Goal: Task Accomplishment & Management: Manage account settings

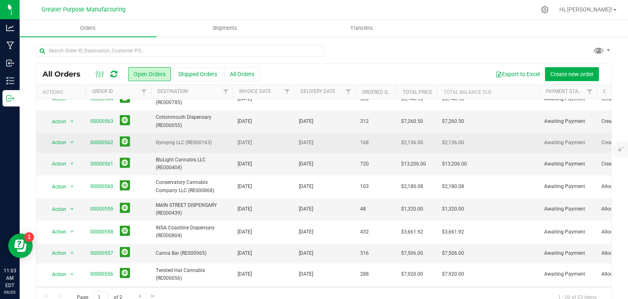
scroll to position [7, 0]
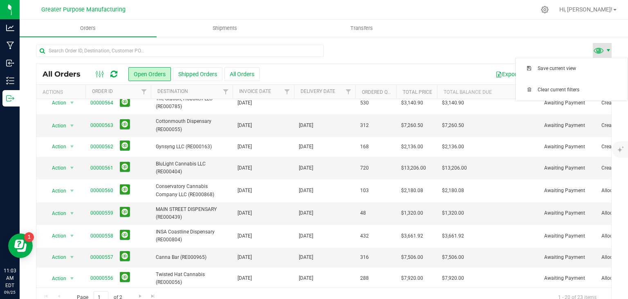
click at [605, 49] on span at bounding box center [608, 50] width 7 height 7
click at [345, 92] on span "Filter" at bounding box center [348, 91] width 7 height 7
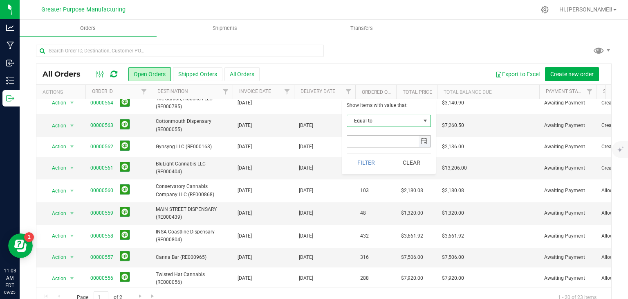
click at [425, 142] on span "select" at bounding box center [424, 141] width 7 height 7
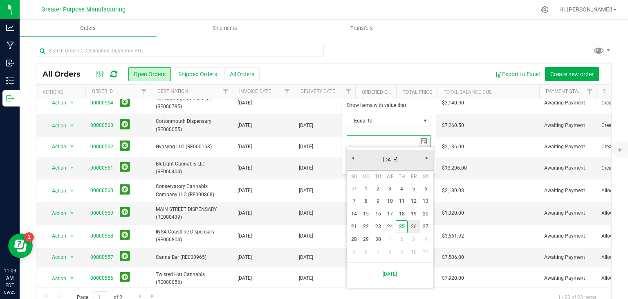
click at [414, 225] on link "26" at bounding box center [414, 226] width 12 height 13
type input "9/26/2025"
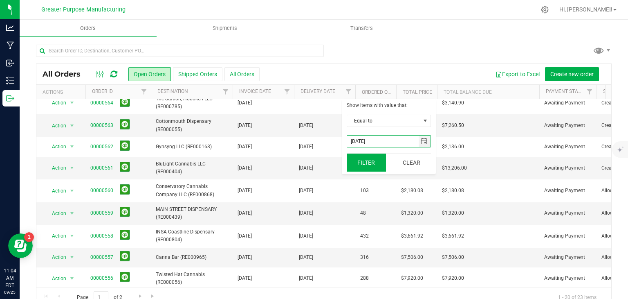
click at [371, 157] on button "Filter" at bounding box center [366, 162] width 39 height 18
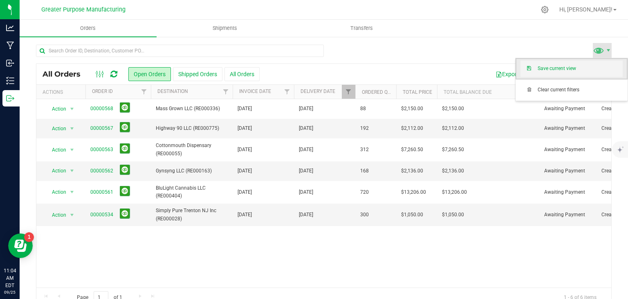
click at [576, 71] on span "Save current view" at bounding box center [580, 68] width 85 height 7
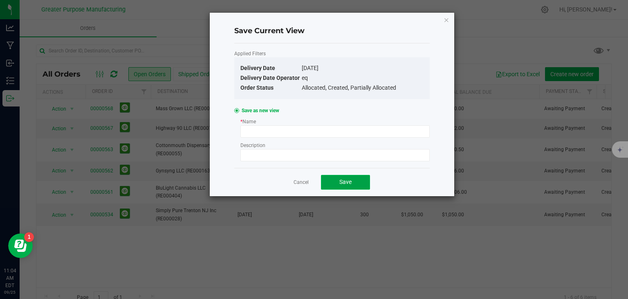
click at [357, 179] on button "Save" at bounding box center [345, 182] width 49 height 15
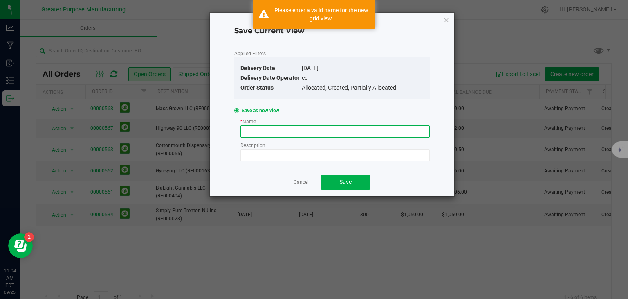
click at [301, 129] on input at bounding box center [334, 131] width 189 height 12
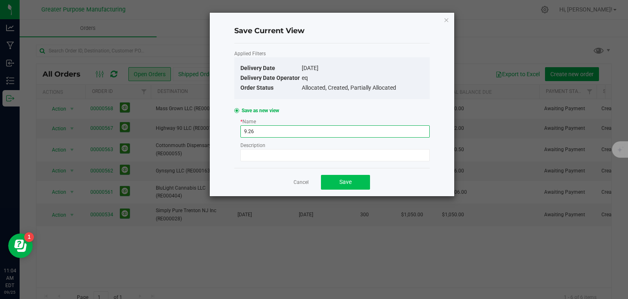
type input "9.26"
click at [335, 176] on button "Save" at bounding box center [345, 182] width 49 height 15
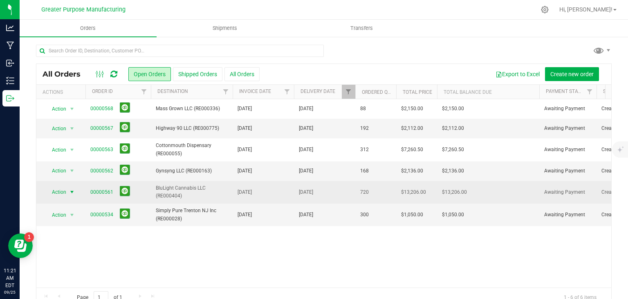
click at [70, 191] on span "select" at bounding box center [72, 192] width 7 height 7
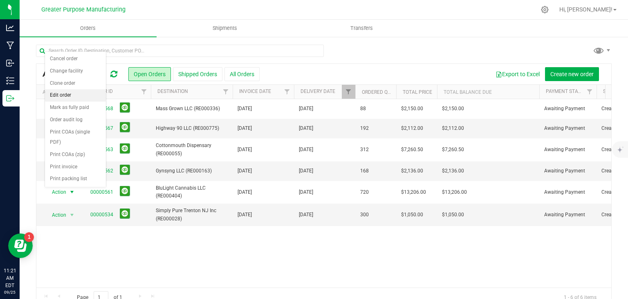
click at [54, 99] on li "Edit order" at bounding box center [75, 95] width 61 height 12
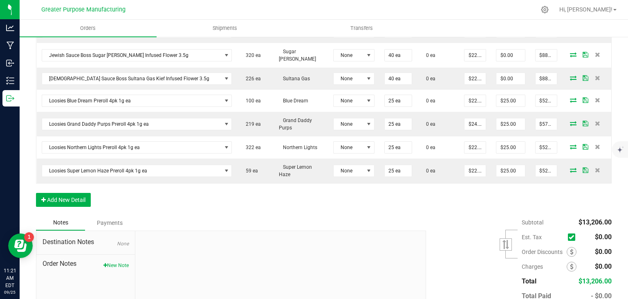
scroll to position [620, 0]
click at [72, 193] on button "Add New Detail" at bounding box center [63, 200] width 55 height 14
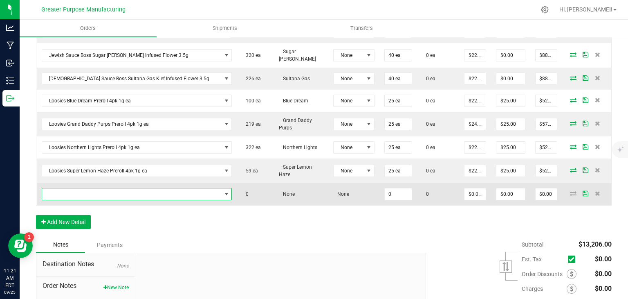
click at [71, 188] on span "NO DATA FOUND" at bounding box center [132, 193] width 180 height 11
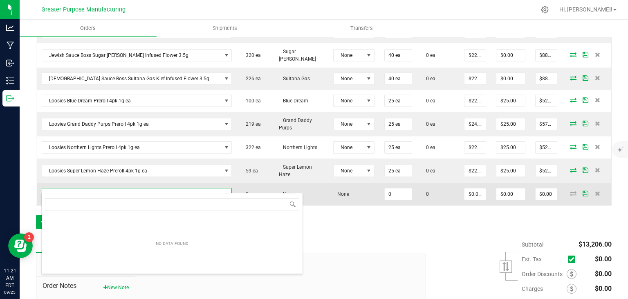
scroll to position [12, 163]
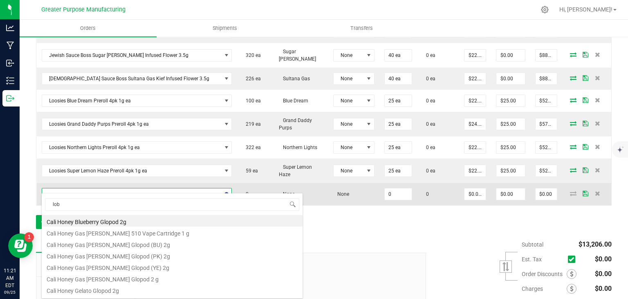
type input "lobo"
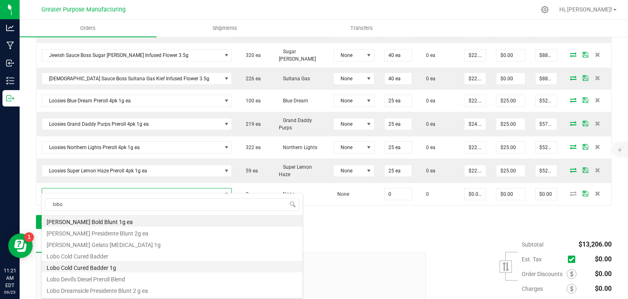
click at [97, 266] on li "Lobo Cold Cured Badder 1g" at bounding box center [172, 266] width 261 height 11
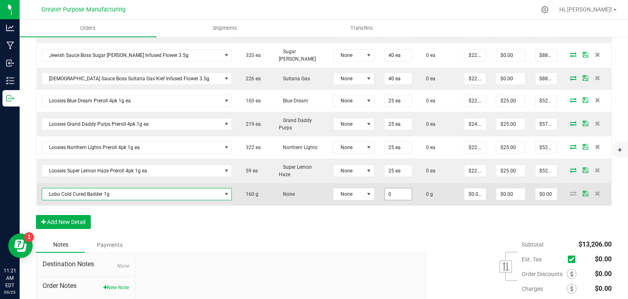
click at [385, 189] on input "0" at bounding box center [398, 193] width 27 height 11
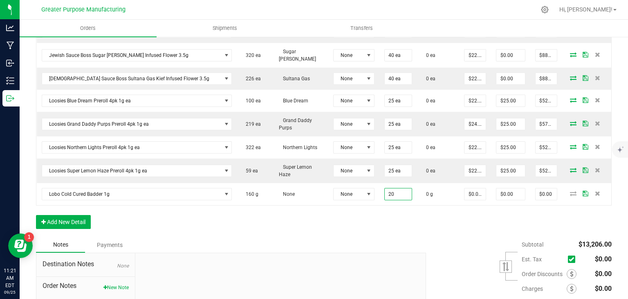
type input "20.0000 g"
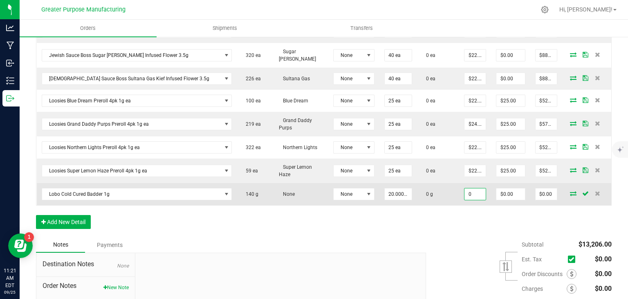
click at [465, 188] on input "0" at bounding box center [475, 193] width 21 height 11
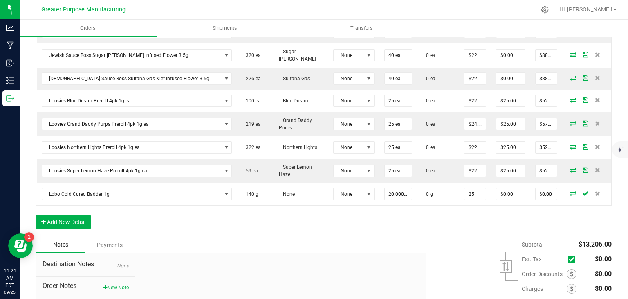
type input "$25.00000"
type input "$500.00"
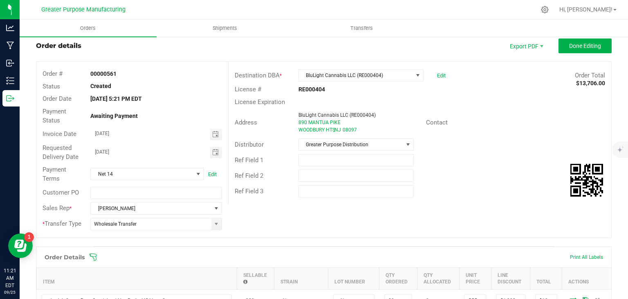
scroll to position [0, 0]
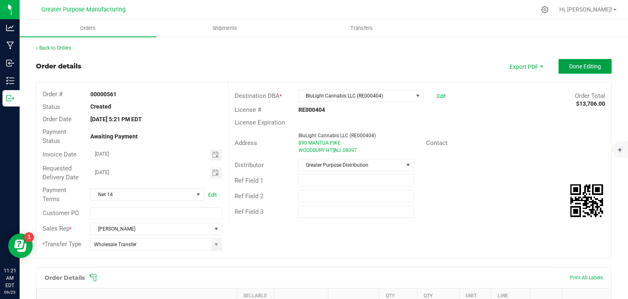
click at [594, 69] on span "Done Editing" at bounding box center [585, 66] width 32 height 7
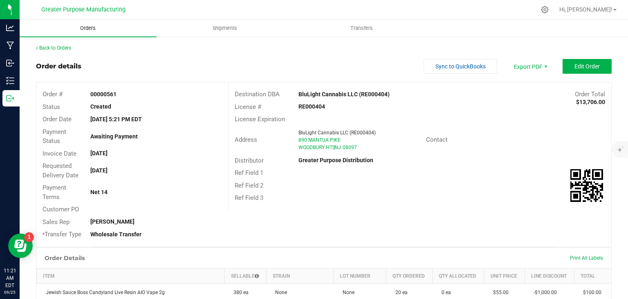
click at [92, 31] on span "Orders" at bounding box center [88, 28] width 38 height 7
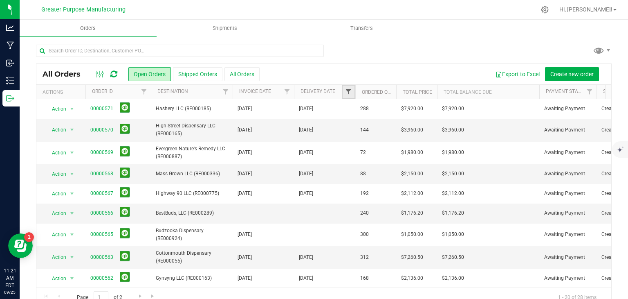
click at [347, 90] on span "Filter" at bounding box center [348, 91] width 7 height 7
click at [422, 140] on span "select" at bounding box center [424, 141] width 7 height 7
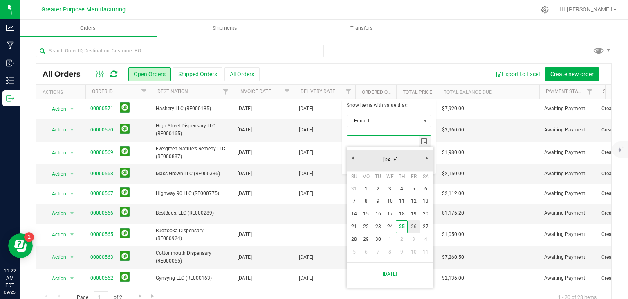
click at [414, 229] on link "26" at bounding box center [414, 226] width 12 height 13
type input "9/26/2025"
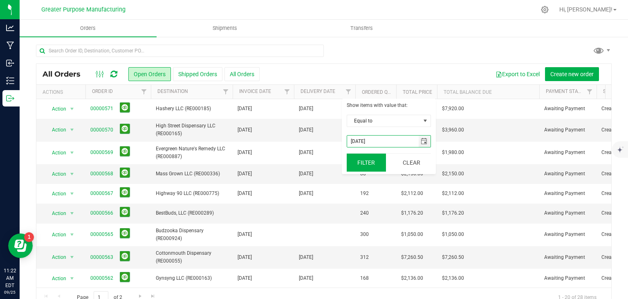
click at [369, 163] on button "Filter" at bounding box center [366, 162] width 39 height 18
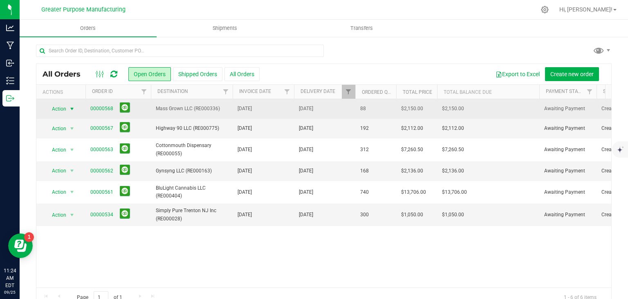
click at [70, 112] on span "select" at bounding box center [72, 108] width 10 height 11
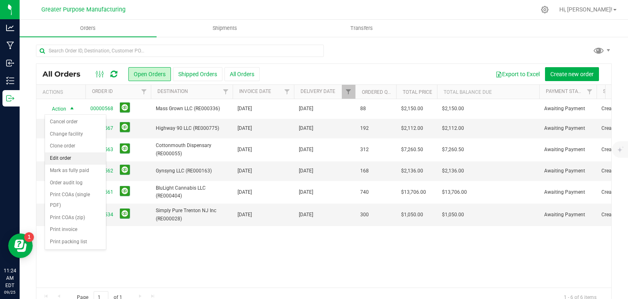
click at [64, 156] on li "Edit order" at bounding box center [75, 158] width 61 height 12
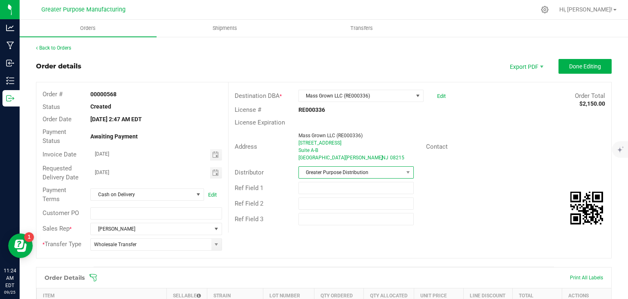
click at [358, 171] on span "Greater Purpose Distribution" at bounding box center [351, 171] width 104 height 11
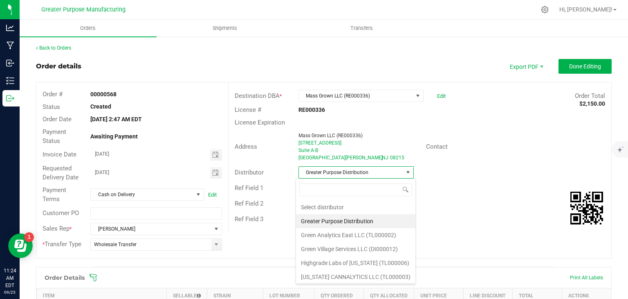
scroll to position [12, 114]
click at [347, 245] on li "Green Village Services LLC (DI000012)" at bounding box center [355, 249] width 119 height 14
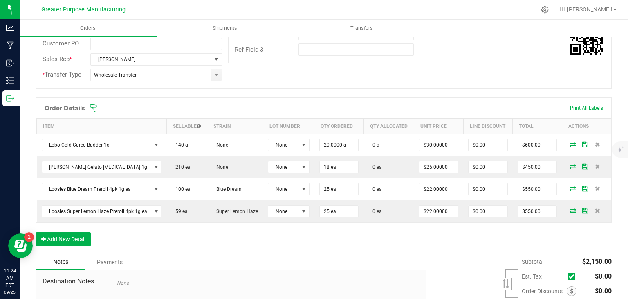
scroll to position [175, 0]
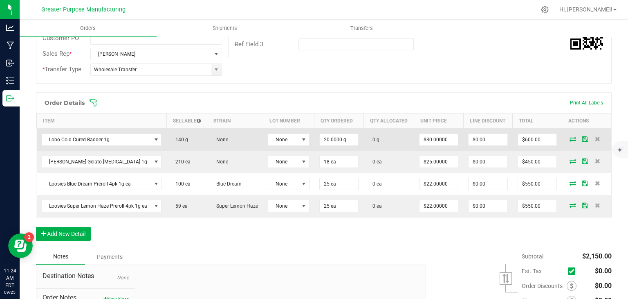
click at [570, 141] on icon at bounding box center [573, 138] width 7 height 5
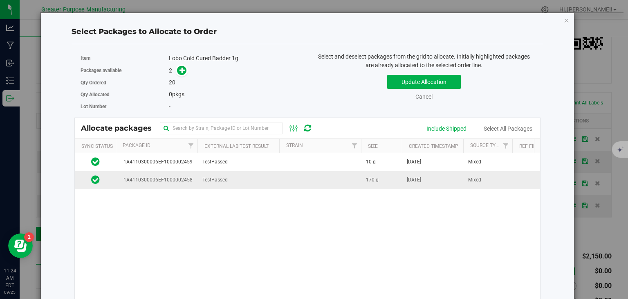
click at [258, 183] on td "TestPassed" at bounding box center [239, 180] width 82 height 18
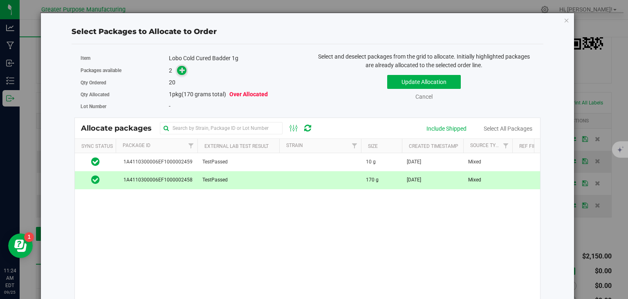
click at [184, 72] on icon at bounding box center [183, 70] width 6 height 6
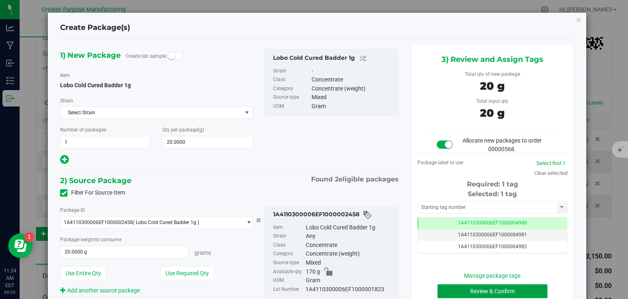
click at [499, 295] on button "Review & Confirm" at bounding box center [493, 291] width 110 height 14
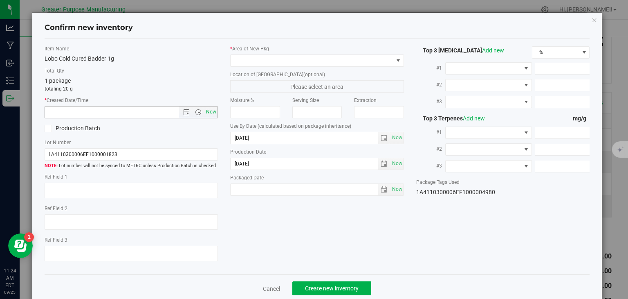
click at [205, 111] on span "Now" at bounding box center [212, 112] width 14 height 12
type input "9/25/2025 11:24 AM"
click at [249, 63] on span at bounding box center [312, 60] width 163 height 11
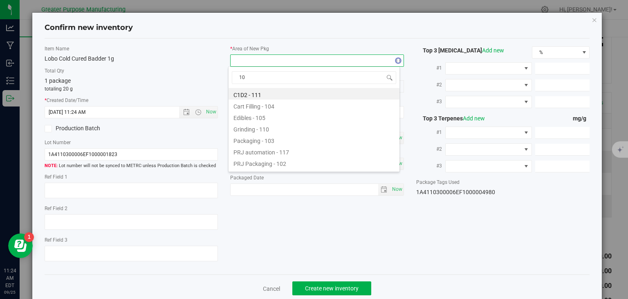
type input "108"
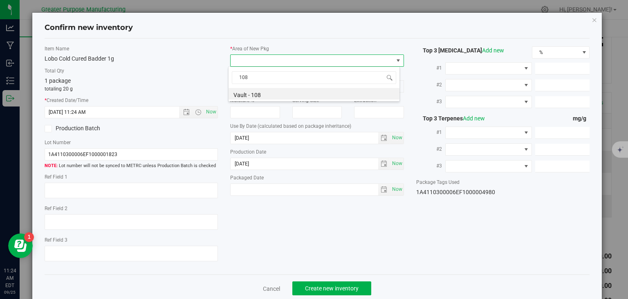
drag, startPoint x: 251, startPoint y: 74, endPoint x: 214, endPoint y: 80, distance: 38.1
click at [214, 80] on body "Confirm new inventory Item Name Lobo Cold Cured Badder 1g Total Qty 1 package t…" at bounding box center [314, 149] width 628 height 299
click at [242, 92] on li "Vault - 108" at bounding box center [314, 93] width 171 height 11
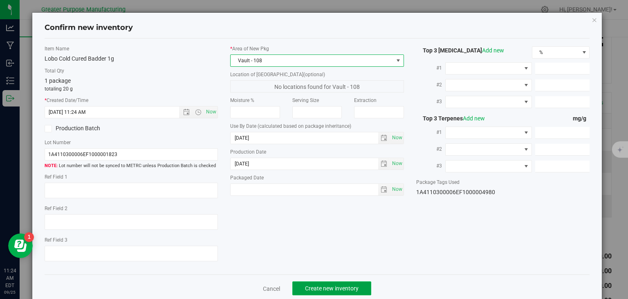
click at [325, 287] on span "Create new inventory" at bounding box center [332, 288] width 54 height 7
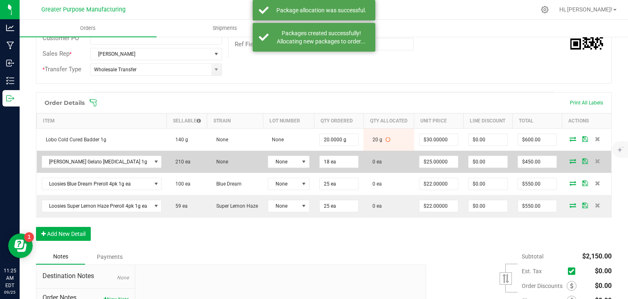
click at [570, 163] on icon at bounding box center [573, 160] width 7 height 5
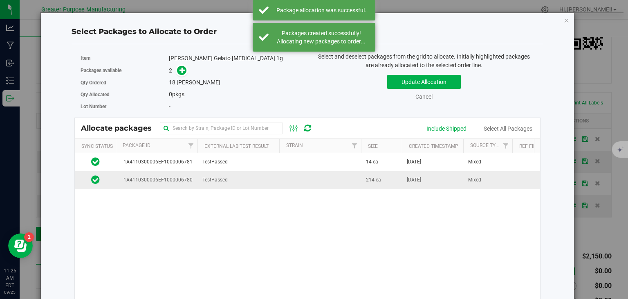
click at [311, 182] on td at bounding box center [320, 180] width 82 height 18
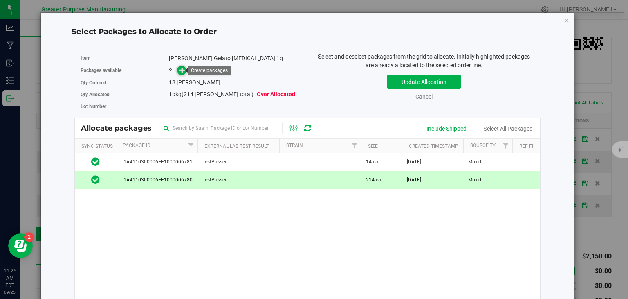
click at [180, 70] on icon at bounding box center [183, 70] width 6 height 6
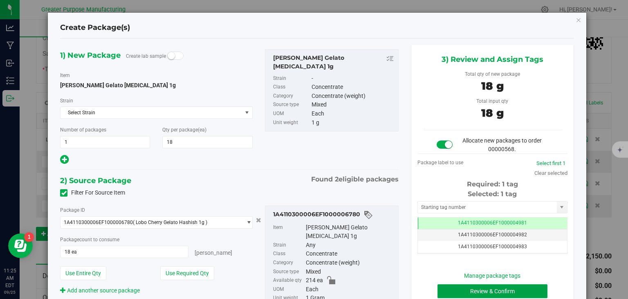
click at [506, 289] on button "Review & Confirm" at bounding box center [493, 291] width 110 height 14
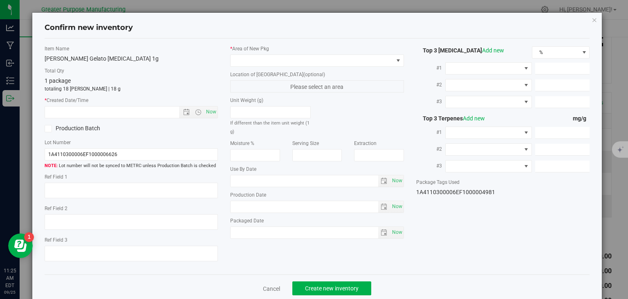
type input "2026-03-09"
type input "2025-09-09"
click at [209, 112] on span "Now" at bounding box center [212, 112] width 14 height 12
type input "9/25/2025 11:25 AM"
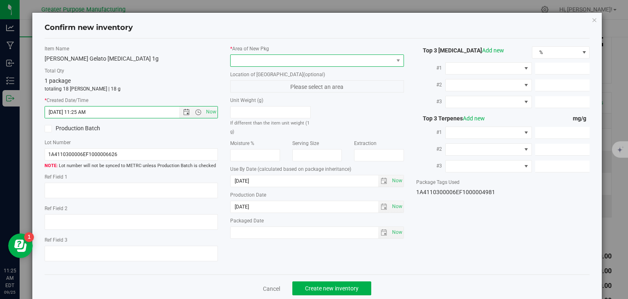
click at [260, 61] on span at bounding box center [312, 60] width 163 height 11
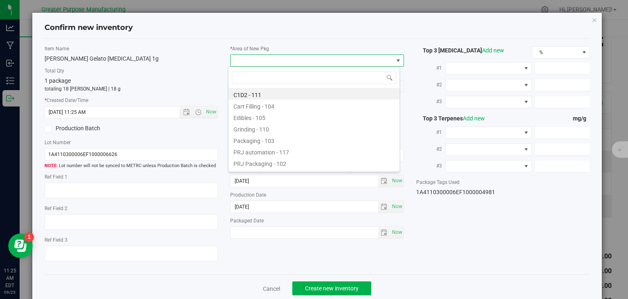
type input "108"
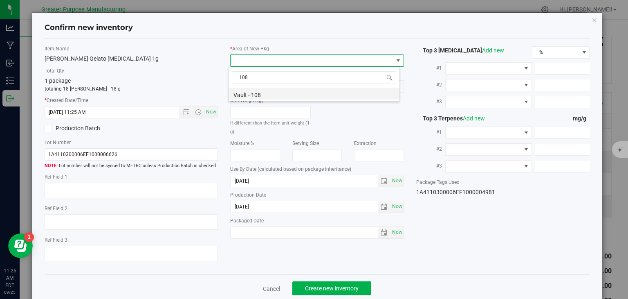
click at [249, 92] on li "Vault - 108" at bounding box center [314, 93] width 171 height 11
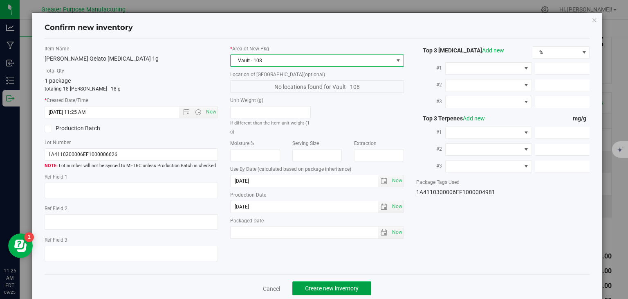
click at [322, 283] on button "Create new inventory" at bounding box center [331, 288] width 79 height 14
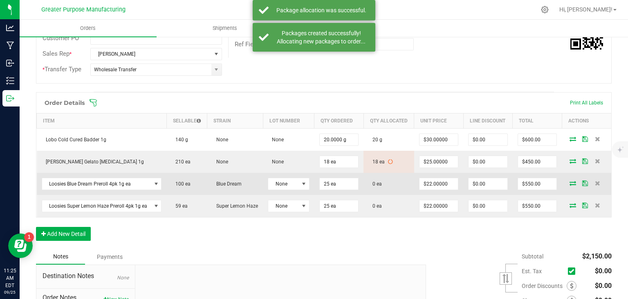
click at [570, 185] on icon at bounding box center [573, 182] width 7 height 5
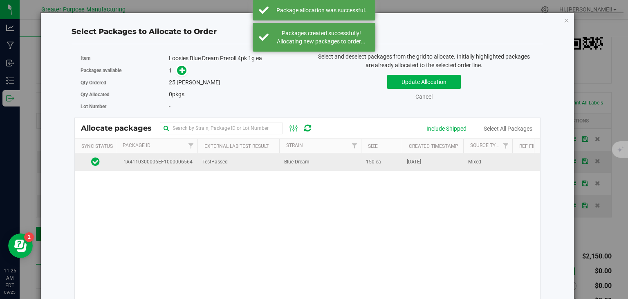
click at [275, 165] on td "TestPassed" at bounding box center [239, 162] width 82 height 18
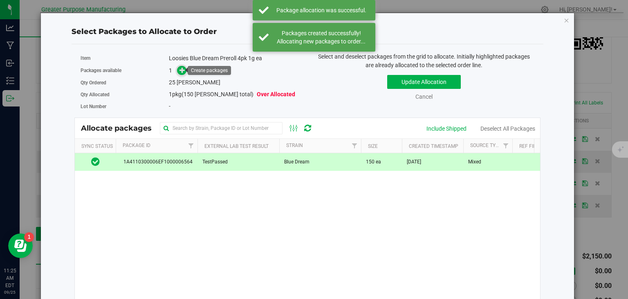
click at [180, 70] on icon at bounding box center [183, 70] width 6 height 6
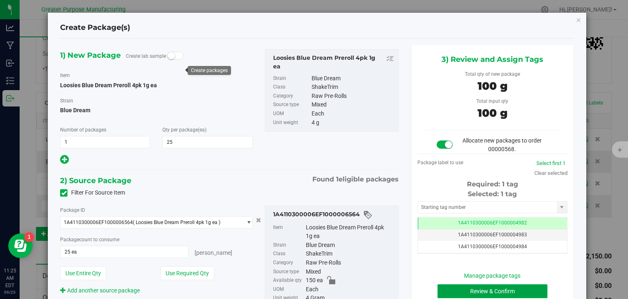
click at [489, 288] on button "Review & Confirm" at bounding box center [493, 291] width 110 height 14
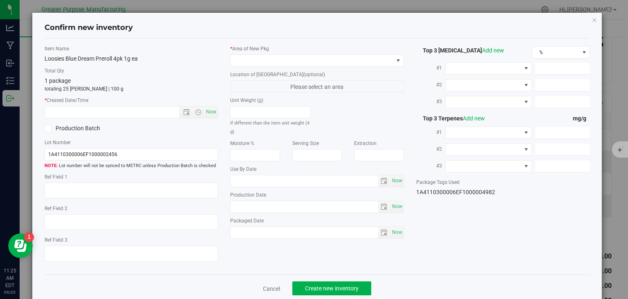
type input "2026-02-06"
type input "2025-08-03"
click at [209, 112] on span "Now" at bounding box center [212, 112] width 14 height 12
type input "9/25/2025 11:25 AM"
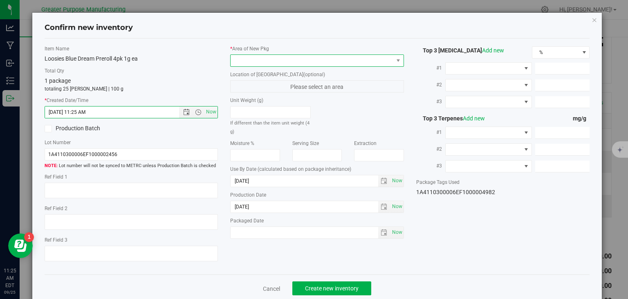
click at [265, 62] on span at bounding box center [312, 60] width 163 height 11
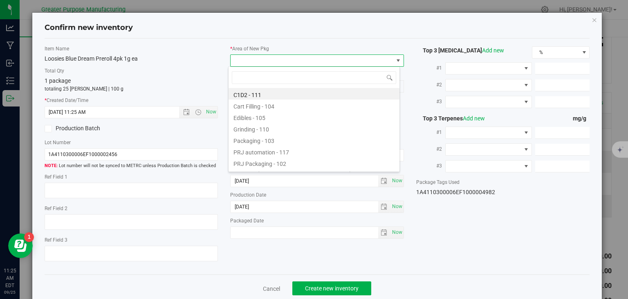
type input "108"
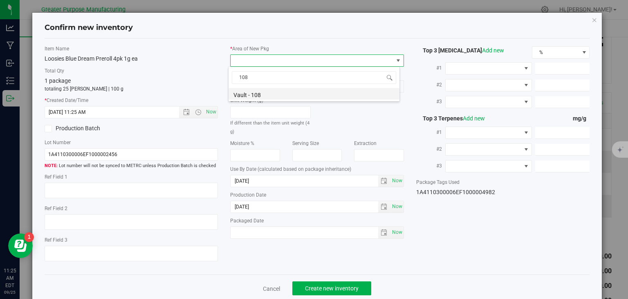
click at [252, 97] on li "Vault - 108" at bounding box center [314, 93] width 171 height 11
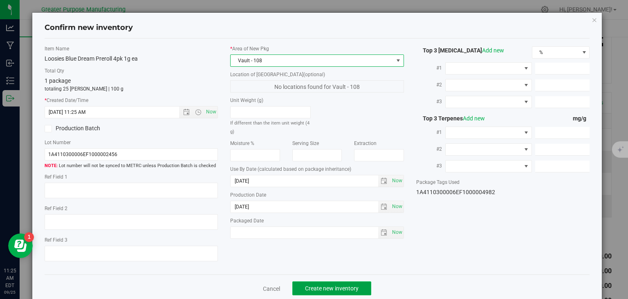
click at [335, 290] on span "Create new inventory" at bounding box center [332, 288] width 54 height 7
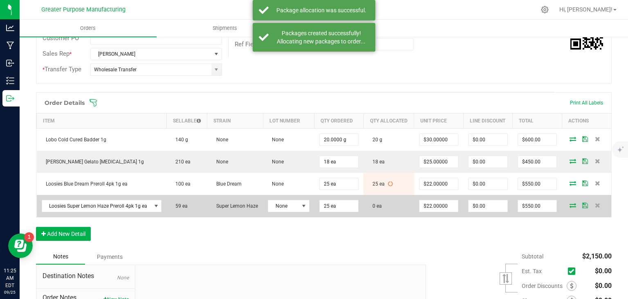
click at [570, 207] on icon at bounding box center [573, 204] width 7 height 5
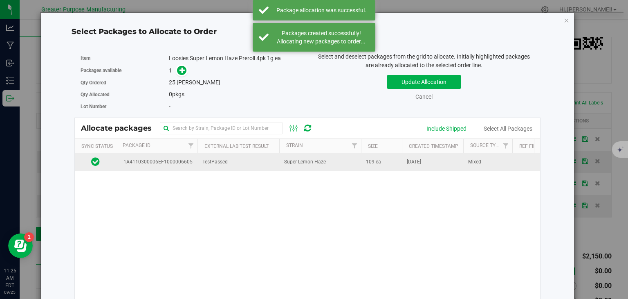
click at [280, 168] on td "Super Lemon Haze" at bounding box center [320, 162] width 82 height 18
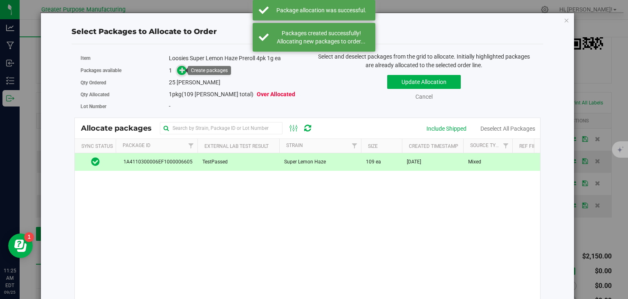
click at [177, 70] on span at bounding box center [181, 70] width 9 height 9
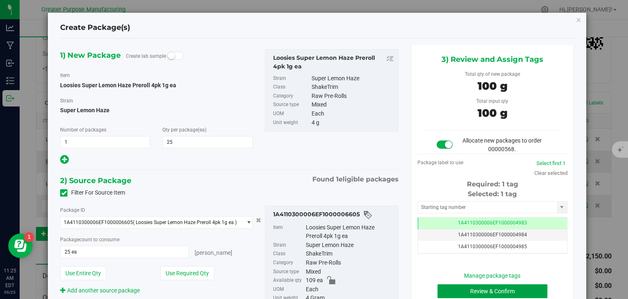
click at [497, 285] on button "Review & Confirm" at bounding box center [493, 291] width 110 height 14
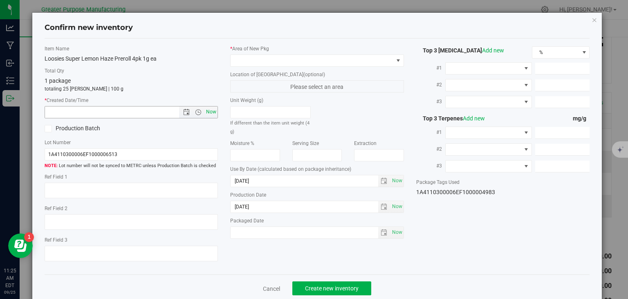
click at [214, 113] on span "Now" at bounding box center [212, 112] width 14 height 12
type input "9/25/2025 11:25 AM"
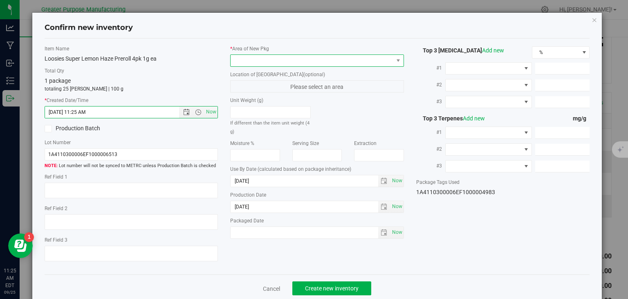
click at [274, 60] on span at bounding box center [312, 60] width 163 height 11
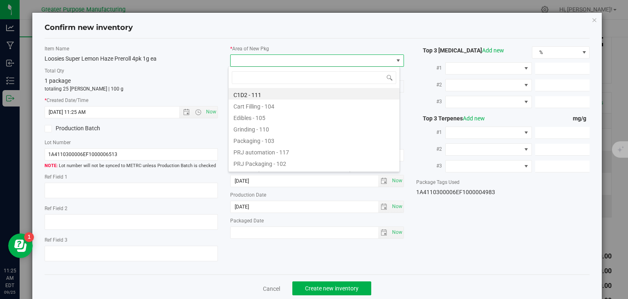
type input "108"
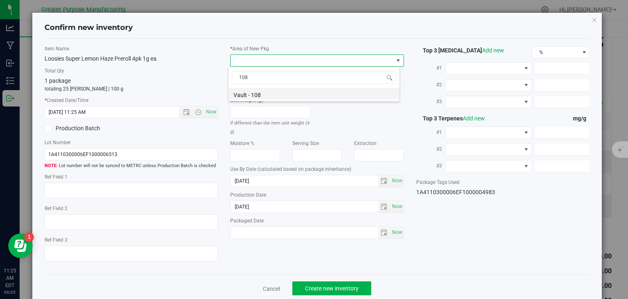
click at [249, 94] on li "Vault - 108" at bounding box center [314, 93] width 171 height 11
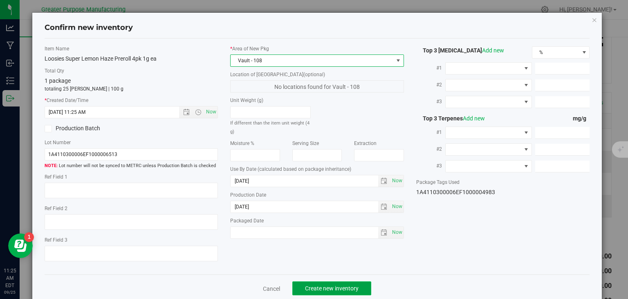
click at [320, 285] on span "Create new inventory" at bounding box center [332, 288] width 54 height 7
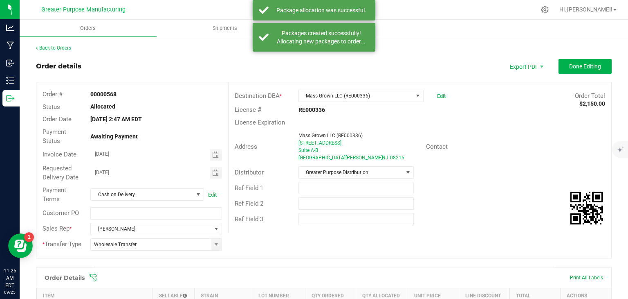
click at [591, 56] on div "Back to Orders Order details Export PDF Done Editing Order # 00000568 Status Al…" at bounding box center [324, 296] width 576 height 505
click at [579, 64] on span "Done Editing" at bounding box center [585, 66] width 32 height 7
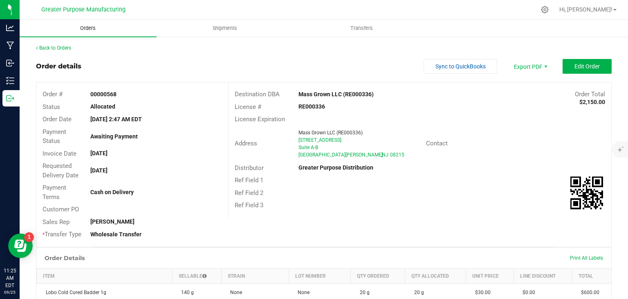
click at [88, 30] on span "Orders" at bounding box center [88, 28] width 38 height 7
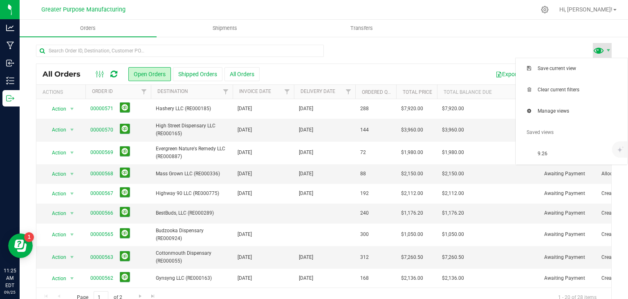
click at [598, 49] on span at bounding box center [599, 50] width 12 height 12
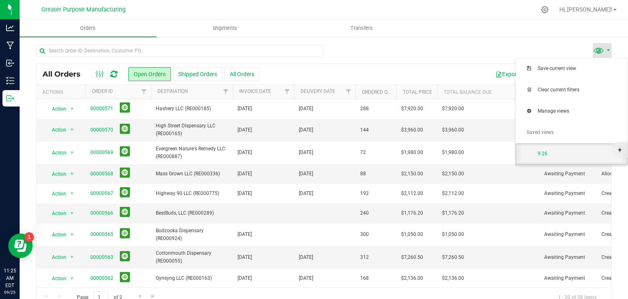
click at [555, 153] on span "9.26" at bounding box center [580, 153] width 85 height 7
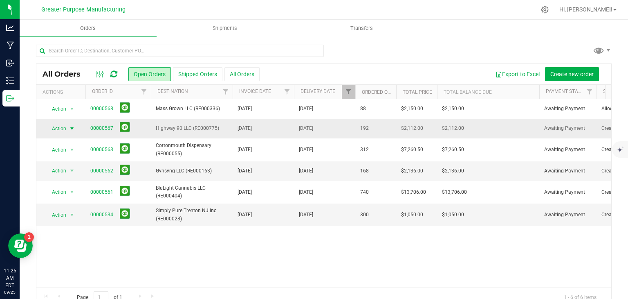
click at [70, 128] on span "select" at bounding box center [72, 128] width 7 height 7
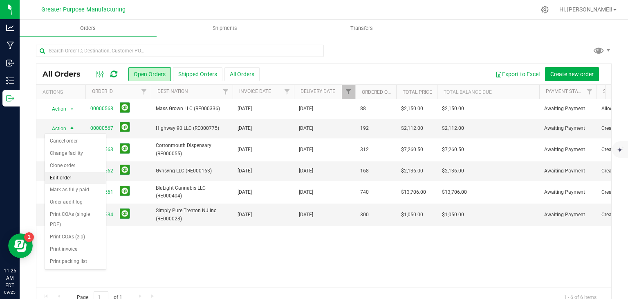
click at [63, 176] on li "Edit order" at bounding box center [75, 178] width 61 height 12
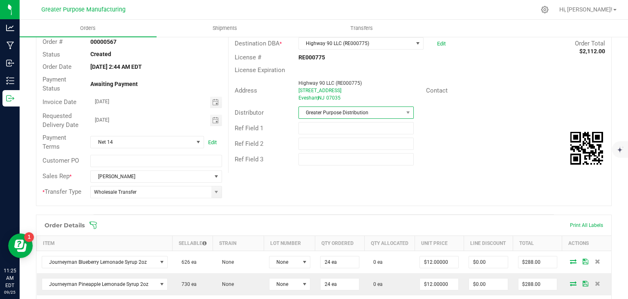
click at [375, 115] on span "Greater Purpose Distribution" at bounding box center [351, 112] width 104 height 11
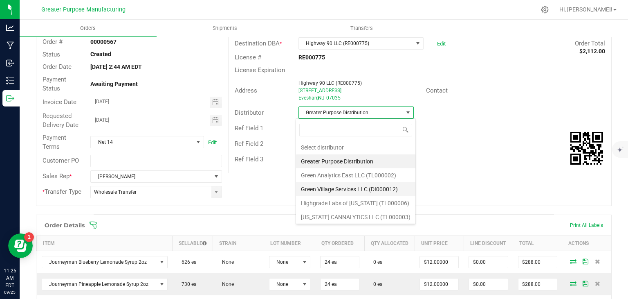
click at [342, 186] on li "Green Village Services LLC (DI000012)" at bounding box center [355, 189] width 119 height 14
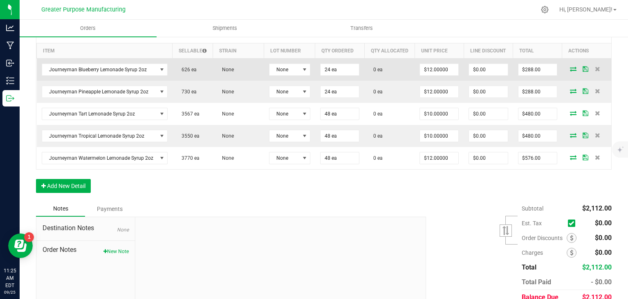
click at [570, 71] on icon at bounding box center [573, 68] width 7 height 5
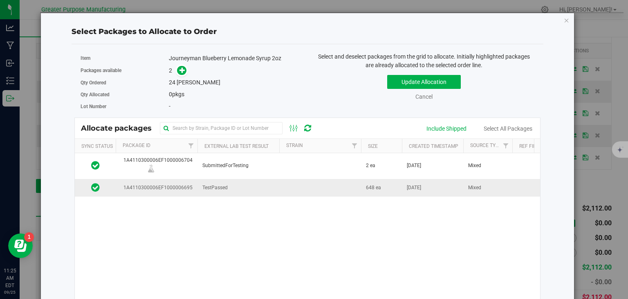
click at [292, 183] on td at bounding box center [320, 188] width 82 height 18
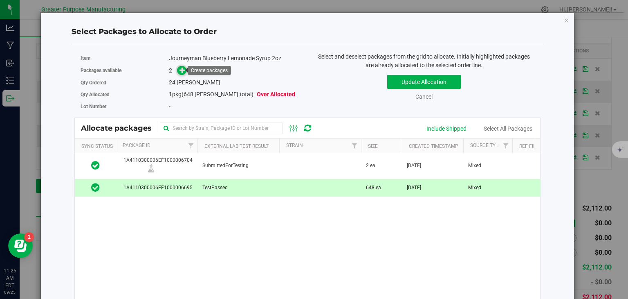
click at [182, 73] on icon at bounding box center [183, 70] width 6 height 6
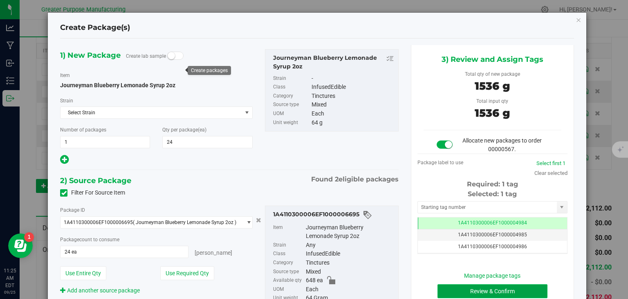
click at [471, 288] on button "Review & Confirm" at bounding box center [493, 291] width 110 height 14
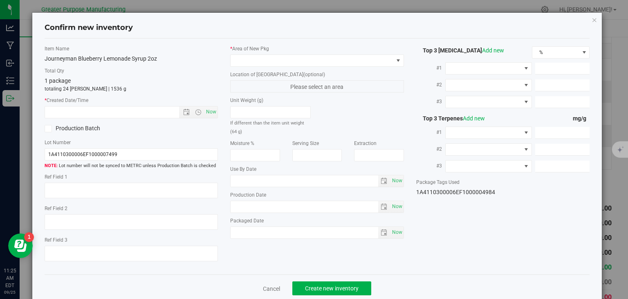
type input "2026-02-22"
type input "2025-08-23"
click at [210, 113] on span "Now" at bounding box center [212, 112] width 14 height 12
type input "9/25/2025 11:26 AM"
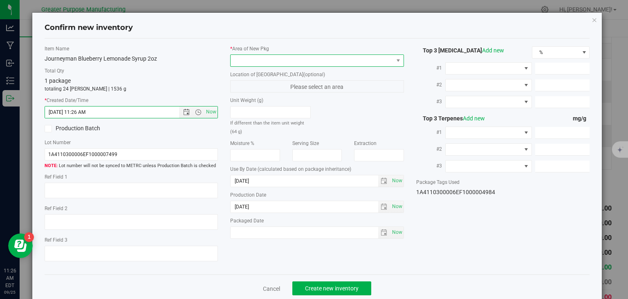
click at [262, 61] on span at bounding box center [312, 60] width 163 height 11
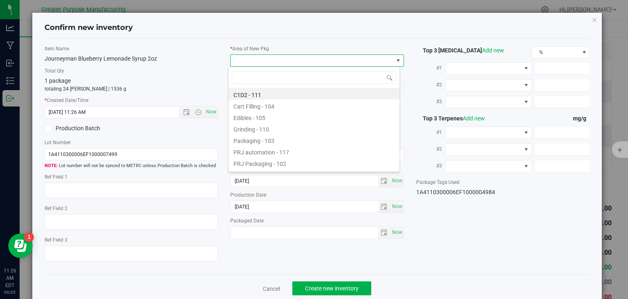
type input "108"
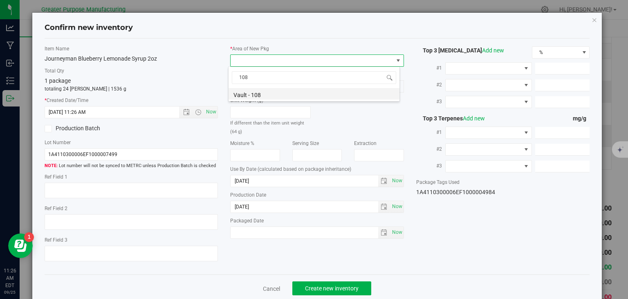
click at [244, 97] on li "Vault - 108" at bounding box center [314, 93] width 171 height 11
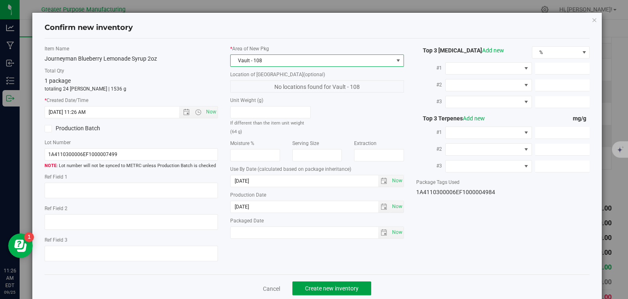
click at [321, 286] on span "Create new inventory" at bounding box center [332, 288] width 54 height 7
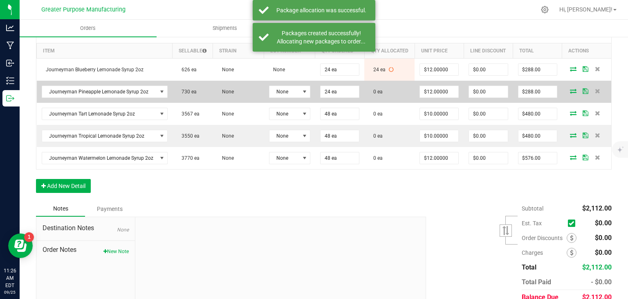
click at [570, 93] on icon at bounding box center [573, 90] width 7 height 5
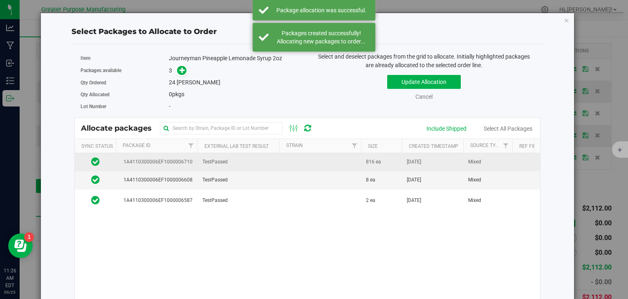
click at [257, 154] on td "TestPassed" at bounding box center [239, 162] width 82 height 18
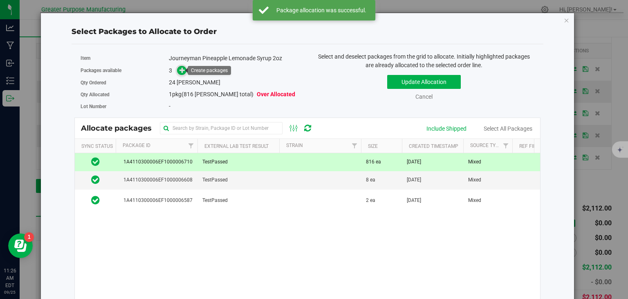
click at [180, 70] on icon at bounding box center [183, 70] width 6 height 6
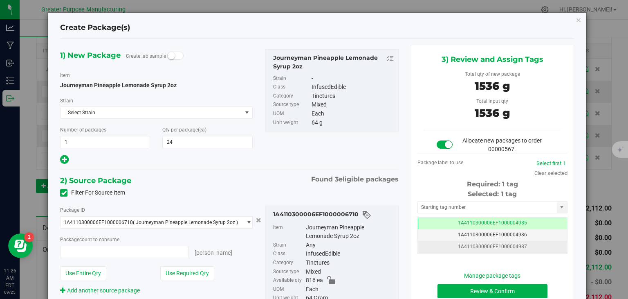
type input "24 ea"
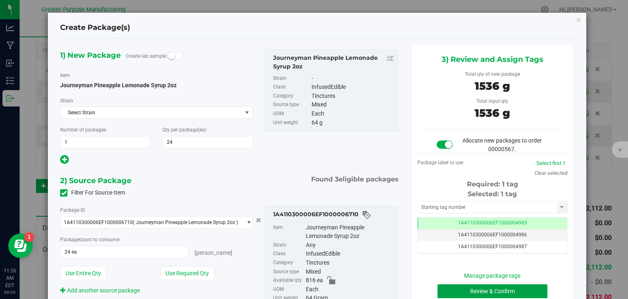
click at [472, 288] on button "Review & Confirm" at bounding box center [493, 291] width 110 height 14
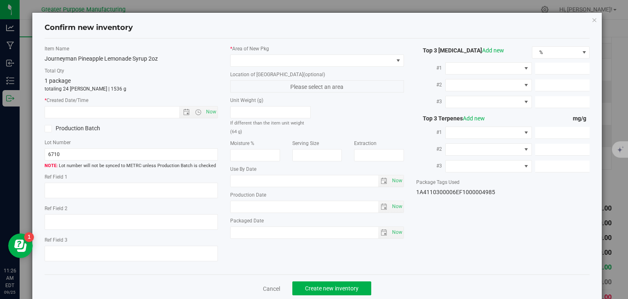
type input "[DATE]"
click at [209, 117] on span "Now" at bounding box center [212, 112] width 14 height 12
type input "9/25/2025 11:26 AM"
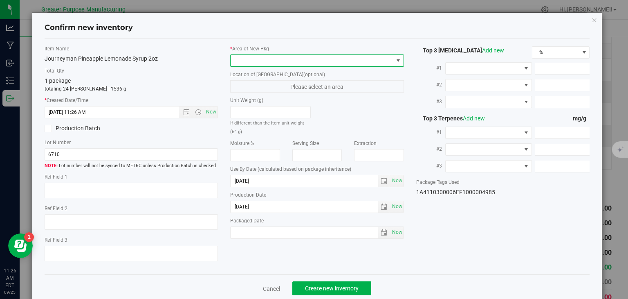
click at [270, 63] on span at bounding box center [312, 60] width 163 height 11
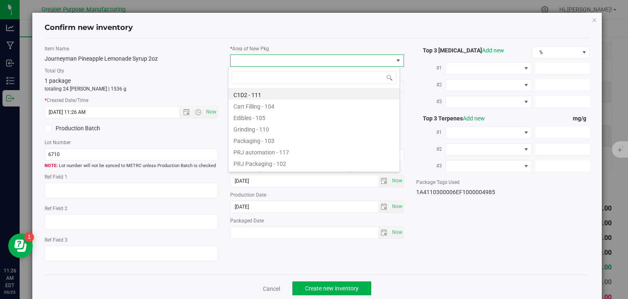
type input "108"
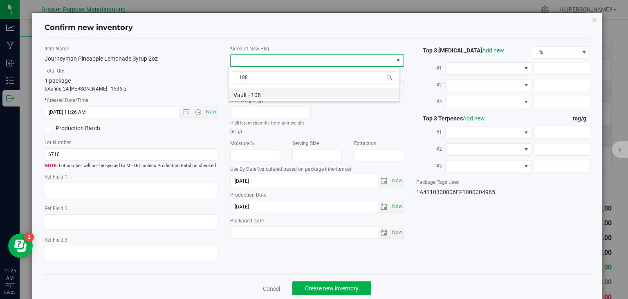
click at [253, 90] on li "Vault - 108" at bounding box center [314, 93] width 171 height 11
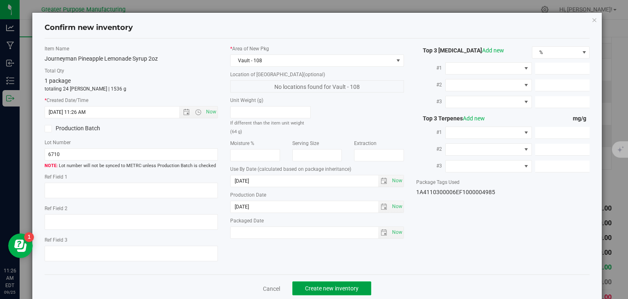
click at [337, 289] on span "Create new inventory" at bounding box center [332, 288] width 54 height 7
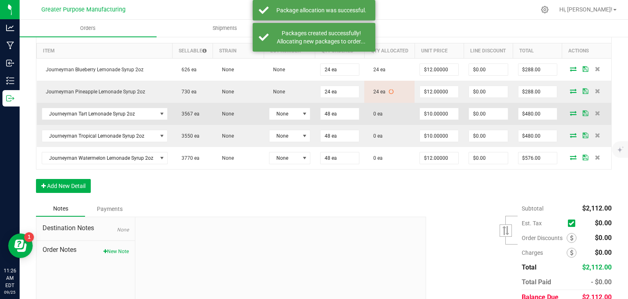
click at [570, 115] on icon at bounding box center [573, 112] width 7 height 5
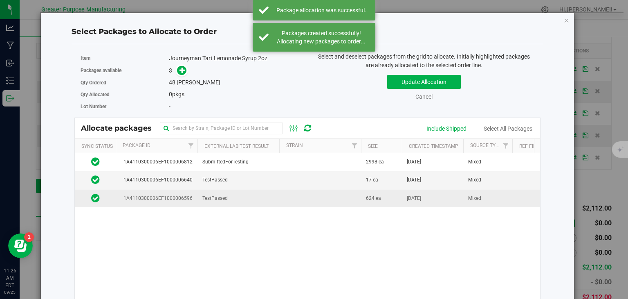
click at [257, 194] on td "TestPassed" at bounding box center [239, 198] width 82 height 18
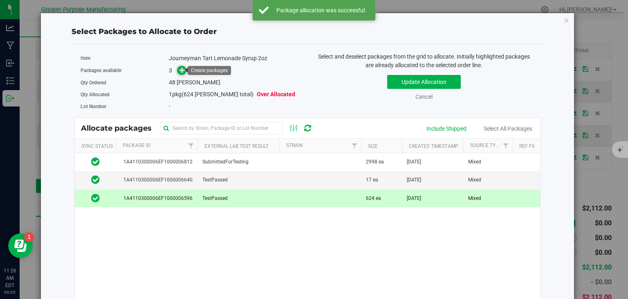
click at [180, 73] on icon at bounding box center [183, 70] width 6 height 6
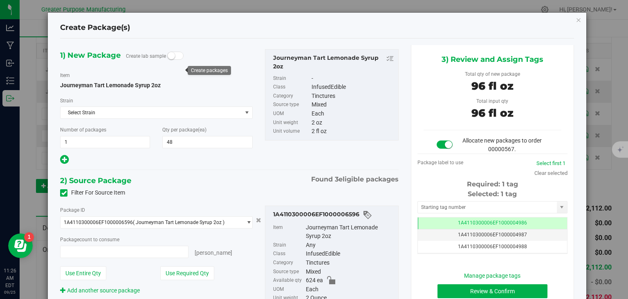
type input "48 ea"
click at [471, 285] on button "Review & Confirm" at bounding box center [493, 291] width 110 height 14
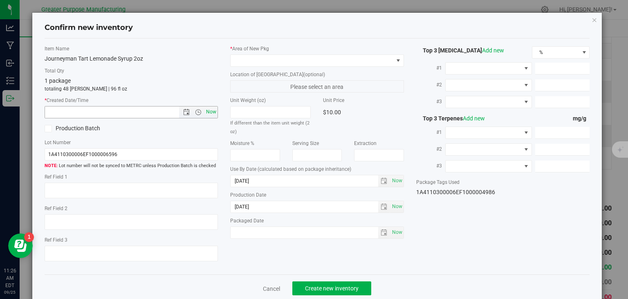
click at [210, 110] on span "Now" at bounding box center [212, 112] width 14 height 12
type input "9/25/2025 11:26 AM"
click at [277, 63] on span at bounding box center [312, 60] width 163 height 11
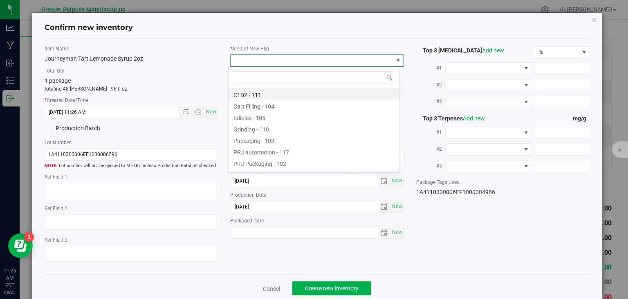
type input "108"
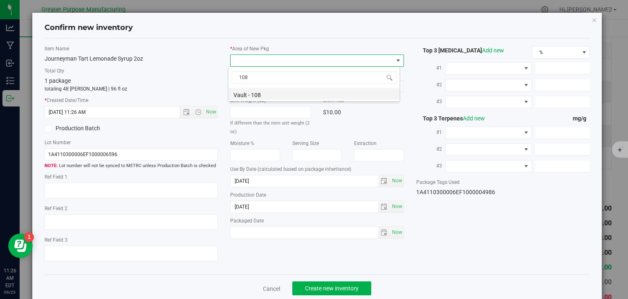
click at [266, 95] on li "Vault - 108" at bounding box center [314, 93] width 171 height 11
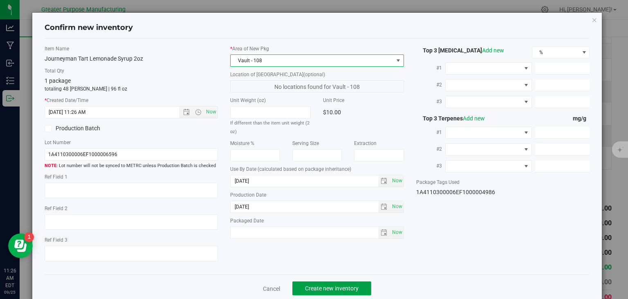
click at [330, 285] on span "Create new inventory" at bounding box center [332, 288] width 54 height 7
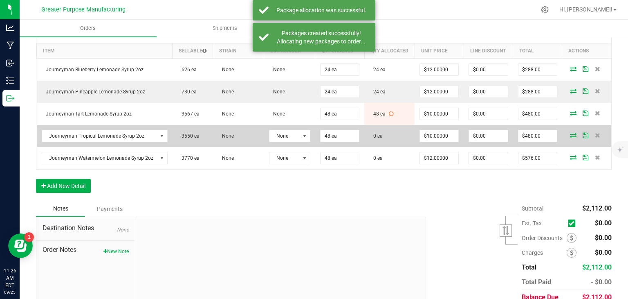
click at [570, 137] on icon at bounding box center [573, 135] width 7 height 5
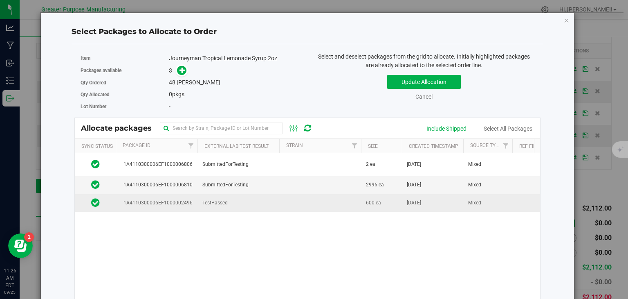
click at [334, 201] on td at bounding box center [320, 203] width 82 height 18
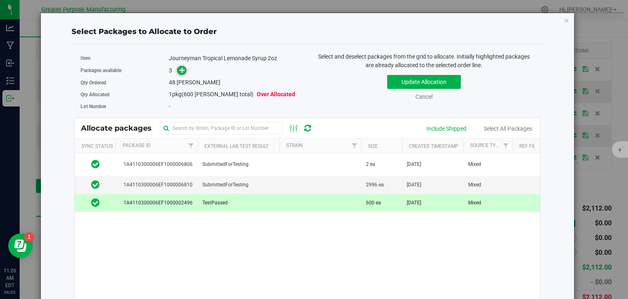
click at [180, 70] on icon at bounding box center [183, 70] width 6 height 6
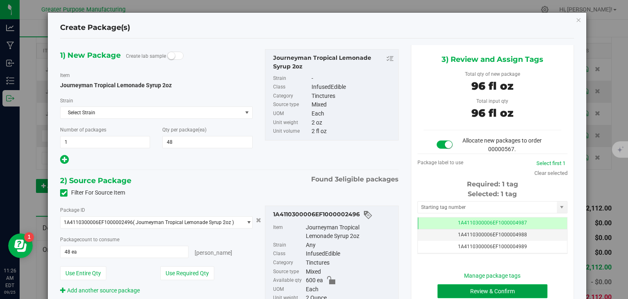
click at [479, 285] on button "Review & Confirm" at bounding box center [493, 291] width 110 height 14
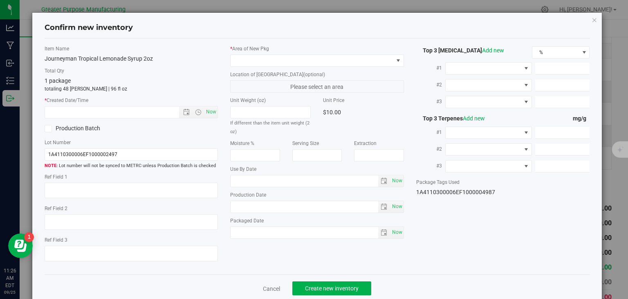
type input "2025-01-30"
type input "2025-07-03"
click at [208, 110] on span "Now" at bounding box center [212, 112] width 14 height 12
type input "9/25/2025 11:26 AM"
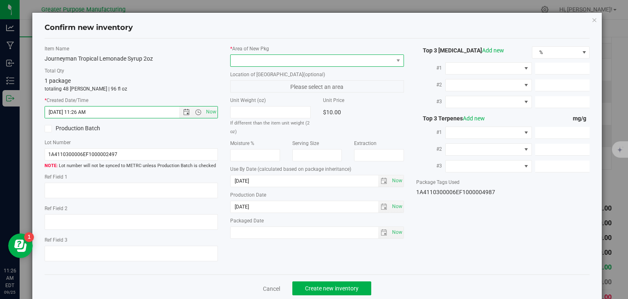
click at [256, 60] on span at bounding box center [312, 60] width 163 height 11
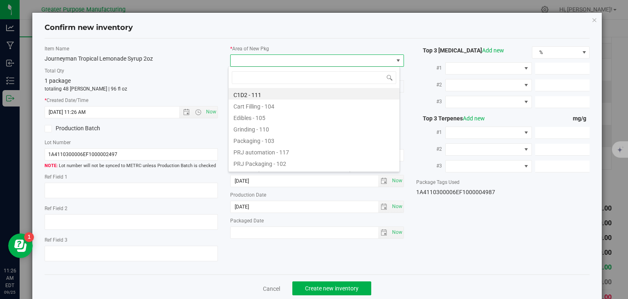
type input "108"
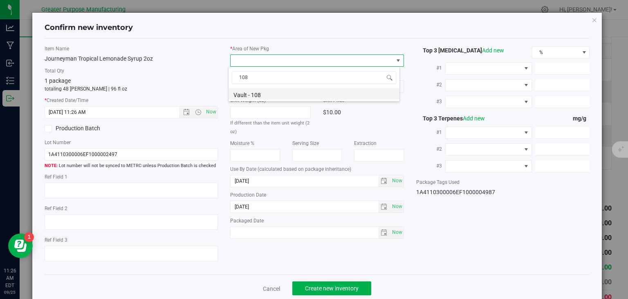
click at [252, 97] on li "Vault - 108" at bounding box center [314, 93] width 171 height 11
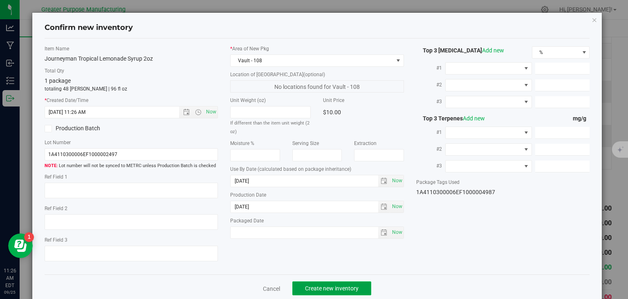
click at [316, 285] on span "Create new inventory" at bounding box center [332, 288] width 54 height 7
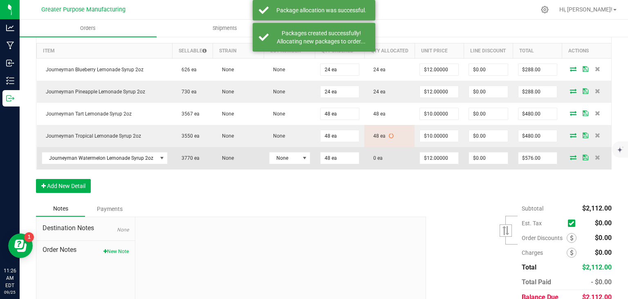
click at [570, 160] on icon at bounding box center [573, 157] width 7 height 5
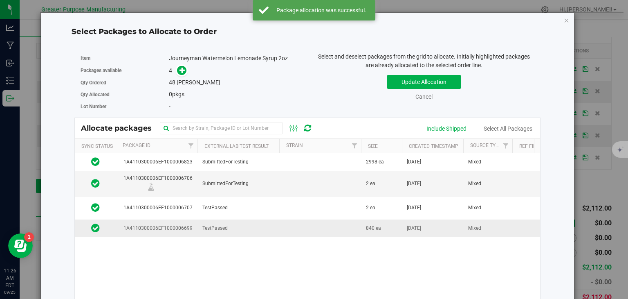
click at [308, 227] on td at bounding box center [320, 228] width 82 height 18
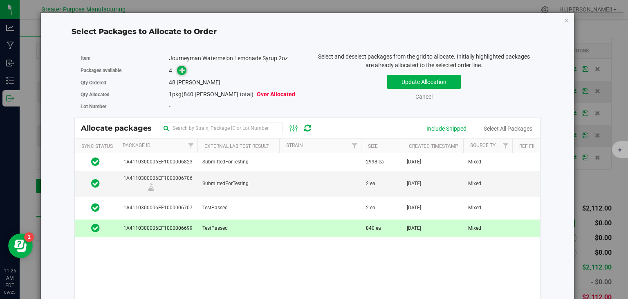
click at [185, 69] on span at bounding box center [181, 70] width 9 height 9
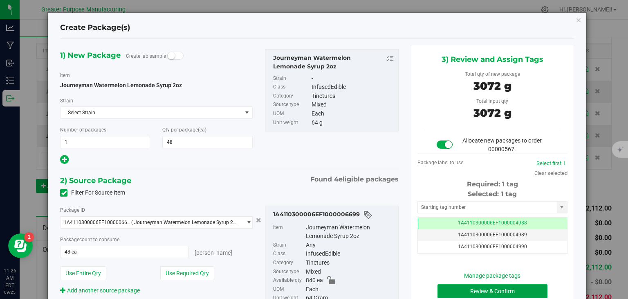
click at [472, 288] on button "Review & Confirm" at bounding box center [493, 291] width 110 height 14
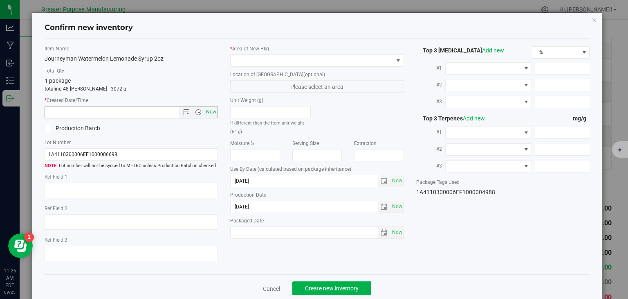
click at [207, 108] on span "Now" at bounding box center [212, 112] width 14 height 12
type input "9/25/2025 11:26 AM"
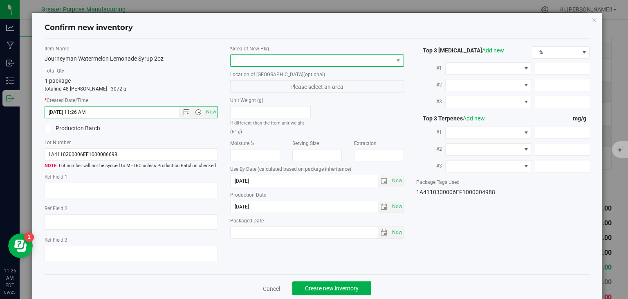
click at [270, 61] on span at bounding box center [312, 60] width 163 height 11
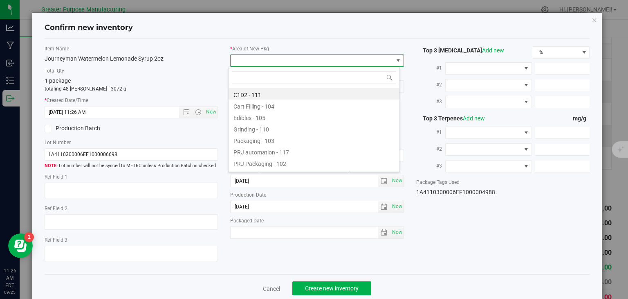
type input "108"
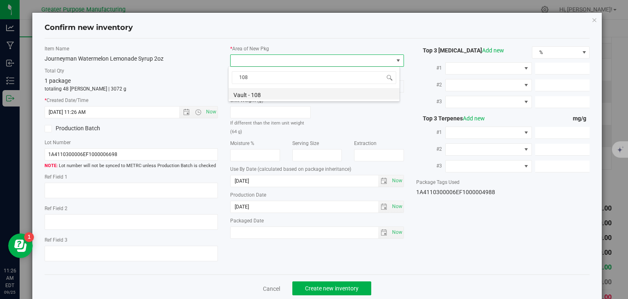
click at [262, 92] on li "Vault - 108" at bounding box center [314, 93] width 171 height 11
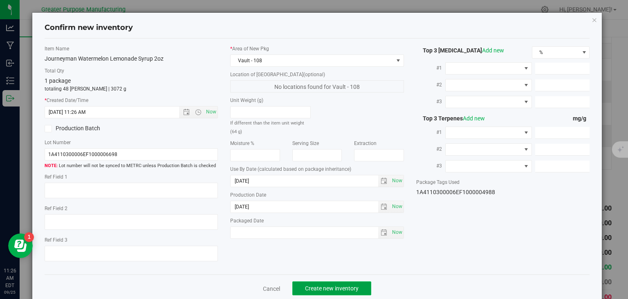
click at [332, 288] on span "Create new inventory" at bounding box center [332, 288] width 54 height 7
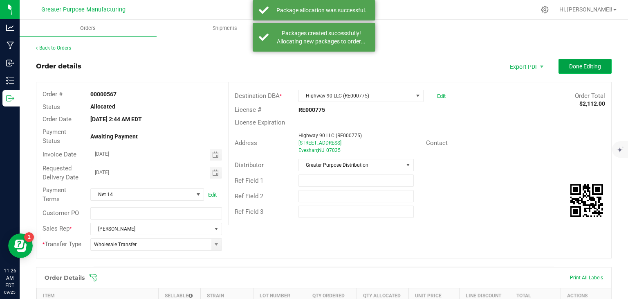
click at [575, 66] on span "Done Editing" at bounding box center [585, 66] width 32 height 7
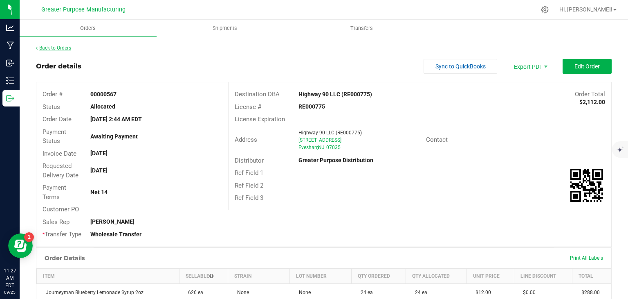
click at [56, 49] on link "Back to Orders" at bounding box center [53, 48] width 35 height 6
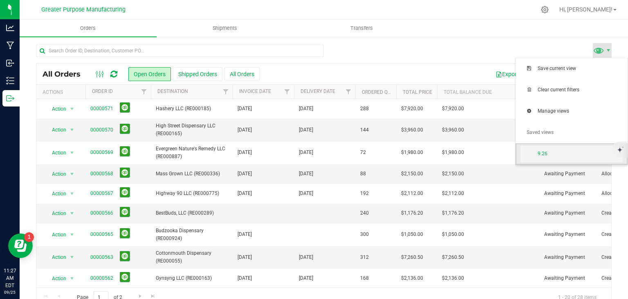
click at [559, 153] on span "9.26" at bounding box center [580, 153] width 85 height 7
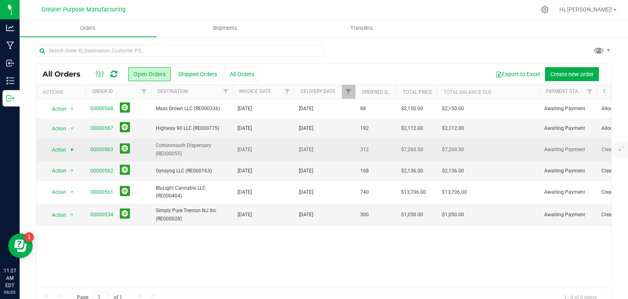
click at [73, 148] on span "select" at bounding box center [72, 149] width 7 height 7
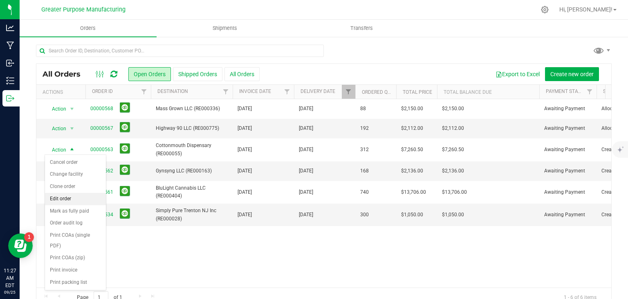
click at [80, 196] on li "Edit order" at bounding box center [75, 199] width 61 height 12
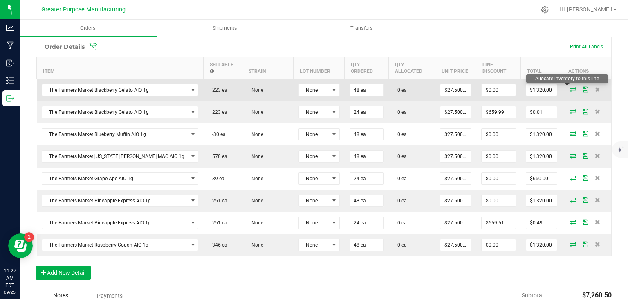
click at [570, 89] on icon at bounding box center [573, 89] width 7 height 5
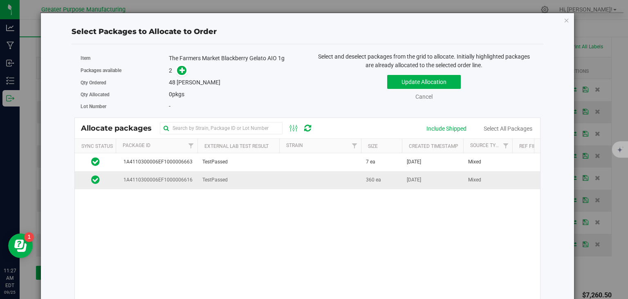
click at [276, 180] on td "TestPassed" at bounding box center [239, 180] width 82 height 18
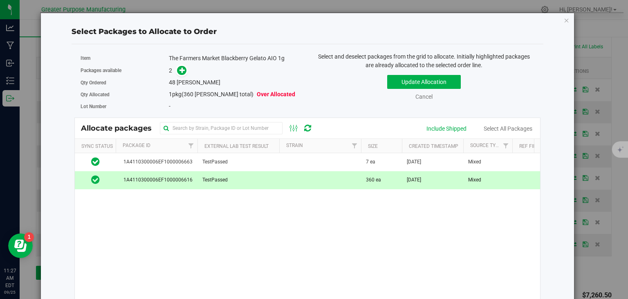
click at [178, 63] on div "Item The Farmers Market Blackberry Gelato AIO 1g" at bounding box center [191, 58] width 221 height 12
click at [180, 67] on icon at bounding box center [183, 70] width 6 height 6
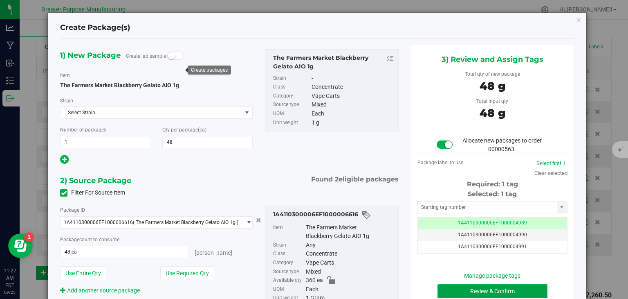
click at [458, 291] on button "Review & Confirm" at bounding box center [493, 291] width 110 height 14
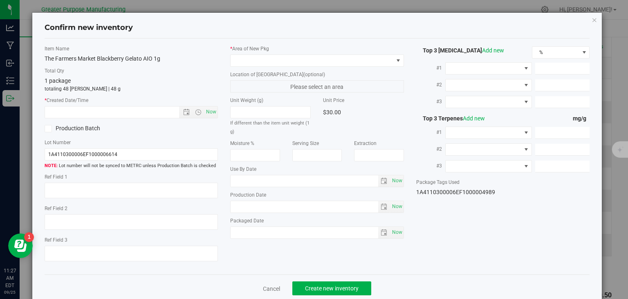
type input "2026-02-09"
type input "2025-08-13"
click at [208, 114] on span "Now" at bounding box center [212, 112] width 14 height 12
type input "9/25/2025 11:27 AM"
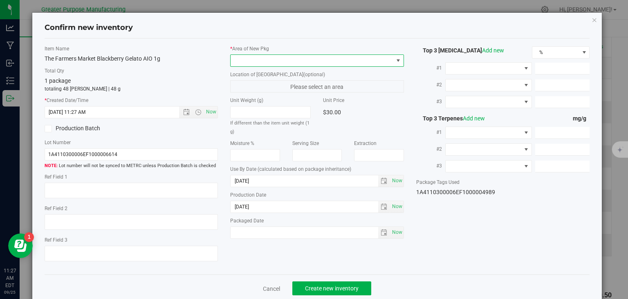
click at [267, 58] on span at bounding box center [312, 60] width 163 height 11
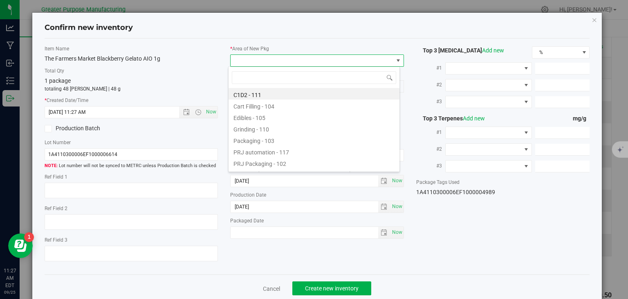
type input "108"
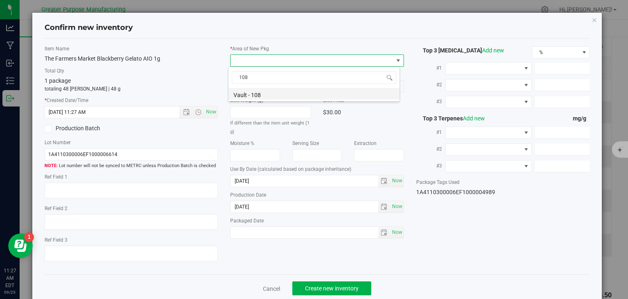
click at [257, 95] on li "Vault - 108" at bounding box center [314, 93] width 171 height 11
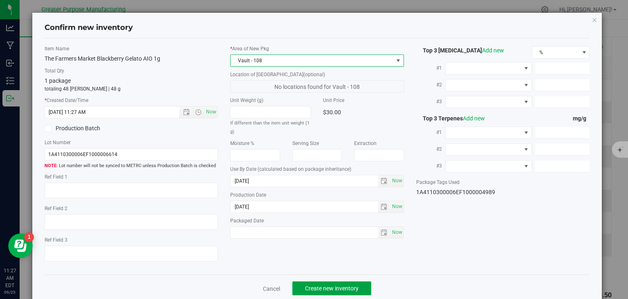
click at [329, 282] on button "Create new inventory" at bounding box center [331, 288] width 79 height 14
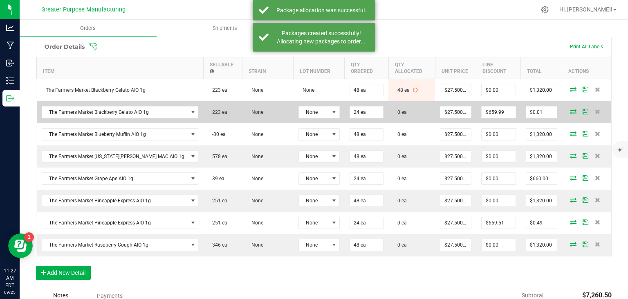
click at [570, 111] on icon at bounding box center [573, 111] width 7 height 5
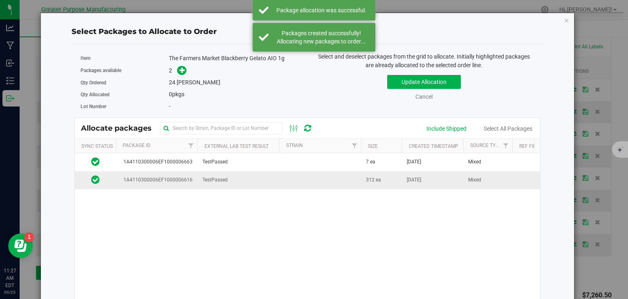
click at [256, 177] on td "TestPassed" at bounding box center [239, 180] width 82 height 18
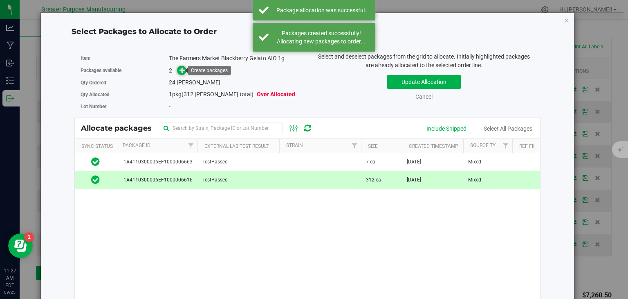
click at [182, 73] on icon at bounding box center [183, 70] width 6 height 6
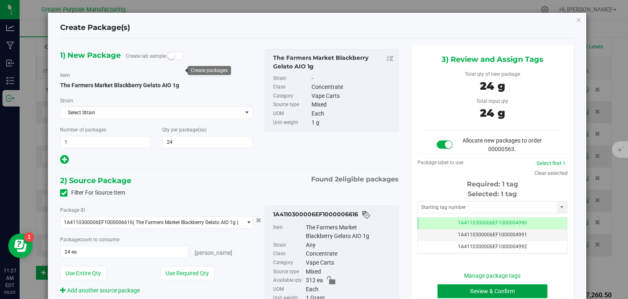
click at [479, 288] on button "Review & Confirm" at bounding box center [493, 291] width 110 height 14
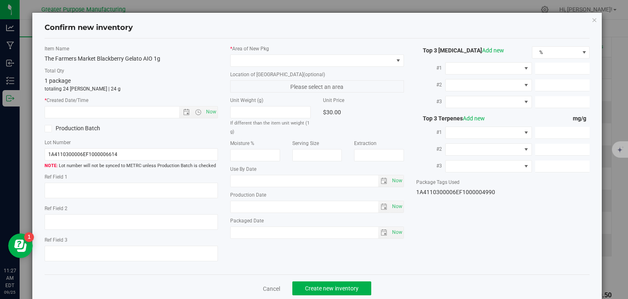
type input "2026-02-09"
type input "2025-08-13"
click at [208, 108] on span "Now" at bounding box center [212, 112] width 14 height 12
type input "9/25/2025 11:27 AM"
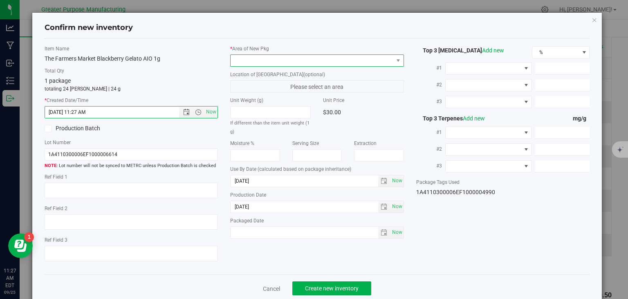
click at [258, 61] on span at bounding box center [312, 60] width 163 height 11
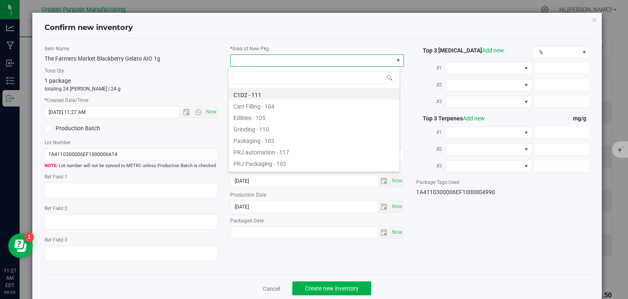
type input "108"
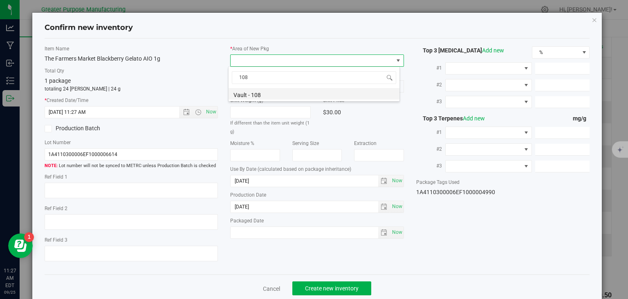
click at [245, 92] on li "Vault - 108" at bounding box center [314, 93] width 171 height 11
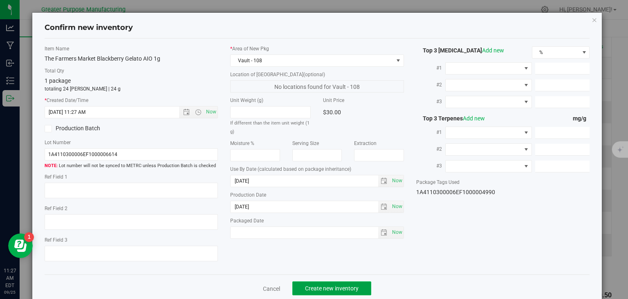
click at [337, 282] on button "Create new inventory" at bounding box center [331, 288] width 79 height 14
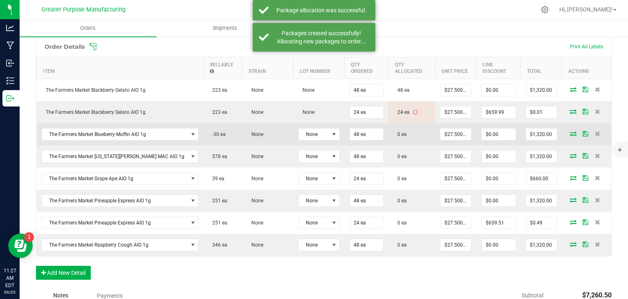
click at [570, 133] on icon at bounding box center [573, 133] width 7 height 5
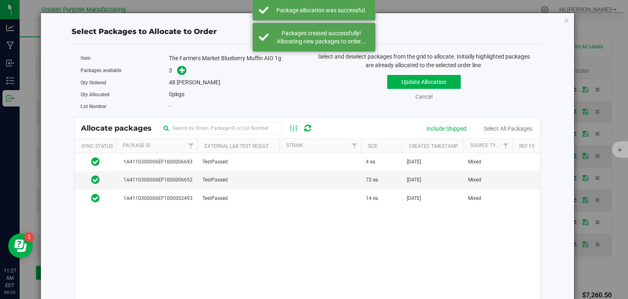
click at [564, 20] on div "Select Packages to Allocate to Order Item The Farmers Market Blueberry Muffin A…" at bounding box center [307, 191] width 534 height 357
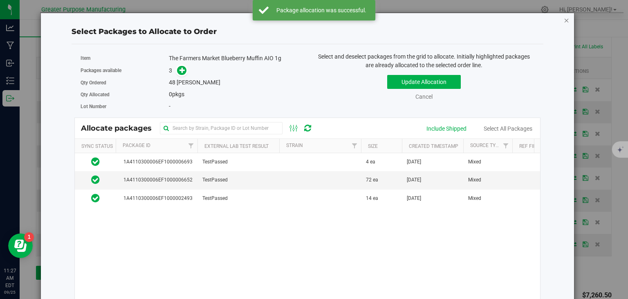
click at [564, 20] on icon "button" at bounding box center [567, 20] width 6 height 10
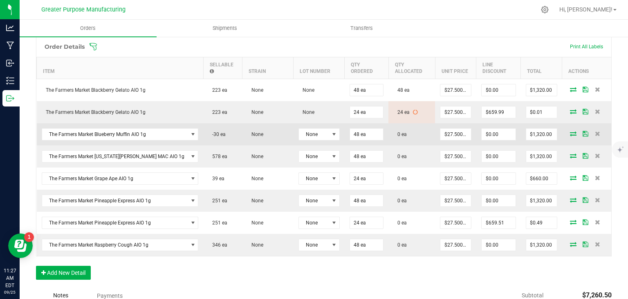
click at [570, 131] on icon at bounding box center [573, 133] width 7 height 5
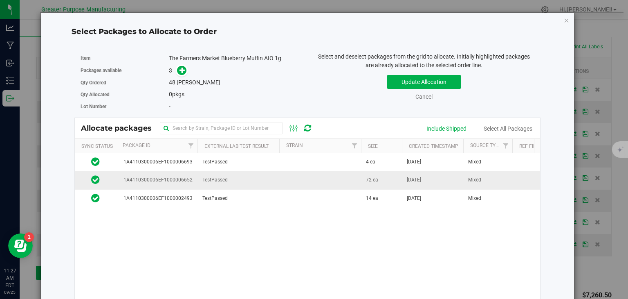
click at [267, 181] on td "TestPassed" at bounding box center [239, 180] width 82 height 18
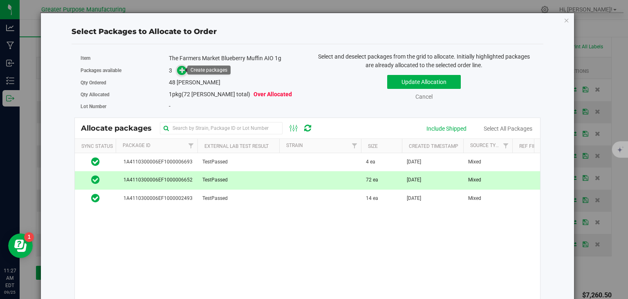
click at [180, 67] on icon at bounding box center [183, 70] width 6 height 6
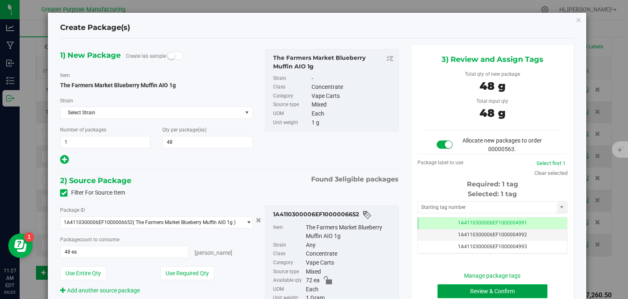
click at [485, 289] on button "Review & Confirm" at bounding box center [493, 291] width 110 height 14
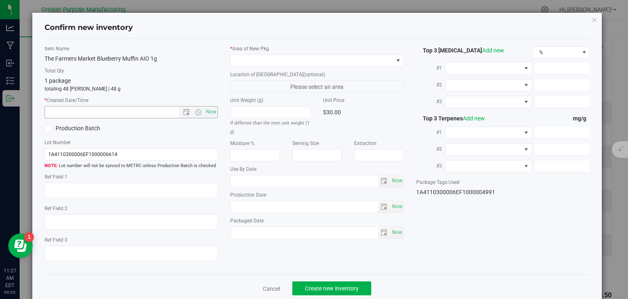
type input "2026-02-09"
type input "2025-08-19"
click at [211, 111] on span "Now" at bounding box center [212, 112] width 14 height 12
type input "9/25/2025 11:27 AM"
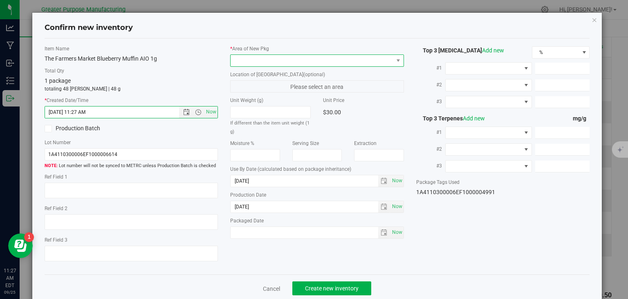
click at [269, 56] on span at bounding box center [312, 60] width 163 height 11
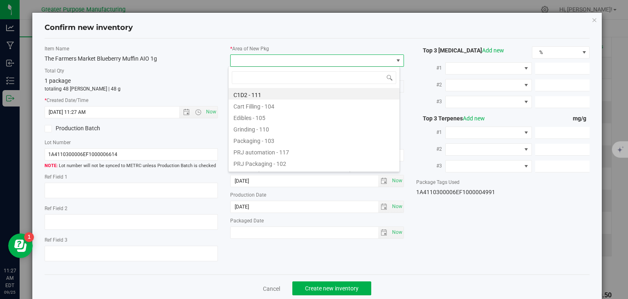
type input "108"
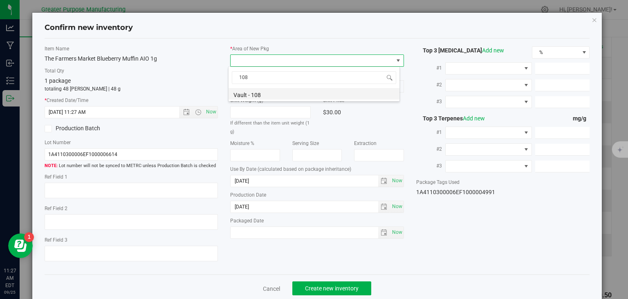
click at [248, 94] on li "Vault - 108" at bounding box center [314, 93] width 171 height 11
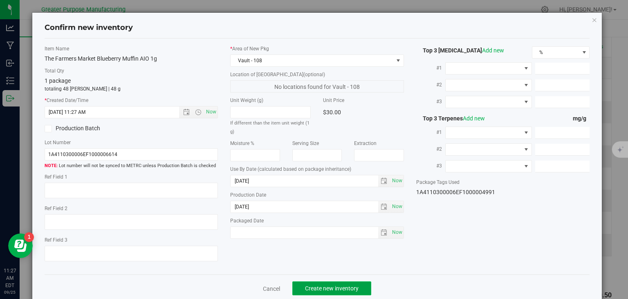
click at [328, 283] on button "Create new inventory" at bounding box center [331, 288] width 79 height 14
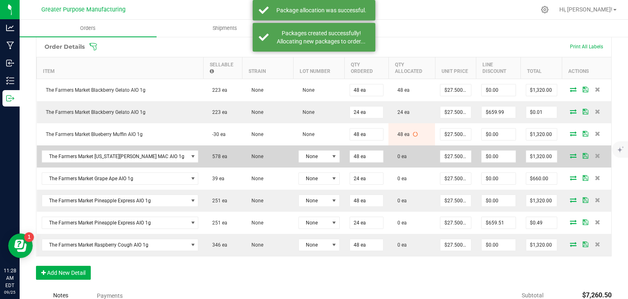
click at [570, 153] on icon at bounding box center [573, 155] width 7 height 5
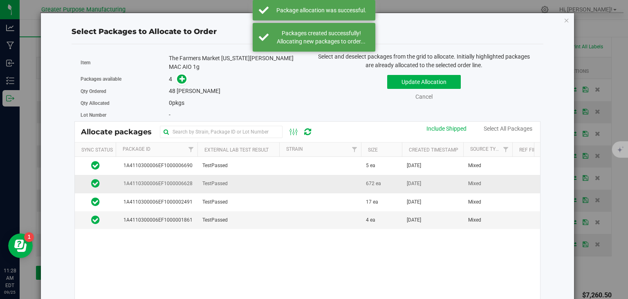
click at [293, 181] on td at bounding box center [320, 184] width 82 height 18
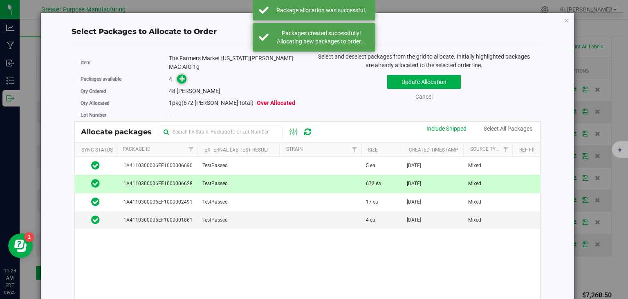
click at [180, 75] on icon at bounding box center [183, 78] width 6 height 6
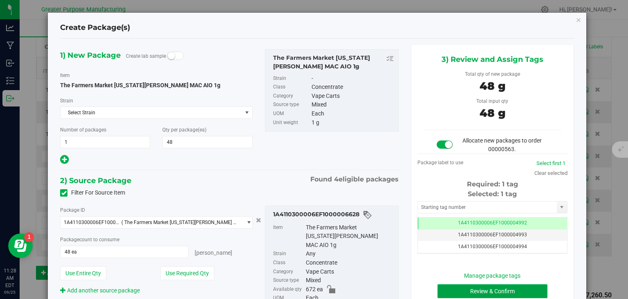
click at [461, 288] on button "Review & Confirm" at bounding box center [493, 291] width 110 height 14
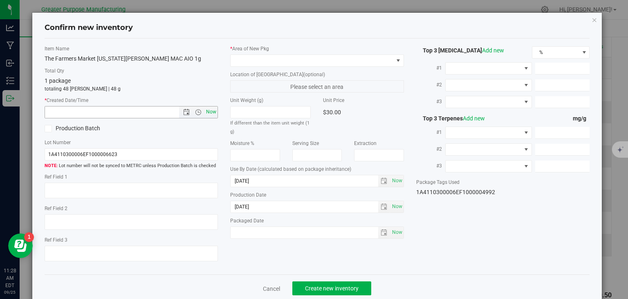
click at [209, 108] on span "Now" at bounding box center [212, 112] width 14 height 12
type input "9/25/2025 11:28 AM"
click at [270, 62] on span at bounding box center [312, 60] width 163 height 11
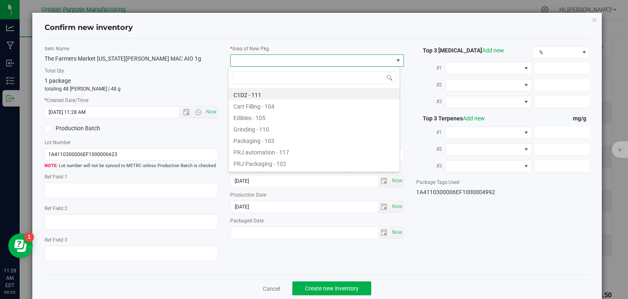
type input "108"
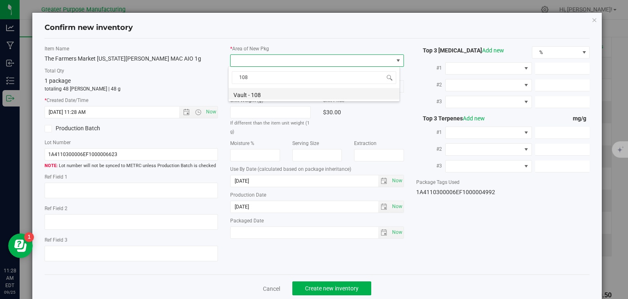
click at [251, 94] on li "Vault - 108" at bounding box center [314, 93] width 171 height 11
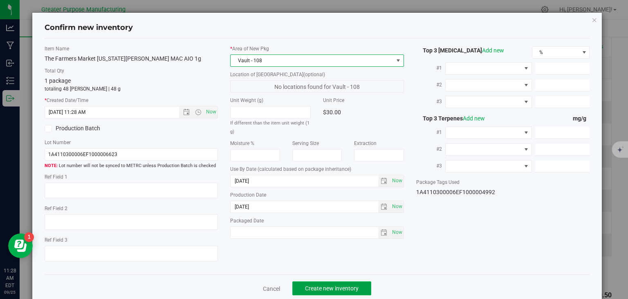
click at [335, 287] on span "Create new inventory" at bounding box center [332, 288] width 54 height 7
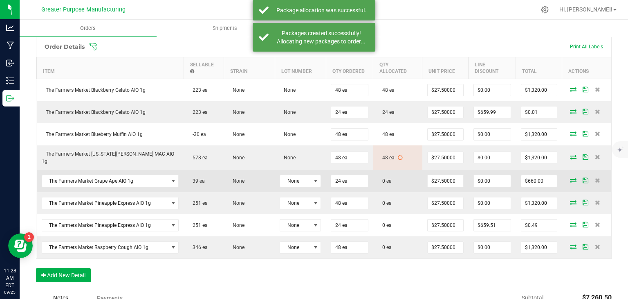
click at [570, 178] on icon at bounding box center [573, 180] width 7 height 5
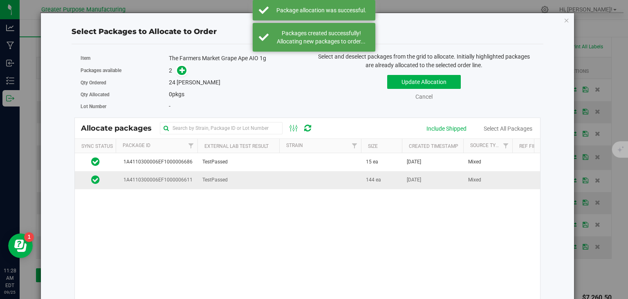
click at [313, 181] on td at bounding box center [320, 180] width 82 height 18
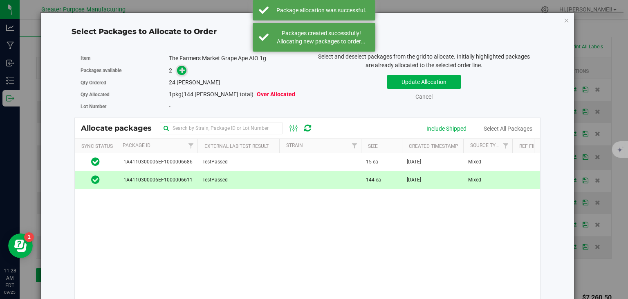
click at [180, 69] on icon at bounding box center [183, 70] width 6 height 6
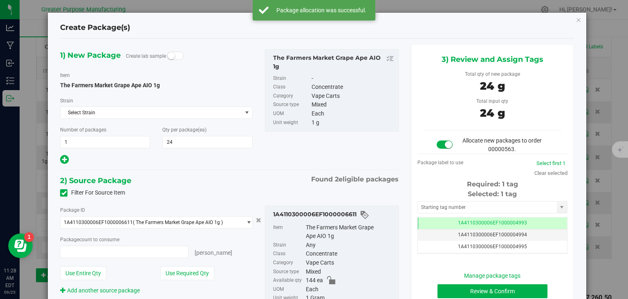
type input "24 ea"
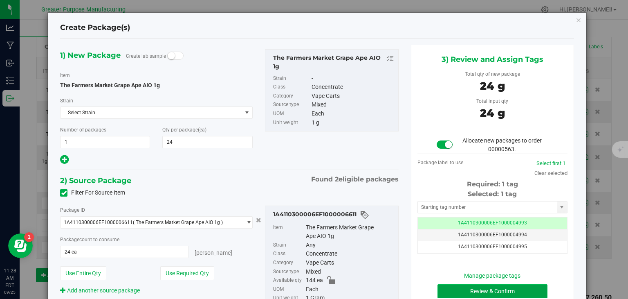
click at [485, 286] on button "Review & Confirm" at bounding box center [493, 291] width 110 height 14
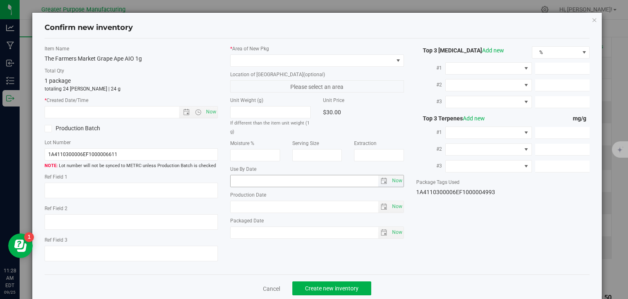
type input "2026-02-08"
type input "2025-08-12"
click at [212, 110] on span "Now" at bounding box center [212, 112] width 14 height 12
type input "9/25/2025 11:28 AM"
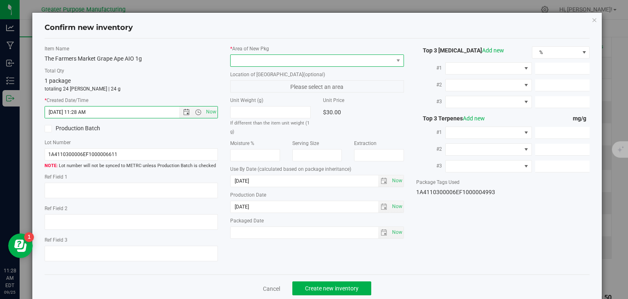
click at [273, 56] on span at bounding box center [312, 60] width 163 height 11
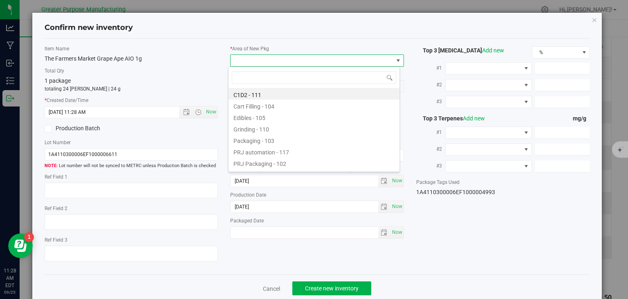
type input "108"
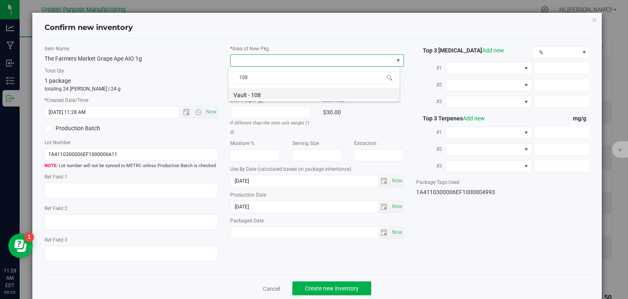
click at [254, 94] on li "Vault - 108" at bounding box center [314, 93] width 171 height 11
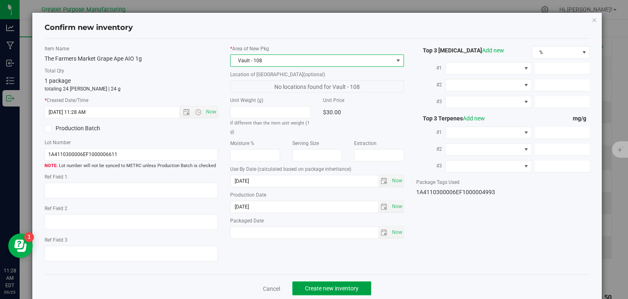
click at [330, 282] on button "Create new inventory" at bounding box center [331, 288] width 79 height 14
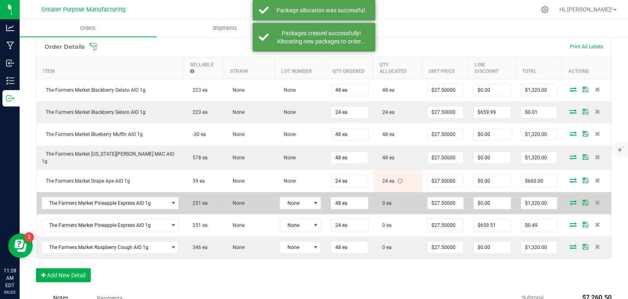
click at [570, 200] on icon at bounding box center [573, 202] width 7 height 5
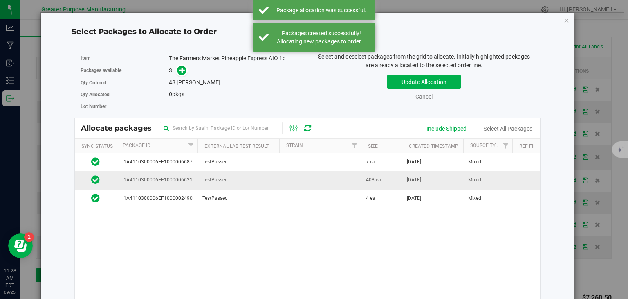
click at [339, 182] on td at bounding box center [320, 180] width 82 height 18
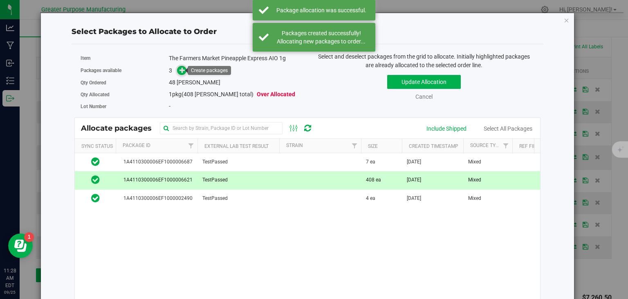
click at [182, 67] on icon at bounding box center [183, 70] width 6 height 6
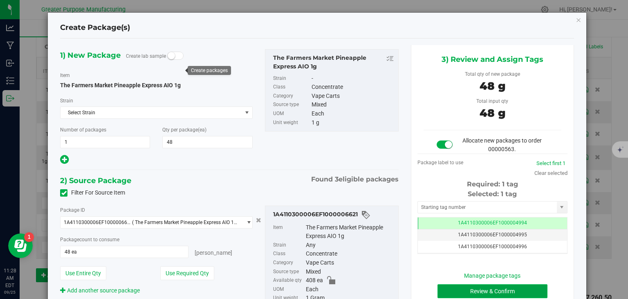
click at [458, 285] on button "Review & Confirm" at bounding box center [493, 291] width 110 height 14
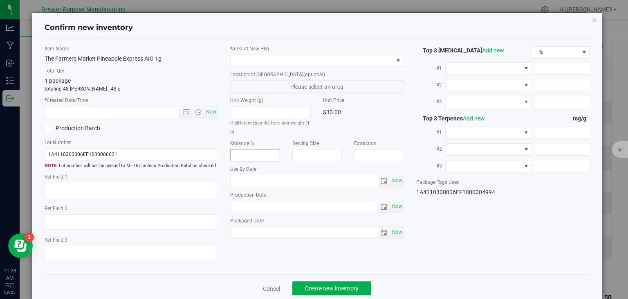
type input "2026-02-09"
type input "2025-08-13"
click at [211, 110] on span "Now" at bounding box center [212, 112] width 14 height 12
type input "9/25/2025 11:28 AM"
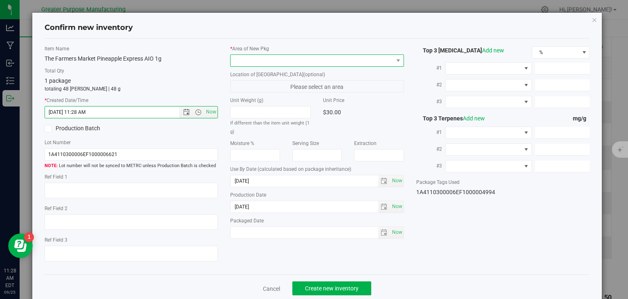
click at [272, 60] on span at bounding box center [312, 60] width 163 height 11
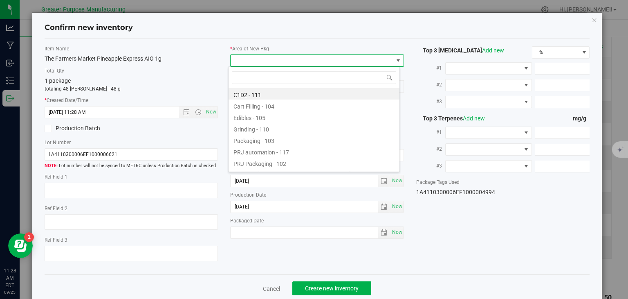
type input "108"
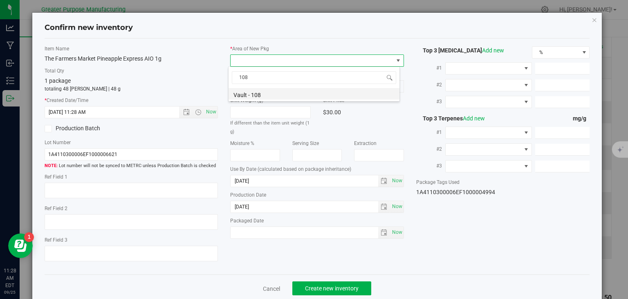
click at [256, 93] on li "Vault - 108" at bounding box center [314, 93] width 171 height 11
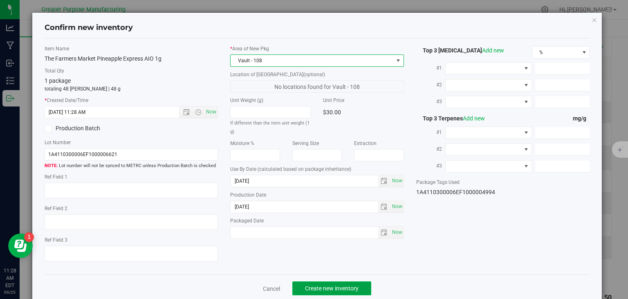
click at [326, 290] on span "Create new inventory" at bounding box center [332, 288] width 54 height 7
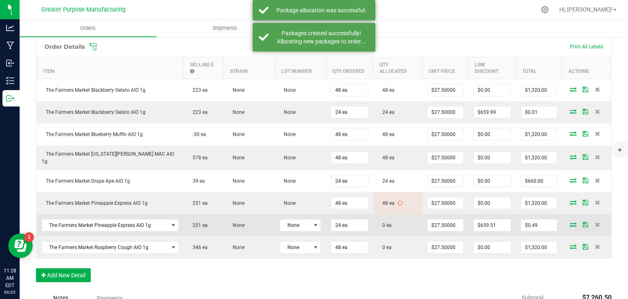
click at [570, 222] on icon at bounding box center [573, 224] width 7 height 5
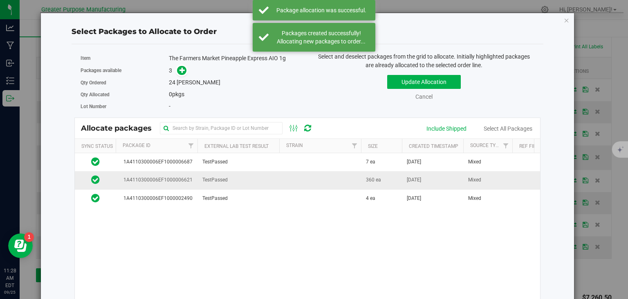
click at [330, 182] on td at bounding box center [320, 180] width 82 height 18
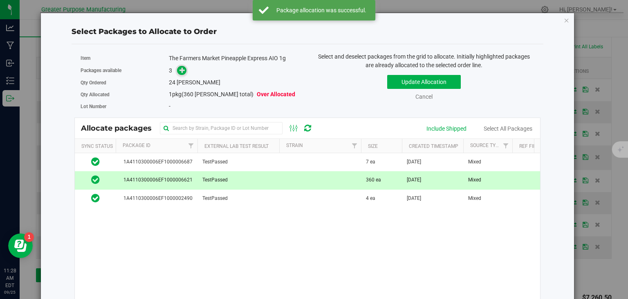
click at [182, 71] on icon at bounding box center [183, 70] width 6 height 6
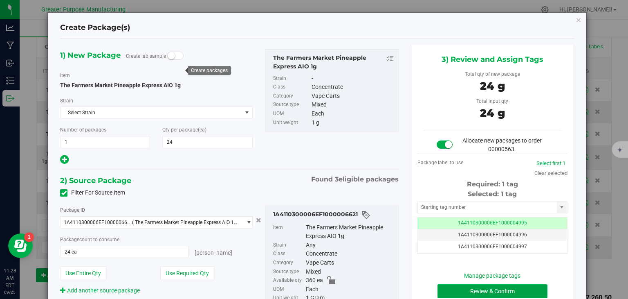
click at [465, 291] on button "Review & Confirm" at bounding box center [493, 291] width 110 height 14
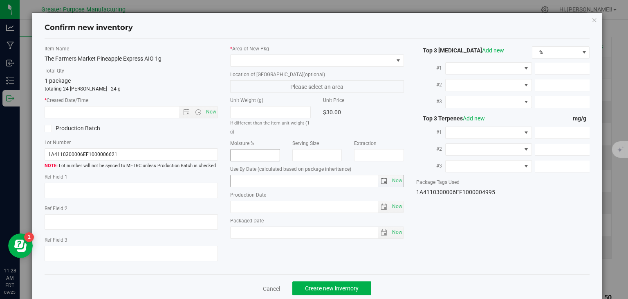
type input "2026-02-09"
type input "2025-08-13"
click at [209, 113] on span "Now" at bounding box center [212, 112] width 14 height 12
type input "9/25/2025 11:28 AM"
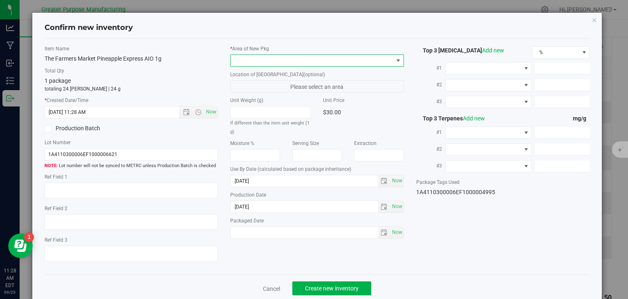
click at [263, 59] on span at bounding box center [312, 60] width 163 height 11
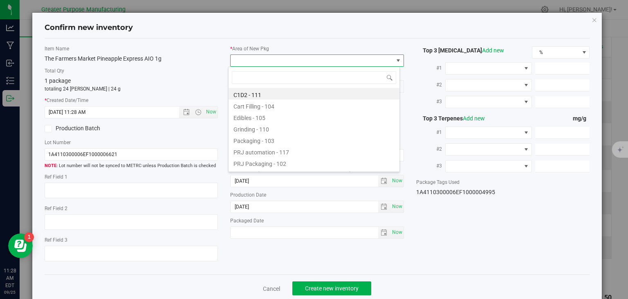
type input "108"
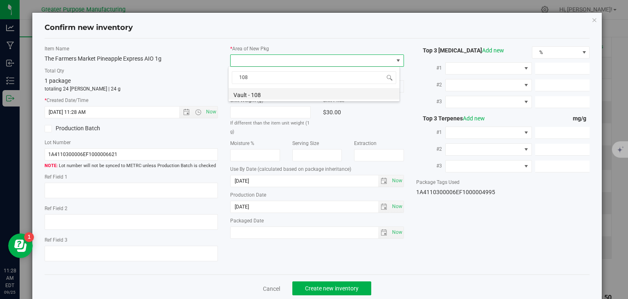
click at [251, 96] on li "Vault - 108" at bounding box center [314, 93] width 171 height 11
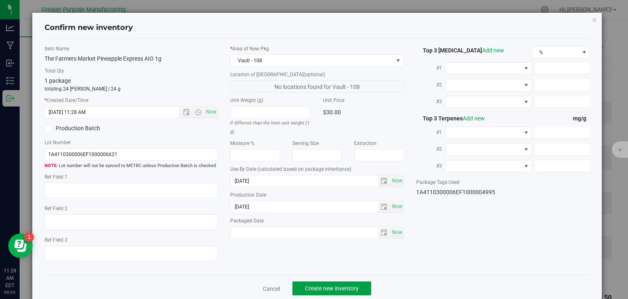
click at [319, 282] on button "Create new inventory" at bounding box center [331, 288] width 79 height 14
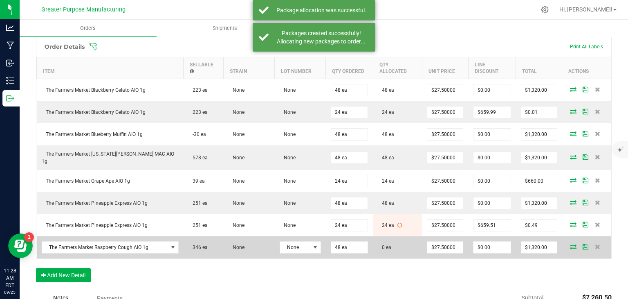
click at [570, 244] on icon at bounding box center [573, 246] width 7 height 5
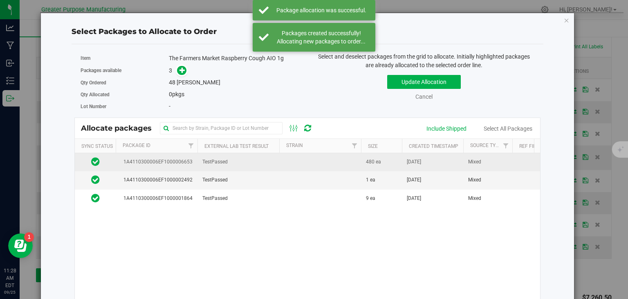
click at [319, 166] on td at bounding box center [320, 162] width 82 height 18
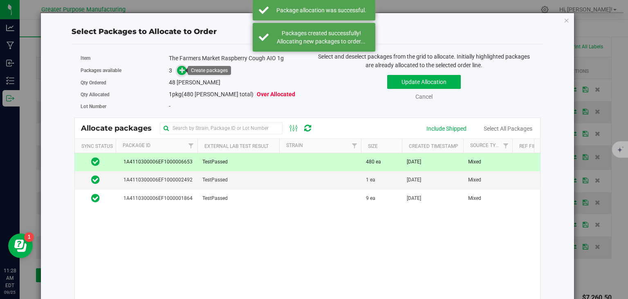
click at [177, 70] on span at bounding box center [181, 70] width 9 height 9
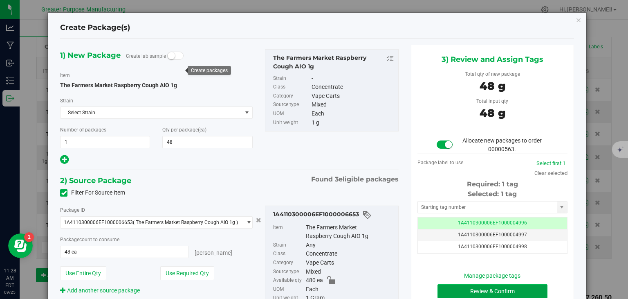
click at [481, 288] on button "Review & Confirm" at bounding box center [493, 291] width 110 height 14
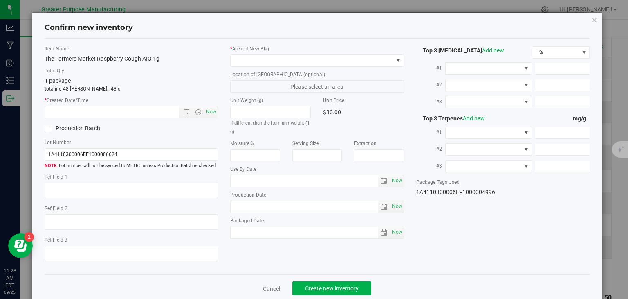
type input "2026-02-11"
type input "2025-08-19"
click at [210, 113] on span "Now" at bounding box center [212, 112] width 14 height 12
type input "9/25/2025 11:28 AM"
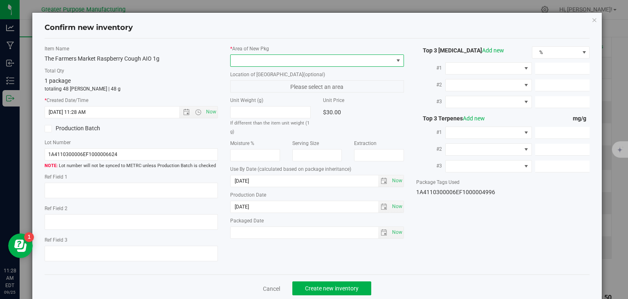
click at [264, 57] on span at bounding box center [312, 60] width 163 height 11
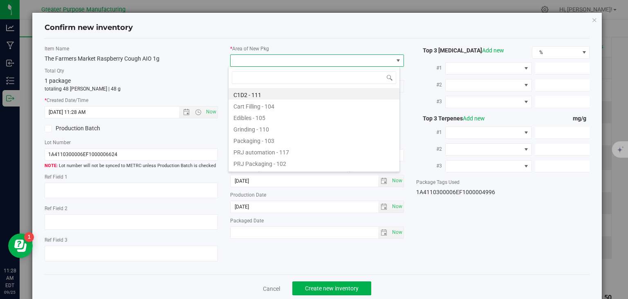
type input "108"
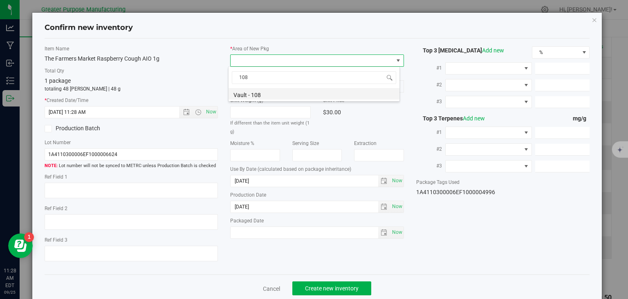
click at [254, 92] on li "Vault - 108" at bounding box center [314, 93] width 171 height 11
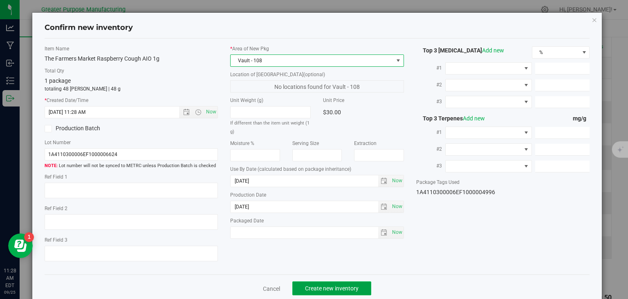
click at [321, 282] on button "Create new inventory" at bounding box center [331, 288] width 79 height 14
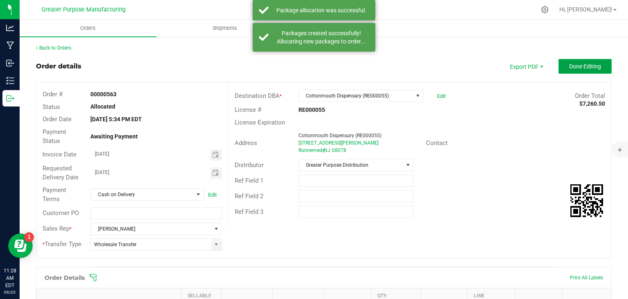
click at [573, 66] on span "Done Editing" at bounding box center [585, 66] width 32 height 7
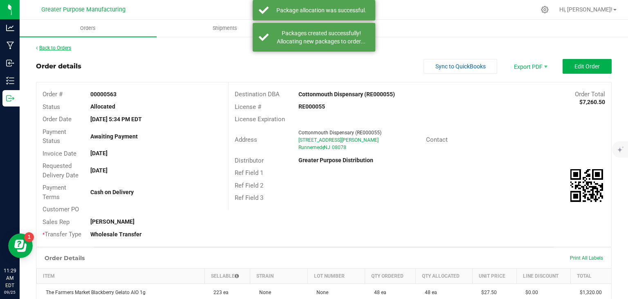
click at [57, 48] on link "Back to Orders" at bounding box center [53, 48] width 35 height 6
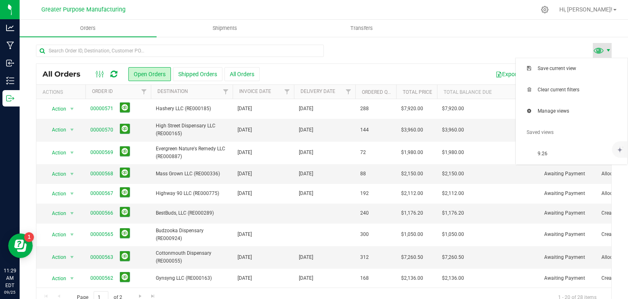
click at [605, 49] on span at bounding box center [608, 50] width 7 height 7
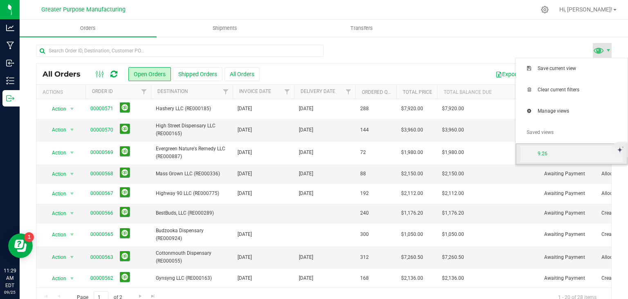
click at [563, 153] on span "9.26" at bounding box center [580, 153] width 85 height 7
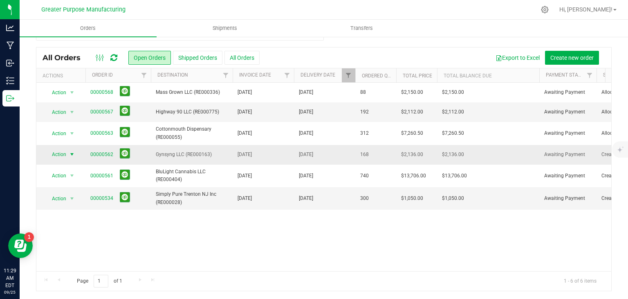
click at [74, 153] on span "select" at bounding box center [72, 154] width 7 height 7
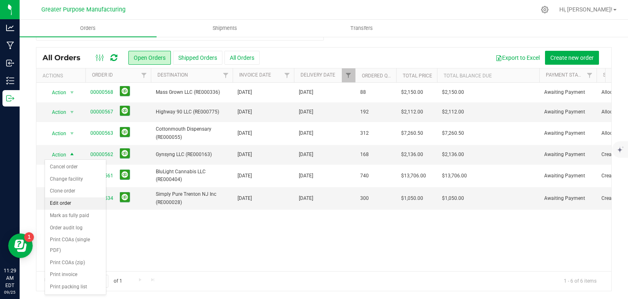
click at [65, 201] on li "Edit order" at bounding box center [75, 203] width 61 height 12
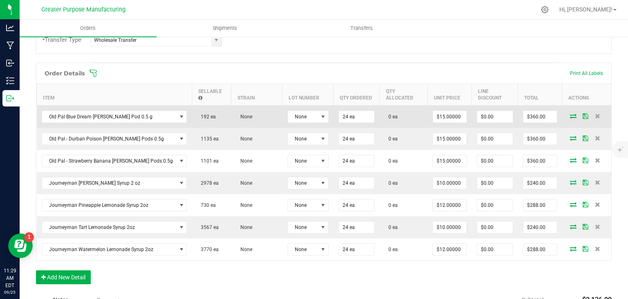
click at [570, 115] on icon at bounding box center [573, 115] width 7 height 5
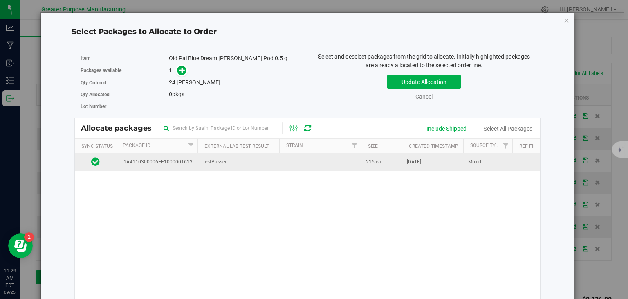
click at [311, 163] on td at bounding box center [320, 162] width 82 height 18
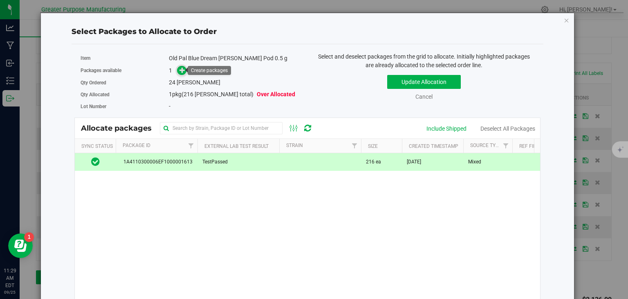
click at [183, 71] on icon at bounding box center [183, 70] width 6 height 6
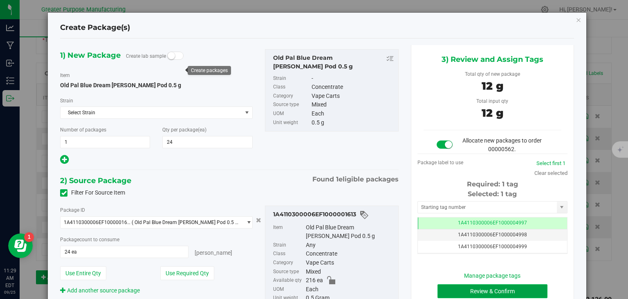
click at [476, 289] on button "Review & Confirm" at bounding box center [493, 291] width 110 height 14
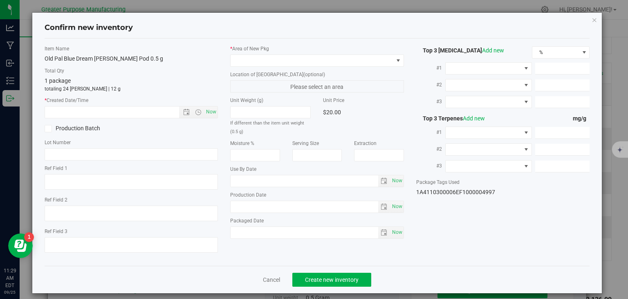
type input "[DATE]"
click at [209, 110] on span "Now" at bounding box center [212, 112] width 14 height 12
type input "[DATE] 11:29 AM"
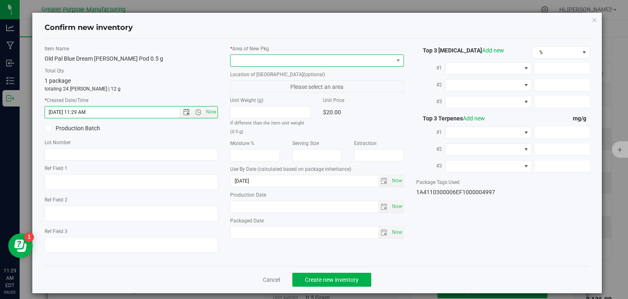
click at [262, 59] on span at bounding box center [312, 60] width 163 height 11
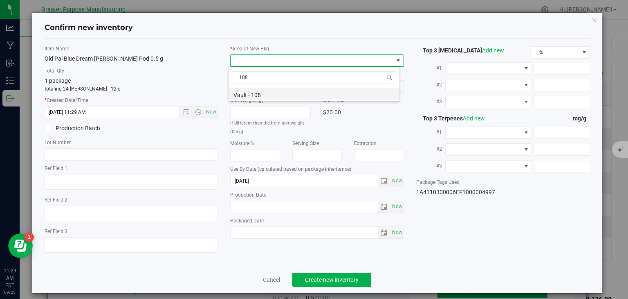
click at [249, 97] on li "Vault - 108" at bounding box center [314, 93] width 171 height 11
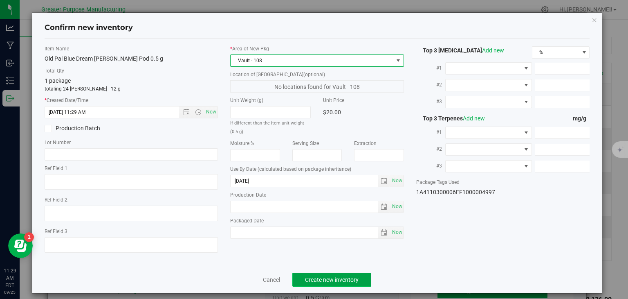
click at [331, 278] on span "Create new inventory" at bounding box center [332, 279] width 54 height 7
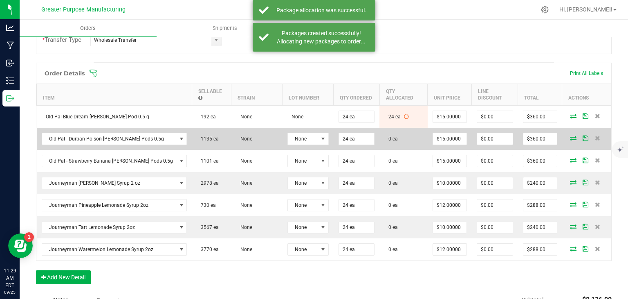
click at [570, 136] on icon at bounding box center [573, 137] width 7 height 5
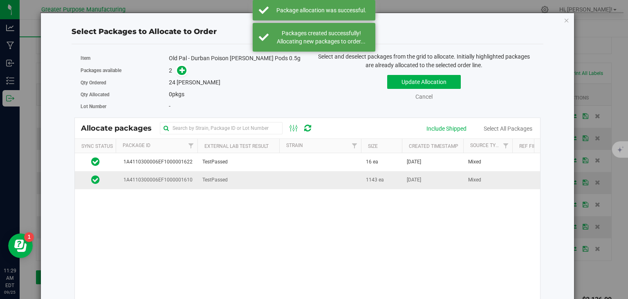
click at [280, 177] on td at bounding box center [320, 180] width 82 height 18
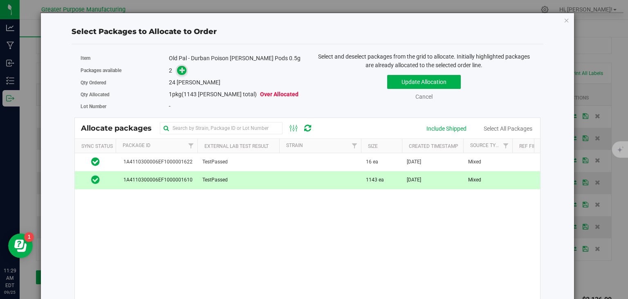
click at [182, 71] on icon at bounding box center [183, 70] width 6 height 6
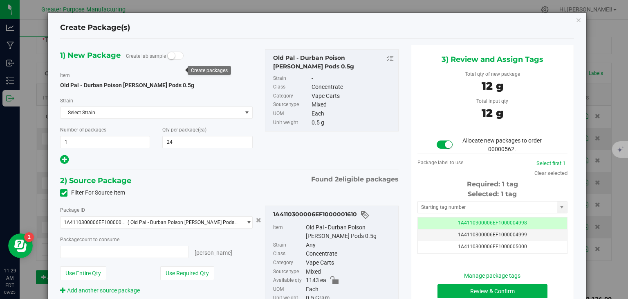
type input "24 ea"
click at [467, 290] on button "Review & Confirm" at bounding box center [493, 291] width 110 height 14
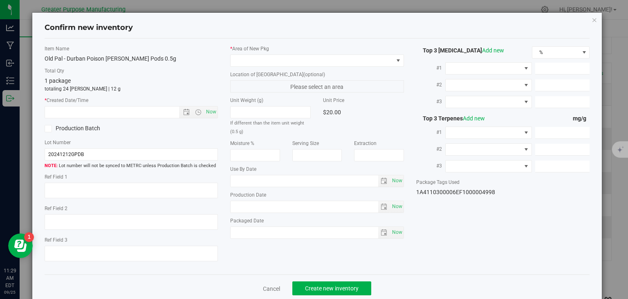
type input "[DATE]"
click at [209, 112] on span "Now" at bounding box center [212, 112] width 14 height 12
type input "[DATE] 11:29 AM"
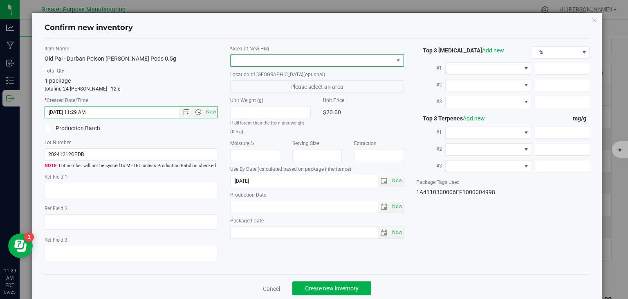
click at [284, 59] on span at bounding box center [312, 60] width 163 height 11
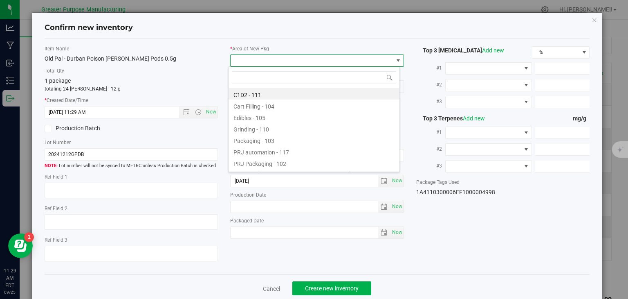
type input "108"
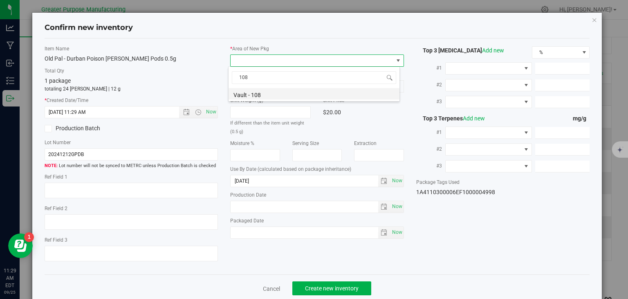
click at [269, 95] on li "Vault - 108" at bounding box center [314, 93] width 171 height 11
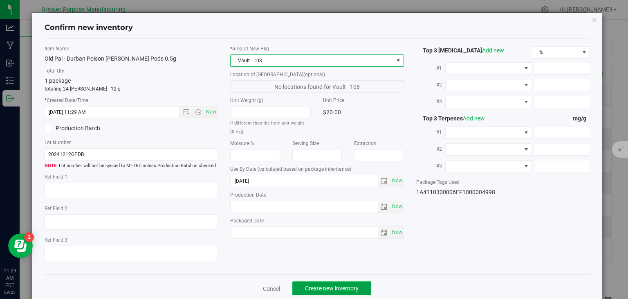
click at [320, 285] on span "Create new inventory" at bounding box center [332, 288] width 54 height 7
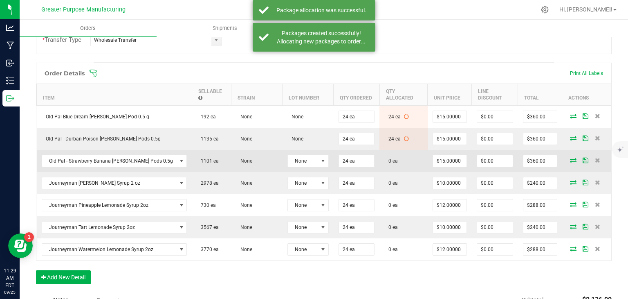
click at [570, 158] on icon at bounding box center [573, 159] width 7 height 5
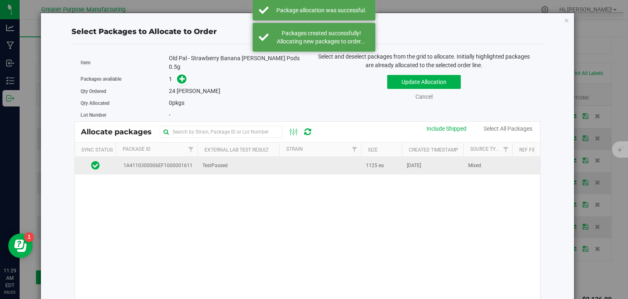
click at [286, 165] on td at bounding box center [320, 166] width 82 height 18
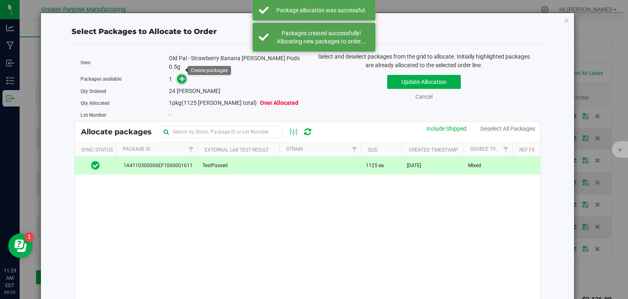
click at [183, 76] on icon at bounding box center [183, 79] width 6 height 6
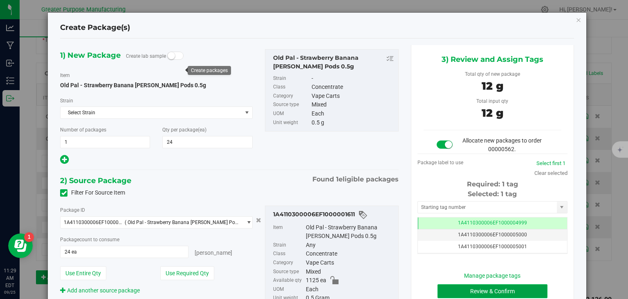
click at [486, 290] on button "Review & Confirm" at bounding box center [493, 291] width 110 height 14
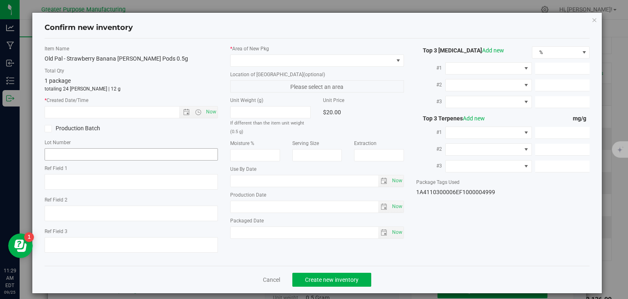
type input "[DATE]"
click at [206, 110] on span "Now" at bounding box center [212, 112] width 14 height 12
type input "[DATE] 11:29 AM"
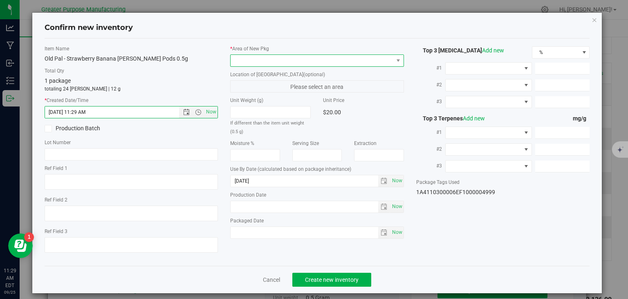
click at [258, 57] on span at bounding box center [312, 60] width 163 height 11
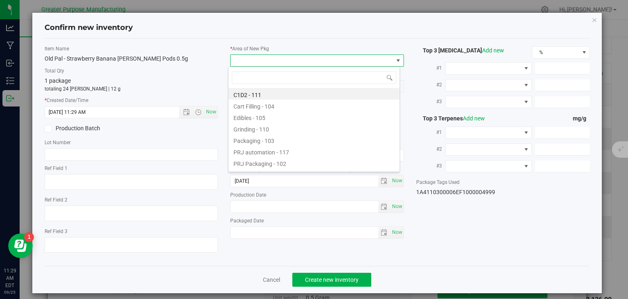
type input "108"
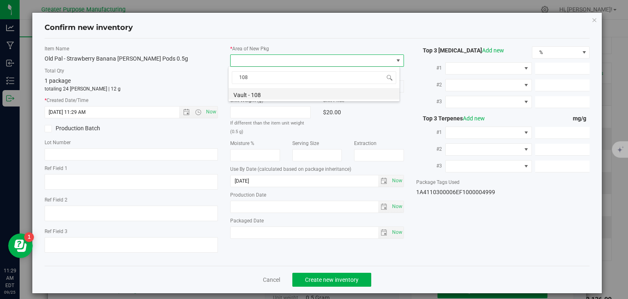
click at [245, 92] on li "Vault - 108" at bounding box center [314, 93] width 171 height 11
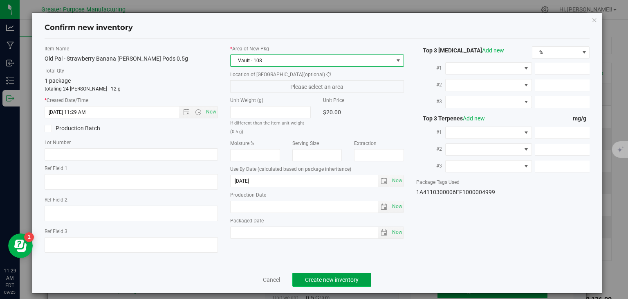
click at [327, 275] on button "Create new inventory" at bounding box center [331, 279] width 79 height 14
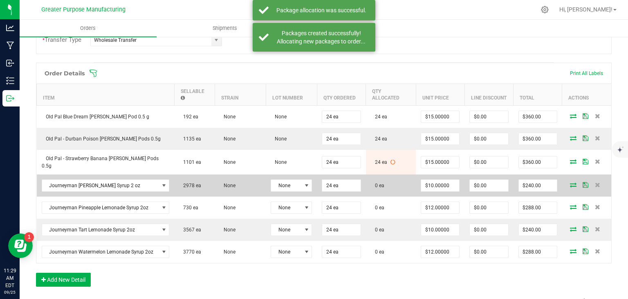
click at [570, 182] on icon at bounding box center [573, 184] width 7 height 5
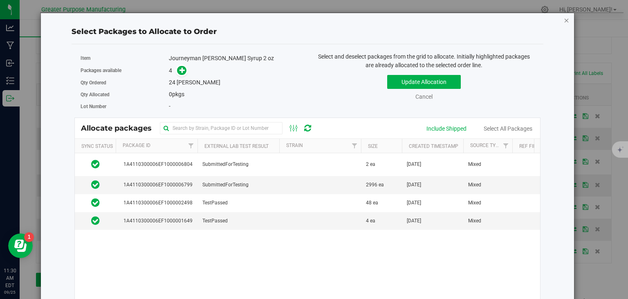
click at [564, 20] on icon "button" at bounding box center [567, 20] width 6 height 10
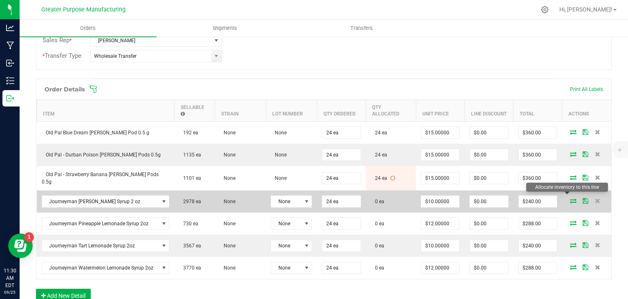
click at [570, 198] on icon at bounding box center [573, 200] width 7 height 5
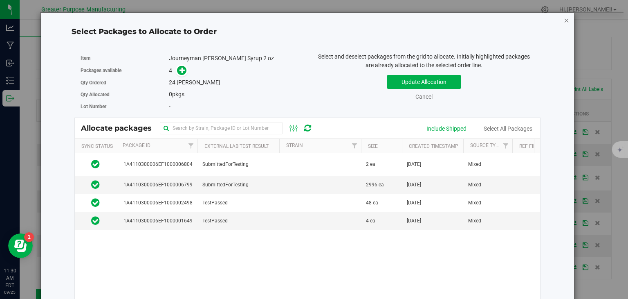
click at [564, 18] on icon "button" at bounding box center [567, 20] width 6 height 10
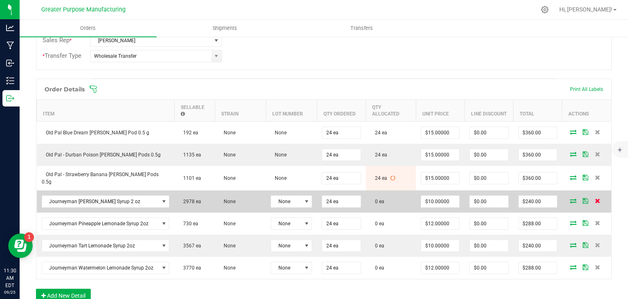
click at [595, 198] on icon at bounding box center [597, 200] width 5 height 5
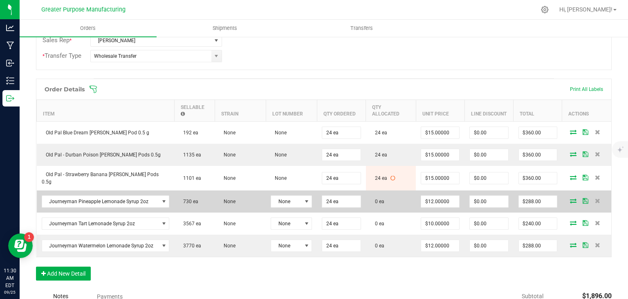
click at [570, 198] on icon at bounding box center [573, 200] width 7 height 5
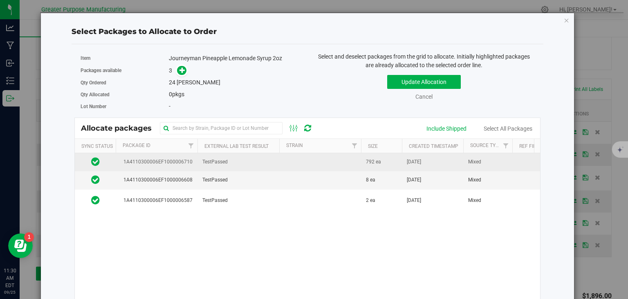
click at [300, 164] on td at bounding box center [320, 162] width 82 height 18
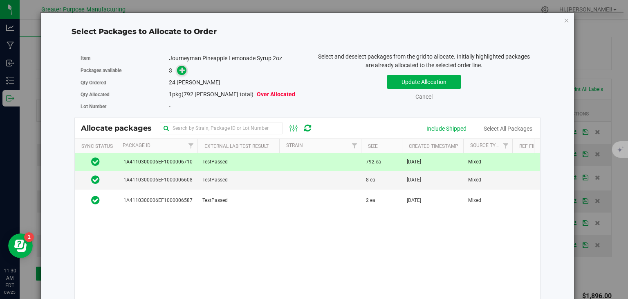
click at [182, 69] on icon at bounding box center [183, 70] width 6 height 6
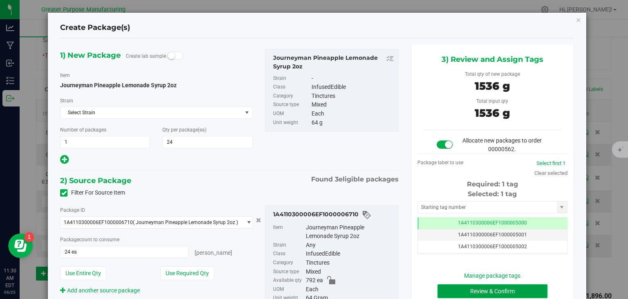
click at [460, 290] on button "Review & Confirm" at bounding box center [493, 291] width 110 height 14
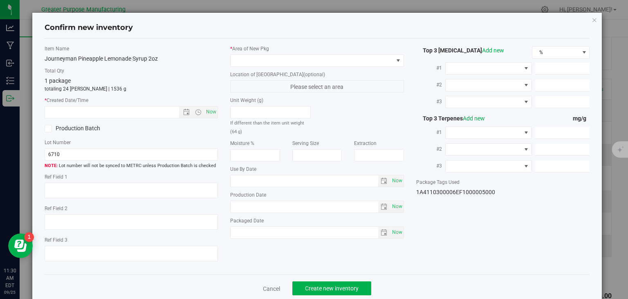
type input "[DATE]"
click at [209, 112] on span "Now" at bounding box center [212, 112] width 14 height 12
type input "[DATE] 11:30 AM"
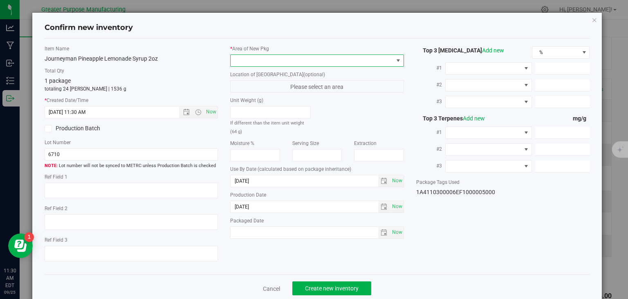
click at [273, 62] on span at bounding box center [312, 60] width 163 height 11
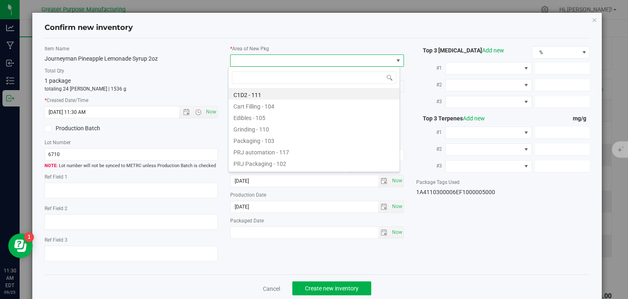
type input "108"
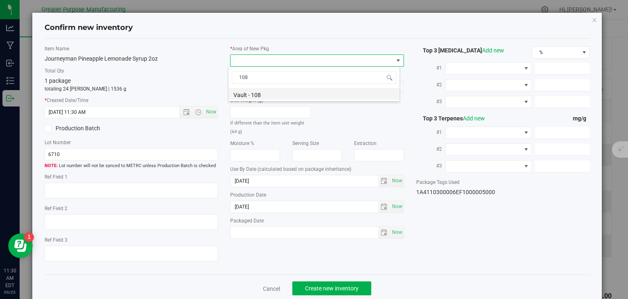
click at [249, 97] on li "Vault - 108" at bounding box center [314, 93] width 171 height 11
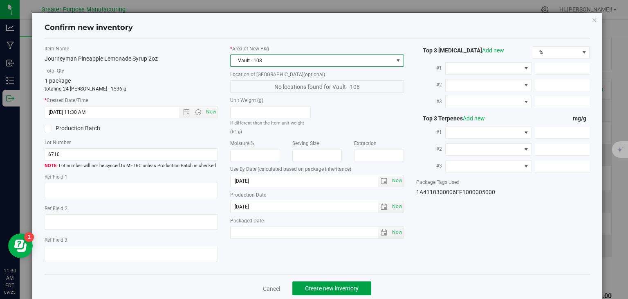
click at [330, 285] on span "Create new inventory" at bounding box center [332, 288] width 54 height 7
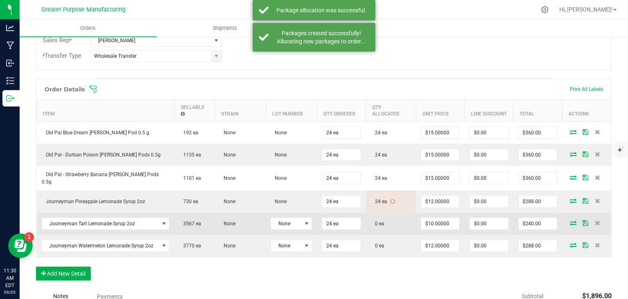
click at [570, 220] on icon at bounding box center [573, 222] width 7 height 5
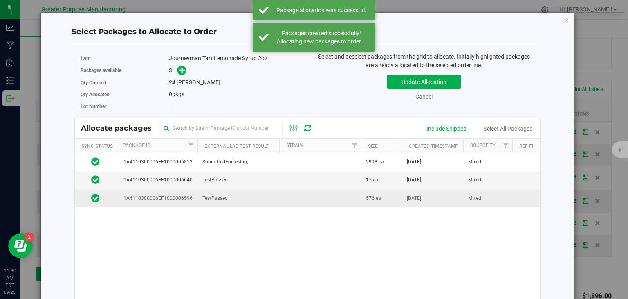
click at [300, 198] on td at bounding box center [320, 198] width 82 height 18
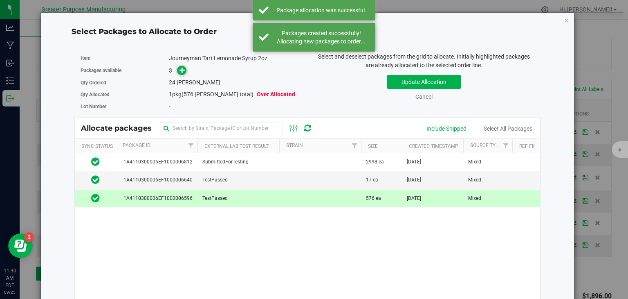
click at [180, 71] on icon at bounding box center [183, 70] width 6 height 6
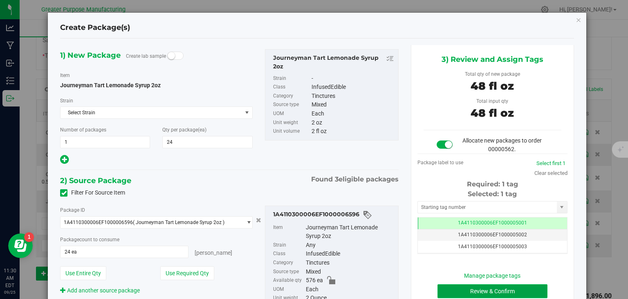
click at [471, 290] on button "Review & Confirm" at bounding box center [493, 291] width 110 height 14
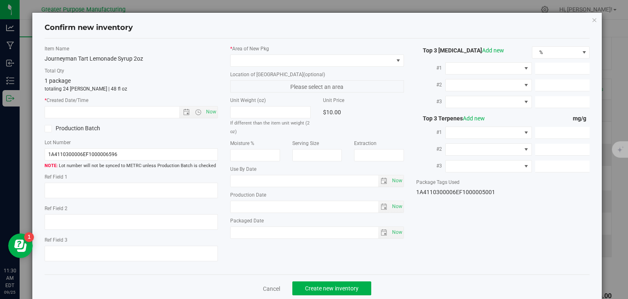
type input "[DATE]"
click at [205, 108] on span "Now" at bounding box center [212, 112] width 14 height 12
type input "[DATE] 11:30 AM"
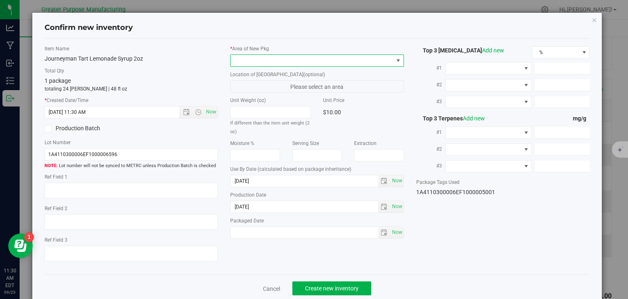
click at [267, 59] on span at bounding box center [312, 60] width 163 height 11
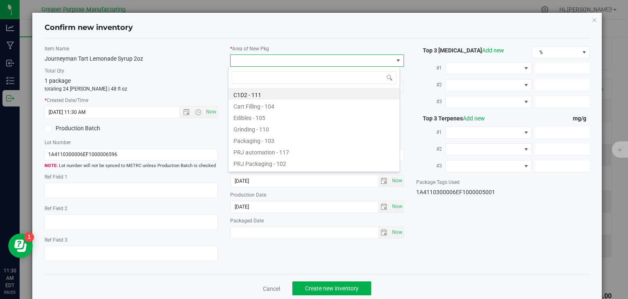
type input "108"
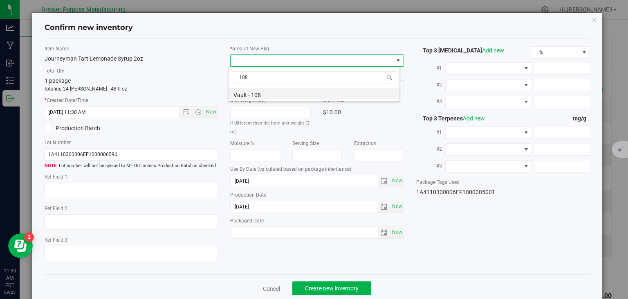
click at [258, 94] on li "Vault - 108" at bounding box center [314, 93] width 171 height 11
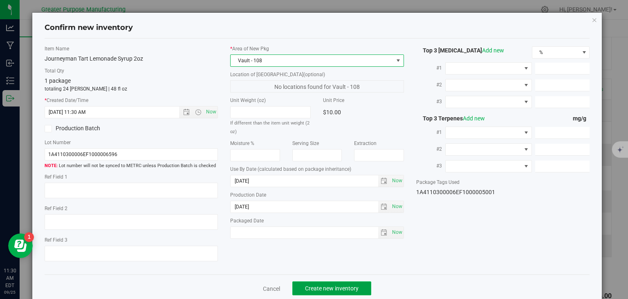
click at [319, 285] on span "Create new inventory" at bounding box center [332, 288] width 54 height 7
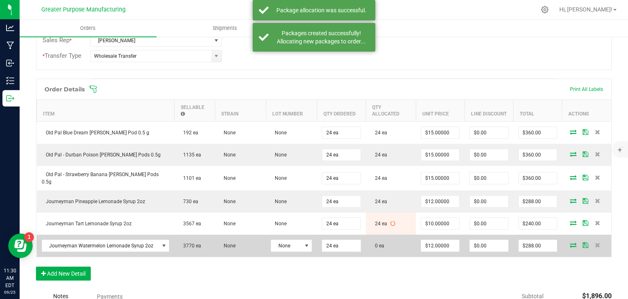
click at [570, 242] on icon at bounding box center [573, 244] width 7 height 5
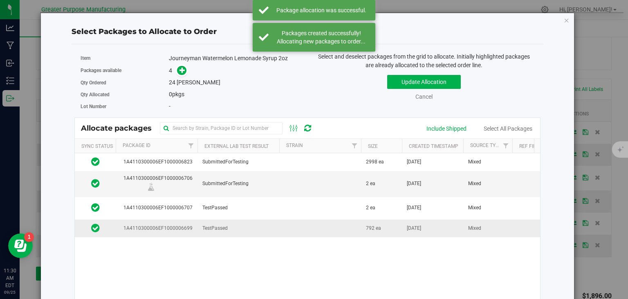
click at [295, 227] on td at bounding box center [320, 228] width 82 height 18
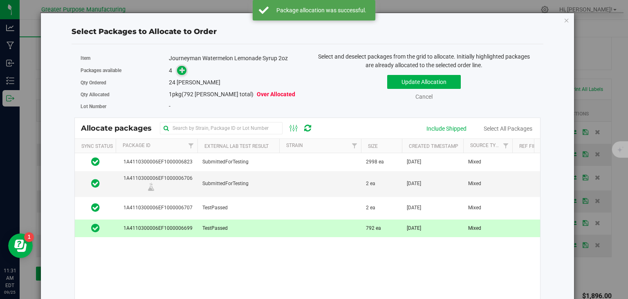
click at [180, 68] on icon at bounding box center [183, 70] width 6 height 6
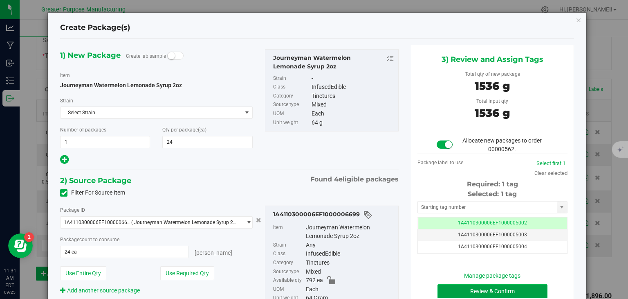
click at [461, 290] on button "Review & Confirm" at bounding box center [493, 291] width 110 height 14
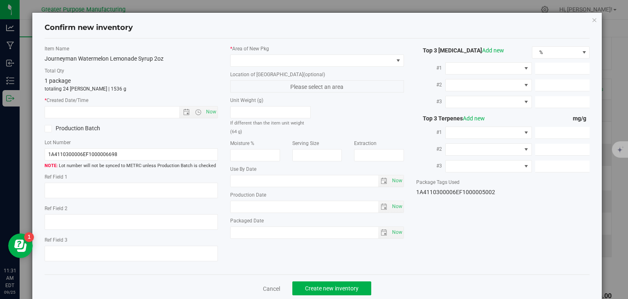
type input "[DATE]"
click at [210, 110] on span "Now" at bounding box center [212, 112] width 14 height 12
type input "[DATE] 11:31 AM"
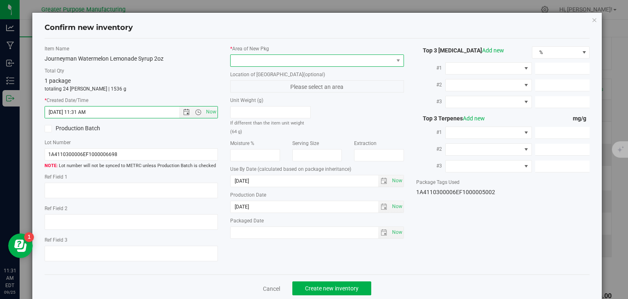
click at [273, 58] on span at bounding box center [312, 60] width 163 height 11
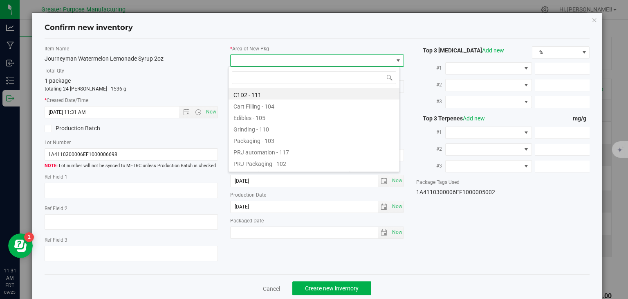
type input "108"
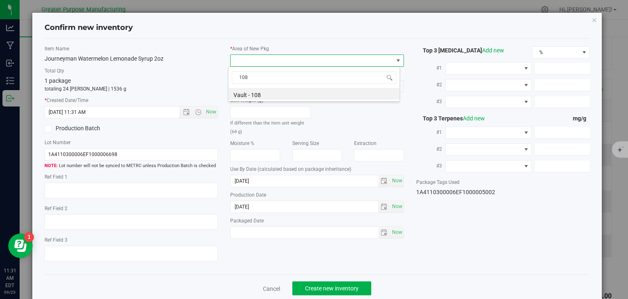
click at [258, 85] on span "108" at bounding box center [314, 77] width 171 height 19
click at [252, 97] on li "Vault - 108" at bounding box center [314, 93] width 171 height 11
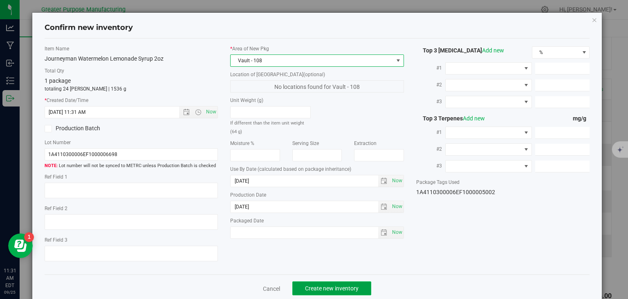
click at [324, 287] on span "Create new inventory" at bounding box center [332, 288] width 54 height 7
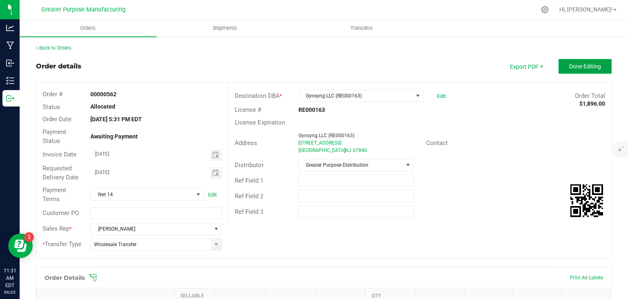
click at [574, 64] on span "Done Editing" at bounding box center [585, 66] width 32 height 7
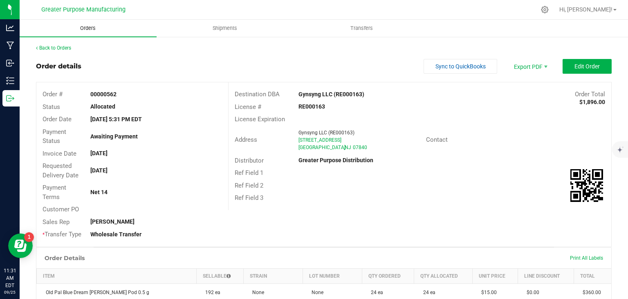
click at [93, 29] on span "Orders" at bounding box center [88, 28] width 38 height 7
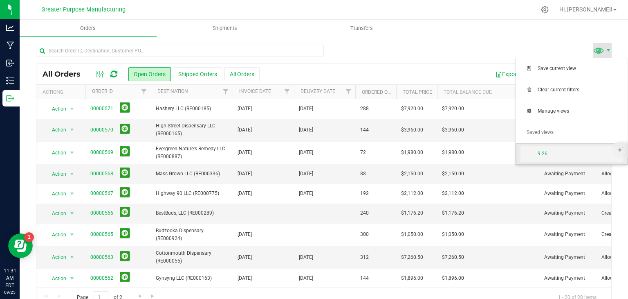
click at [554, 151] on span "9.26" at bounding box center [580, 153] width 85 height 7
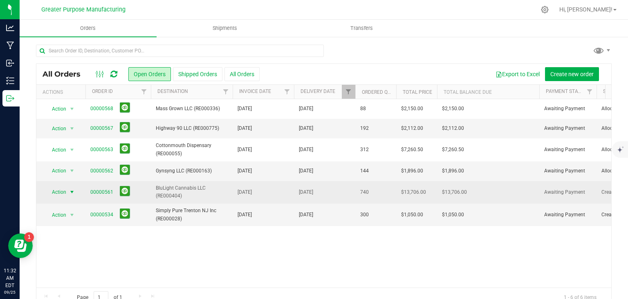
click at [74, 193] on span "select" at bounding box center [72, 192] width 7 height 7
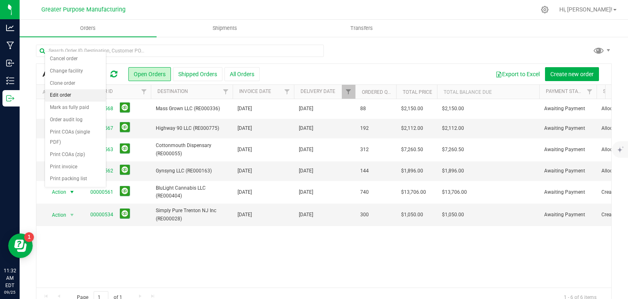
click at [62, 95] on li "Edit order" at bounding box center [75, 95] width 61 height 12
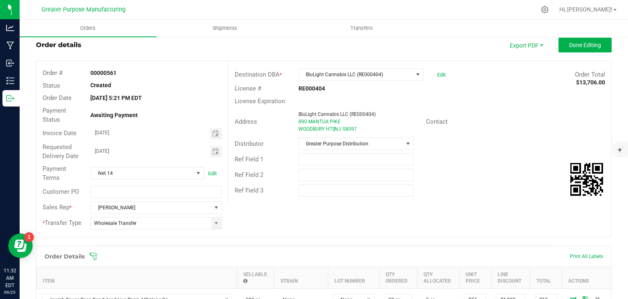
scroll to position [21, 0]
click at [378, 147] on span "Greater Purpose Distribution" at bounding box center [351, 143] width 104 height 11
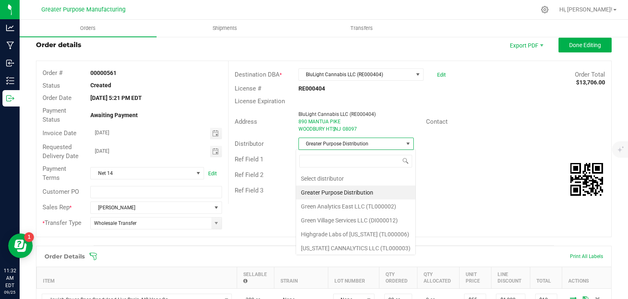
scroll to position [12, 114]
click at [361, 216] on li "Green Village Services LLC (DI000012)" at bounding box center [355, 220] width 119 height 14
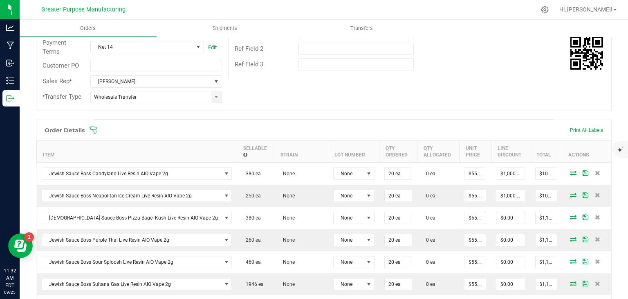
scroll to position [147, 0]
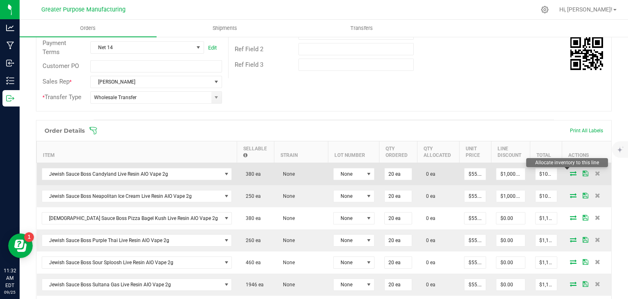
click at [570, 174] on icon at bounding box center [573, 173] width 7 height 5
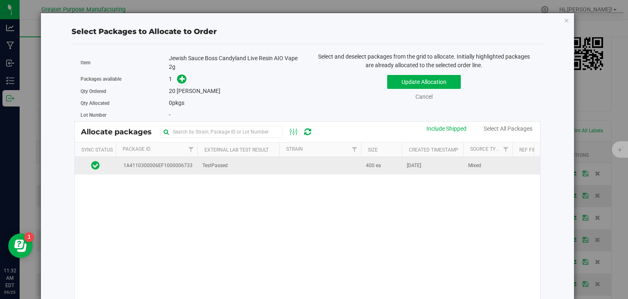
click at [372, 164] on span "400 ea" at bounding box center [373, 166] width 15 height 8
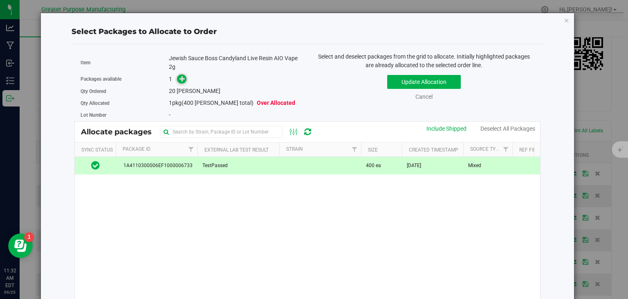
click at [183, 79] on icon at bounding box center [183, 79] width 6 height 6
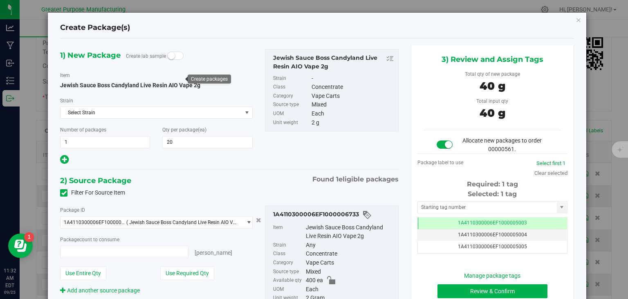
type input "20 ea"
click at [470, 292] on button "Review & Confirm" at bounding box center [493, 291] width 110 height 14
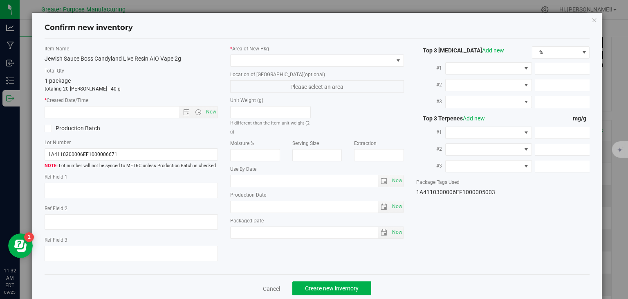
type input "[DATE]"
click at [205, 112] on span "Now" at bounding box center [212, 112] width 14 height 12
type input "[DATE] 11:32 AM"
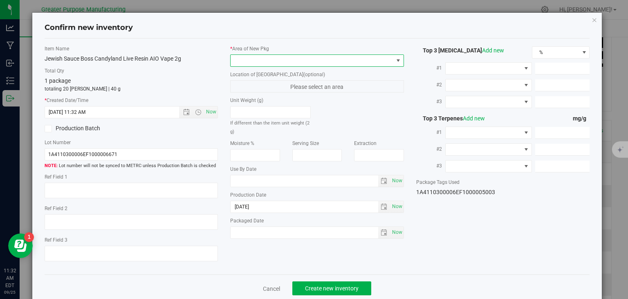
click at [260, 58] on span at bounding box center [312, 60] width 163 height 11
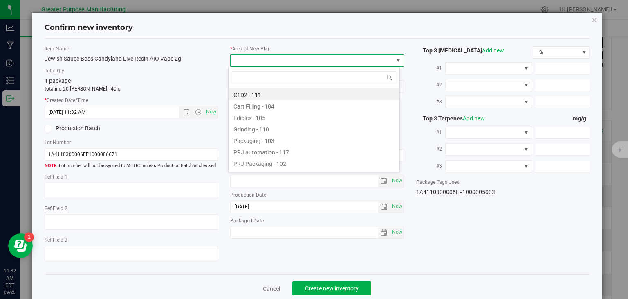
type input "108"
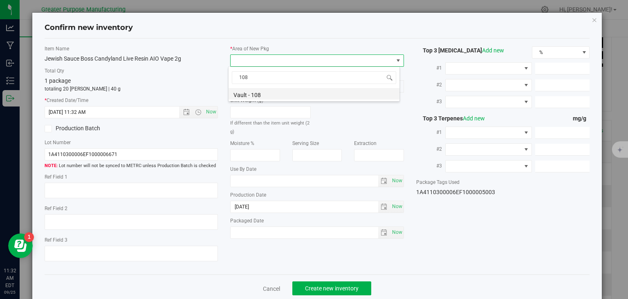
click at [254, 92] on li "Vault - 108" at bounding box center [314, 93] width 171 height 11
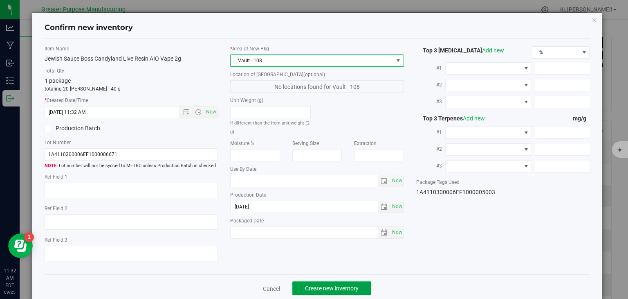
click at [348, 288] on span "Create new inventory" at bounding box center [332, 288] width 54 height 7
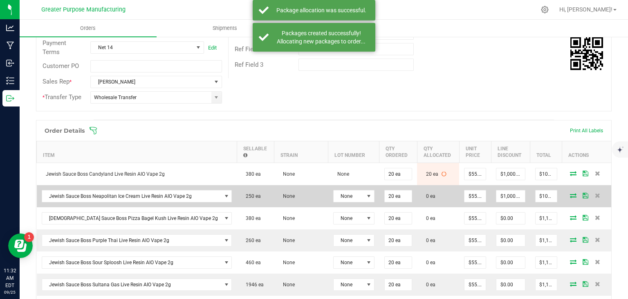
click at [570, 194] on icon at bounding box center [573, 195] width 7 height 5
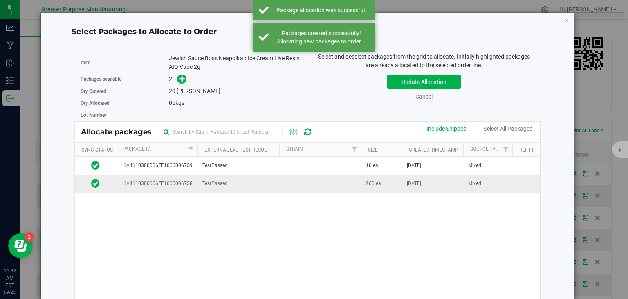
click at [353, 187] on td at bounding box center [320, 184] width 82 height 18
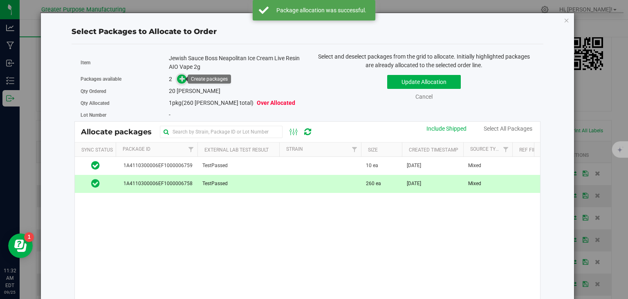
click at [180, 76] on icon at bounding box center [183, 79] width 6 height 6
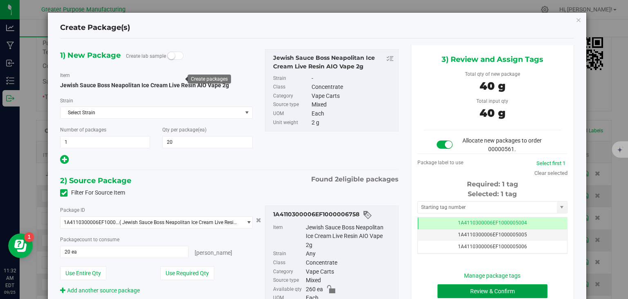
click at [468, 292] on button "Review & Confirm" at bounding box center [493, 291] width 110 height 14
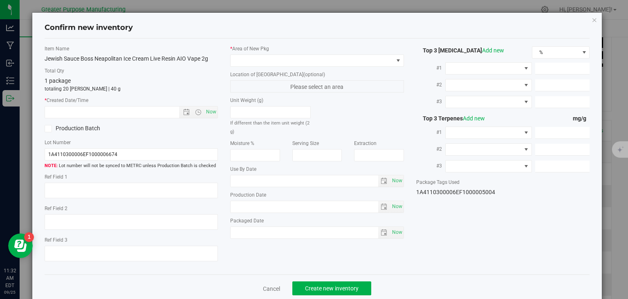
type input "[DATE]"
click at [211, 103] on label "* Created Date/Time" at bounding box center [132, 100] width 174 height 7
click at [209, 108] on span "Now" at bounding box center [212, 112] width 14 height 12
type input "[DATE] 11:32 AM"
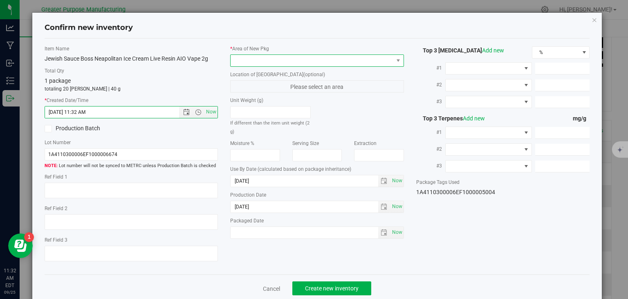
click at [260, 60] on span at bounding box center [312, 60] width 163 height 11
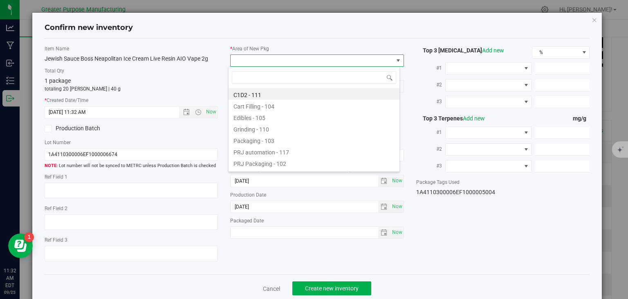
type input "108"
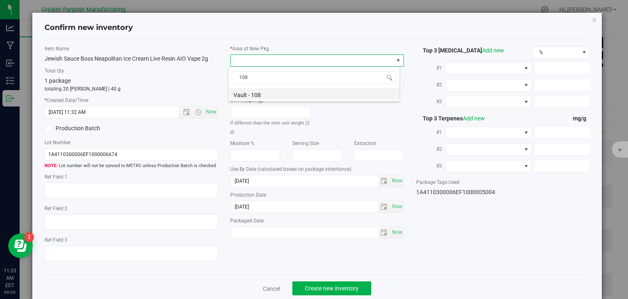
click at [250, 94] on li "Vault - 108" at bounding box center [314, 93] width 171 height 11
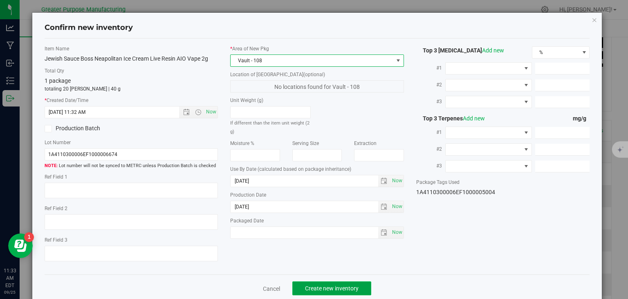
click at [323, 288] on span "Create new inventory" at bounding box center [332, 288] width 54 height 7
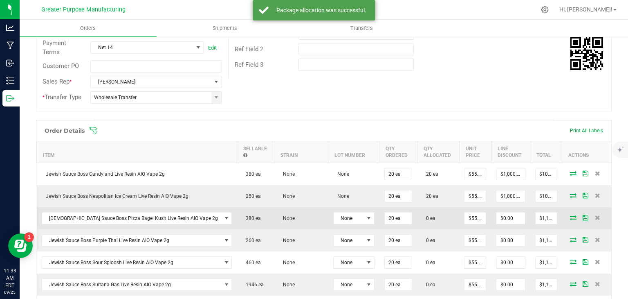
click at [570, 215] on icon at bounding box center [573, 217] width 7 height 5
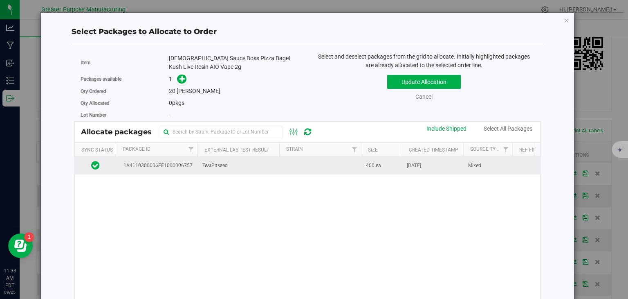
click at [301, 164] on td at bounding box center [320, 166] width 82 height 18
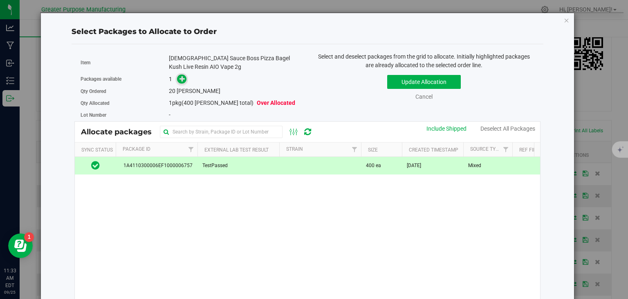
click at [182, 79] on icon at bounding box center [183, 79] width 6 height 6
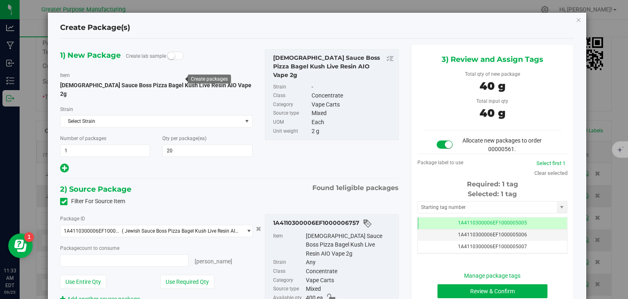
type input "20 ea"
click at [473, 289] on button "Review & Confirm" at bounding box center [493, 291] width 110 height 14
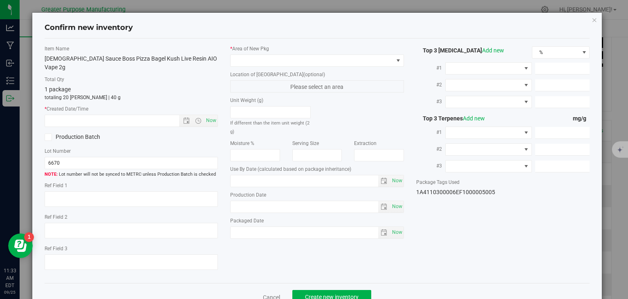
type input "[DATE]"
click at [215, 115] on span "Now" at bounding box center [212, 121] width 14 height 12
type input "[DATE] 11:33 AM"
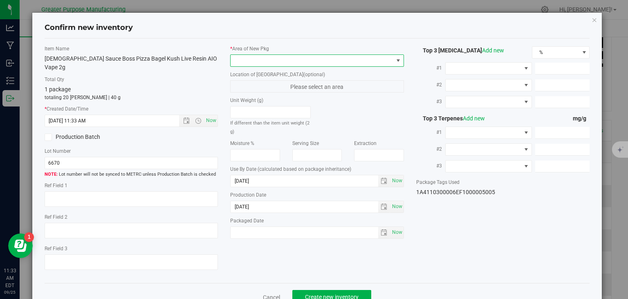
click at [271, 61] on span at bounding box center [312, 60] width 163 height 11
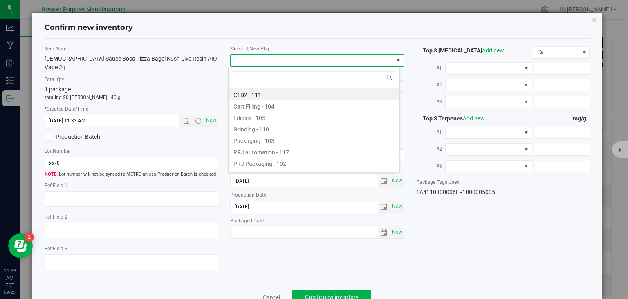
type input "108"
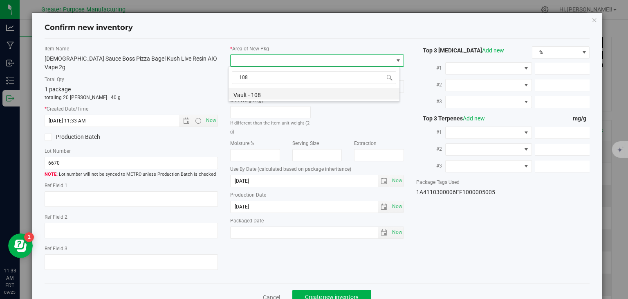
click at [254, 94] on li "Vault - 108" at bounding box center [314, 93] width 171 height 11
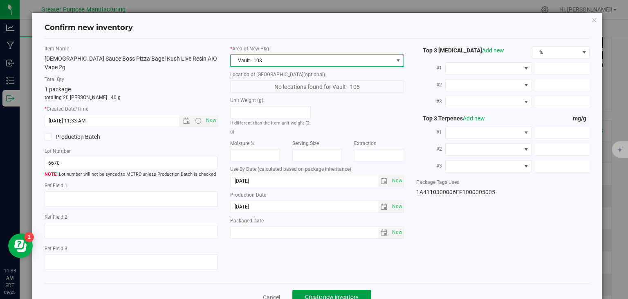
click at [321, 290] on button "Create new inventory" at bounding box center [331, 297] width 79 height 14
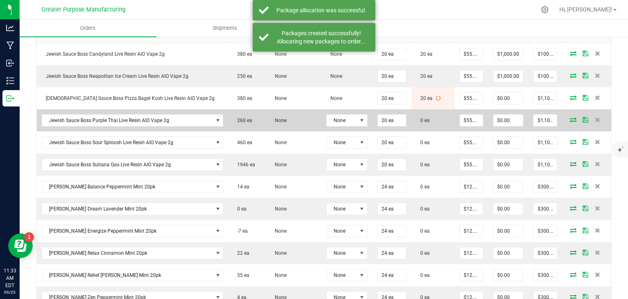
click at [567, 118] on span at bounding box center [573, 119] width 12 height 5
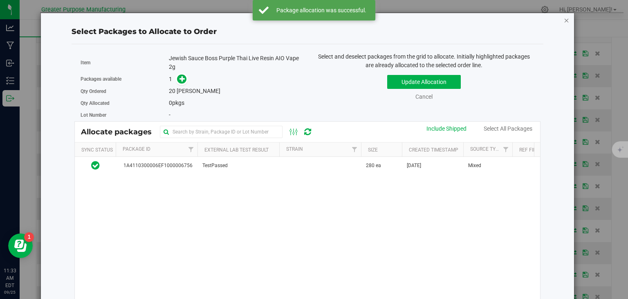
click at [564, 22] on icon "button" at bounding box center [567, 20] width 6 height 10
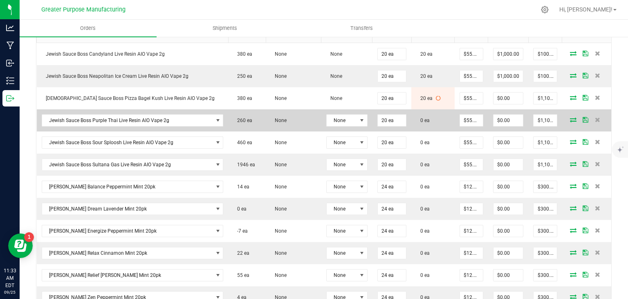
click at [570, 117] on icon at bounding box center [573, 119] width 7 height 5
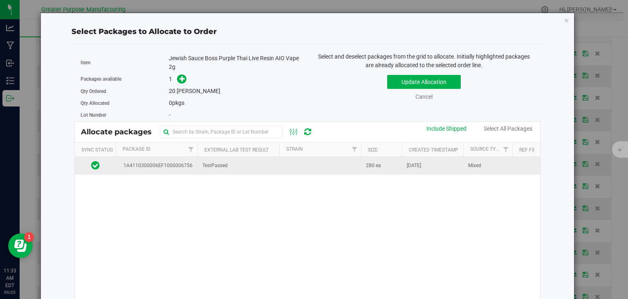
click at [340, 165] on td at bounding box center [320, 166] width 82 height 18
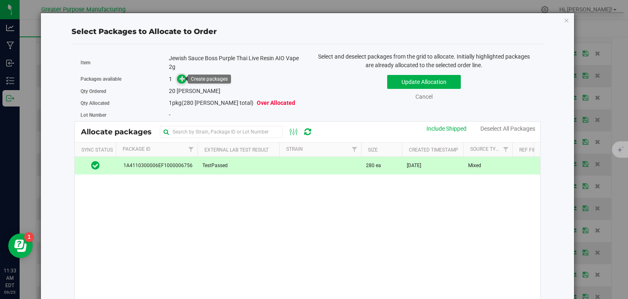
click at [181, 77] on icon at bounding box center [183, 79] width 6 height 6
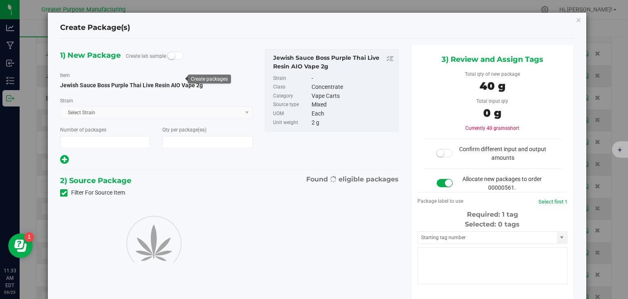
type input "1"
type input "20"
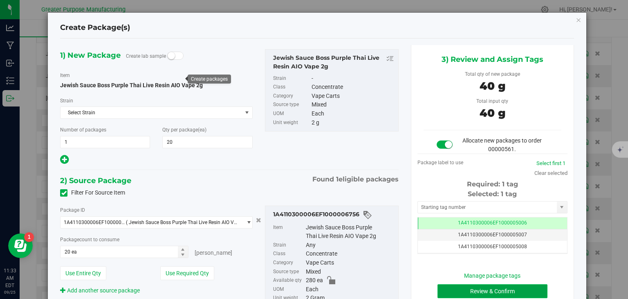
click at [461, 287] on button "Review & Confirm" at bounding box center [493, 291] width 110 height 14
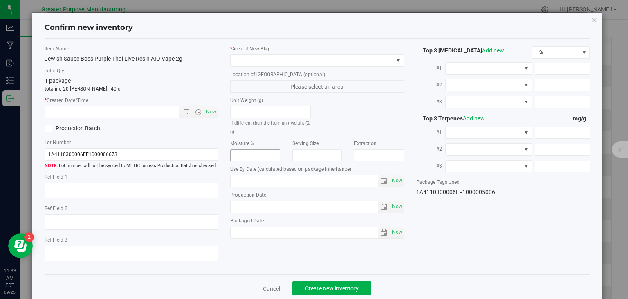
type input "[DATE]"
click at [213, 110] on span "Now" at bounding box center [212, 112] width 14 height 12
type input "[DATE] 11:33 AM"
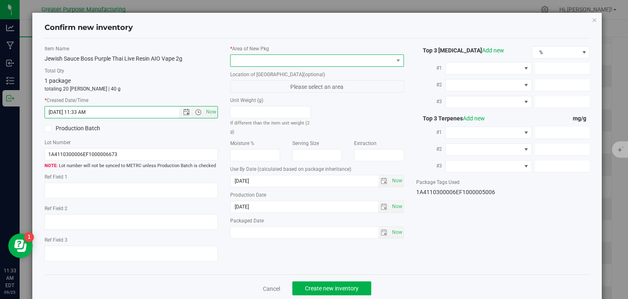
click at [269, 59] on span at bounding box center [312, 60] width 163 height 11
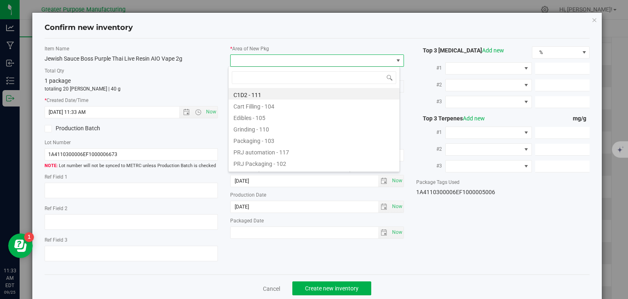
type input "108"
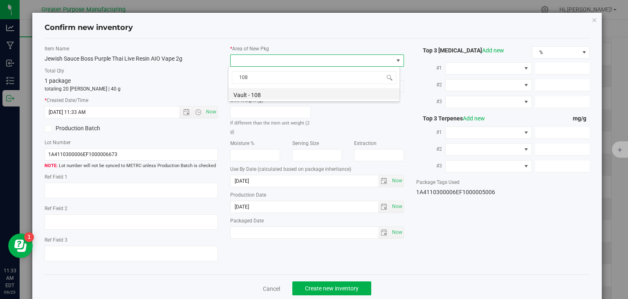
click at [250, 97] on li "Vault - 108" at bounding box center [314, 93] width 171 height 11
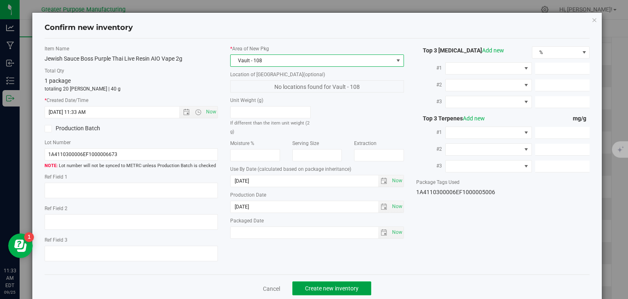
click at [318, 287] on span "Create new inventory" at bounding box center [332, 288] width 54 height 7
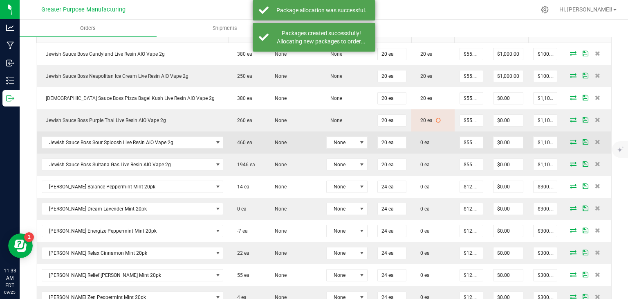
click at [570, 142] on icon at bounding box center [573, 141] width 7 height 5
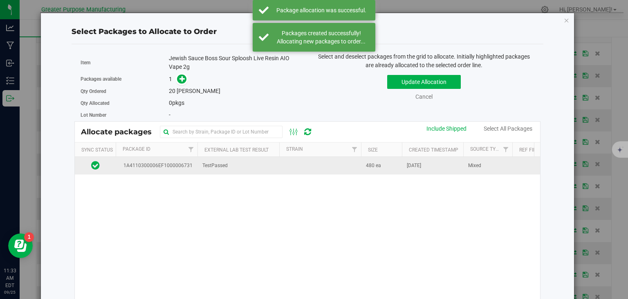
click at [348, 169] on td at bounding box center [320, 166] width 82 height 18
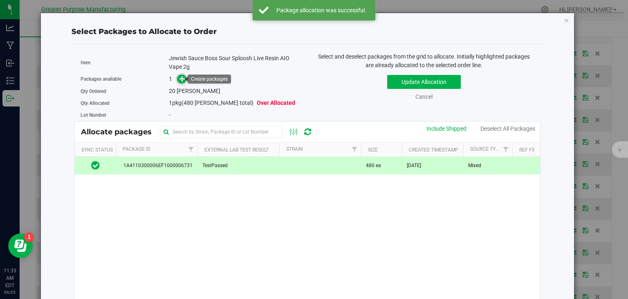
click at [180, 76] on icon at bounding box center [183, 79] width 6 height 6
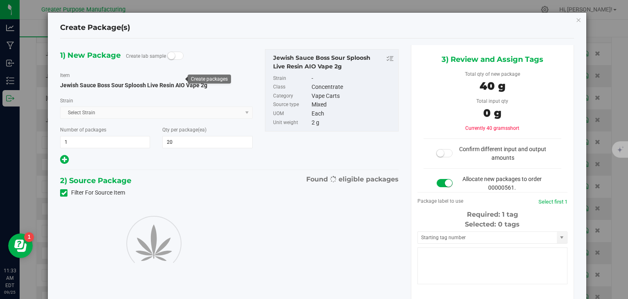
type input "20"
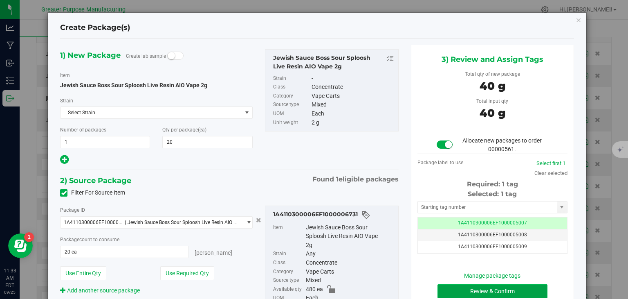
click at [481, 288] on button "Review & Confirm" at bounding box center [493, 291] width 110 height 14
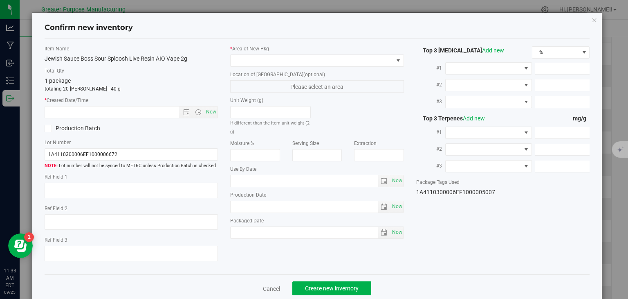
type input "[DATE]"
click at [209, 111] on span "Now" at bounding box center [212, 112] width 14 height 12
type input "[DATE] 11:33 AM"
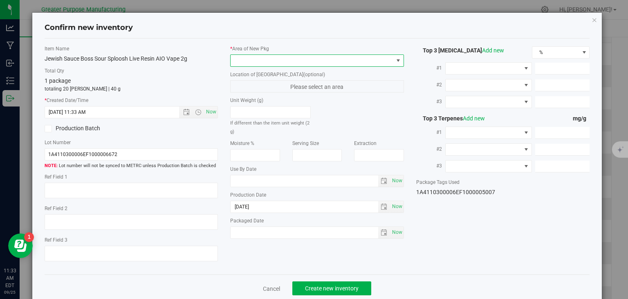
click at [268, 62] on span at bounding box center [312, 60] width 163 height 11
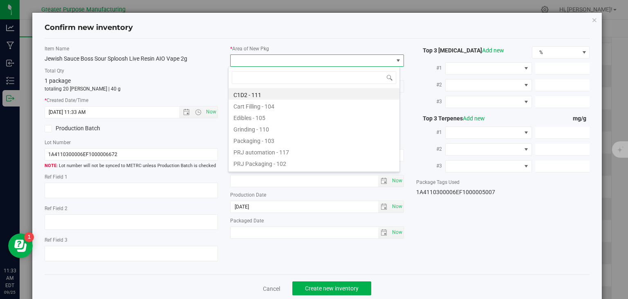
type input "108"
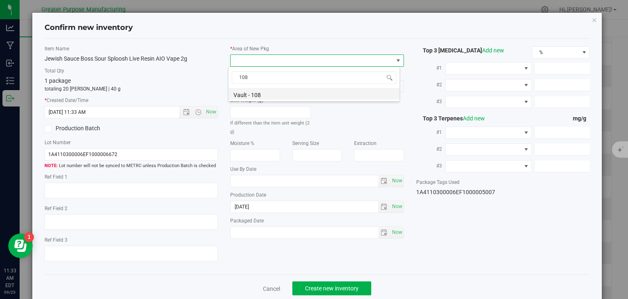
click at [272, 95] on li "Vault - 108" at bounding box center [314, 93] width 171 height 11
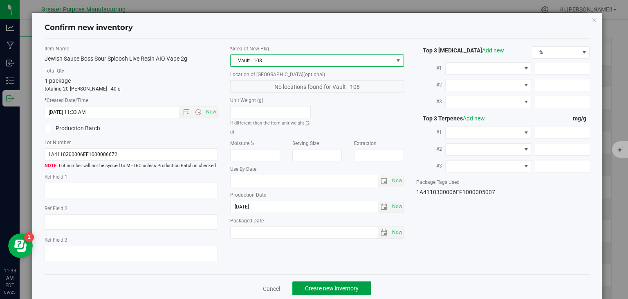
click at [322, 288] on span "Create new inventory" at bounding box center [332, 288] width 54 height 7
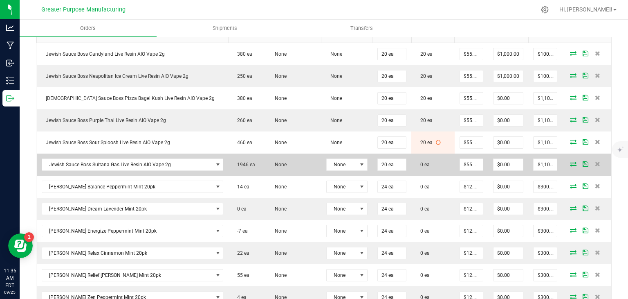
click at [570, 164] on icon at bounding box center [573, 163] width 7 height 5
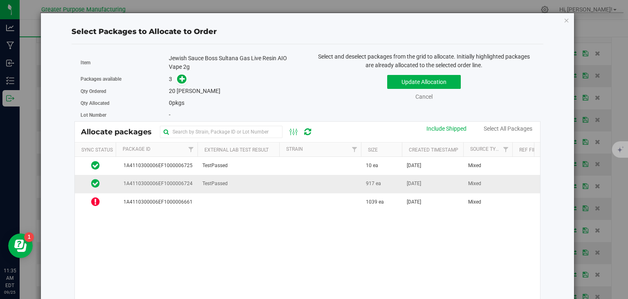
click at [272, 184] on td "TestPassed" at bounding box center [239, 184] width 82 height 18
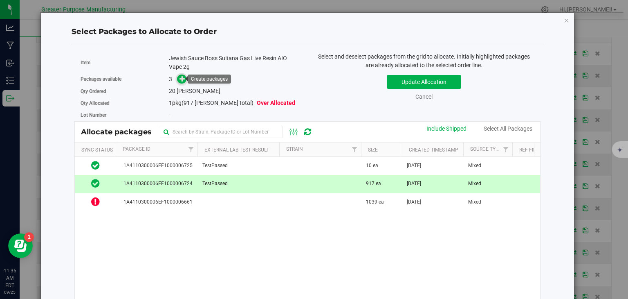
click at [180, 79] on icon at bounding box center [183, 79] width 6 height 6
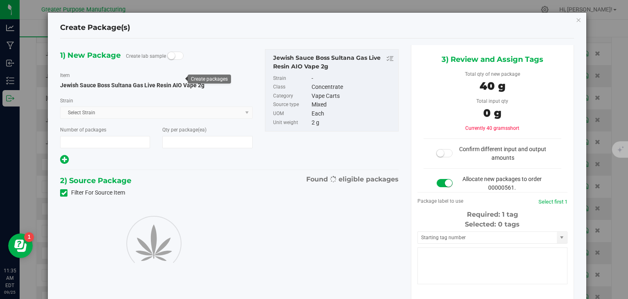
type input "1"
type input "20"
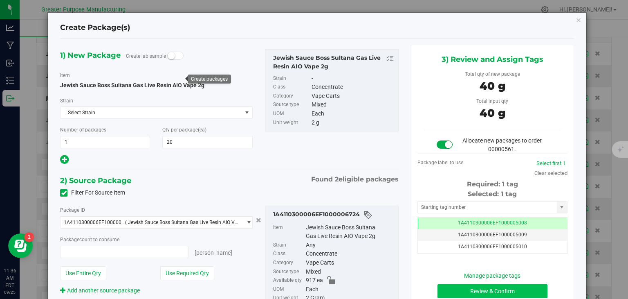
type input "20 ea"
click at [466, 290] on button "Review & Confirm" at bounding box center [493, 291] width 110 height 14
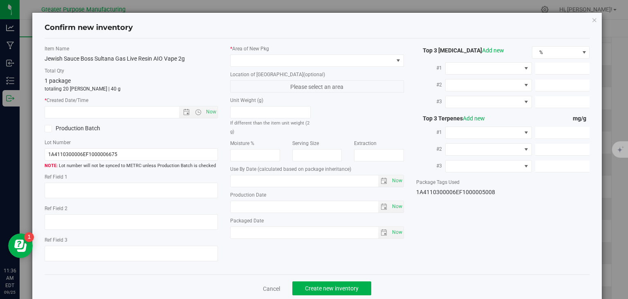
type input "[DATE]"
click at [213, 107] on span "Now" at bounding box center [212, 112] width 14 height 12
type input "[DATE] 11:36 AM"
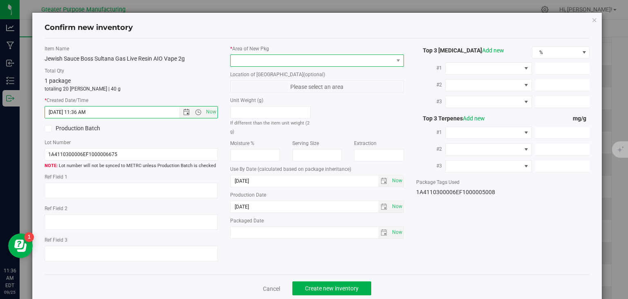
click at [250, 58] on span at bounding box center [312, 60] width 163 height 11
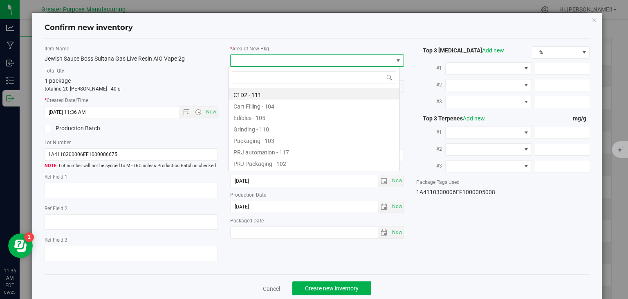
scroll to position [12, 172]
type input "108"
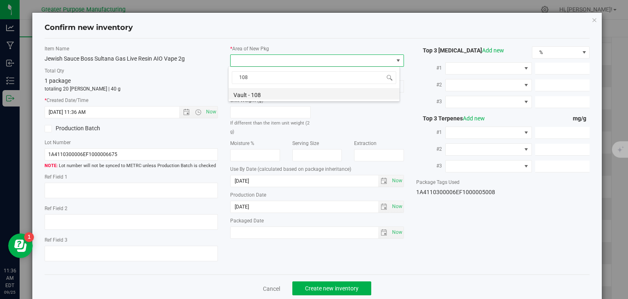
click at [241, 93] on li "Vault - 108" at bounding box center [314, 93] width 171 height 11
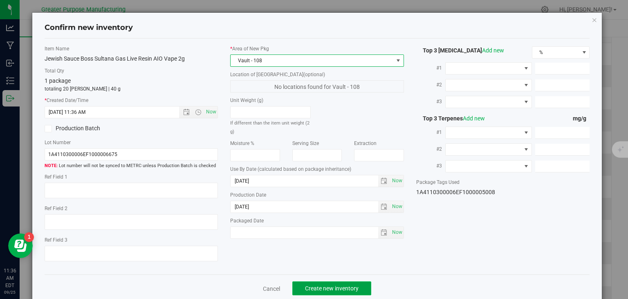
click at [348, 283] on button "Create new inventory" at bounding box center [331, 288] width 79 height 14
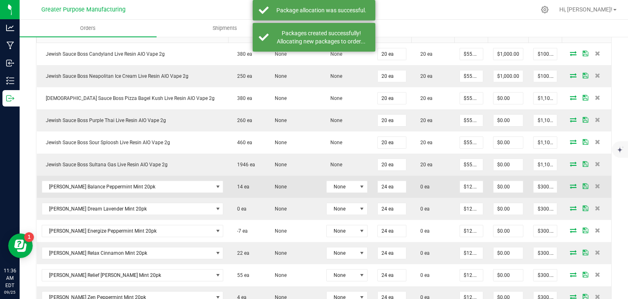
click at [570, 183] on icon at bounding box center [573, 185] width 7 height 5
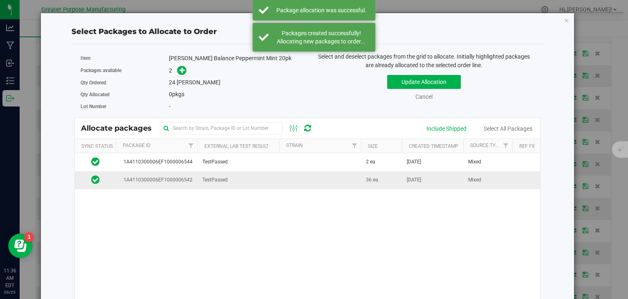
click at [318, 182] on td at bounding box center [320, 180] width 82 height 18
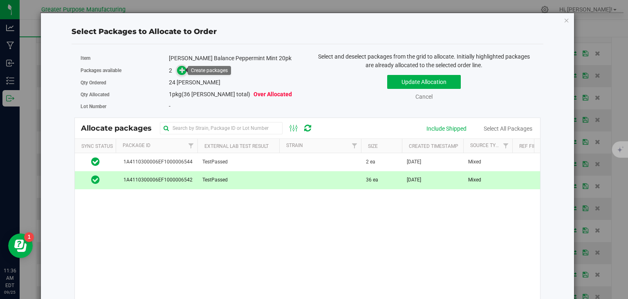
click at [180, 67] on icon at bounding box center [183, 70] width 6 height 6
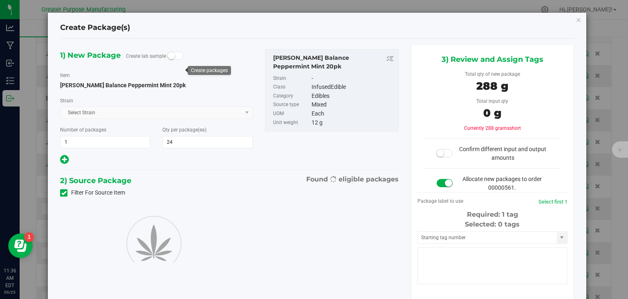
type input "24"
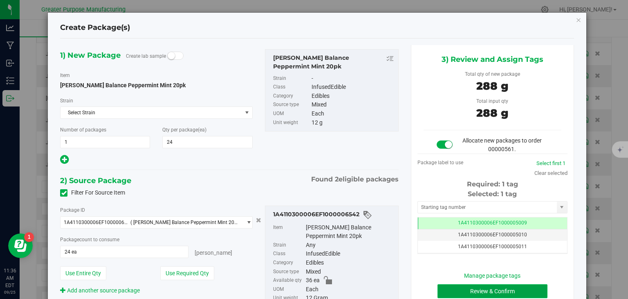
click at [482, 288] on button "Review & Confirm" at bounding box center [493, 291] width 110 height 14
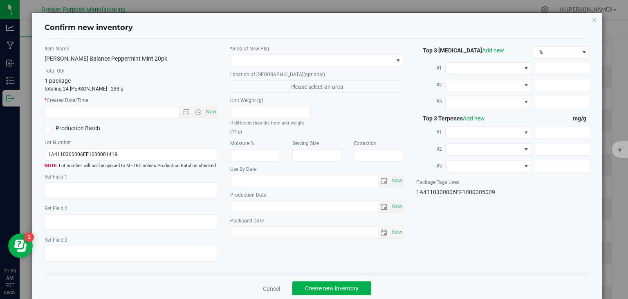
type input "[DATE]"
click at [207, 109] on span "Now" at bounding box center [212, 112] width 14 height 12
type input "[DATE] 11:36 AM"
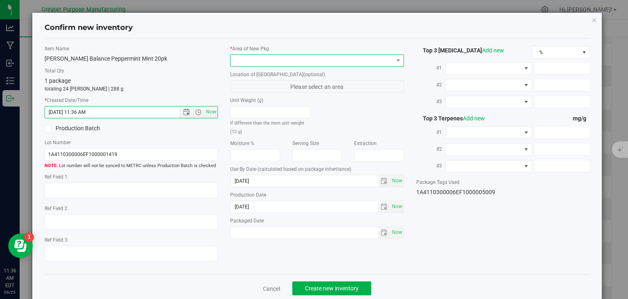
click at [261, 61] on span at bounding box center [312, 60] width 163 height 11
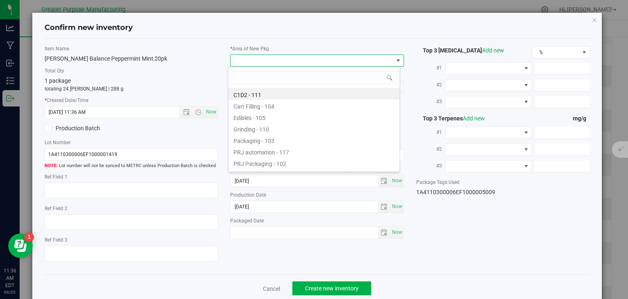
type input "108"
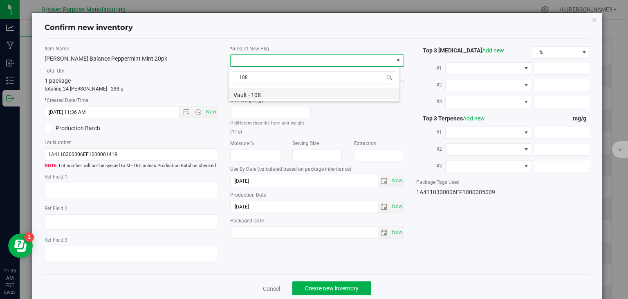
click at [256, 93] on li "Vault - 108" at bounding box center [314, 93] width 171 height 11
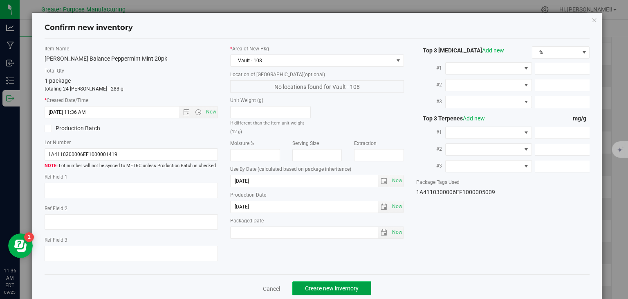
click at [339, 285] on span "Create new inventory" at bounding box center [332, 288] width 54 height 7
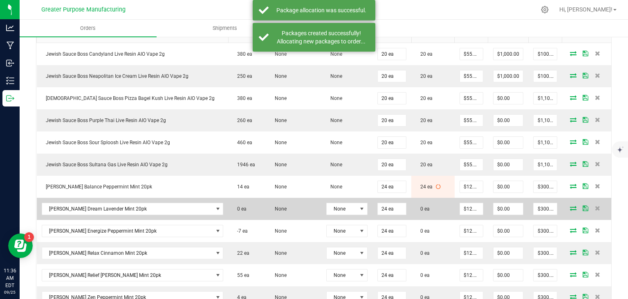
click at [570, 205] on icon at bounding box center [573, 207] width 7 height 5
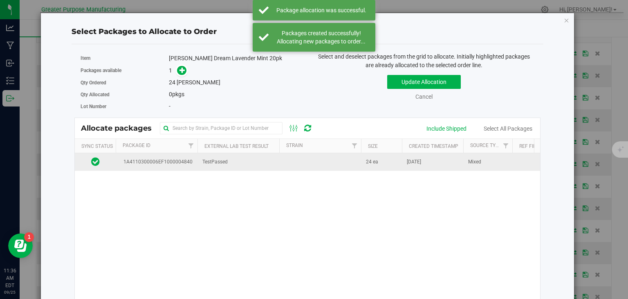
click at [276, 160] on td "TestPassed" at bounding box center [239, 162] width 82 height 18
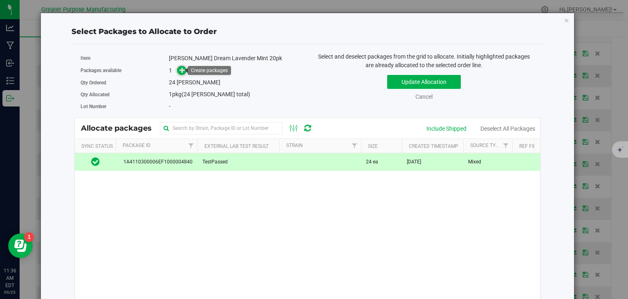
click at [180, 69] on icon at bounding box center [183, 70] width 6 height 6
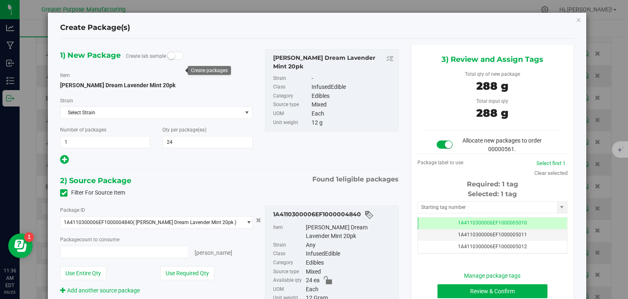
type input "24 ea"
click at [506, 290] on button "Review & Confirm" at bounding box center [493, 291] width 110 height 14
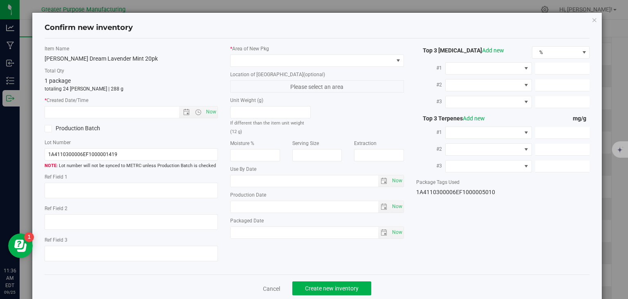
type input "[DATE]"
click at [210, 112] on span "Now" at bounding box center [212, 112] width 14 height 12
type input "[DATE] 11:36 AM"
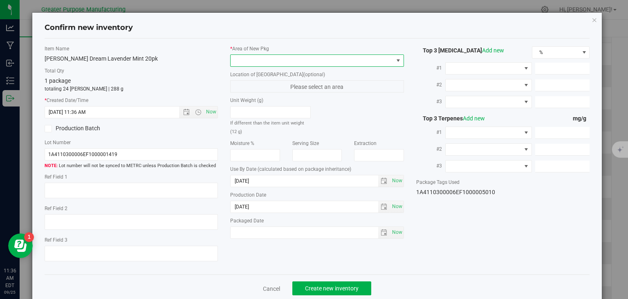
click at [263, 55] on span at bounding box center [312, 60] width 163 height 11
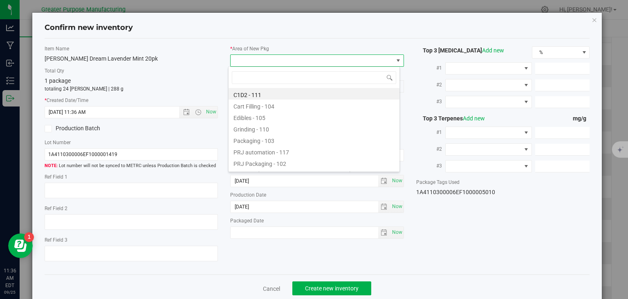
type input "108"
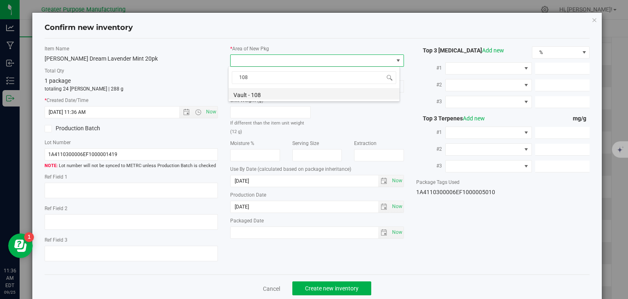
click at [249, 95] on li "Vault - 108" at bounding box center [314, 93] width 171 height 11
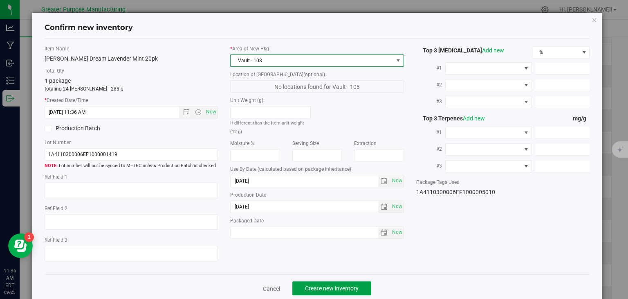
click at [324, 290] on span "Create new inventory" at bounding box center [332, 288] width 54 height 7
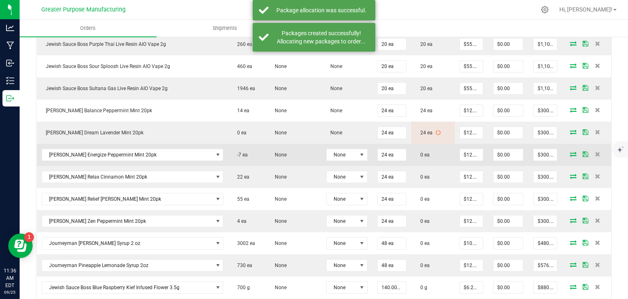
click at [570, 151] on icon at bounding box center [573, 153] width 7 height 5
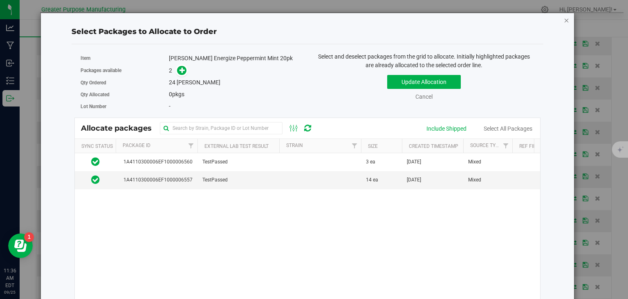
click at [564, 20] on icon "button" at bounding box center [567, 20] width 6 height 10
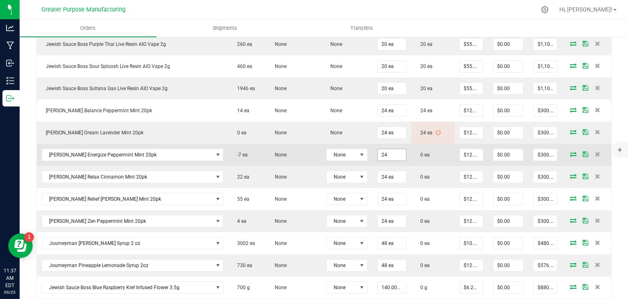
click at [378, 153] on input "24" at bounding box center [392, 154] width 29 height 11
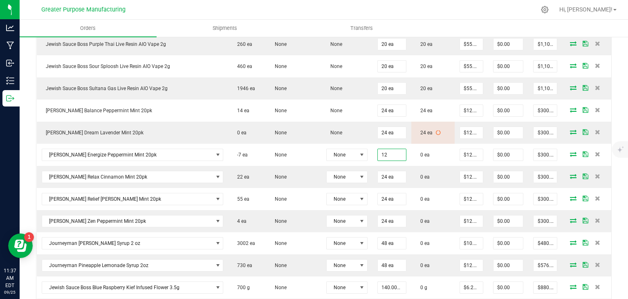
type input "12 ea"
type input "$150.00"
click at [470, 30] on ul "Orders Shipments Transfers" at bounding box center [334, 29] width 628 height 18
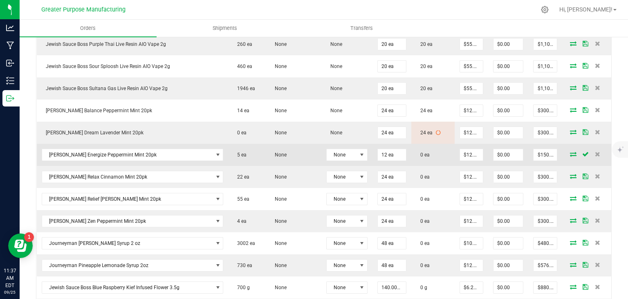
click at [570, 151] on icon at bounding box center [573, 153] width 7 height 5
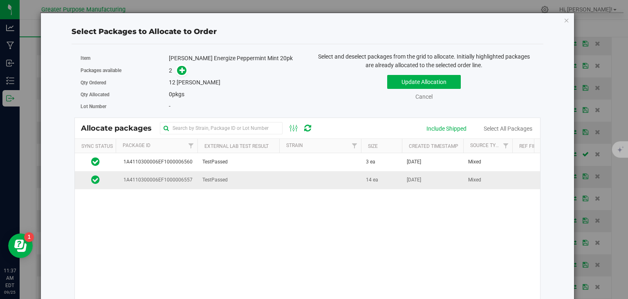
click at [378, 178] on td "14 ea" at bounding box center [381, 180] width 41 height 18
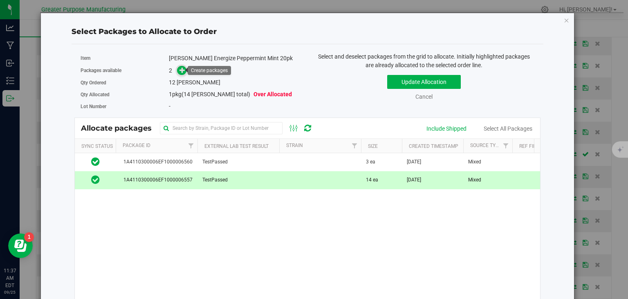
click at [183, 68] on icon at bounding box center [183, 70] width 6 height 6
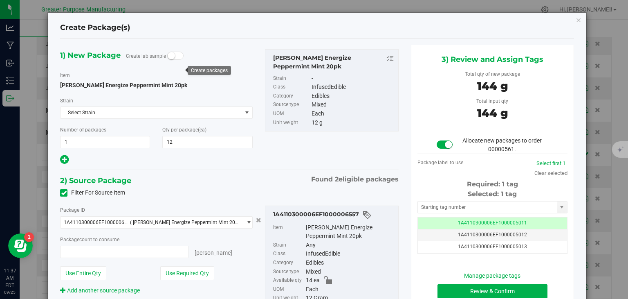
type input "12 ea"
click at [465, 290] on button "Review & Confirm" at bounding box center [493, 291] width 110 height 14
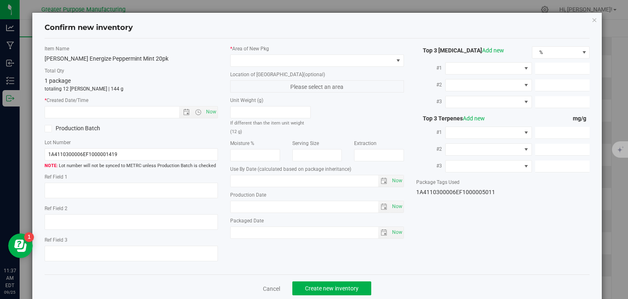
type input "[DATE]"
click at [211, 115] on span "Now" at bounding box center [212, 112] width 14 height 12
type input "[DATE] 11:37 AM"
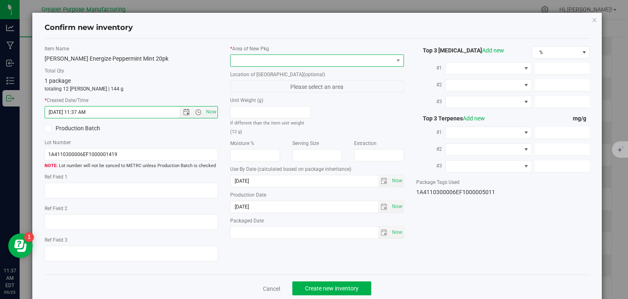
click at [255, 64] on span at bounding box center [312, 60] width 163 height 11
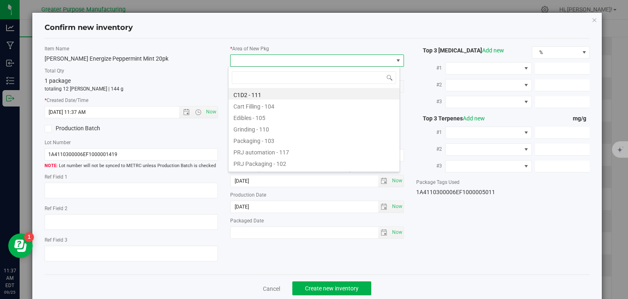
type input "108"
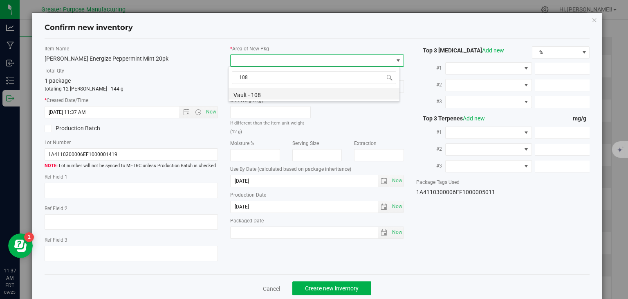
click at [251, 92] on li "Vault - 108" at bounding box center [314, 93] width 171 height 11
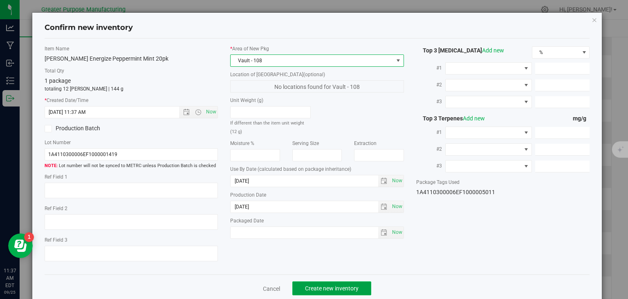
click at [343, 288] on span "Create new inventory" at bounding box center [332, 288] width 54 height 7
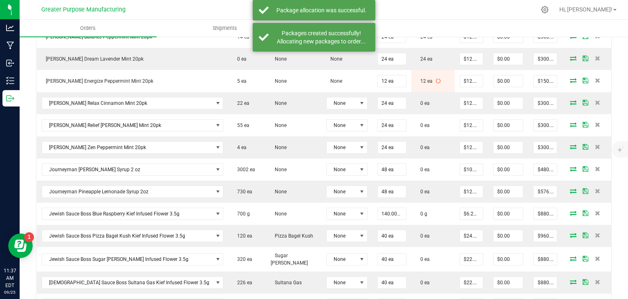
scroll to position [422, 0]
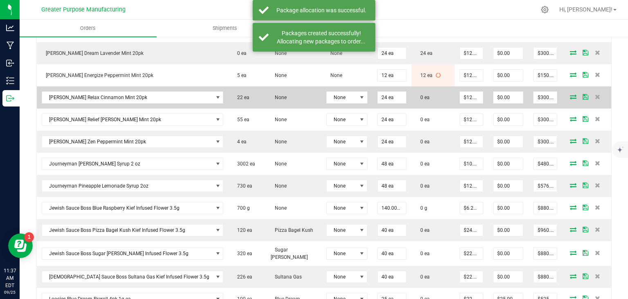
click at [570, 94] on icon at bounding box center [573, 96] width 7 height 5
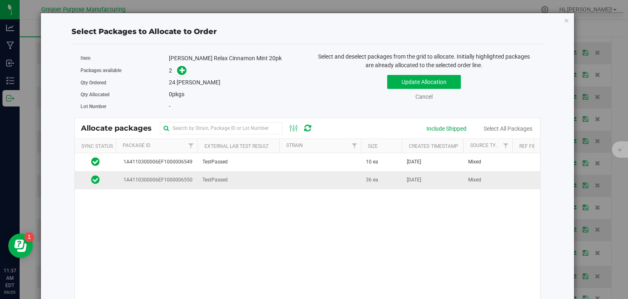
click at [366, 172] on td "36 ea" at bounding box center [381, 180] width 41 height 18
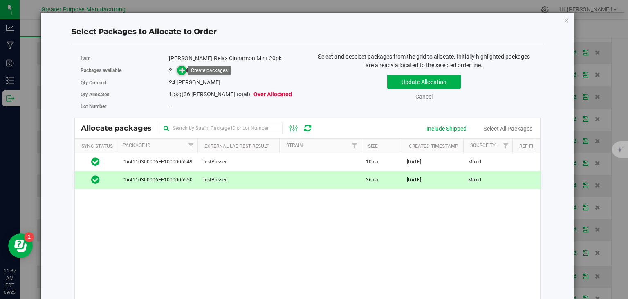
click at [177, 72] on span at bounding box center [181, 70] width 9 height 9
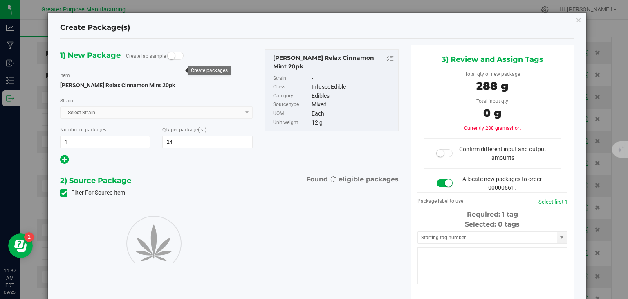
type input "24"
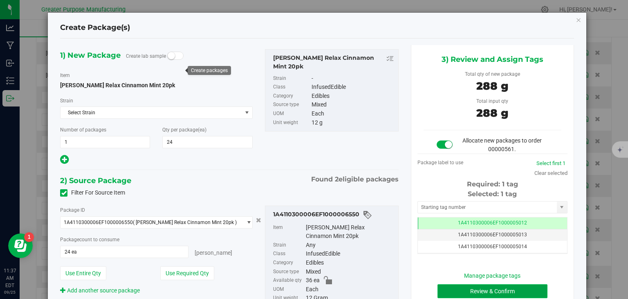
click at [483, 293] on button "Review & Confirm" at bounding box center [493, 291] width 110 height 14
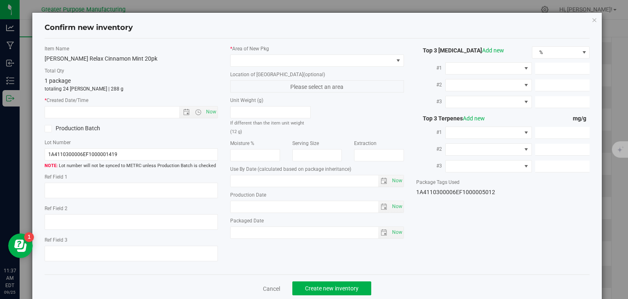
type input "2025-12-30"
type input "[DATE]"
click at [208, 116] on span "Now" at bounding box center [212, 112] width 14 height 12
type input "9/25/2025 11:37 AM"
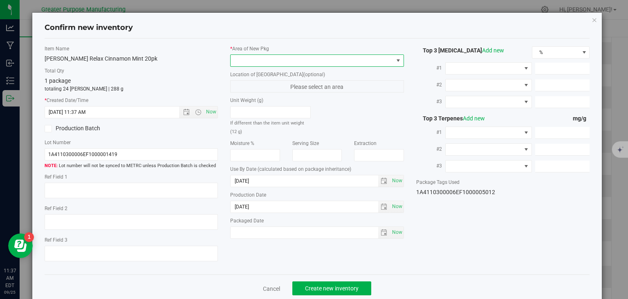
click at [251, 61] on span at bounding box center [312, 60] width 163 height 11
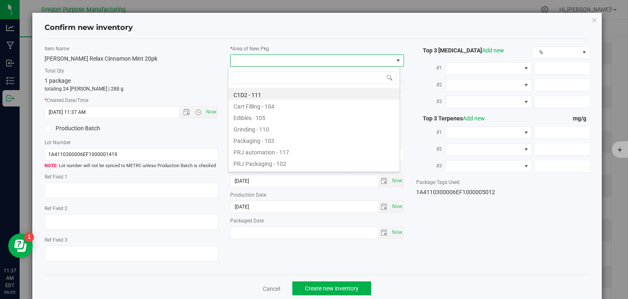
type input "108"
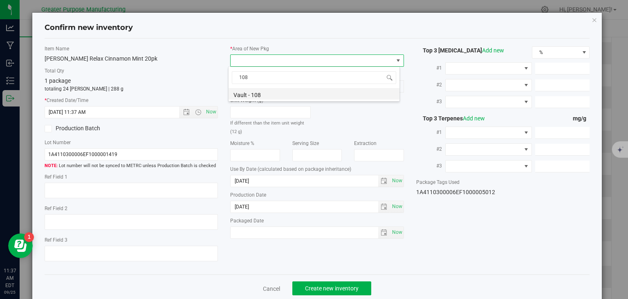
click at [252, 95] on li "Vault - 108" at bounding box center [314, 93] width 171 height 11
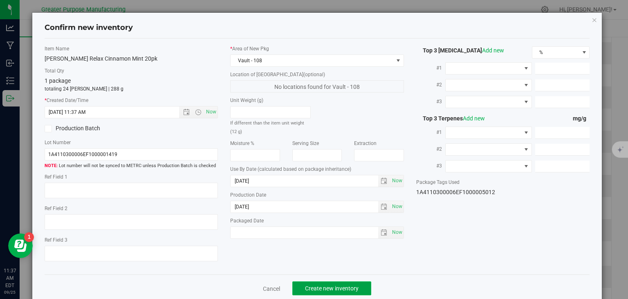
click at [344, 292] on button "Create new inventory" at bounding box center [331, 288] width 79 height 14
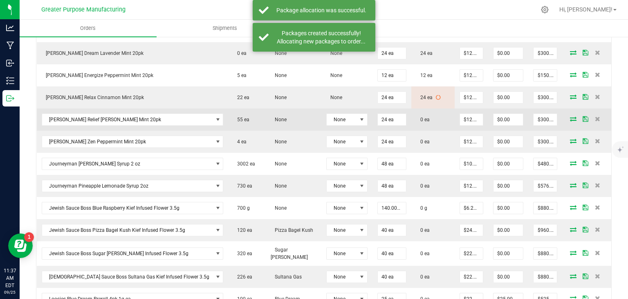
click at [570, 118] on icon at bounding box center [573, 118] width 7 height 5
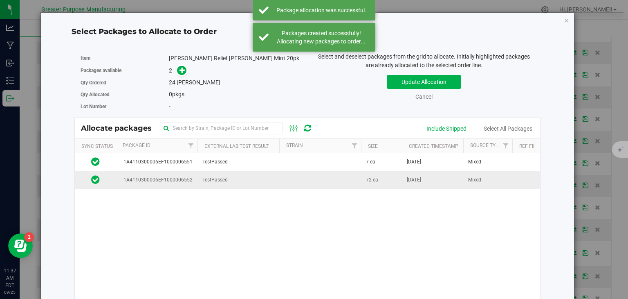
click at [366, 179] on span "72 ea" at bounding box center [372, 180] width 12 height 8
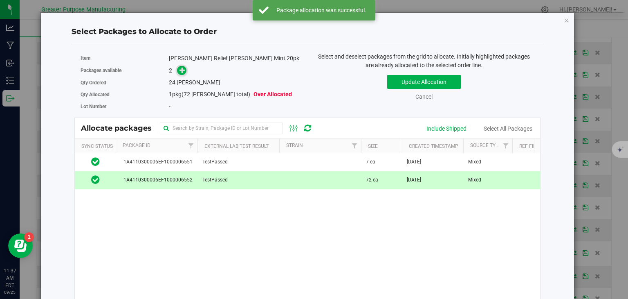
click at [182, 73] on span at bounding box center [181, 70] width 9 height 9
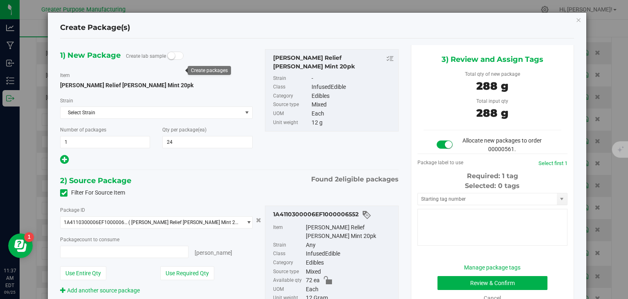
type input "24 ea"
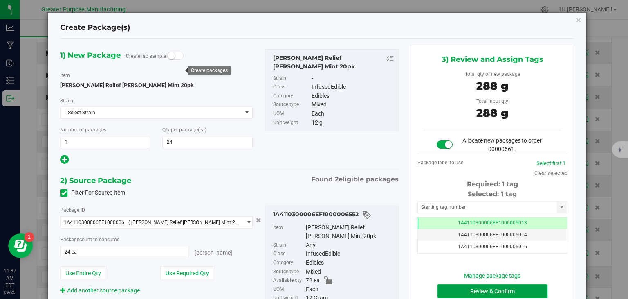
click at [492, 291] on button "Review & Confirm" at bounding box center [493, 291] width 110 height 14
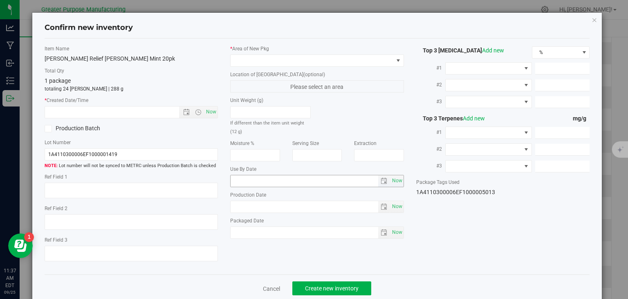
type input "2025-12-25"
type input "[DATE]"
click at [207, 115] on span "Now" at bounding box center [212, 112] width 14 height 12
type input "9/25/2025 11:37 AM"
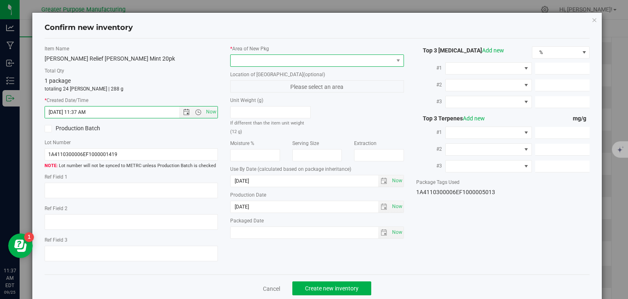
click at [241, 55] on span at bounding box center [312, 60] width 163 height 11
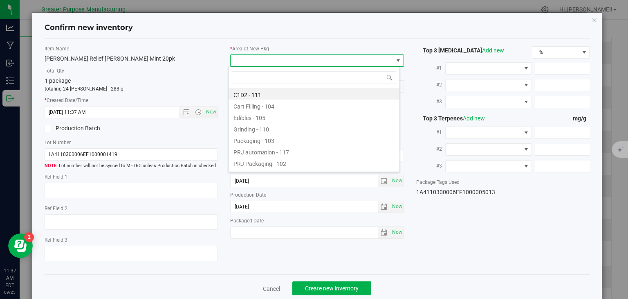
type input "108"
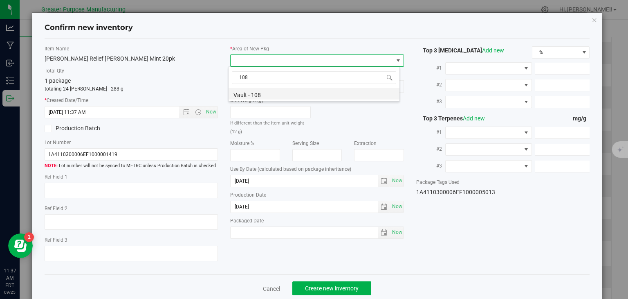
click at [252, 94] on li "Vault - 108" at bounding box center [314, 93] width 171 height 11
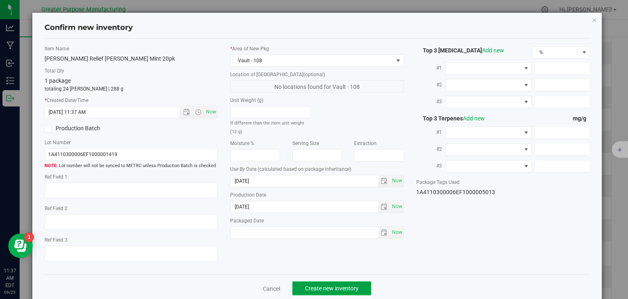
click at [319, 283] on button "Create new inventory" at bounding box center [331, 288] width 79 height 14
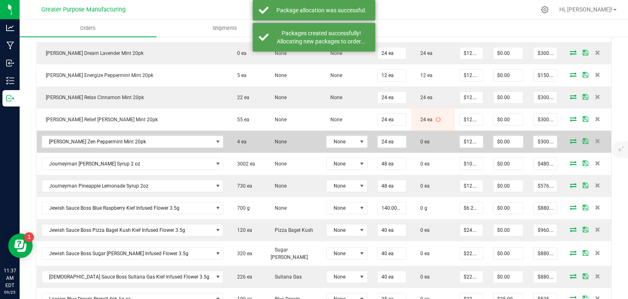
click at [570, 138] on icon at bounding box center [573, 140] width 7 height 5
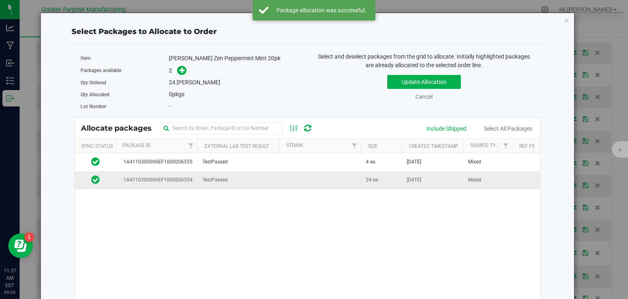
click at [309, 182] on td at bounding box center [320, 180] width 82 height 18
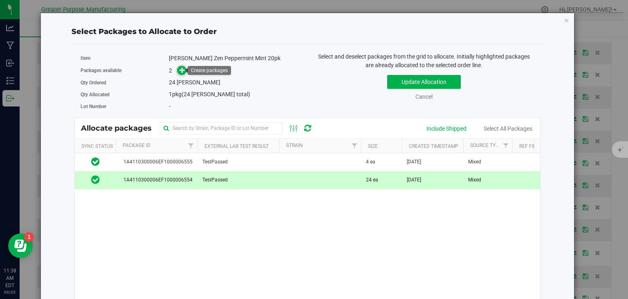
click at [182, 67] on icon at bounding box center [183, 70] width 6 height 6
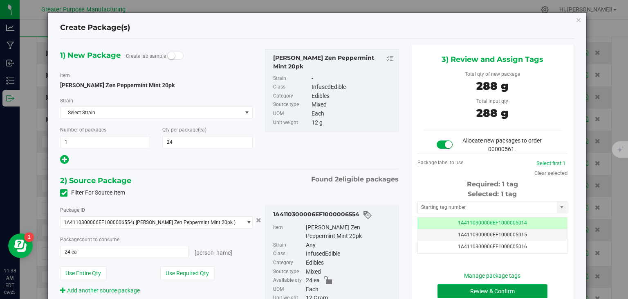
click at [501, 285] on button "Review & Confirm" at bounding box center [493, 291] width 110 height 14
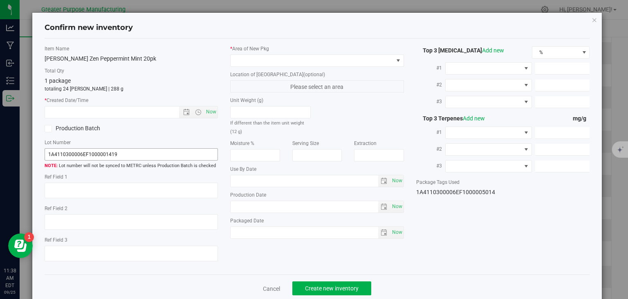
type input "2026-01-27"
type input "[DATE]"
click at [209, 116] on span "Now" at bounding box center [212, 112] width 14 height 12
type input "9/25/2025 11:38 AM"
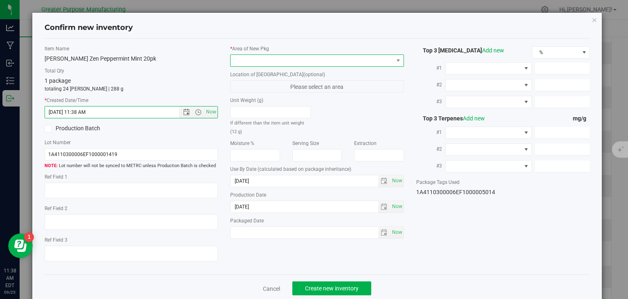
click at [268, 58] on span at bounding box center [312, 60] width 163 height 11
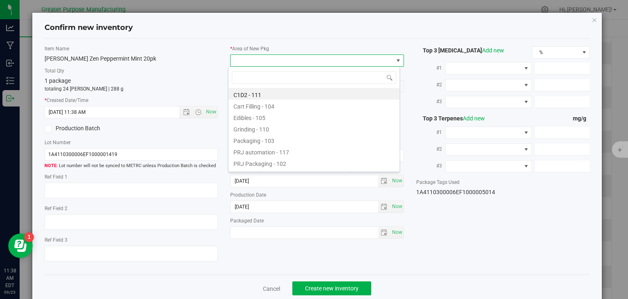
type input "108"
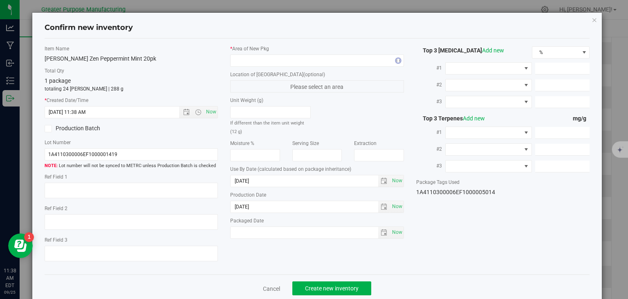
click at [252, 101] on label "Unit Weight (g)" at bounding box center [270, 100] width 81 height 7
click at [270, 61] on span at bounding box center [312, 60] width 163 height 11
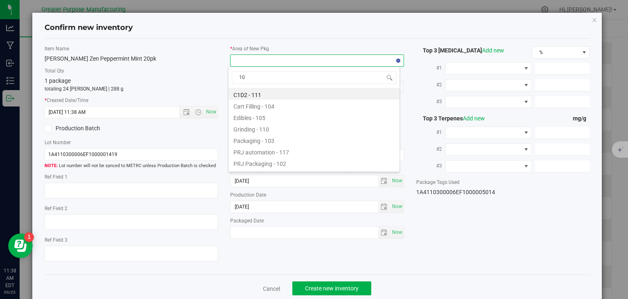
type input "108"
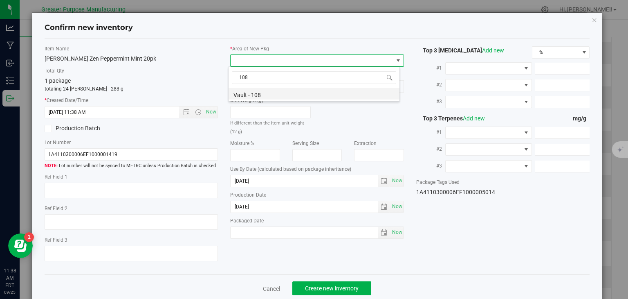
click at [251, 92] on li "Vault - 108" at bounding box center [314, 93] width 171 height 11
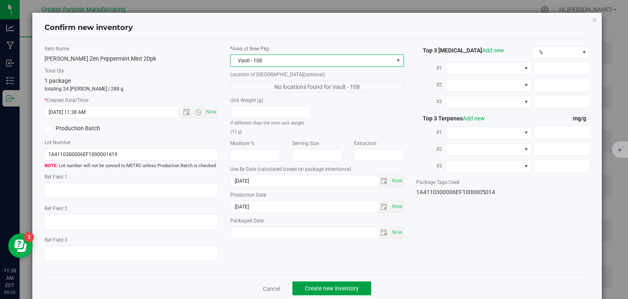
click at [322, 281] on button "Create new inventory" at bounding box center [331, 288] width 79 height 14
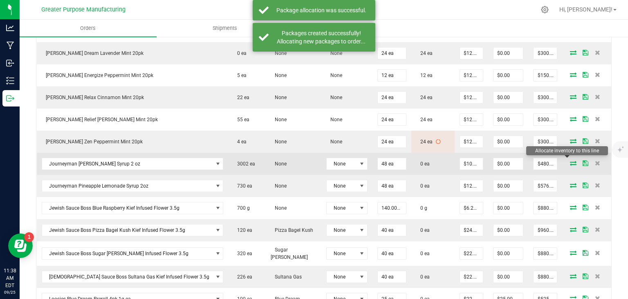
click at [570, 160] on icon at bounding box center [573, 162] width 7 height 5
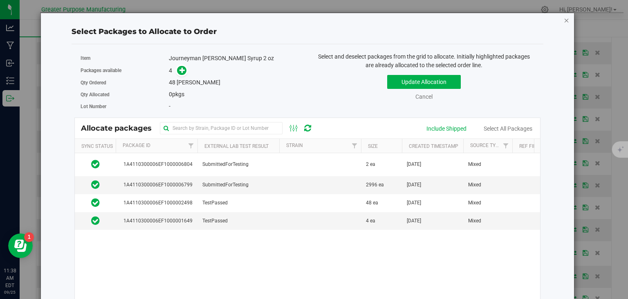
click at [564, 20] on icon "button" at bounding box center [567, 20] width 6 height 10
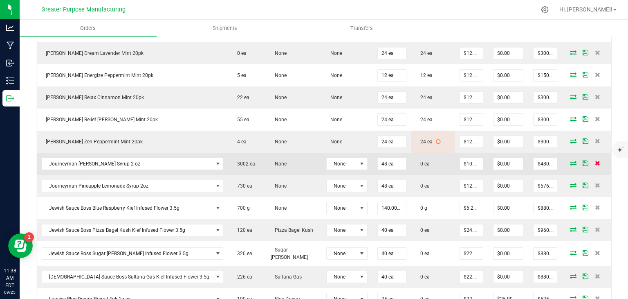
click at [595, 160] on icon at bounding box center [597, 162] width 5 height 5
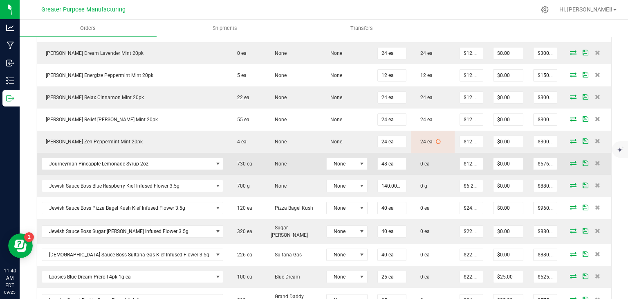
click at [570, 160] on icon at bounding box center [573, 162] width 7 height 5
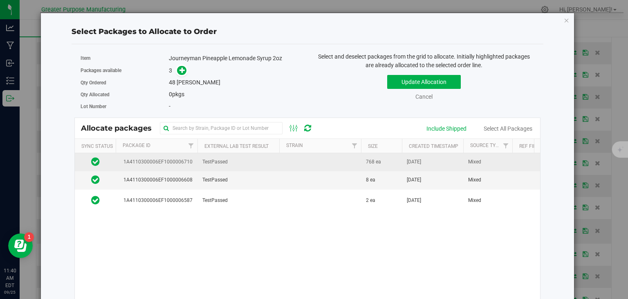
click at [357, 162] on td at bounding box center [320, 162] width 82 height 18
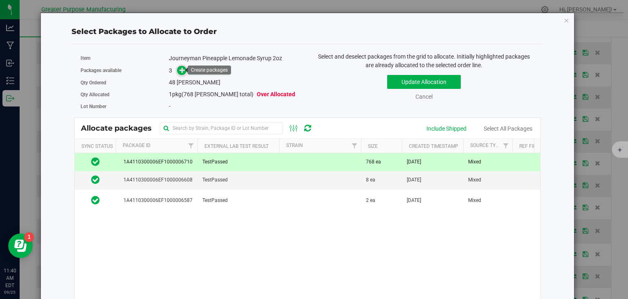
click at [180, 71] on icon at bounding box center [183, 70] width 6 height 6
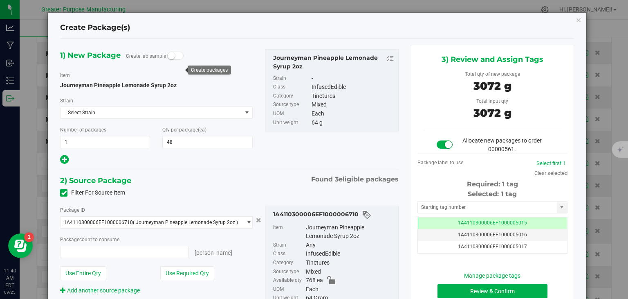
type input "48 ea"
click at [479, 294] on button "Review & Confirm" at bounding box center [493, 291] width 110 height 14
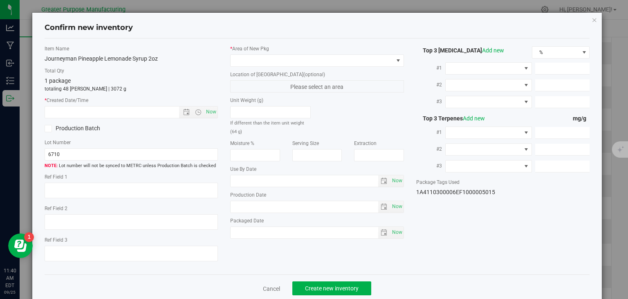
type input "2024-02-27"
type input "[DATE]"
click at [212, 105] on div "* Created Date/Time Now" at bounding box center [132, 108] width 174 height 22
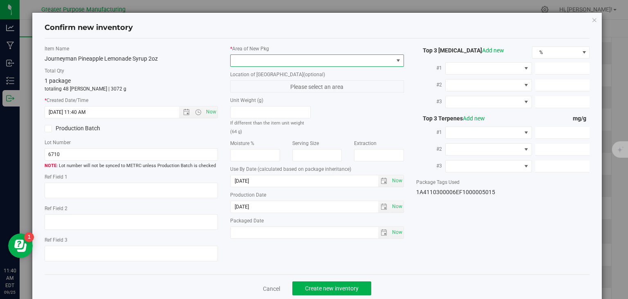
click at [249, 61] on span at bounding box center [312, 60] width 163 height 11
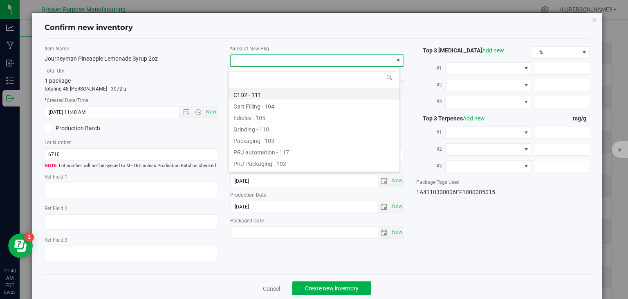
type input "108"
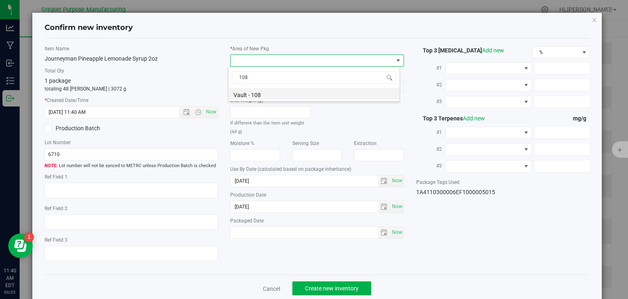
click at [253, 94] on li "Vault - 108" at bounding box center [314, 93] width 171 height 11
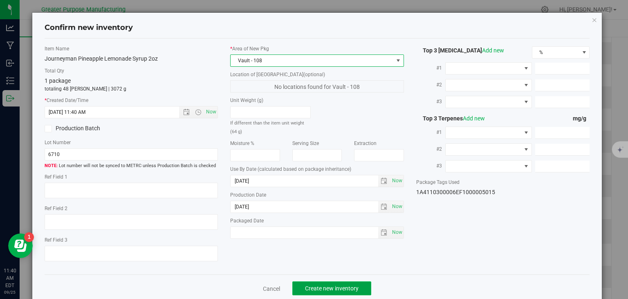
click at [319, 289] on span "Create new inventory" at bounding box center [332, 288] width 54 height 7
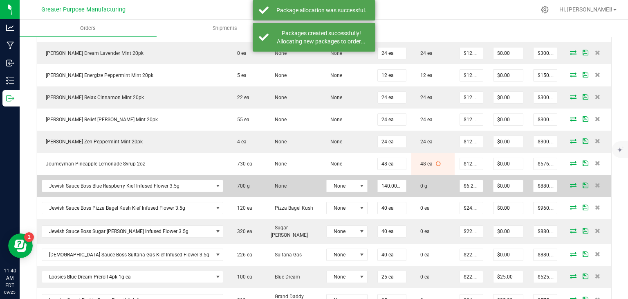
click at [570, 182] on icon at bounding box center [573, 184] width 7 height 5
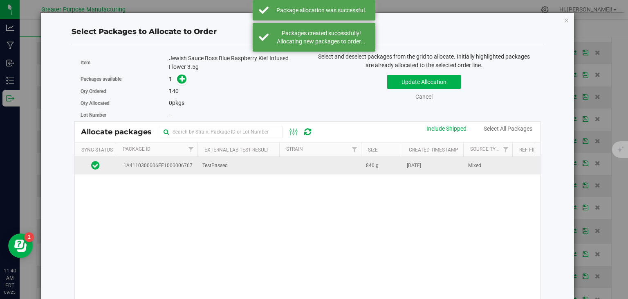
click at [332, 167] on td at bounding box center [320, 166] width 82 height 18
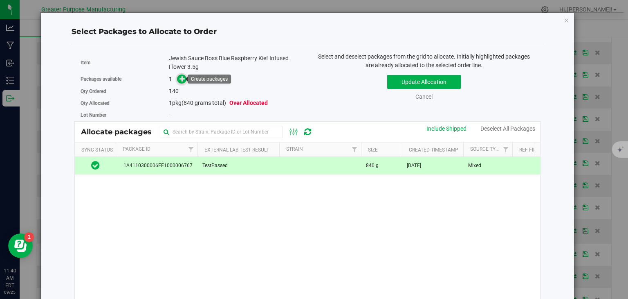
click at [177, 81] on span at bounding box center [181, 78] width 9 height 9
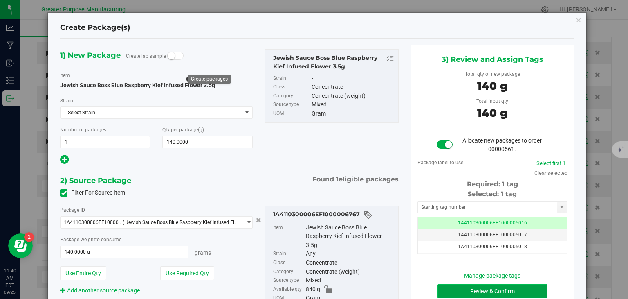
click at [499, 291] on button "Review & Confirm" at bounding box center [493, 291] width 110 height 14
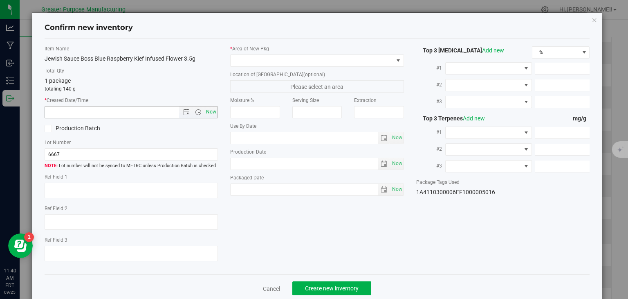
click at [213, 112] on span "Now" at bounding box center [212, 112] width 14 height 12
type input "9/25/2025 11:40 AM"
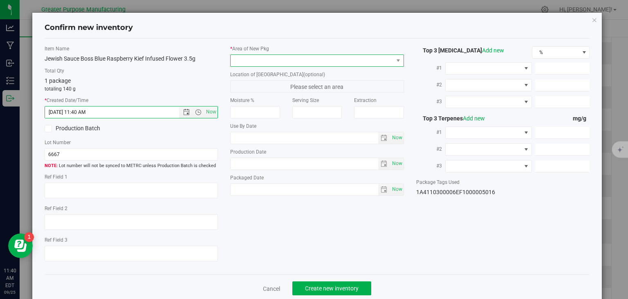
click at [253, 61] on span at bounding box center [312, 60] width 163 height 11
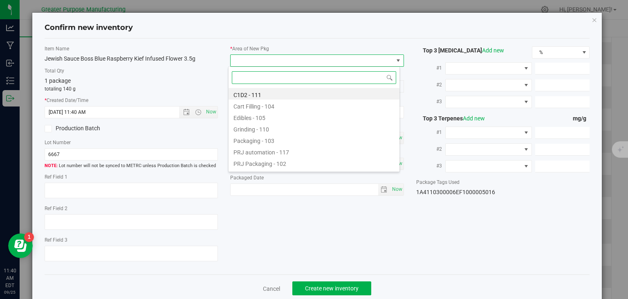
paste input "108"
type input "108"
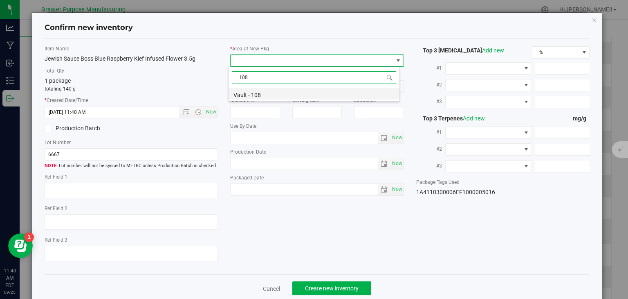
click at [259, 97] on li "Vault - 108" at bounding box center [314, 93] width 171 height 11
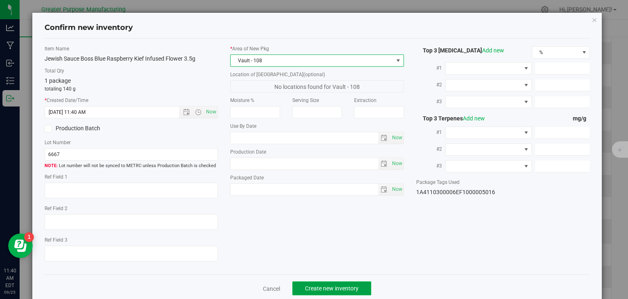
click at [323, 292] on button "Create new inventory" at bounding box center [331, 288] width 79 height 14
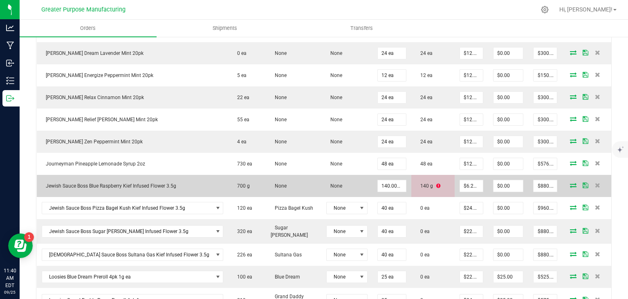
click at [436, 183] on icon at bounding box center [438, 185] width 4 height 5
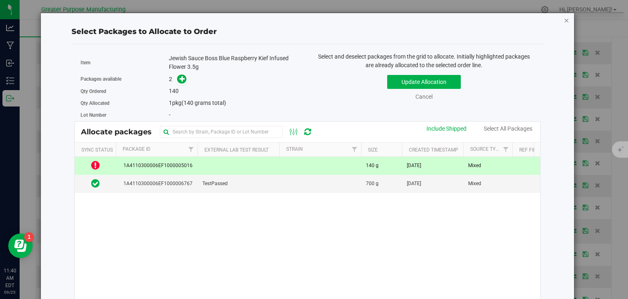
click at [564, 20] on icon "button" at bounding box center [567, 20] width 6 height 10
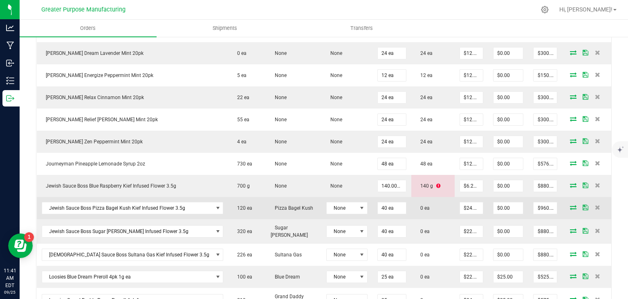
click at [570, 205] on icon at bounding box center [573, 207] width 7 height 5
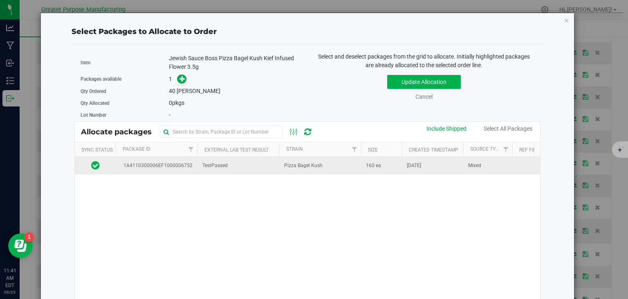
click at [280, 166] on td "Pizza Bagel Kush" at bounding box center [320, 166] width 82 height 18
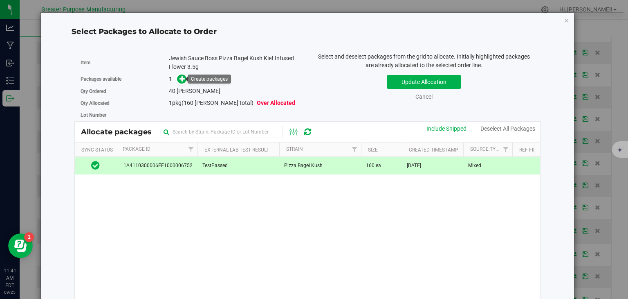
click at [184, 81] on link at bounding box center [181, 79] width 9 height 7
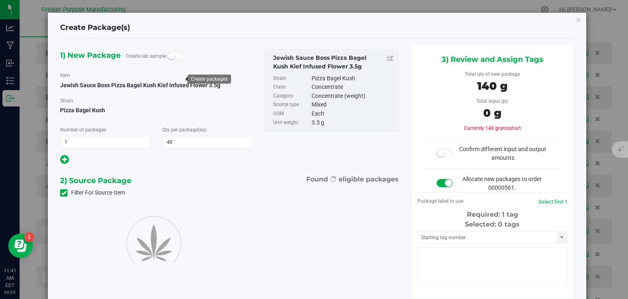
type input "40"
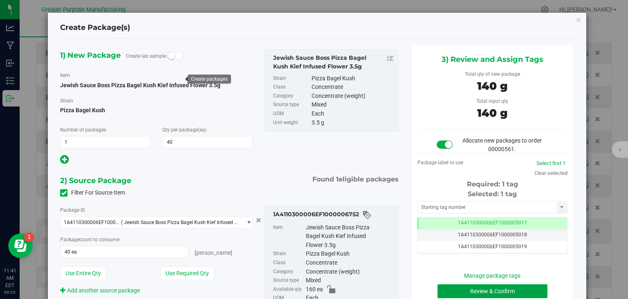
click at [460, 286] on button "Review & Confirm" at bounding box center [493, 291] width 110 height 14
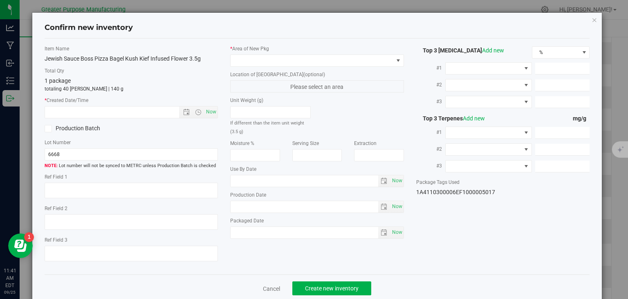
type input "2025-09-03"
click at [205, 111] on span "Now" at bounding box center [212, 112] width 14 height 12
type input "9/25/2025 11:41 AM"
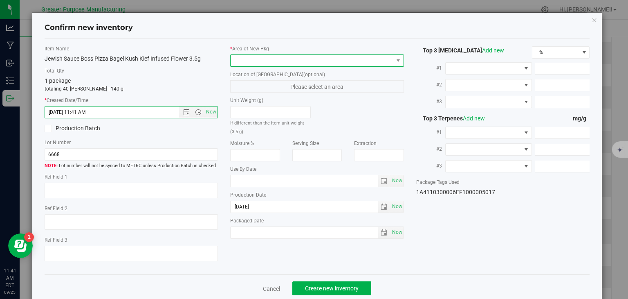
click at [260, 62] on span at bounding box center [312, 60] width 163 height 11
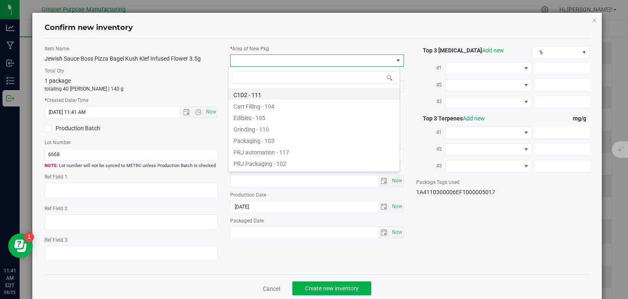
type input "108"
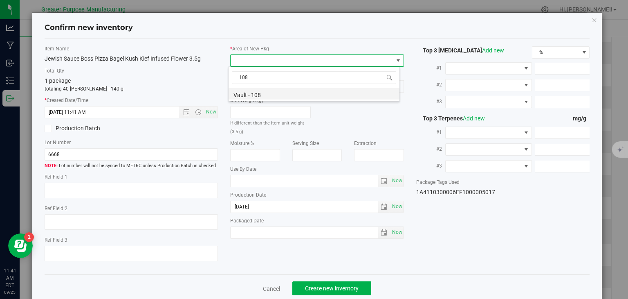
click at [252, 94] on li "Vault - 108" at bounding box center [314, 93] width 171 height 11
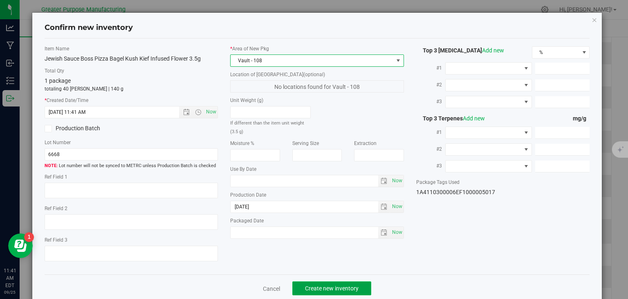
click at [344, 282] on button "Create new inventory" at bounding box center [331, 288] width 79 height 14
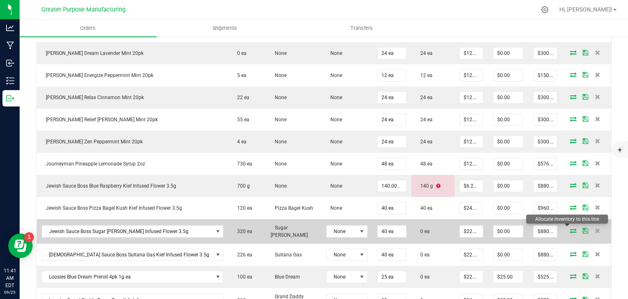
click at [570, 228] on icon at bounding box center [573, 230] width 7 height 5
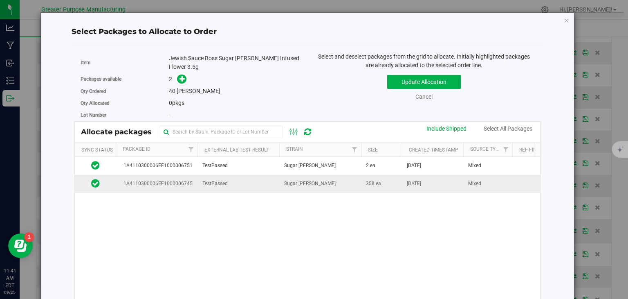
click at [292, 182] on span "Sugar [PERSON_NAME]" at bounding box center [310, 184] width 52 height 8
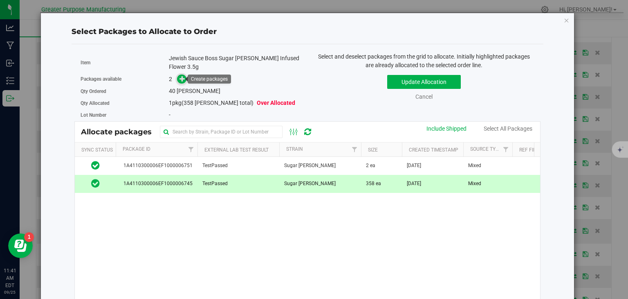
click at [180, 77] on icon at bounding box center [183, 79] width 6 height 6
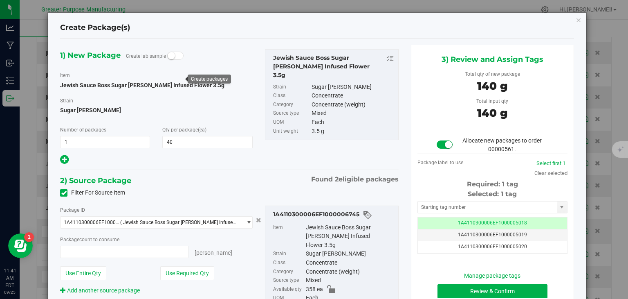
type input "40 ea"
click at [481, 284] on button "Review & Confirm" at bounding box center [493, 291] width 110 height 14
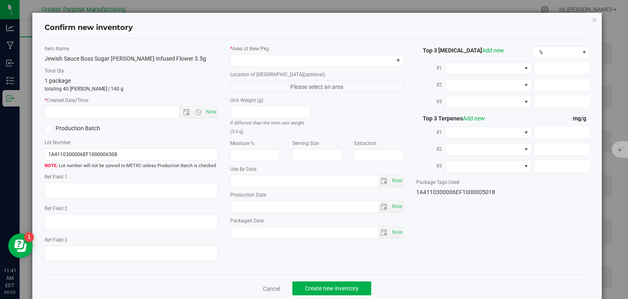
type input "2025-09-03"
click at [208, 107] on span "Now" at bounding box center [212, 112] width 14 height 12
type input "9/25/2025 11:41 AM"
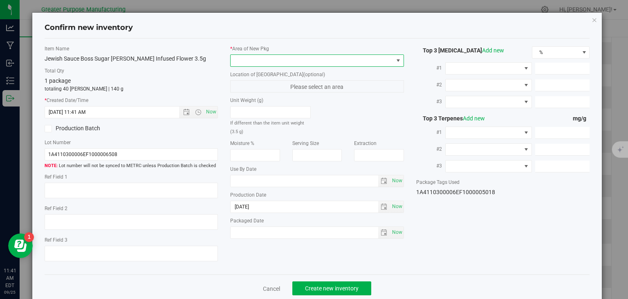
click at [258, 63] on span at bounding box center [312, 60] width 163 height 11
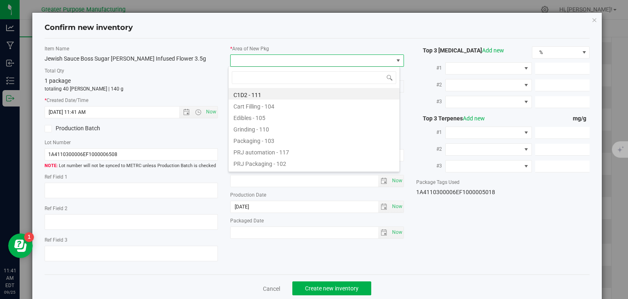
type input "108"
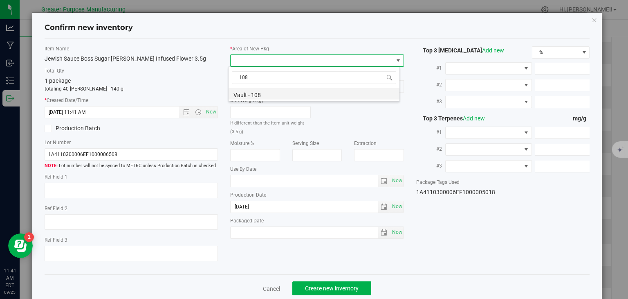
click at [254, 97] on li "Vault - 108" at bounding box center [314, 93] width 171 height 11
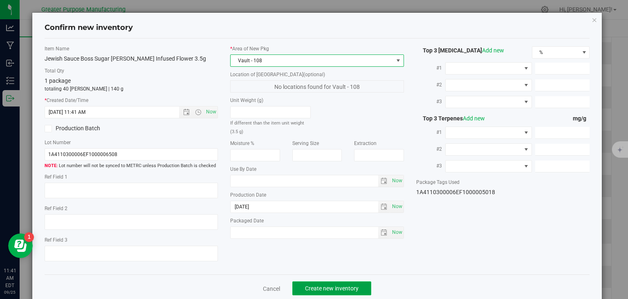
click at [324, 283] on button "Create new inventory" at bounding box center [331, 288] width 79 height 14
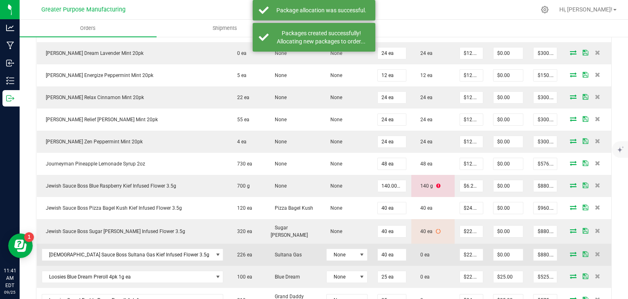
click at [570, 252] on icon at bounding box center [573, 253] width 7 height 5
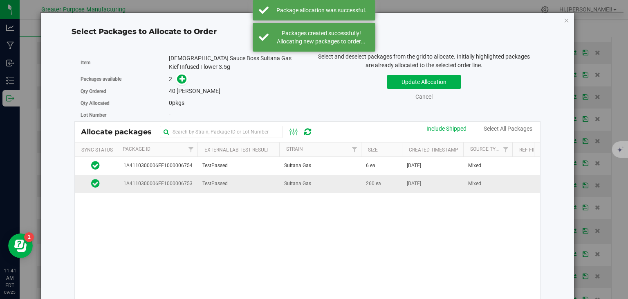
click at [311, 182] on td "Sultana Gas" at bounding box center [320, 184] width 82 height 18
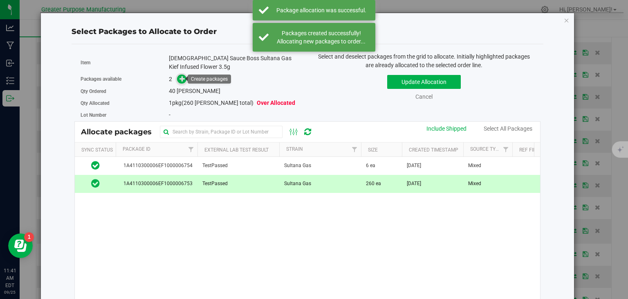
click at [180, 79] on icon at bounding box center [183, 78] width 6 height 6
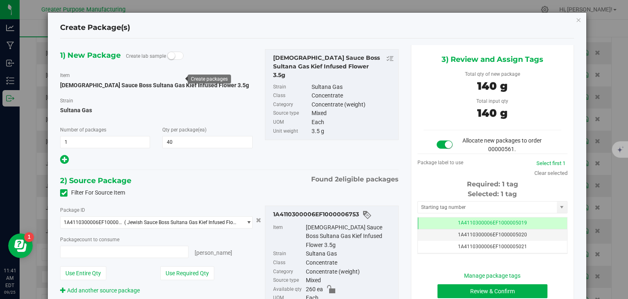
type input "40 ea"
click at [488, 293] on button "Review & Confirm" at bounding box center [493, 291] width 110 height 14
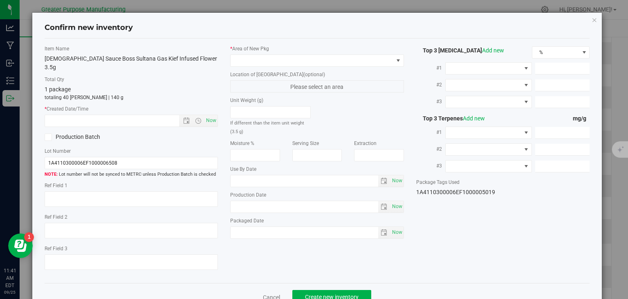
type input "2025-09-03"
click at [205, 115] on span "Now" at bounding box center [212, 121] width 14 height 12
type input "9/25/2025 11:41 AM"
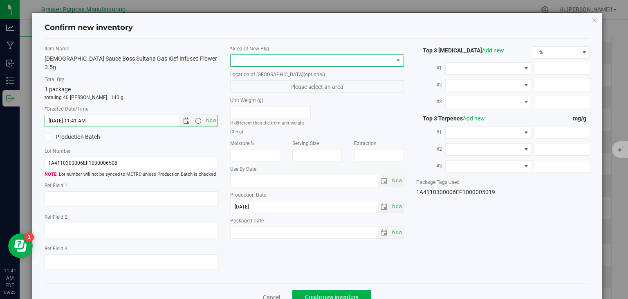
click at [270, 57] on span at bounding box center [312, 60] width 163 height 11
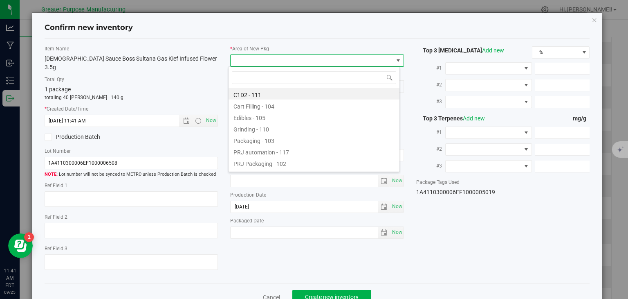
type input "108"
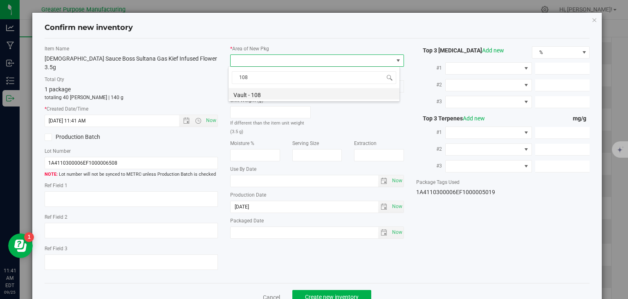
click at [254, 97] on li "Vault - 108" at bounding box center [314, 93] width 171 height 11
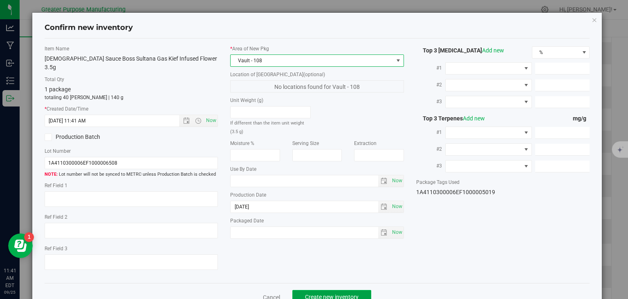
click at [318, 290] on button "Create new inventory" at bounding box center [331, 297] width 79 height 14
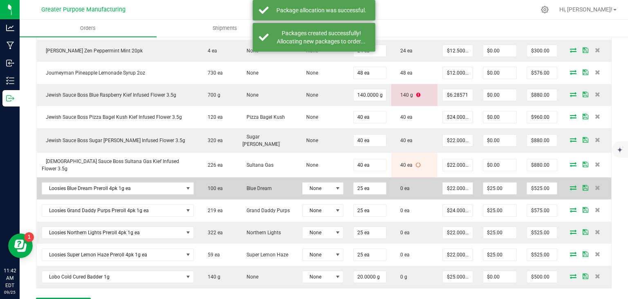
click at [570, 185] on icon at bounding box center [573, 187] width 7 height 5
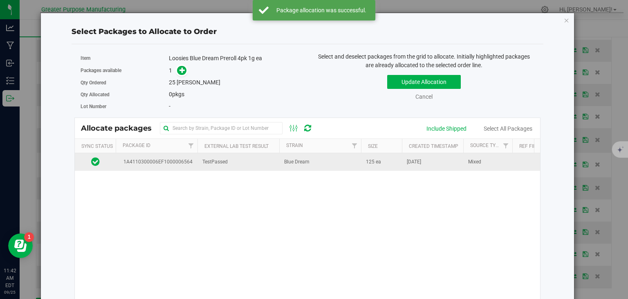
click at [320, 162] on td "Blue Dream" at bounding box center [320, 162] width 82 height 18
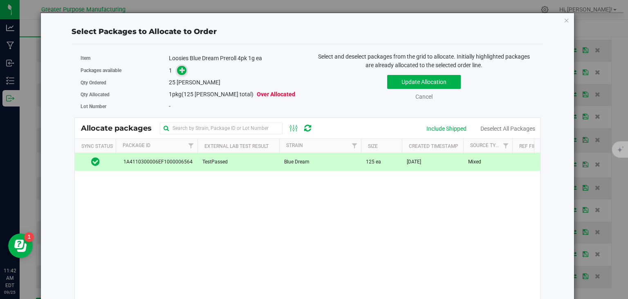
click at [181, 71] on icon at bounding box center [183, 70] width 6 height 6
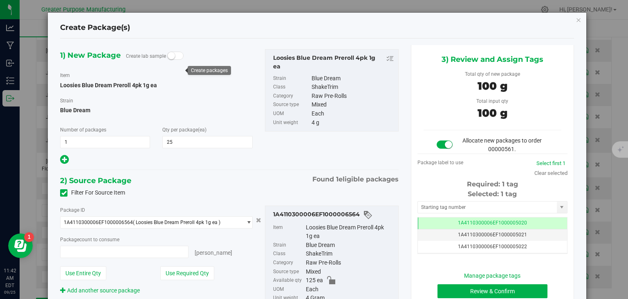
type input "25 ea"
click at [512, 290] on button "Review & Confirm" at bounding box center [493, 291] width 110 height 14
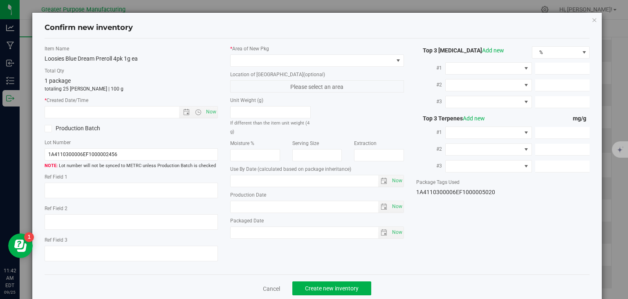
type input "2026-02-06"
type input "2025-08-03"
click at [211, 114] on span "Now" at bounding box center [212, 112] width 14 height 12
type input "9/25/2025 11:42 AM"
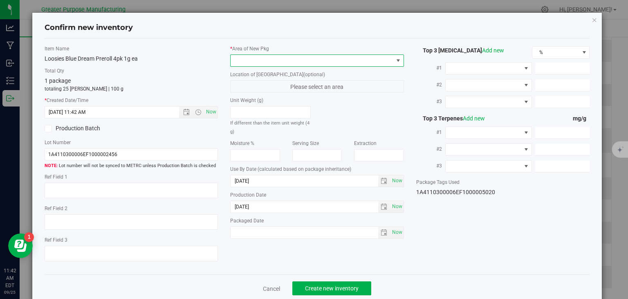
click at [264, 62] on span at bounding box center [312, 60] width 163 height 11
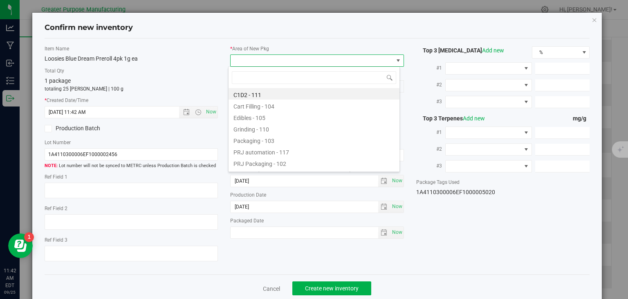
type input "108"
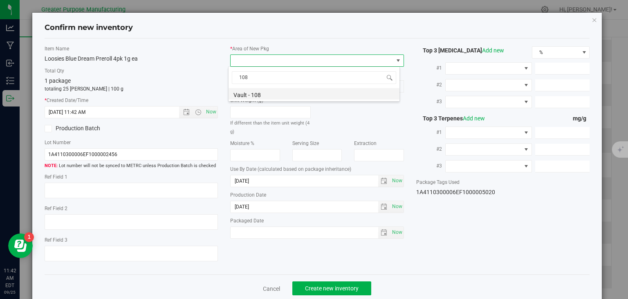
click at [249, 92] on li "Vault - 108" at bounding box center [314, 93] width 171 height 11
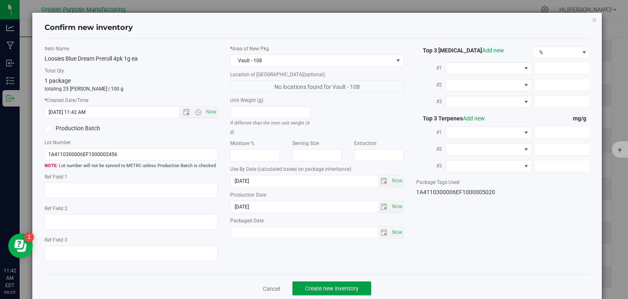
click at [329, 290] on span "Create new inventory" at bounding box center [332, 288] width 54 height 7
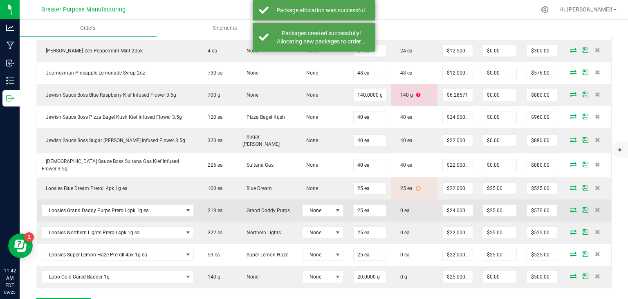
click at [570, 207] on icon at bounding box center [573, 209] width 7 height 5
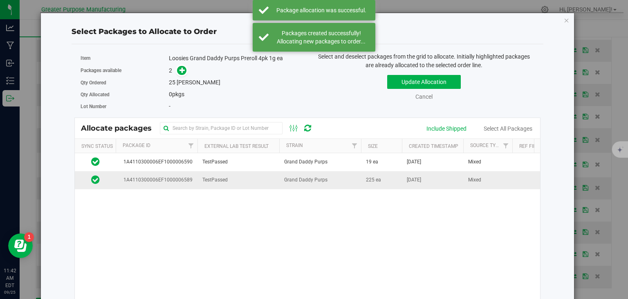
click at [302, 177] on span "Grand Daddy Purps" at bounding box center [305, 180] width 43 height 8
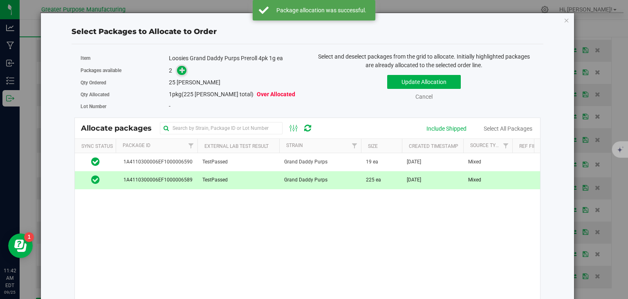
click at [182, 71] on icon at bounding box center [183, 70] width 6 height 6
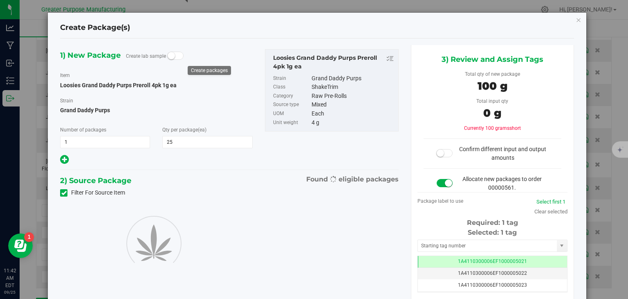
type input "25"
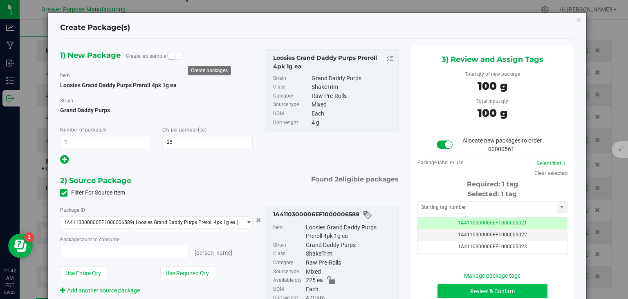
type input "25 ea"
click at [490, 285] on button "Review & Confirm" at bounding box center [493, 291] width 110 height 14
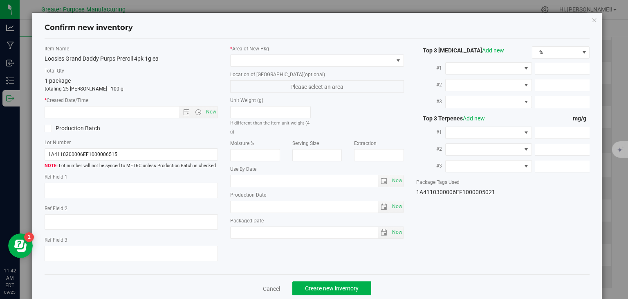
type input "2006-02-02"
type input "[DATE]"
click at [209, 111] on span "Now" at bounding box center [212, 112] width 14 height 12
type input "9/25/2025 11:42 AM"
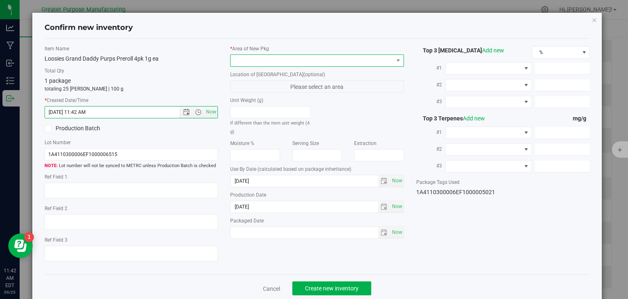
click at [276, 61] on span at bounding box center [312, 60] width 163 height 11
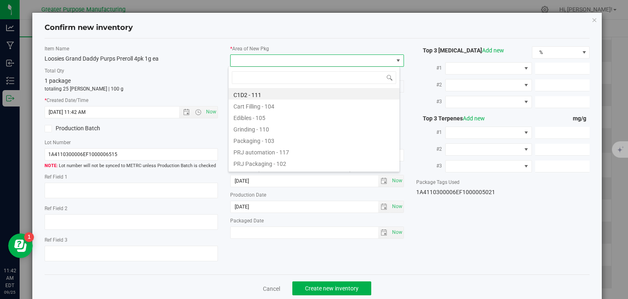
type input "108"
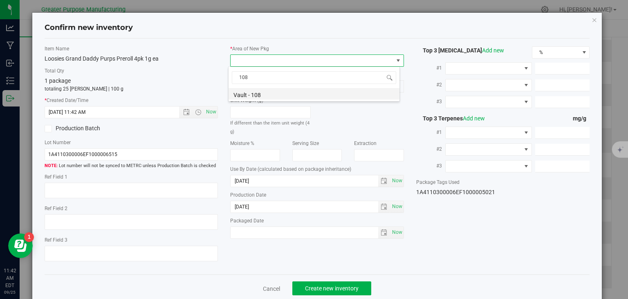
click at [254, 93] on li "Vault - 108" at bounding box center [314, 93] width 171 height 11
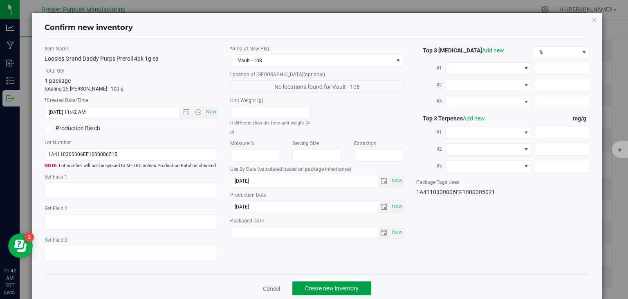
click at [328, 290] on span "Create new inventory" at bounding box center [332, 288] width 54 height 7
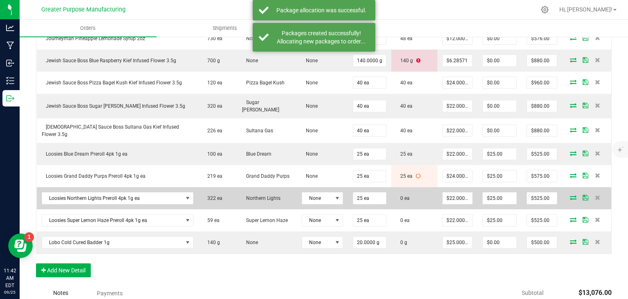
click at [570, 195] on icon at bounding box center [573, 197] width 7 height 5
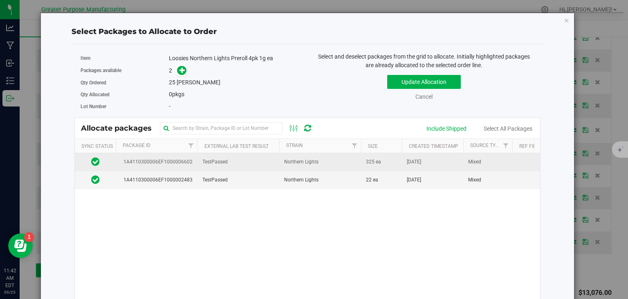
click at [281, 161] on td "Northern Lights" at bounding box center [320, 162] width 82 height 18
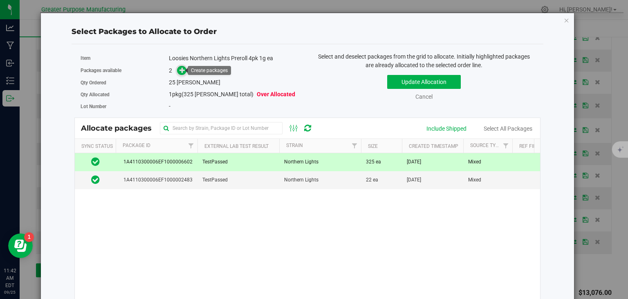
click at [180, 70] on icon at bounding box center [183, 70] width 6 height 6
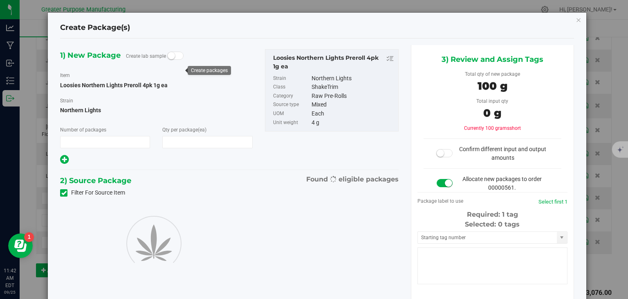
type input "1"
type input "25"
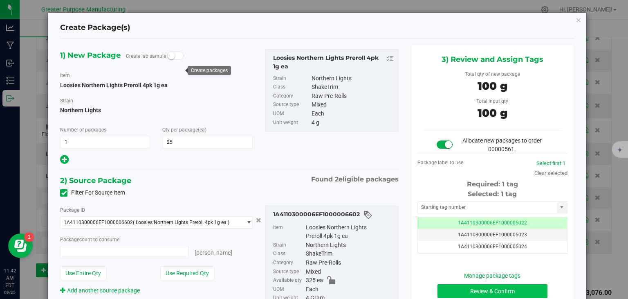
type input "25 ea"
click at [465, 288] on button "Review & Confirm" at bounding box center [493, 291] width 110 height 14
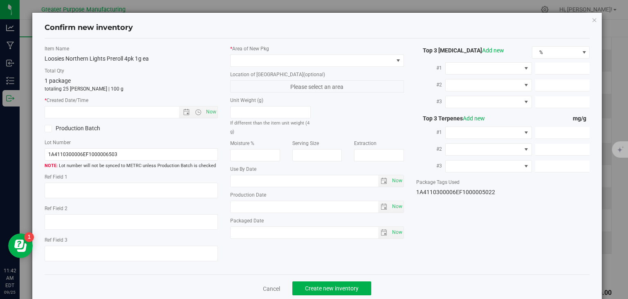
type input "2025-02-10"
type input "2025-08-10"
click at [216, 110] on span "Now" at bounding box center [132, 112] width 174 height 12
click at [211, 112] on span "Now" at bounding box center [212, 112] width 14 height 12
type input "9/25/2025 11:42 AM"
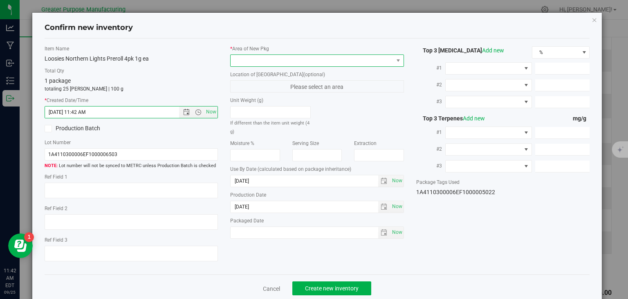
click at [267, 56] on span at bounding box center [312, 60] width 163 height 11
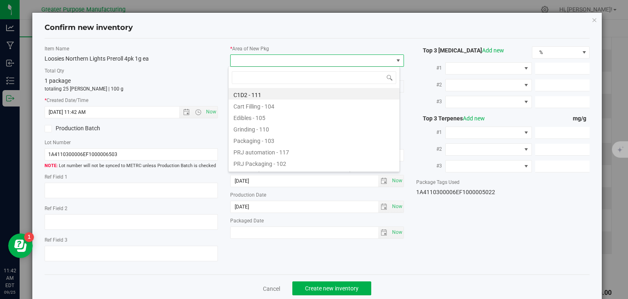
type input "108"
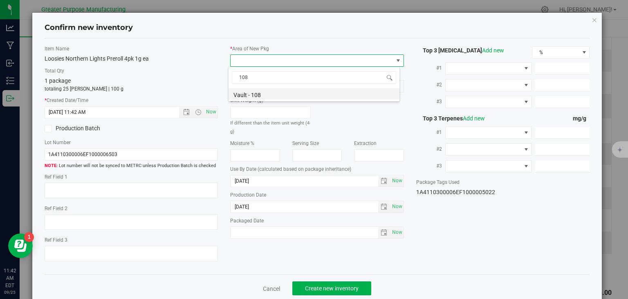
click at [244, 94] on li "Vault - 108" at bounding box center [314, 93] width 171 height 11
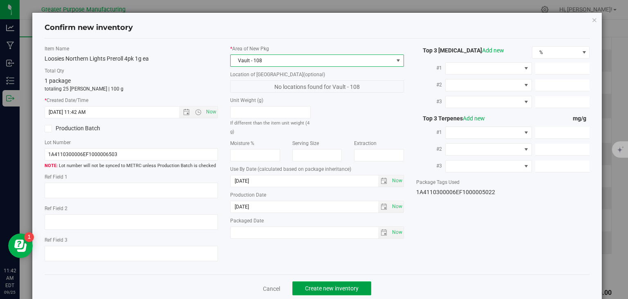
click at [317, 288] on span "Create new inventory" at bounding box center [332, 288] width 54 height 7
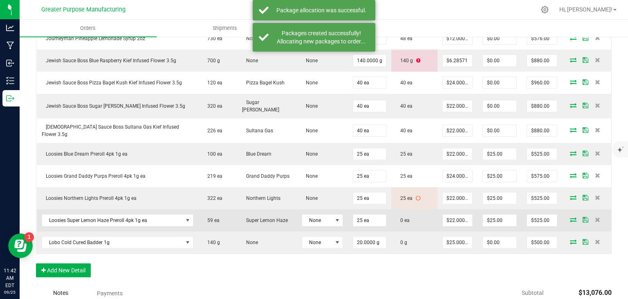
click at [570, 217] on icon at bounding box center [573, 219] width 7 height 5
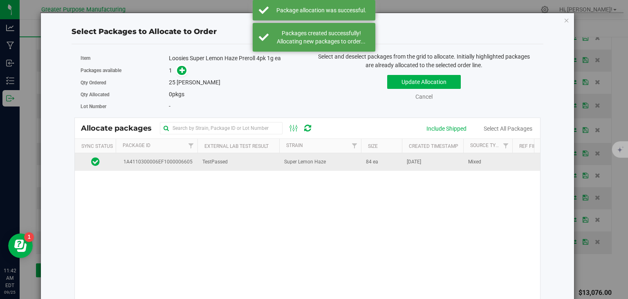
click at [311, 162] on span "Super Lemon Haze" at bounding box center [305, 162] width 42 height 8
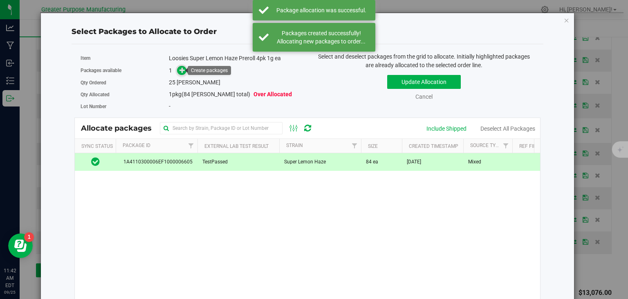
click at [182, 71] on icon at bounding box center [183, 70] width 6 height 6
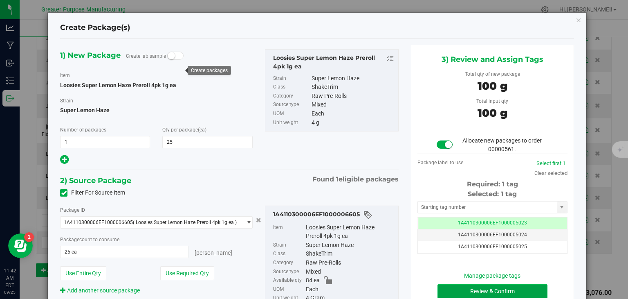
click at [470, 292] on button "Review & Confirm" at bounding box center [493, 291] width 110 height 14
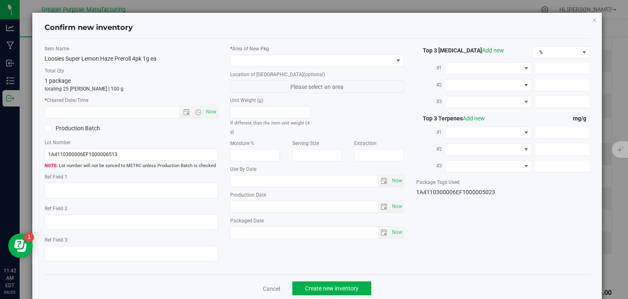
type input "2026-02-10"
type input "2025-08-10"
click at [214, 116] on span "Now" at bounding box center [212, 112] width 14 height 12
type input "9/25/2025 11:42 AM"
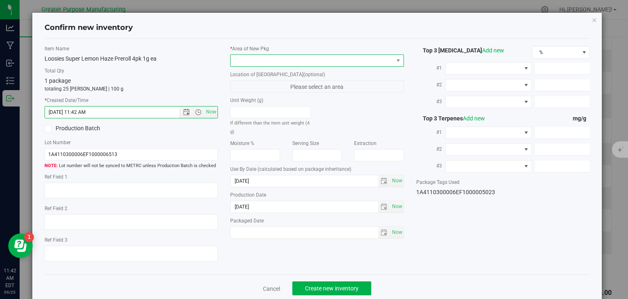
click at [267, 62] on span at bounding box center [312, 60] width 163 height 11
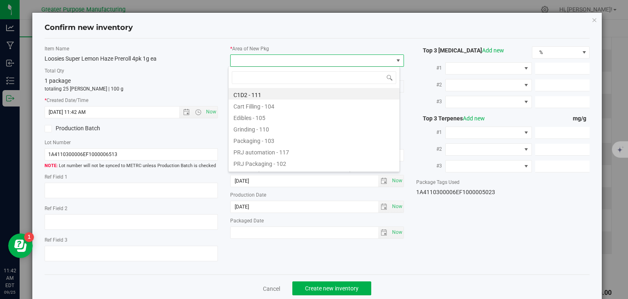
type input "108"
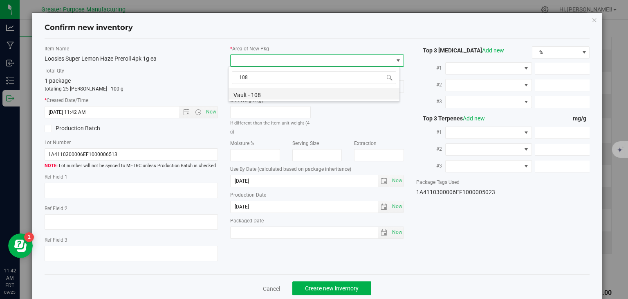
click at [259, 94] on li "Vault - 108" at bounding box center [314, 93] width 171 height 11
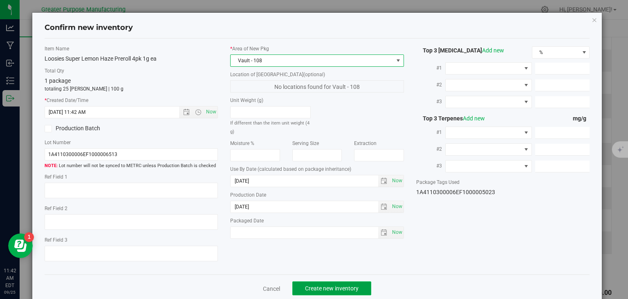
click at [332, 293] on button "Create new inventory" at bounding box center [331, 288] width 79 height 14
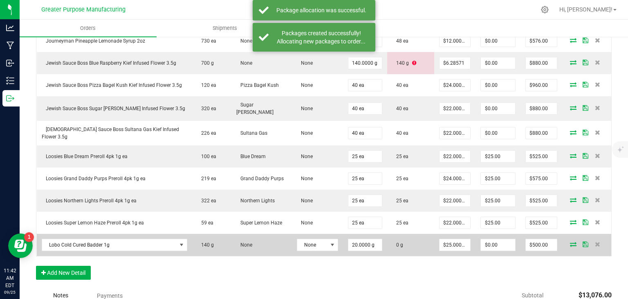
click at [570, 242] on icon at bounding box center [573, 243] width 7 height 5
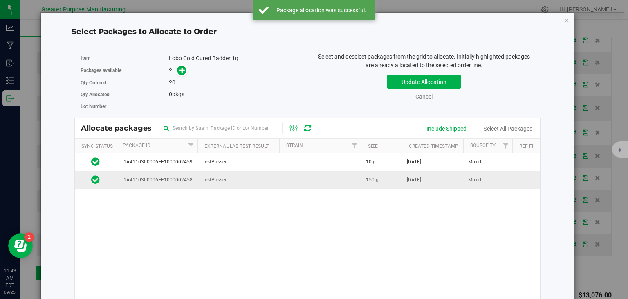
click at [330, 182] on td at bounding box center [320, 180] width 82 height 18
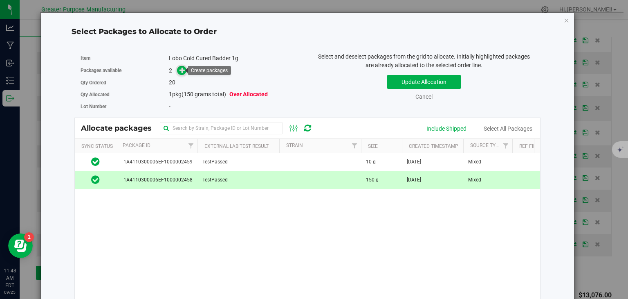
click at [181, 71] on icon at bounding box center [183, 70] width 6 height 6
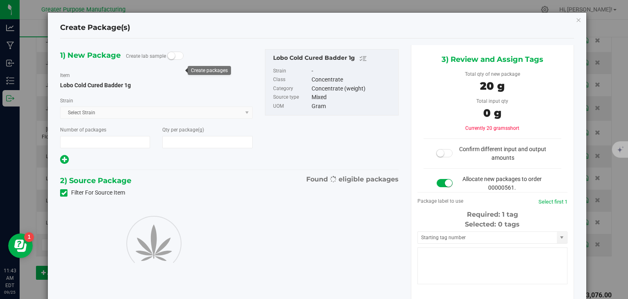
type input "1"
type input "20.0000"
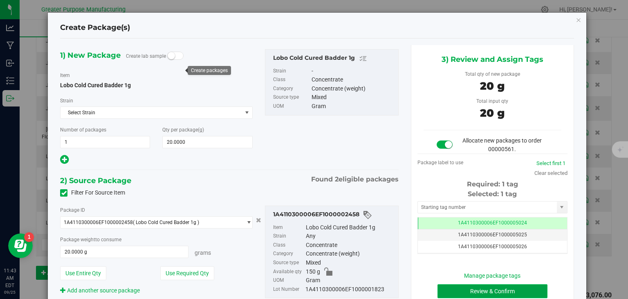
click at [501, 288] on button "Review & Confirm" at bounding box center [493, 291] width 110 height 14
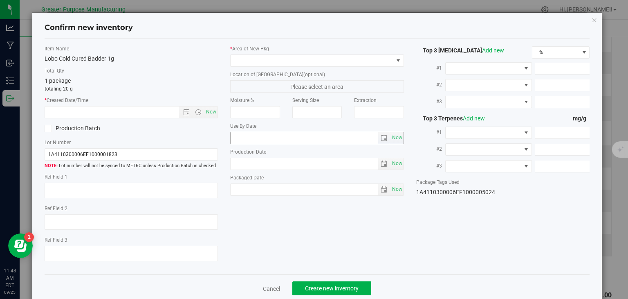
type input "2026-07-11"
type input "2025-07-11"
click at [210, 112] on span "Now" at bounding box center [212, 112] width 14 height 12
type input "9/25/2025 11:43 AM"
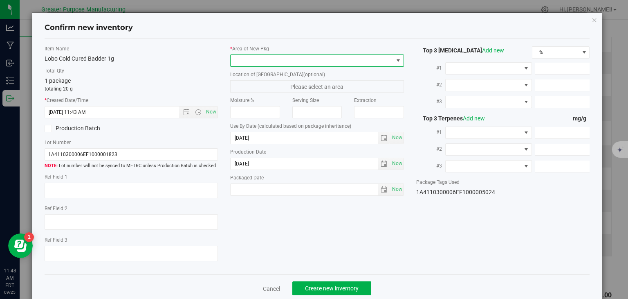
click at [258, 60] on span at bounding box center [312, 60] width 163 height 11
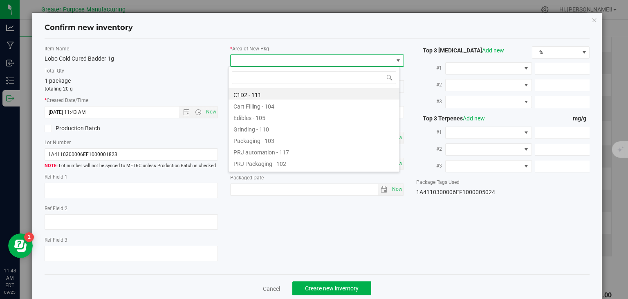
type input "108"
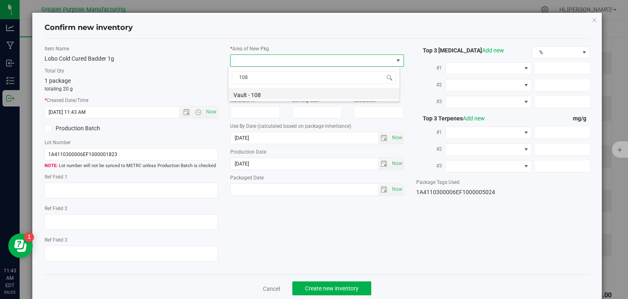
click at [249, 92] on li "Vault - 108" at bounding box center [314, 93] width 171 height 11
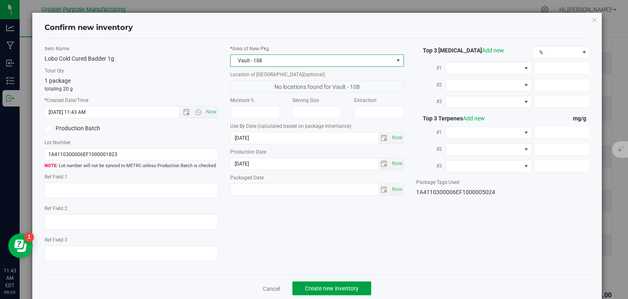
click at [324, 285] on span "Create new inventory" at bounding box center [332, 288] width 54 height 7
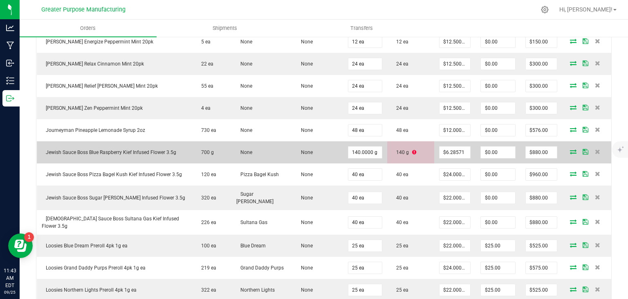
click at [570, 149] on icon at bounding box center [573, 151] width 7 height 5
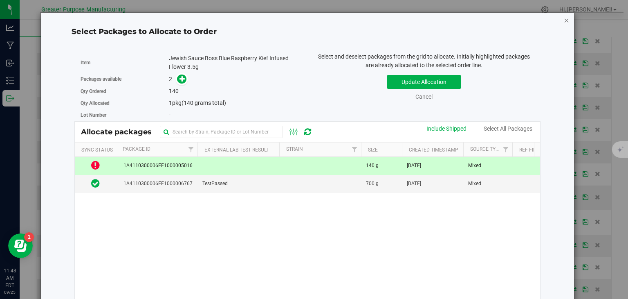
click at [564, 22] on icon "button" at bounding box center [567, 20] width 6 height 10
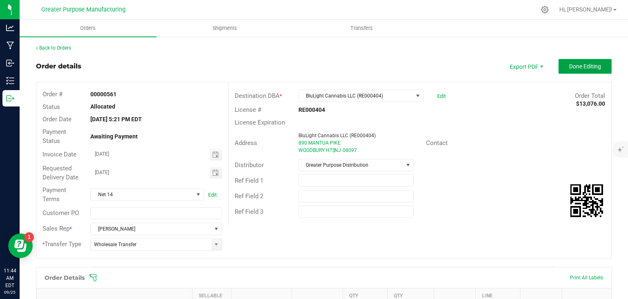
click at [588, 67] on span "Done Editing" at bounding box center [585, 66] width 32 height 7
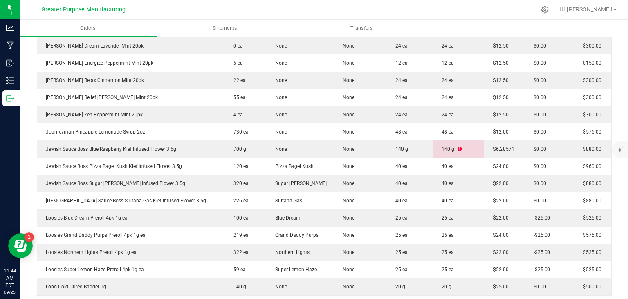
scroll to position [366, 0]
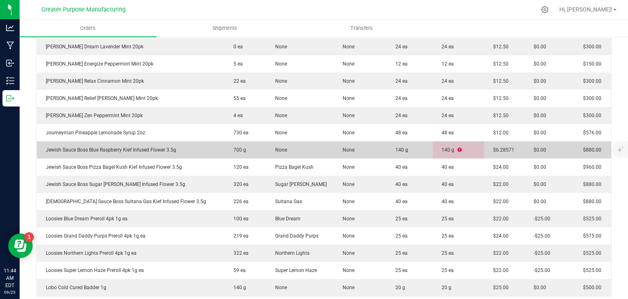
click at [458, 150] on icon at bounding box center [460, 149] width 4 height 5
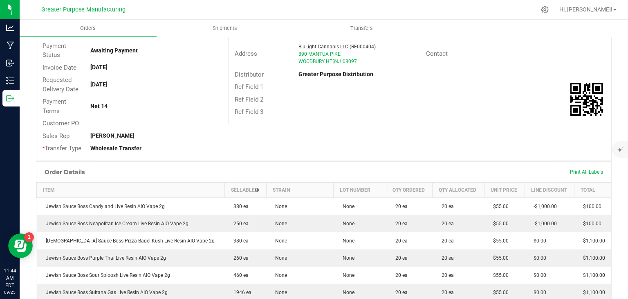
scroll to position [0, 0]
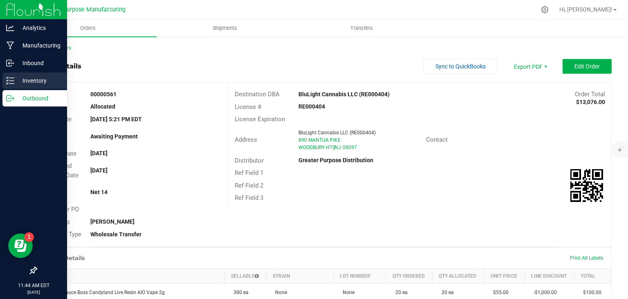
click at [40, 83] on p "Inventory" at bounding box center [38, 81] width 49 height 10
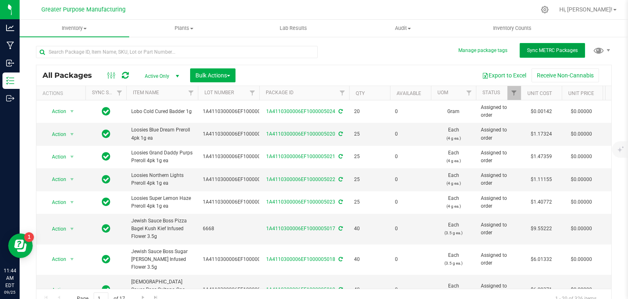
click at [555, 52] on span "Sync METRC Packages" at bounding box center [552, 50] width 51 height 6
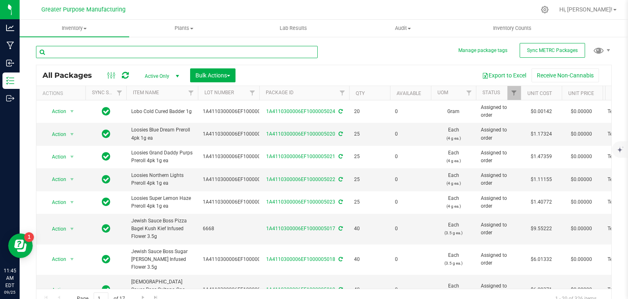
click at [98, 54] on input "text" at bounding box center [177, 52] width 282 height 12
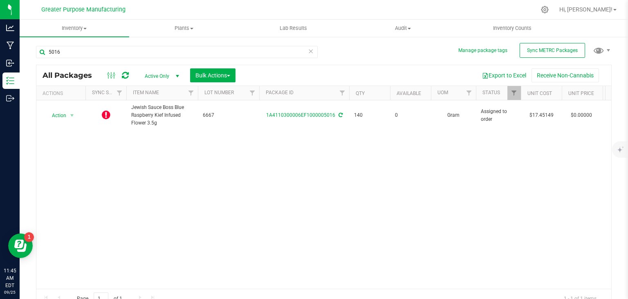
click at [128, 74] on icon at bounding box center [125, 75] width 7 height 8
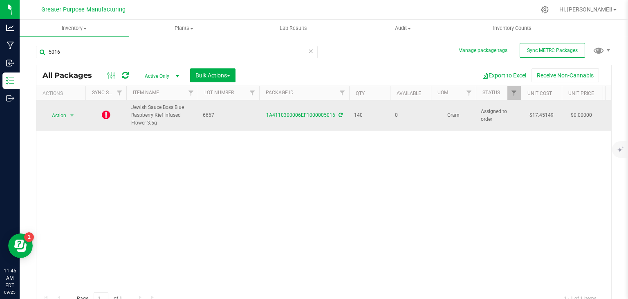
click at [106, 113] on icon at bounding box center [106, 115] width 9 height 10
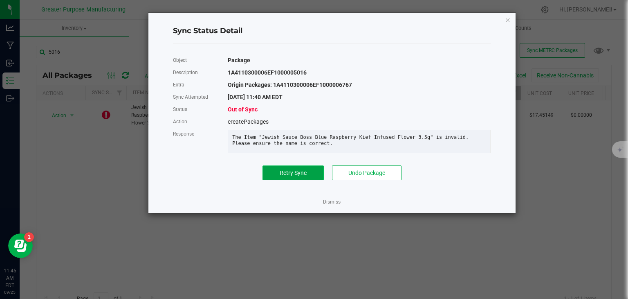
click at [297, 173] on button "Retry Sync" at bounding box center [293, 172] width 61 height 15
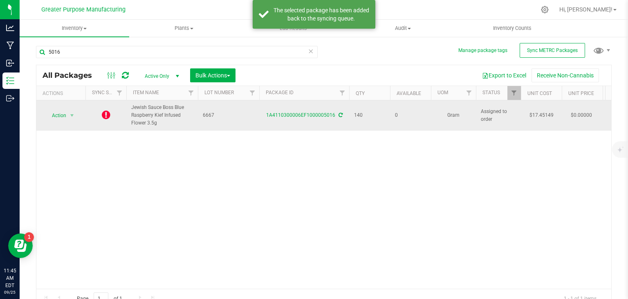
click at [104, 112] on icon at bounding box center [106, 115] width 9 height 10
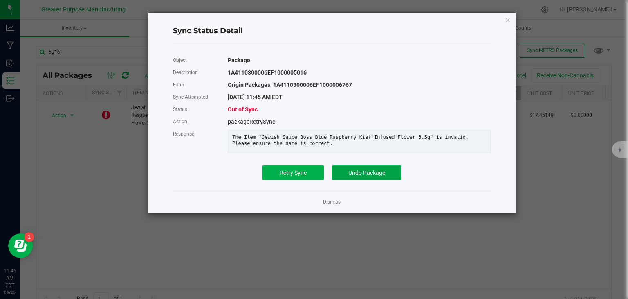
click at [360, 176] on span "Undo Package" at bounding box center [366, 172] width 37 height 7
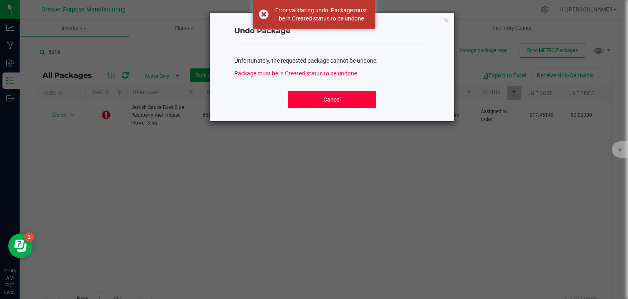
click at [326, 98] on button "Cancel" at bounding box center [332, 99] width 88 height 17
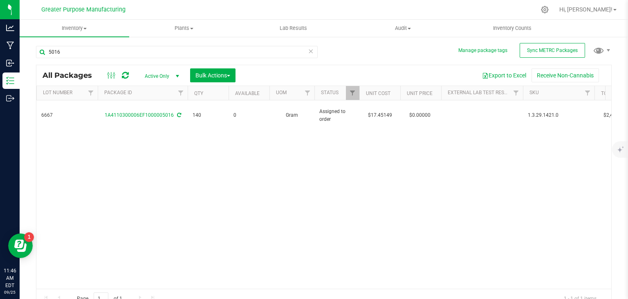
scroll to position [0, 15]
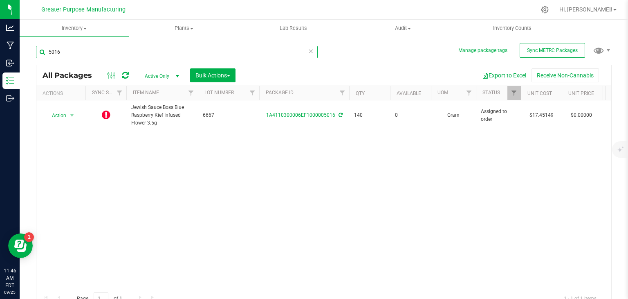
drag, startPoint x: 91, startPoint y: 52, endPoint x: 34, endPoint y: 60, distance: 57.3
click at [34, 60] on div "Manage package tags Sync METRC Packages 5016 All Packages Active Only Active On…" at bounding box center [324, 160] width 609 height 249
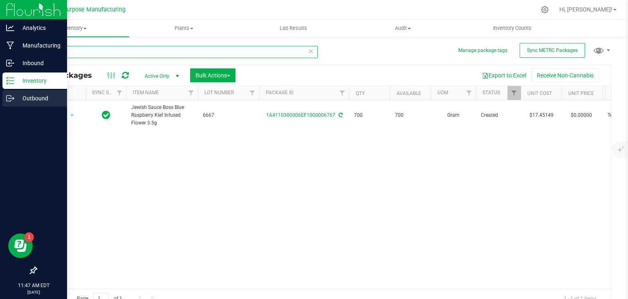
type input "6767"
click at [36, 99] on p "Outbound" at bounding box center [38, 98] width 49 height 10
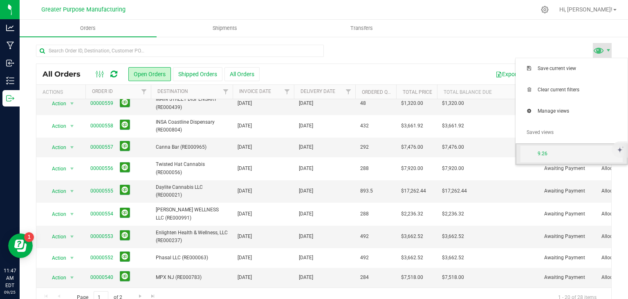
click at [560, 149] on span "9.26" at bounding box center [572, 154] width 102 height 16
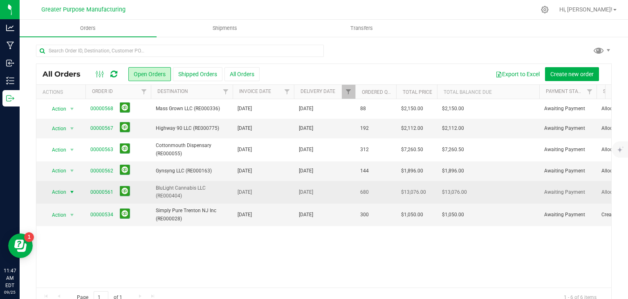
click at [67, 192] on span "select" at bounding box center [72, 191] width 10 height 11
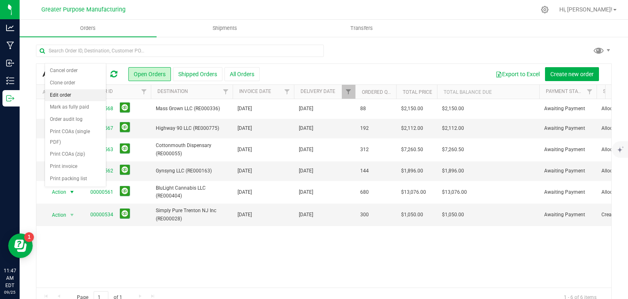
click at [64, 96] on li "Edit order" at bounding box center [75, 95] width 61 height 12
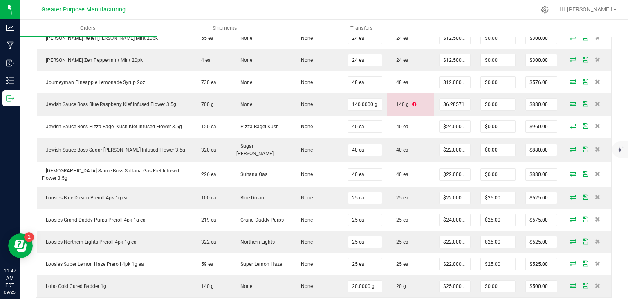
scroll to position [508, 0]
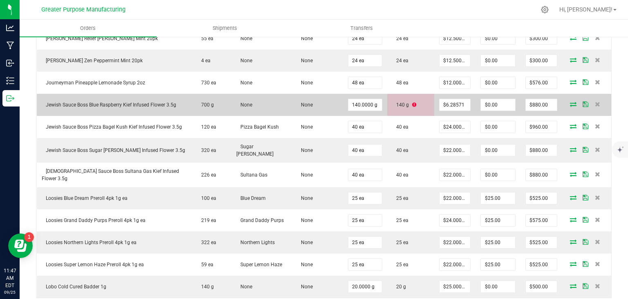
click at [568, 97] on td at bounding box center [586, 105] width 49 height 22
click at [570, 101] on icon at bounding box center [573, 103] width 7 height 5
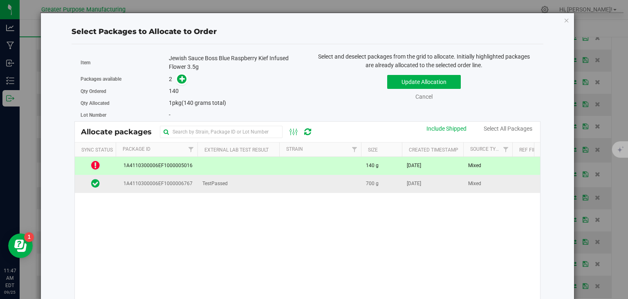
click at [348, 189] on td at bounding box center [320, 184] width 82 height 18
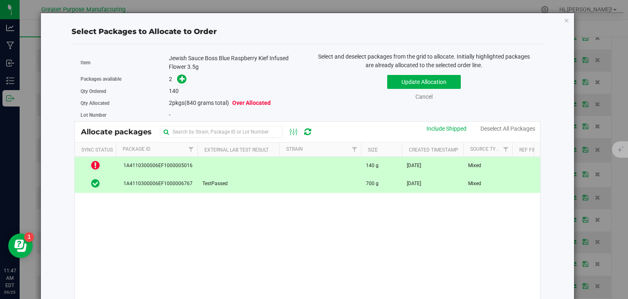
click at [324, 166] on td at bounding box center [320, 166] width 82 height 18
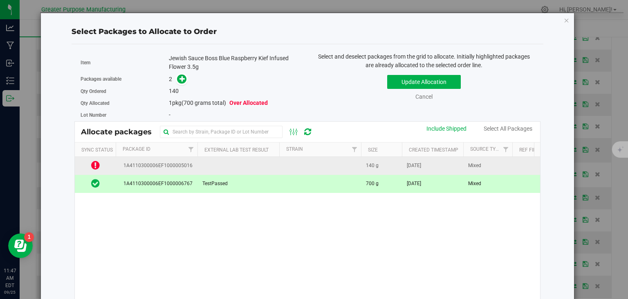
click at [324, 166] on td at bounding box center [320, 166] width 82 height 18
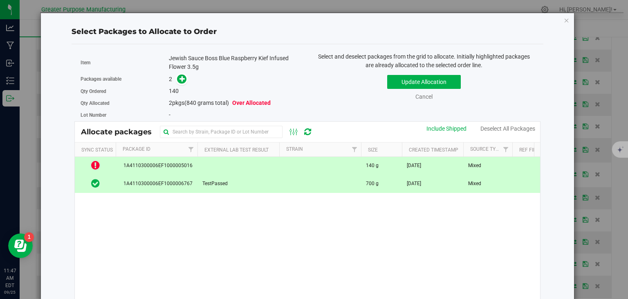
click at [319, 186] on td at bounding box center [320, 184] width 82 height 18
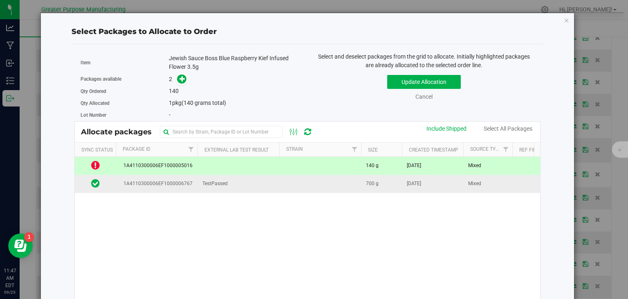
click at [292, 180] on td at bounding box center [320, 184] width 82 height 18
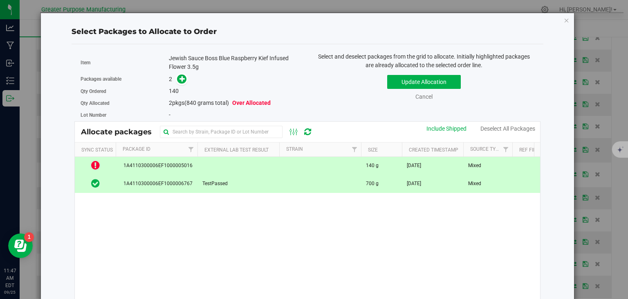
click at [287, 162] on td at bounding box center [320, 166] width 82 height 18
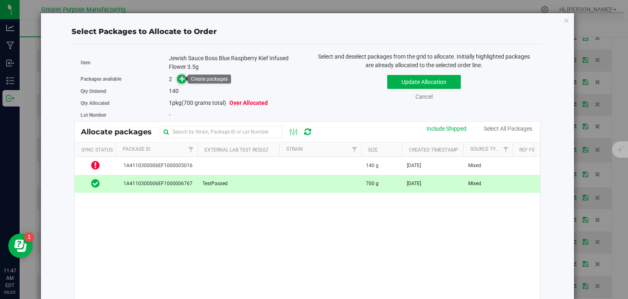
click at [180, 81] on icon at bounding box center [183, 79] width 6 height 6
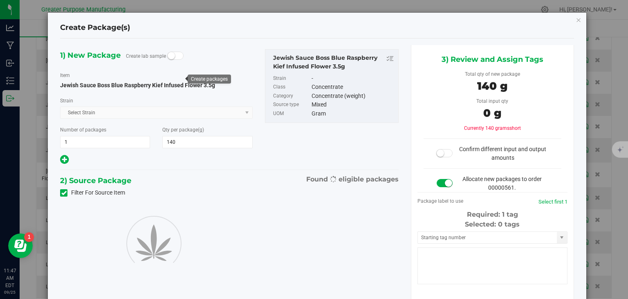
type input "140.0000"
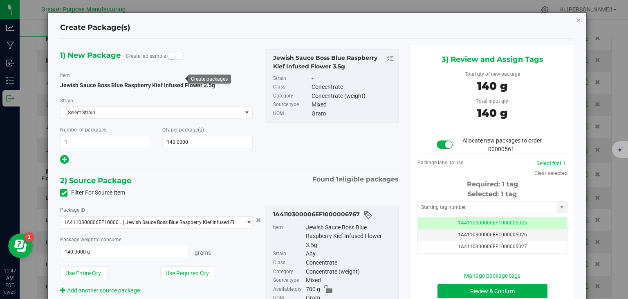
click at [576, 22] on icon "button" at bounding box center [579, 20] width 6 height 10
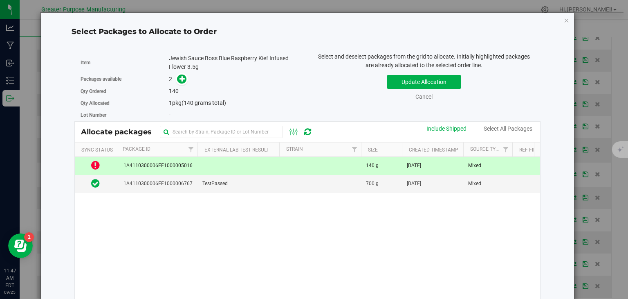
click at [299, 160] on td at bounding box center [320, 166] width 82 height 18
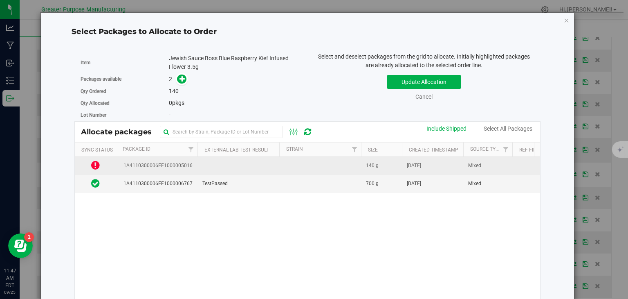
click at [334, 171] on td at bounding box center [320, 166] width 82 height 18
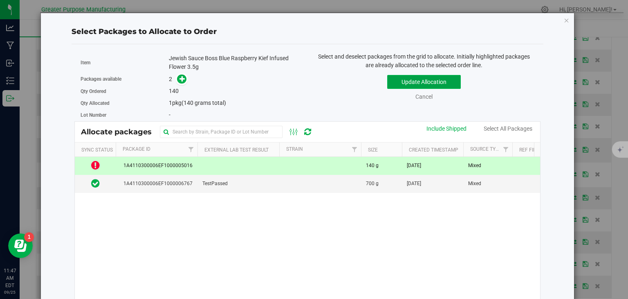
click at [407, 84] on button "Update Allocation" at bounding box center [424, 82] width 74 height 14
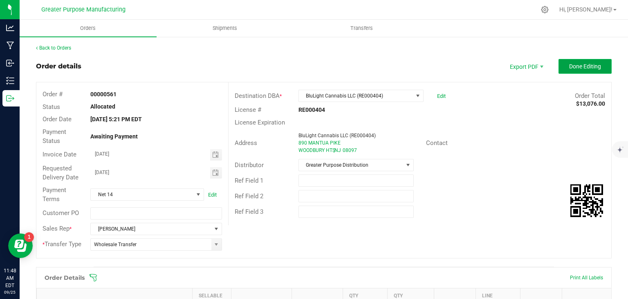
click at [593, 59] on button "Done Editing" at bounding box center [585, 66] width 53 height 15
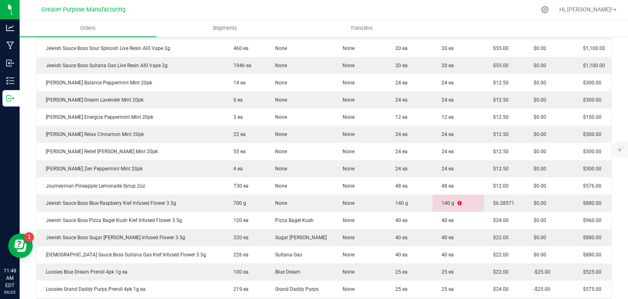
scroll to position [348, 0]
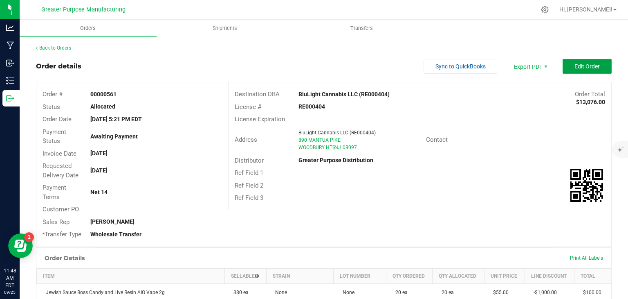
click at [575, 68] on span "Edit Order" at bounding box center [587, 66] width 25 height 7
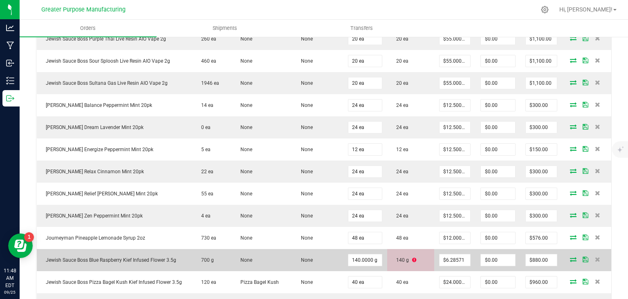
click at [297, 258] on span "None" at bounding box center [305, 260] width 16 height 6
click at [570, 256] on icon at bounding box center [573, 258] width 7 height 5
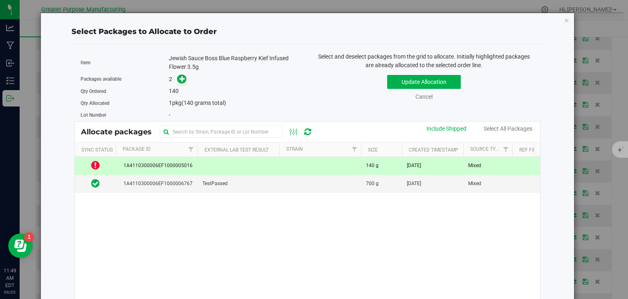
click at [296, 173] on td at bounding box center [320, 166] width 82 height 18
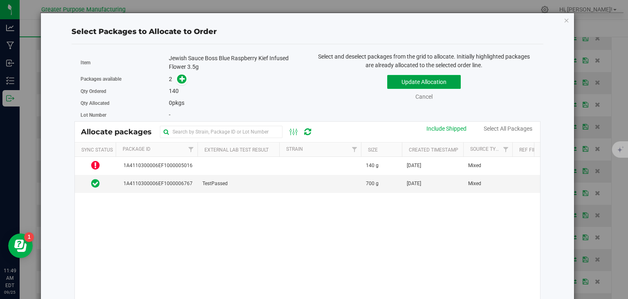
click at [421, 84] on button "Update Allocation" at bounding box center [424, 82] width 74 height 14
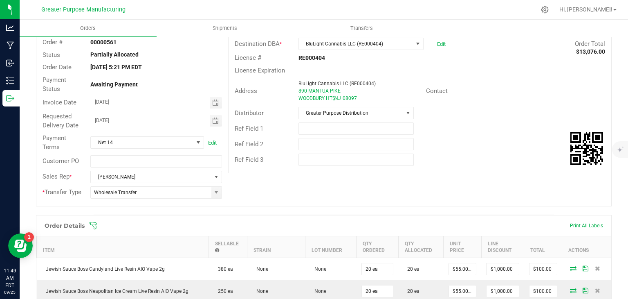
scroll to position [42, 0]
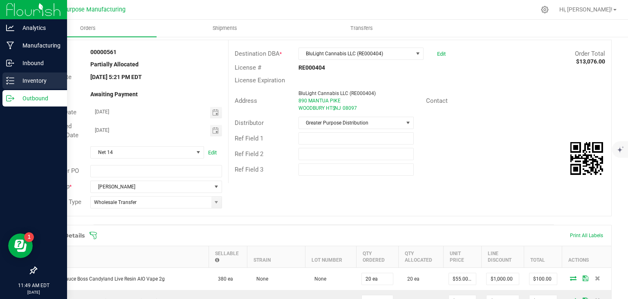
click at [32, 81] on p "Inventory" at bounding box center [38, 81] width 49 height 10
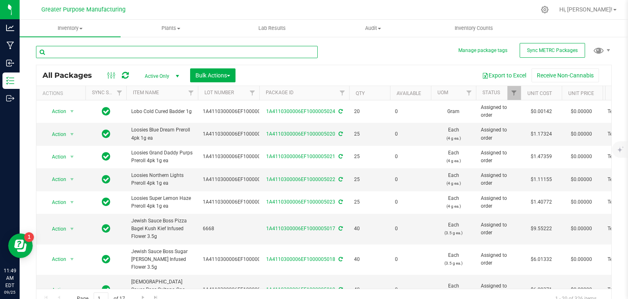
click at [84, 53] on input "text" at bounding box center [177, 52] width 282 height 12
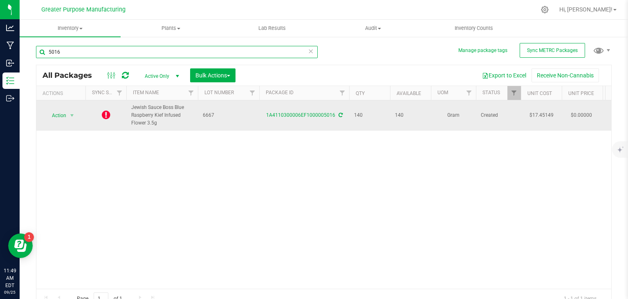
type input "5016"
click at [108, 116] on icon at bounding box center [106, 115] width 9 height 10
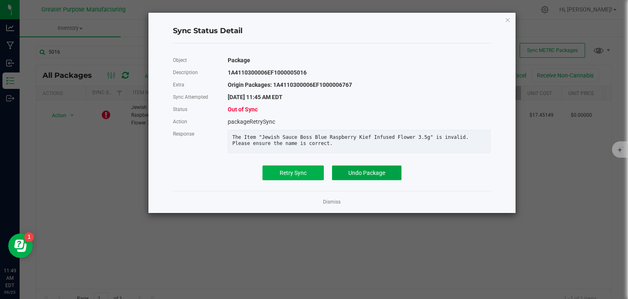
click at [366, 176] on span "Undo Package" at bounding box center [366, 172] width 37 height 7
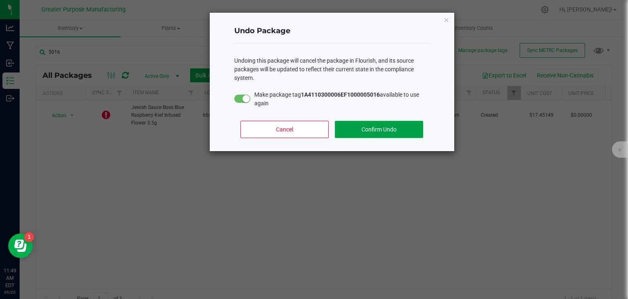
click at [374, 128] on button "Confirm Undo" at bounding box center [379, 129] width 88 height 17
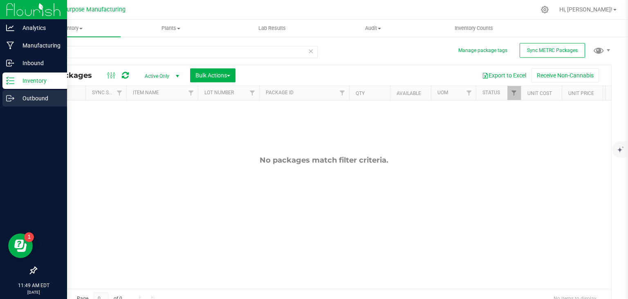
click at [11, 102] on icon at bounding box center [10, 98] width 8 height 8
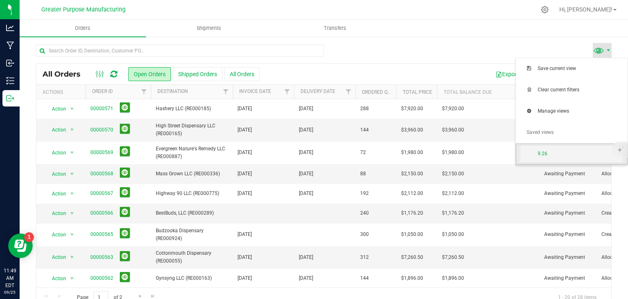
click at [561, 151] on span "9.26" at bounding box center [580, 153] width 85 height 7
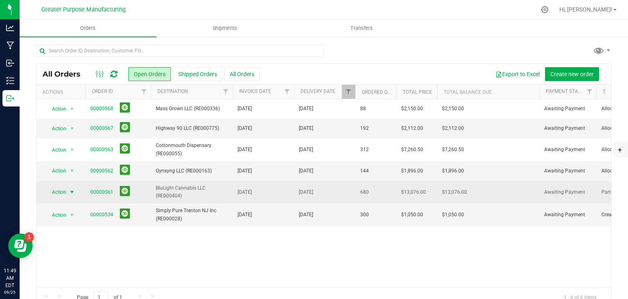
click at [72, 190] on span "select" at bounding box center [72, 192] width 7 height 7
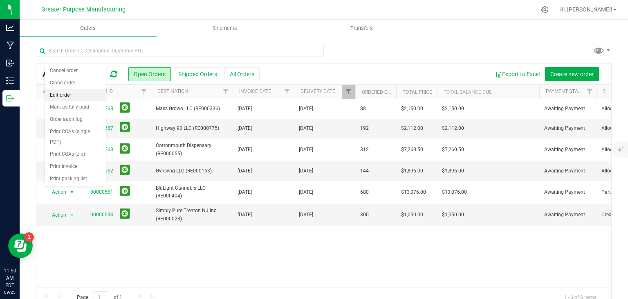
click at [61, 99] on li "Edit order" at bounding box center [75, 95] width 61 height 12
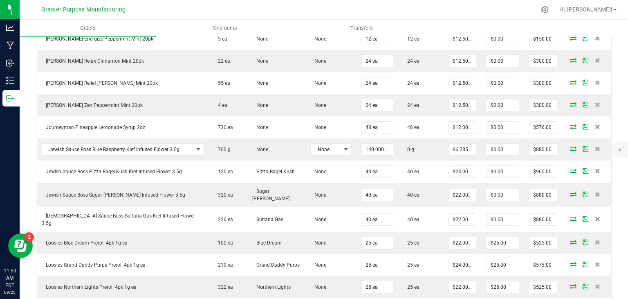
scroll to position [470, 0]
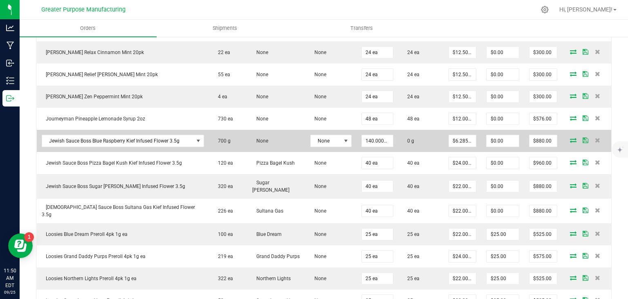
click at [570, 137] on icon at bounding box center [573, 139] width 7 height 5
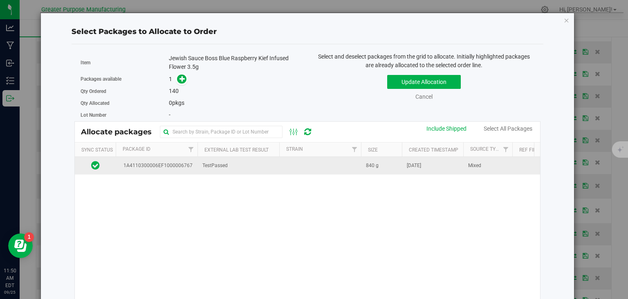
click at [293, 169] on td at bounding box center [320, 166] width 82 height 18
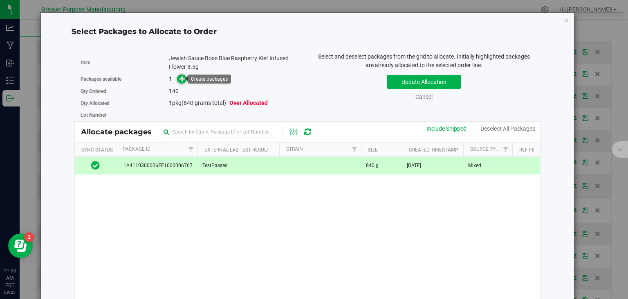
click at [180, 79] on icon at bounding box center [183, 79] width 6 height 6
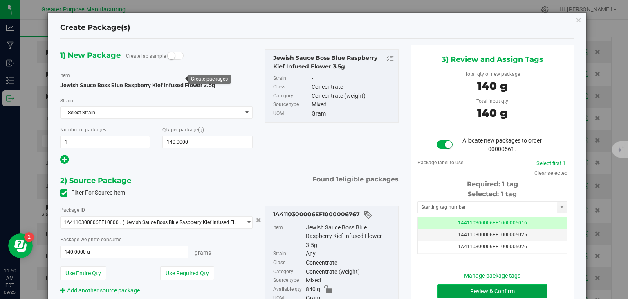
click at [499, 292] on button "Review & Confirm" at bounding box center [493, 291] width 110 height 14
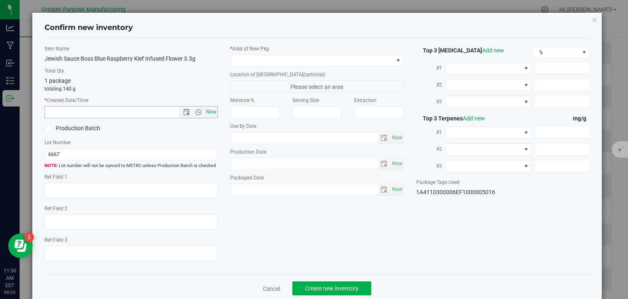
click at [209, 113] on span "Now" at bounding box center [212, 112] width 14 height 12
type input "9/25/2025 11:50 AM"
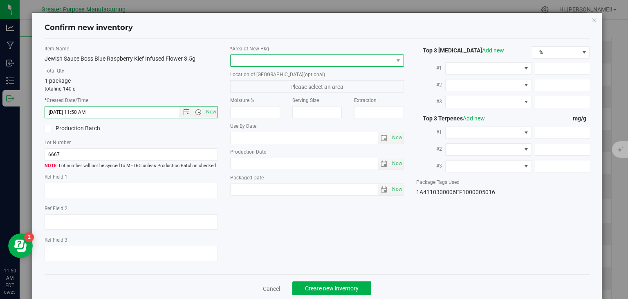
click at [250, 63] on span at bounding box center [312, 60] width 163 height 11
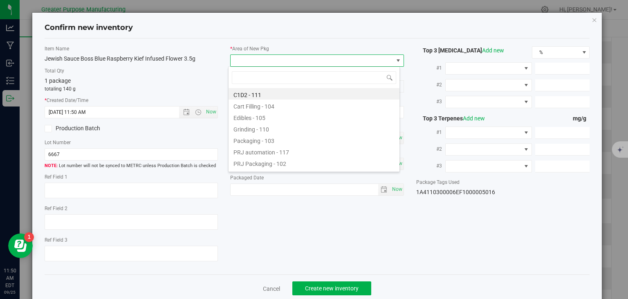
scroll to position [40888, 40729]
type input "108"
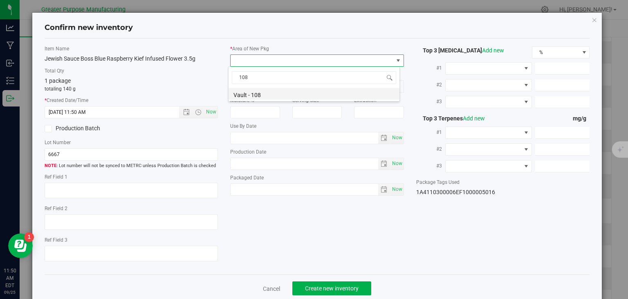
click at [252, 89] on li "Vault - 108" at bounding box center [314, 93] width 171 height 11
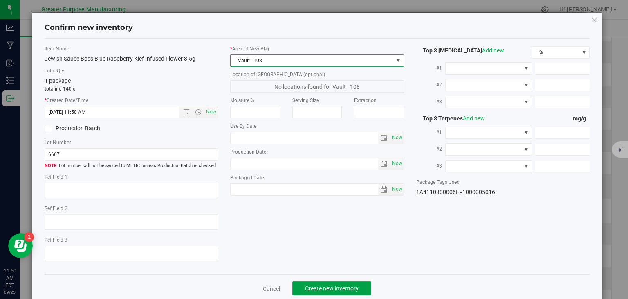
click at [332, 287] on span "Create new inventory" at bounding box center [332, 288] width 54 height 7
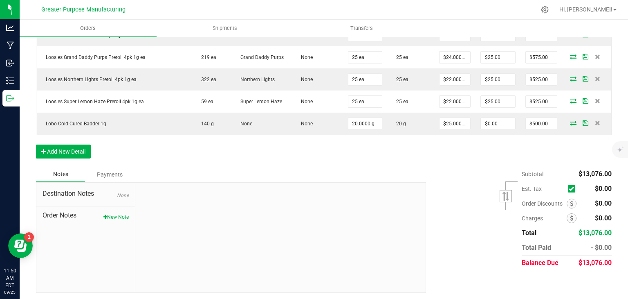
scroll to position [509, 0]
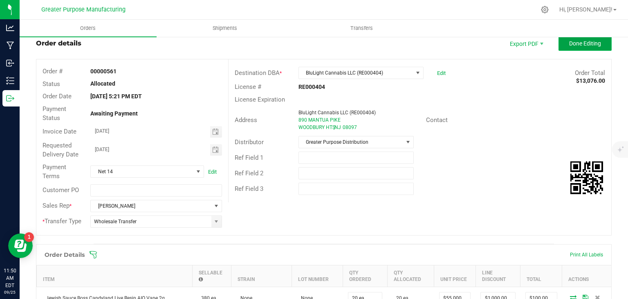
click at [575, 43] on span "Done Editing" at bounding box center [585, 43] width 32 height 7
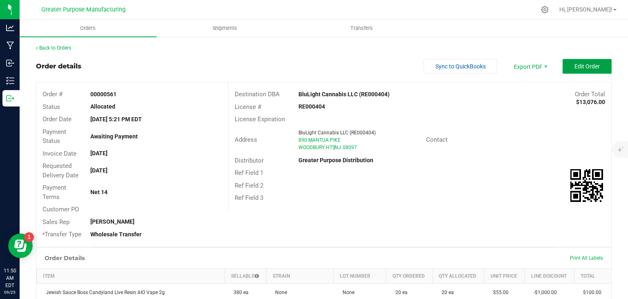
click at [575, 69] on span "Edit Order" at bounding box center [587, 66] width 25 height 7
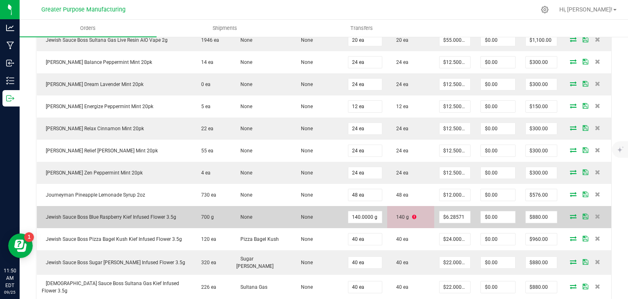
click at [570, 214] on icon at bounding box center [573, 216] width 7 height 5
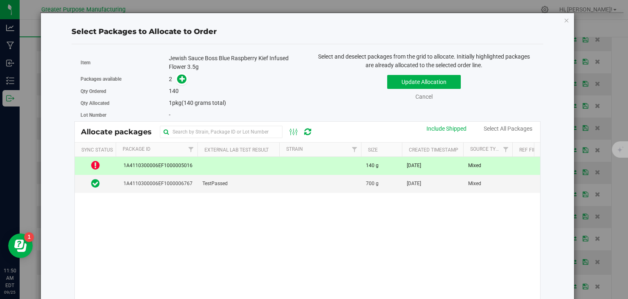
click at [342, 169] on td at bounding box center [320, 166] width 82 height 18
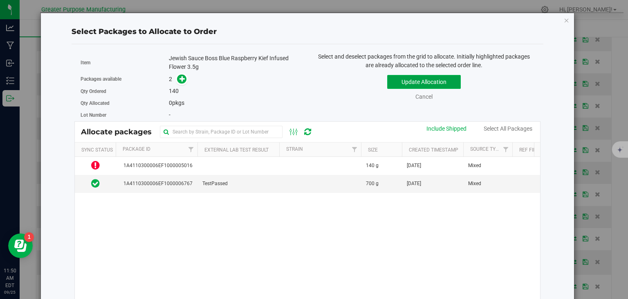
click at [413, 83] on button "Update Allocation" at bounding box center [424, 82] width 74 height 14
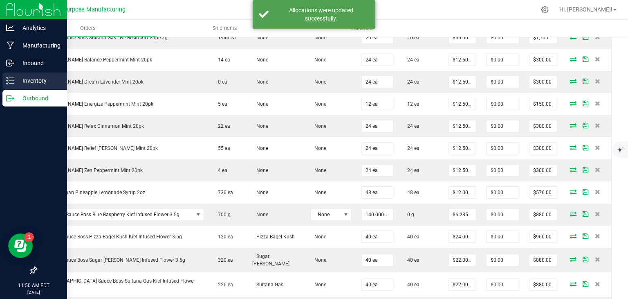
click at [37, 76] on p "Inventory" at bounding box center [38, 81] width 49 height 10
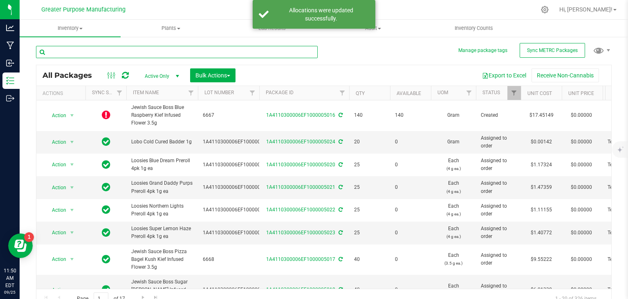
click at [108, 53] on input "text" at bounding box center [177, 52] width 282 height 12
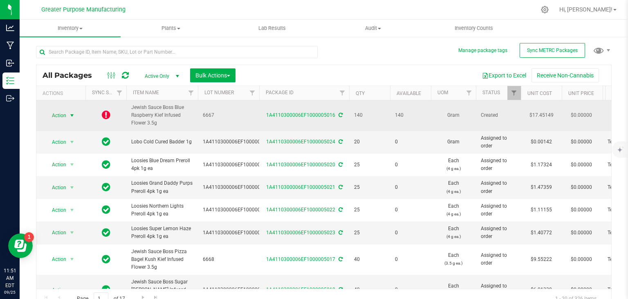
click at [72, 116] on span "select" at bounding box center [72, 115] width 7 height 7
click at [106, 114] on icon at bounding box center [106, 115] width 9 height 10
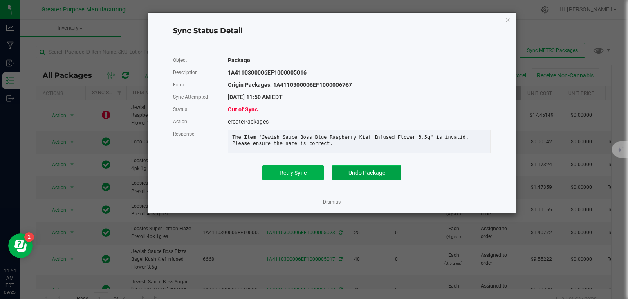
click at [369, 175] on span "Undo Package" at bounding box center [366, 172] width 37 height 7
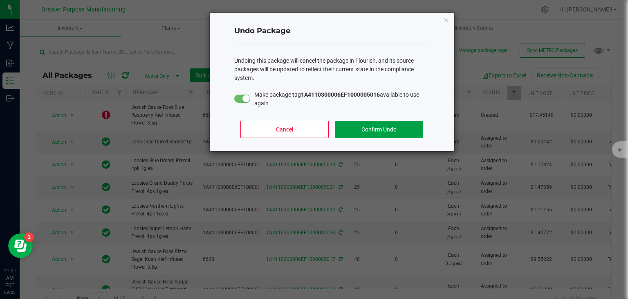
click at [382, 124] on button "Confirm Undo" at bounding box center [379, 129] width 88 height 17
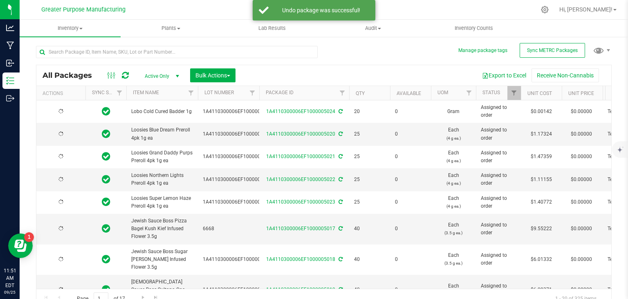
type input "[DATE]"
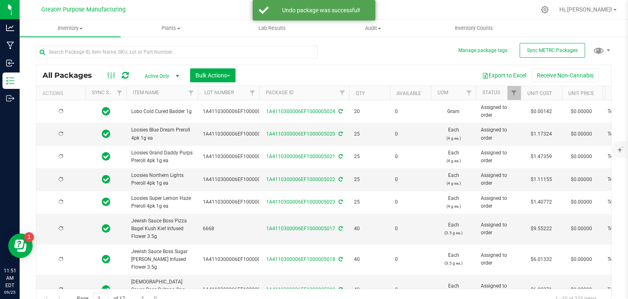
type input "[DATE]"
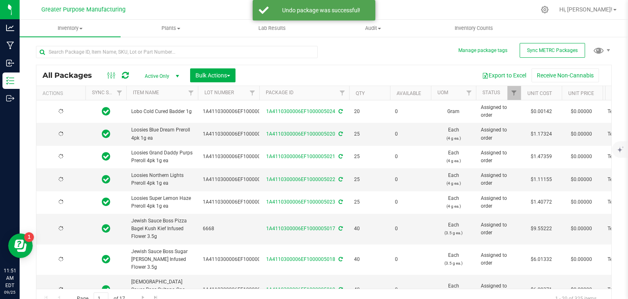
type input "[DATE]"
type input "2025-08-20"
type input "2025-07-29"
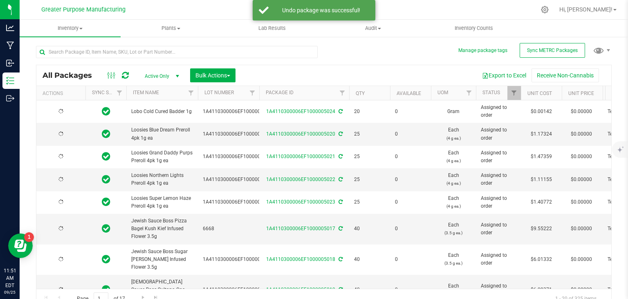
type input "2025-07-29"
type input "2025-09-04"
type input "2025-08-20"
type input "2025-09-01"
type input "2025-08-20"
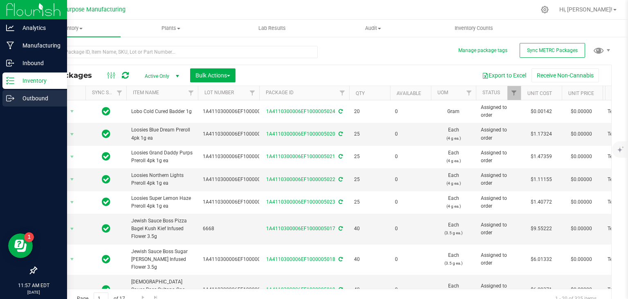
click at [25, 97] on p "Outbound" at bounding box center [38, 98] width 49 height 10
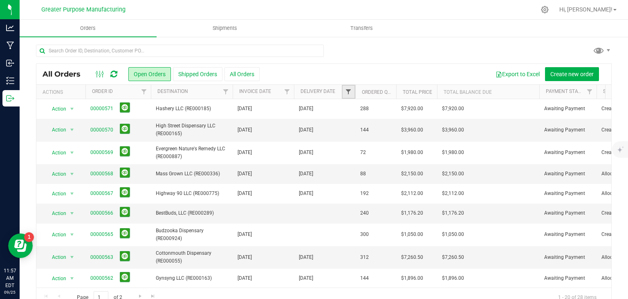
click at [348, 89] on span "Filter" at bounding box center [348, 91] width 7 height 7
click at [426, 141] on span "select" at bounding box center [424, 141] width 7 height 7
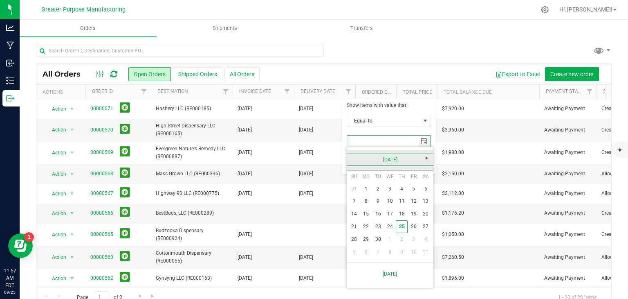
click at [355, 157] on link "September 2025" at bounding box center [390, 159] width 88 height 13
click at [422, 210] on link "Aug" at bounding box center [421, 204] width 21 height 21
click at [400, 213] on link "14" at bounding box center [402, 213] width 12 height 13
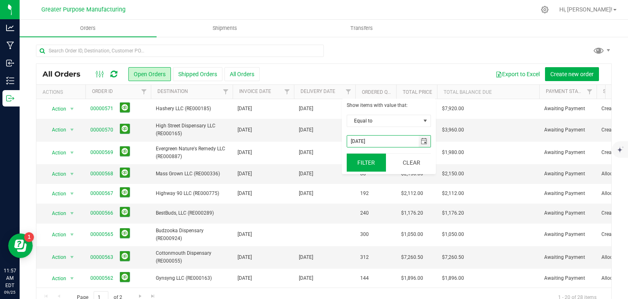
click at [368, 164] on button "Filter" at bounding box center [366, 162] width 39 height 18
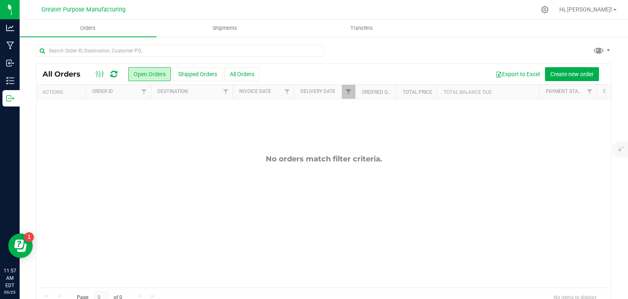
type input "8/14/2025"
click at [348, 94] on span "Filter" at bounding box center [348, 91] width 7 height 7
click at [408, 161] on button "Clear" at bounding box center [411, 162] width 39 height 18
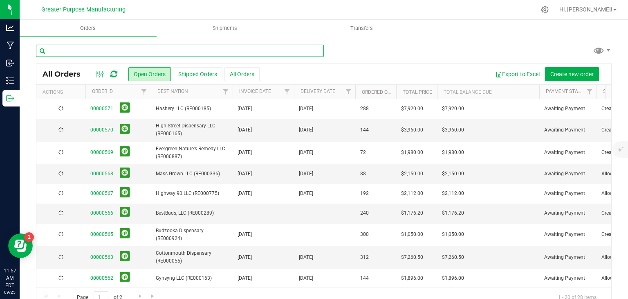
click at [82, 48] on input "text" at bounding box center [180, 51] width 288 height 12
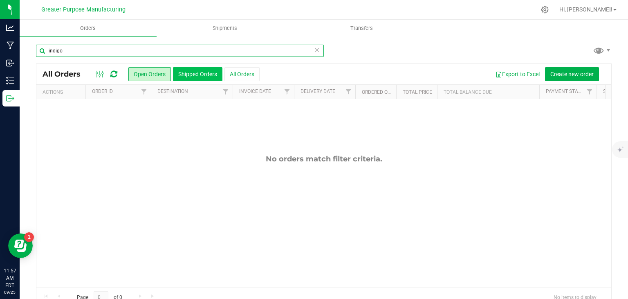
type input "indigo"
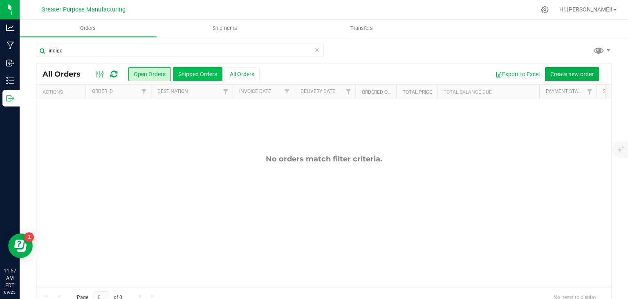
click at [208, 71] on button "Shipped Orders" at bounding box center [197, 74] width 49 height 14
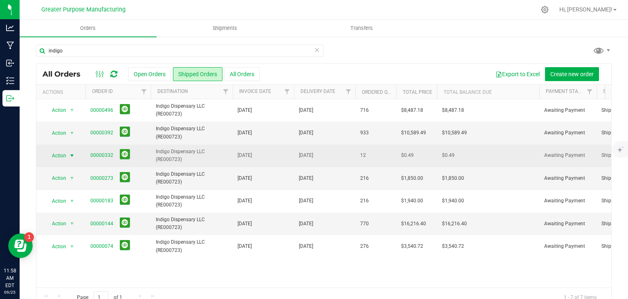
click at [72, 151] on span "select" at bounding box center [72, 155] width 10 height 11
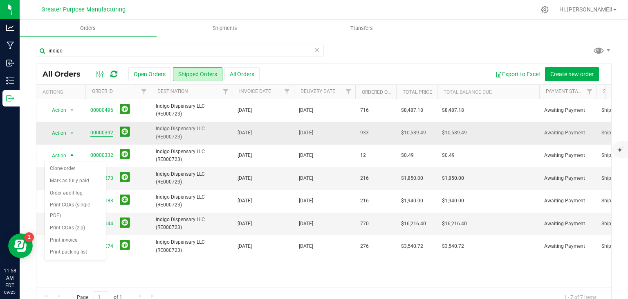
click at [106, 133] on link "00000392" at bounding box center [101, 133] width 23 height 8
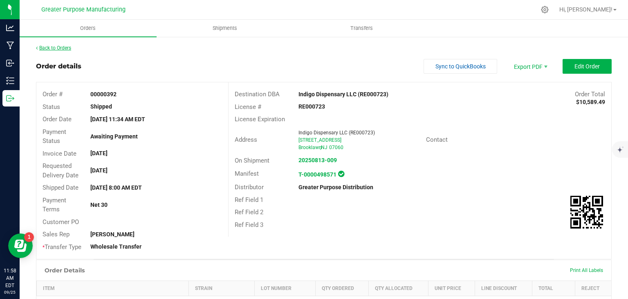
click at [61, 46] on link "Back to Orders" at bounding box center [53, 48] width 35 height 6
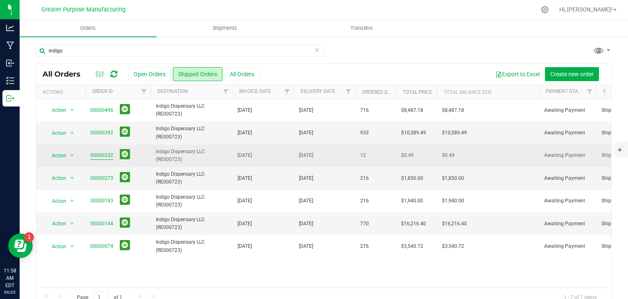
click at [97, 153] on link "00000332" at bounding box center [101, 155] width 23 height 8
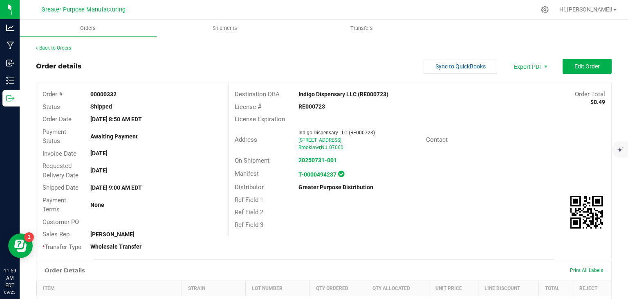
click at [70, 51] on div "Back to Orders" at bounding box center [324, 47] width 576 height 7
click at [66, 49] on link "Back to Orders" at bounding box center [53, 48] width 35 height 6
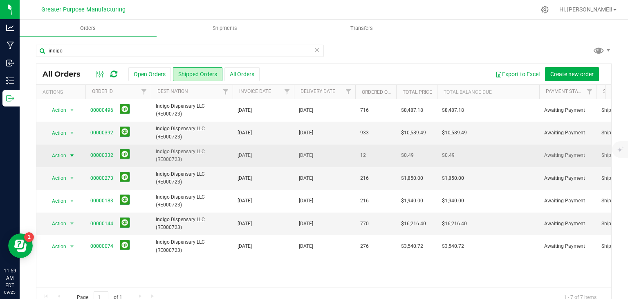
click at [71, 156] on span "select" at bounding box center [72, 155] width 7 height 7
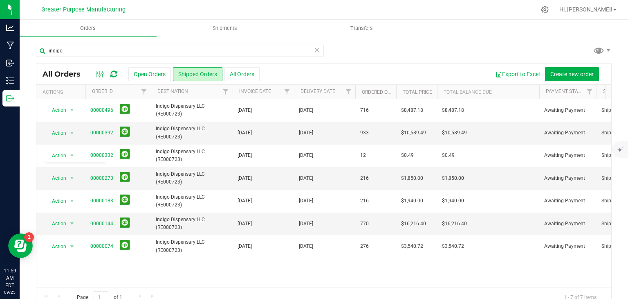
click at [171, 36] on link "Shipments" at bounding box center [225, 28] width 137 height 17
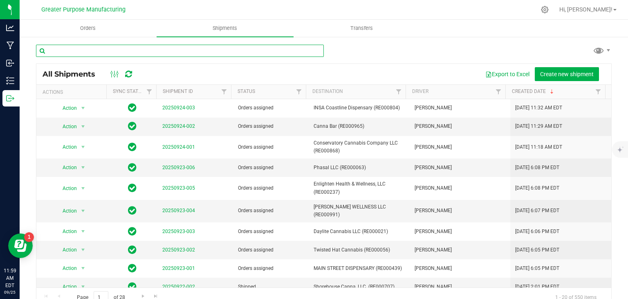
click at [81, 50] on input "text" at bounding box center [180, 51] width 288 height 12
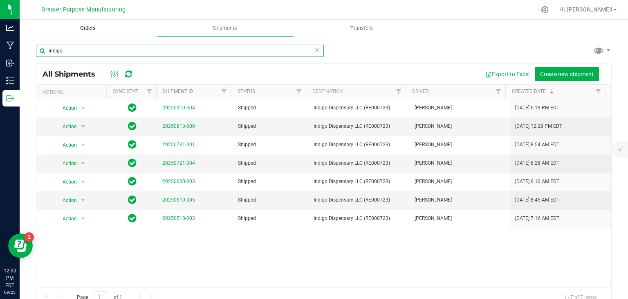
type input "indigo"
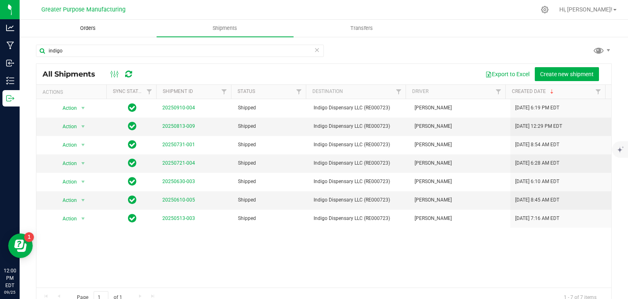
click at [90, 31] on span "Orders" at bounding box center [88, 28] width 38 height 7
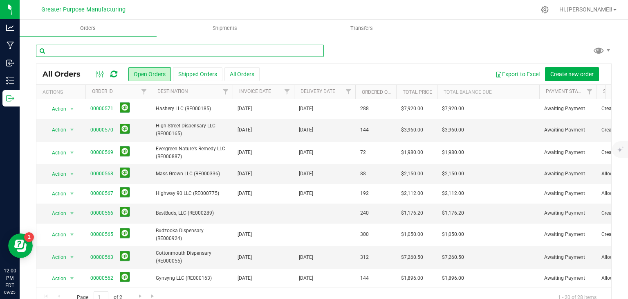
click at [63, 48] on input "text" at bounding box center [180, 51] width 288 height 12
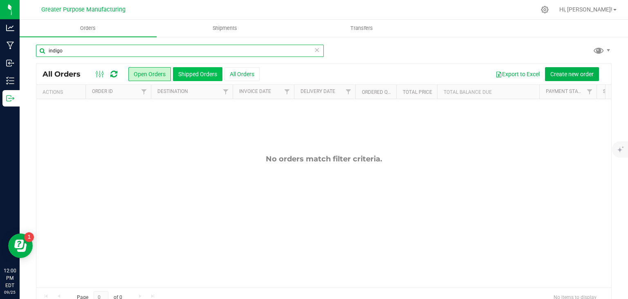
type input "indigo"
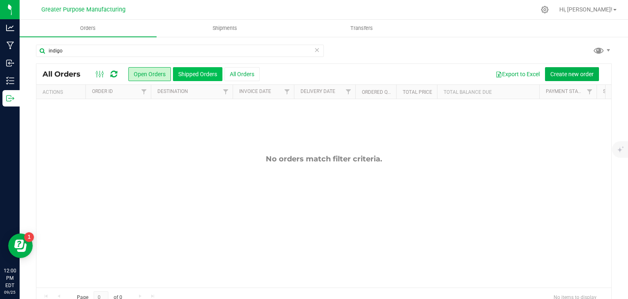
click at [198, 72] on button "Shipped Orders" at bounding box center [197, 74] width 49 height 14
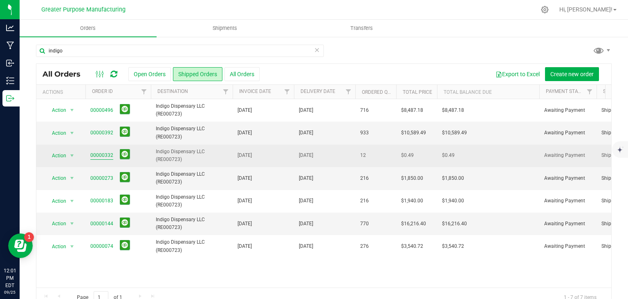
click at [96, 154] on link "00000332" at bounding box center [101, 155] width 23 height 8
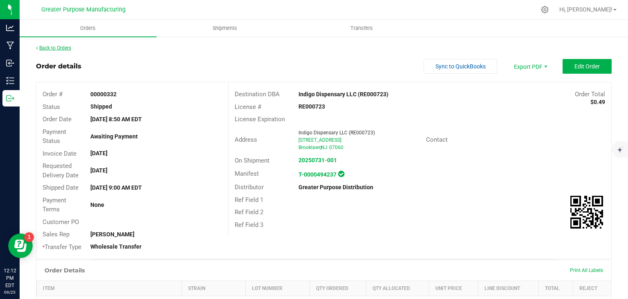
click at [58, 45] on link "Back to Orders" at bounding box center [53, 48] width 35 height 6
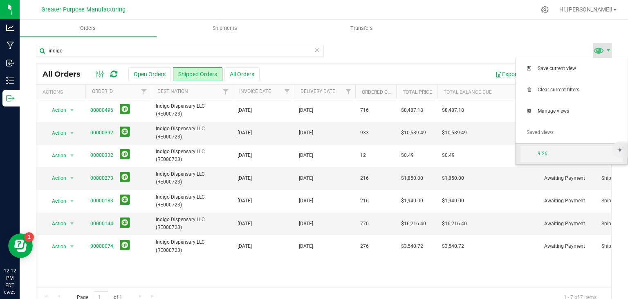
click at [553, 153] on span "9.26" at bounding box center [580, 153] width 85 height 7
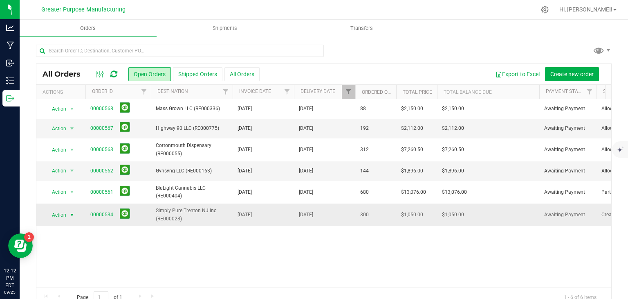
click at [72, 212] on span "select" at bounding box center [72, 214] width 7 height 7
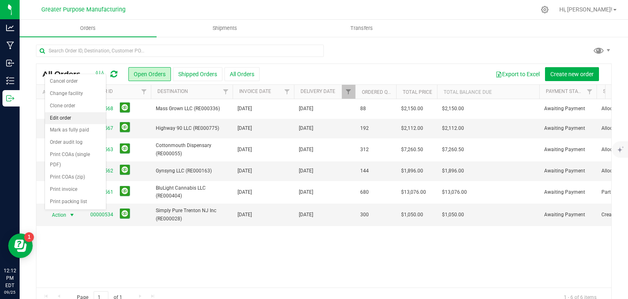
click at [66, 112] on li "Edit order" at bounding box center [75, 118] width 61 height 12
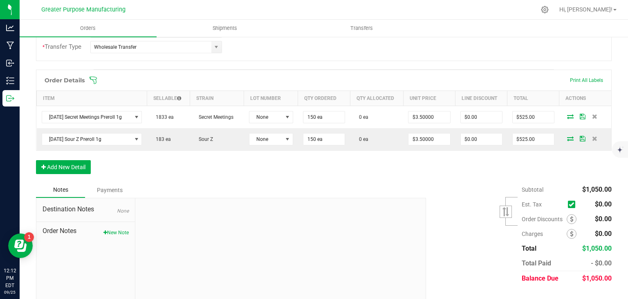
scroll to position [213, 0]
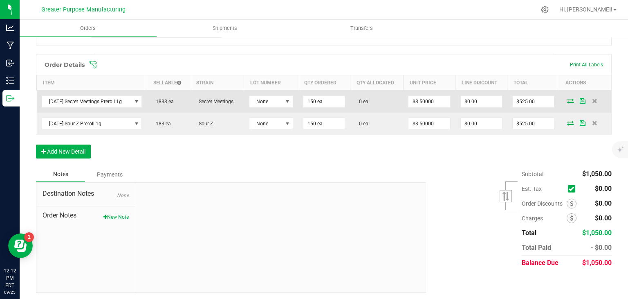
click at [567, 101] on icon at bounding box center [570, 100] width 7 height 5
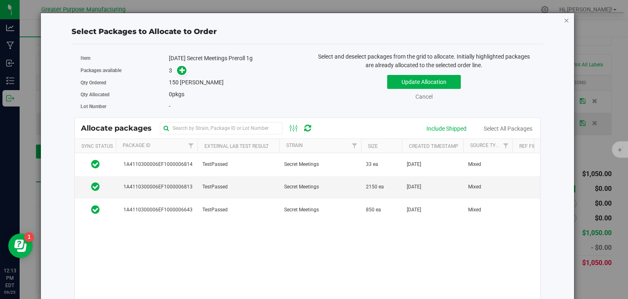
click at [564, 20] on icon "button" at bounding box center [567, 20] width 6 height 10
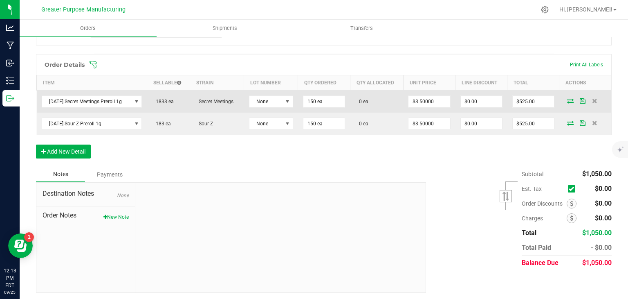
click at [567, 98] on icon at bounding box center [570, 100] width 7 height 5
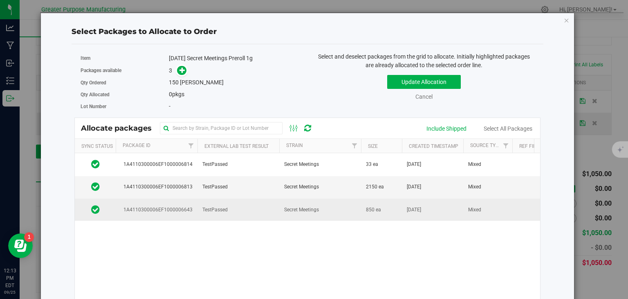
click at [272, 213] on td "TestPassed" at bounding box center [239, 209] width 82 height 22
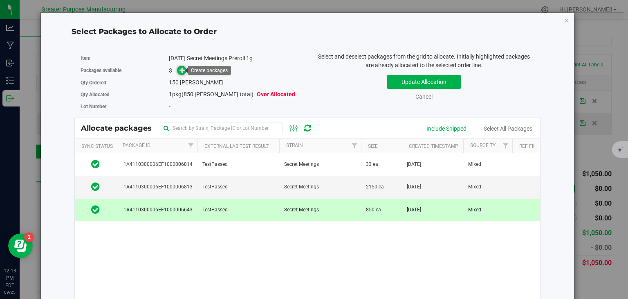
click at [182, 69] on icon at bounding box center [183, 70] width 6 height 6
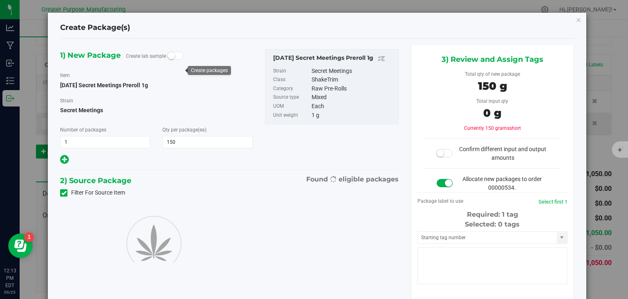
type input "150"
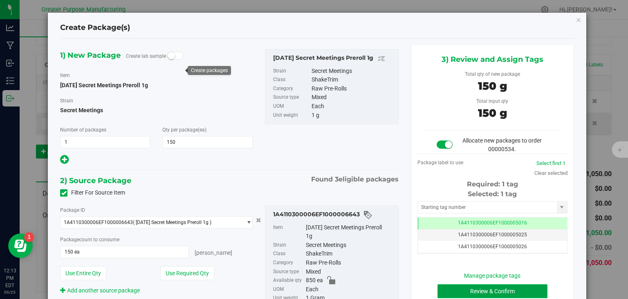
click at [458, 292] on button "Review & Confirm" at bounding box center [493, 291] width 110 height 14
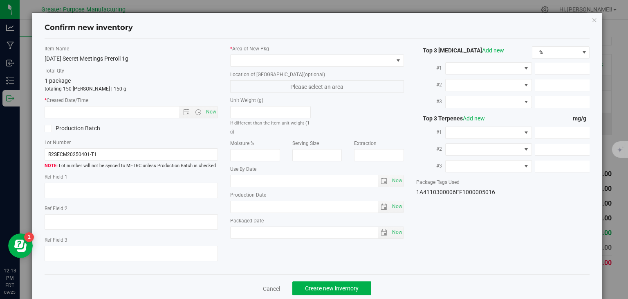
type input "2025-08-17"
click at [211, 110] on span "Now" at bounding box center [212, 112] width 14 height 12
type input "9/25/2025 12:13 PM"
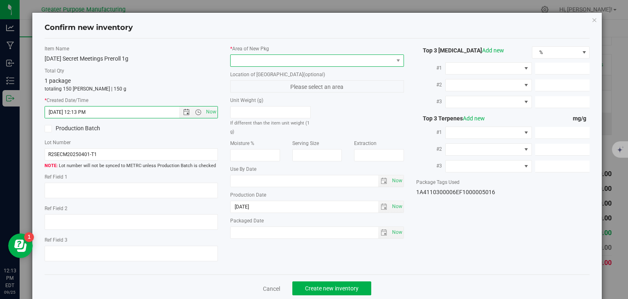
click at [272, 65] on span at bounding box center [312, 60] width 163 height 11
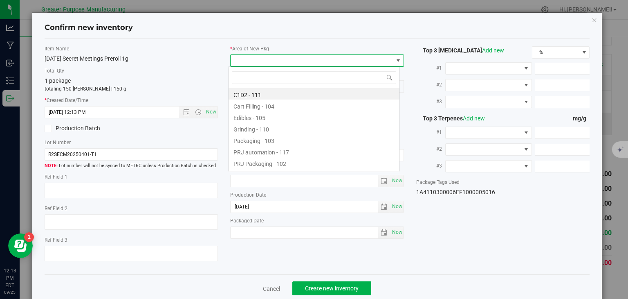
scroll to position [12, 172]
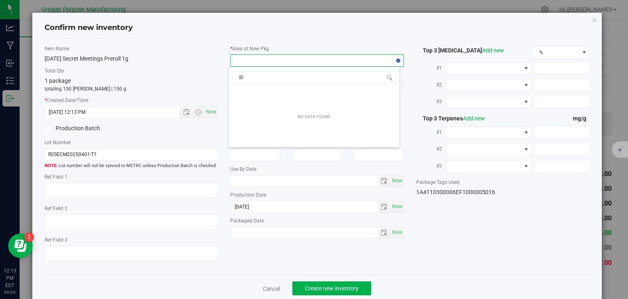
type input "B"
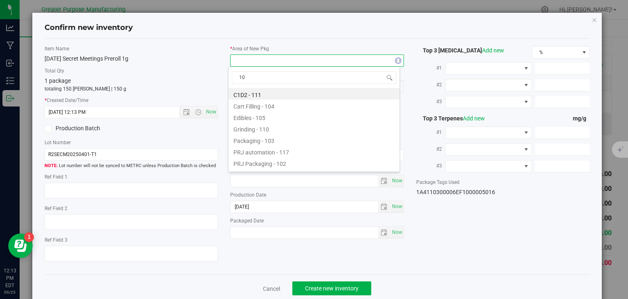
type input "108"
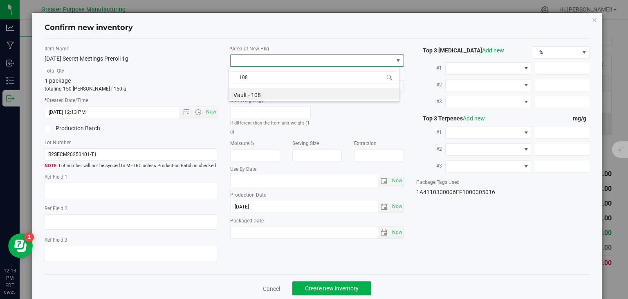
drag, startPoint x: 253, startPoint y: 77, endPoint x: 209, endPoint y: 77, distance: 43.4
click at [209, 77] on body "Confirm new inventory Item Name Sunday Secret Meetings Preroll 1g Total Qty 1 p…" at bounding box center [314, 149] width 628 height 299
click at [247, 91] on li "Vault - 108" at bounding box center [314, 93] width 171 height 11
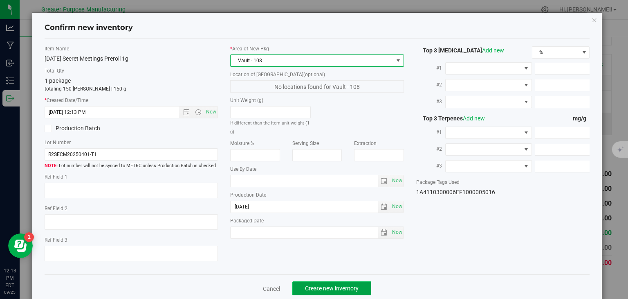
click at [330, 285] on span "Create new inventory" at bounding box center [332, 288] width 54 height 7
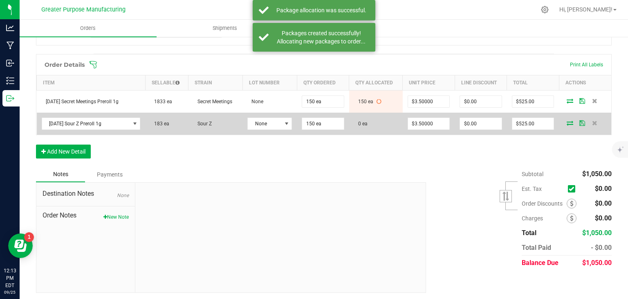
click at [567, 123] on icon at bounding box center [570, 122] width 7 height 5
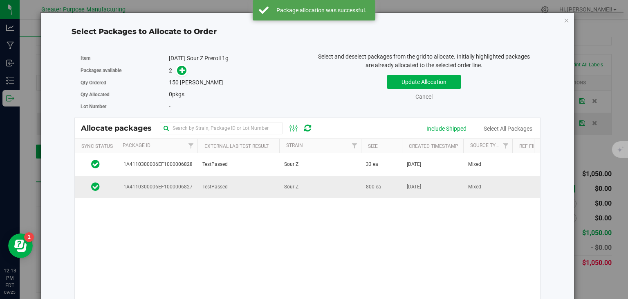
click at [268, 188] on td "TestPassed" at bounding box center [239, 187] width 82 height 22
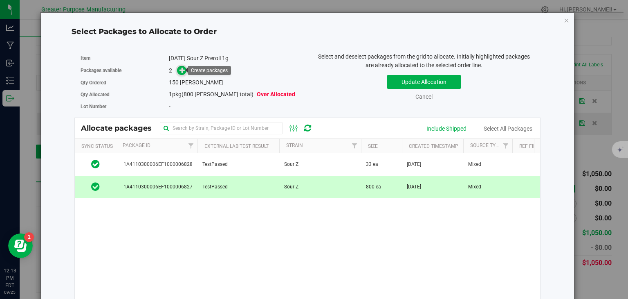
click at [180, 69] on icon at bounding box center [183, 70] width 6 height 6
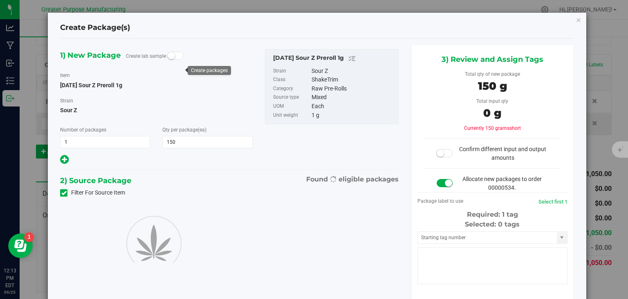
type input "150"
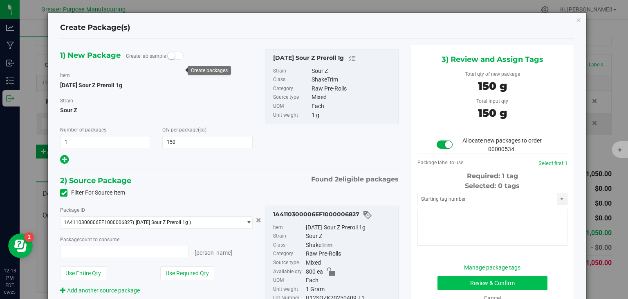
type input "150 ea"
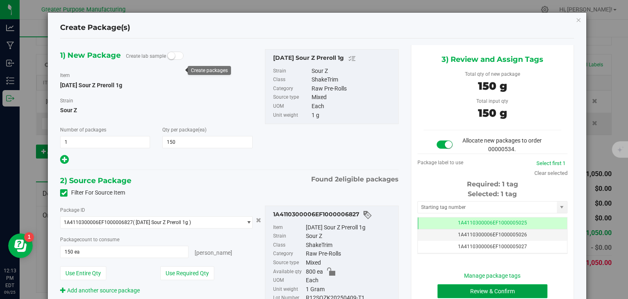
click at [500, 291] on button "Review & Confirm" at bounding box center [493, 291] width 110 height 14
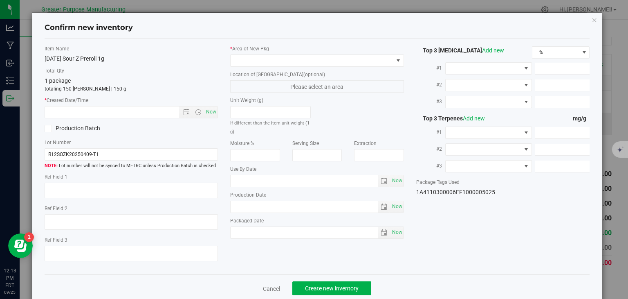
type input "2026-03-21"
type input "2025-09-23"
click at [211, 104] on div "* Created Date/Time Now" at bounding box center [132, 108] width 174 height 22
click at [209, 106] on span "Now" at bounding box center [212, 112] width 14 height 12
type input "9/25/2025 12:13 PM"
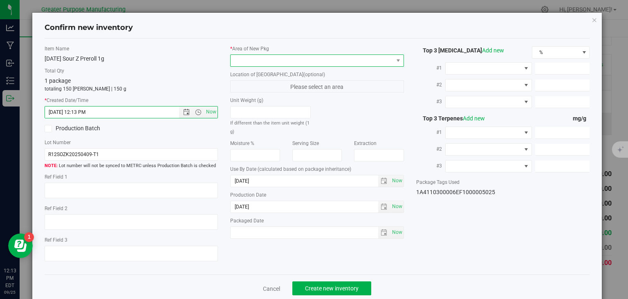
click at [255, 58] on span at bounding box center [312, 60] width 163 height 11
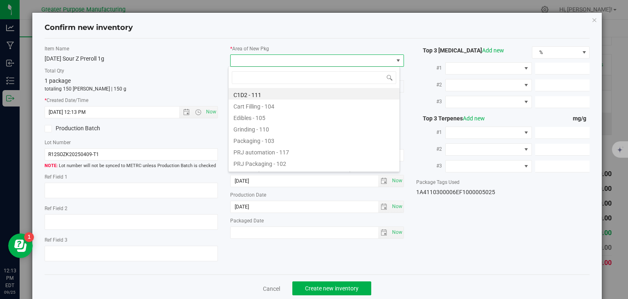
type input "108"
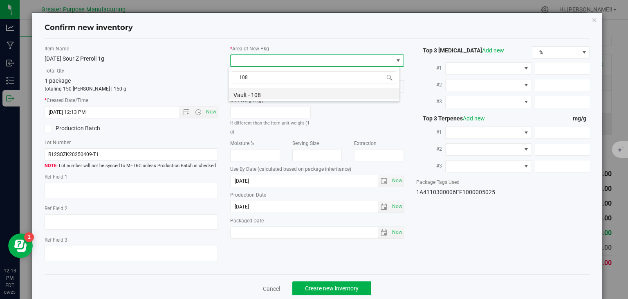
click at [250, 90] on li "Vault - 108" at bounding box center [314, 93] width 171 height 11
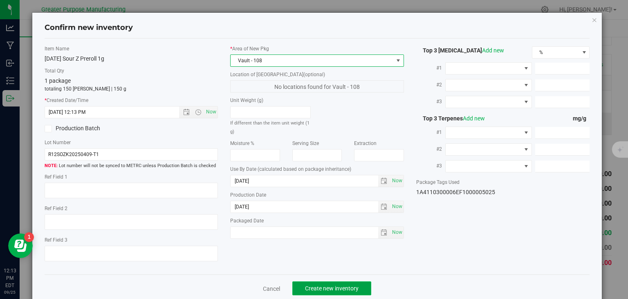
click at [326, 290] on span "Create new inventory" at bounding box center [332, 288] width 54 height 7
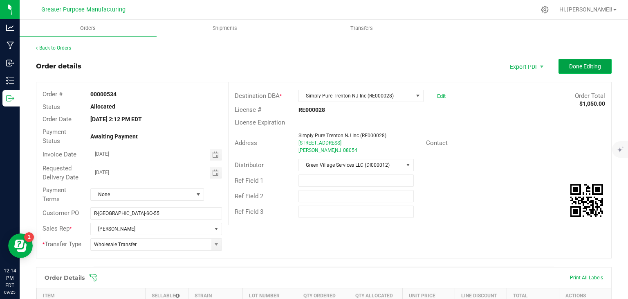
click at [575, 73] on button "Done Editing" at bounding box center [585, 66] width 53 height 15
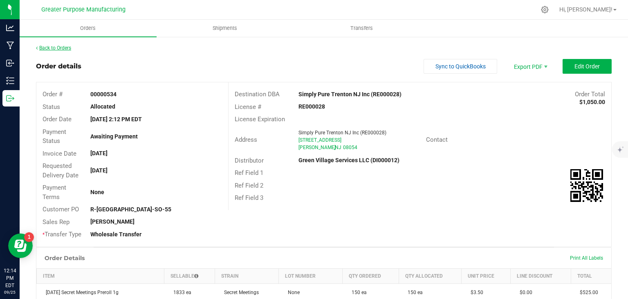
click at [58, 46] on link "Back to Orders" at bounding box center [53, 48] width 35 height 6
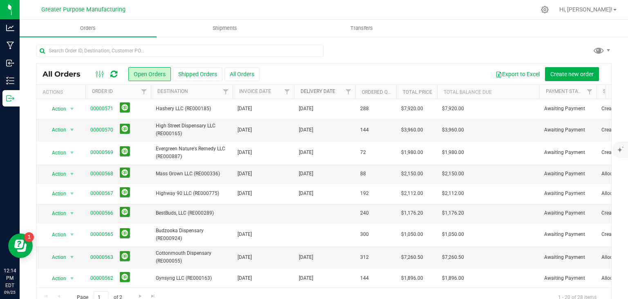
click at [332, 94] on link "Delivery Date" at bounding box center [318, 91] width 35 height 6
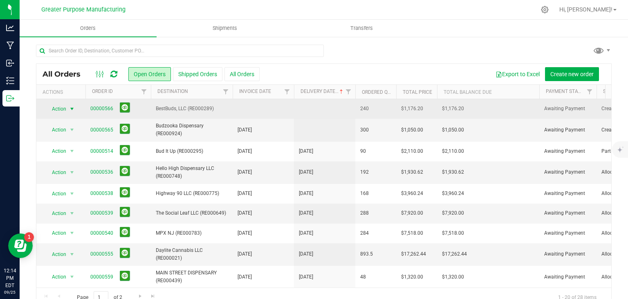
click at [69, 106] on span "select" at bounding box center [72, 109] width 7 height 7
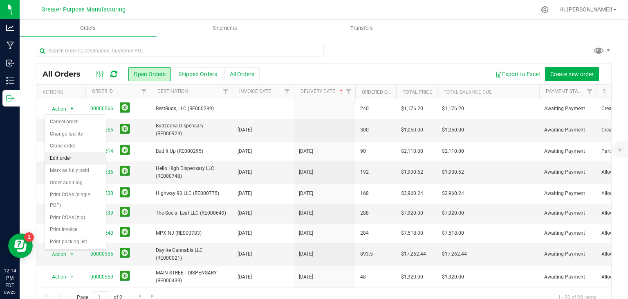
click at [67, 159] on li "Edit order" at bounding box center [75, 158] width 61 height 12
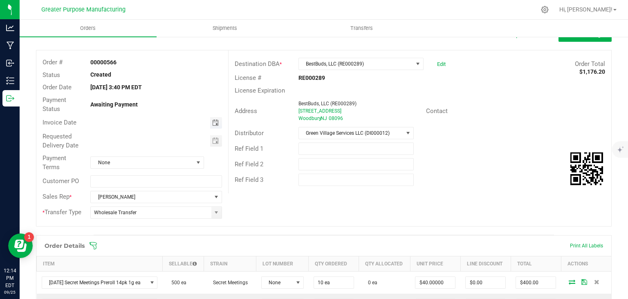
click at [212, 122] on span "Toggle calendar" at bounding box center [215, 122] width 7 height 7
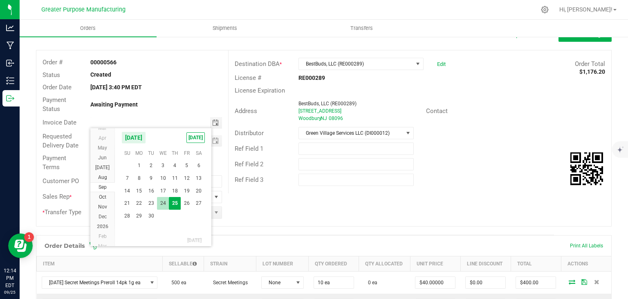
click at [166, 205] on span "24" at bounding box center [163, 203] width 12 height 13
type input "[DATE]"
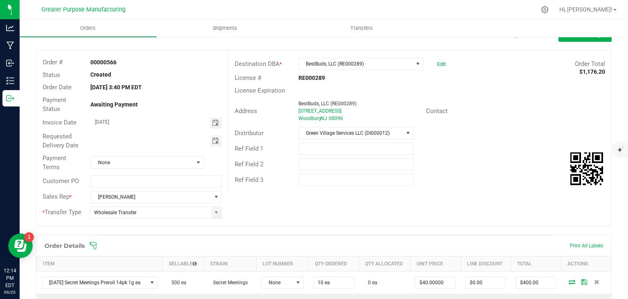
click at [213, 143] on span "Toggle calendar" at bounding box center [215, 140] width 7 height 7
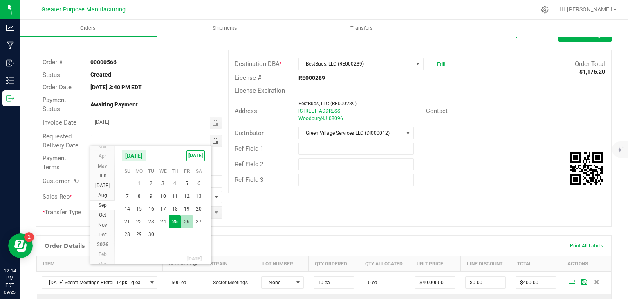
click at [187, 221] on span "26" at bounding box center [187, 221] width 12 height 13
type input "[DATE]"
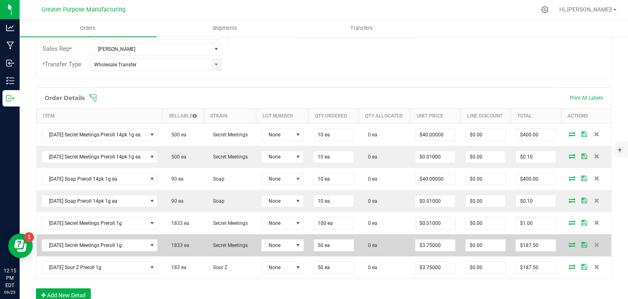
scroll to position [182, 0]
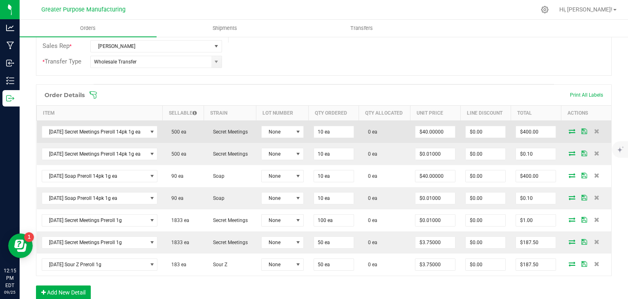
click at [569, 128] on icon at bounding box center [572, 130] width 7 height 5
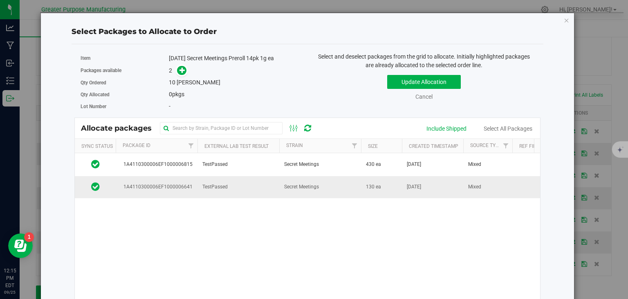
click at [291, 185] on span "Secret Meetings" at bounding box center [301, 187] width 35 height 8
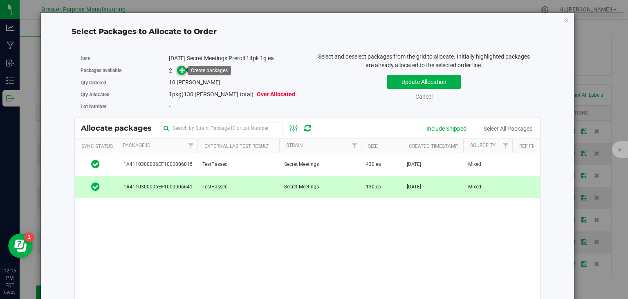
click at [182, 71] on icon at bounding box center [183, 70] width 6 height 6
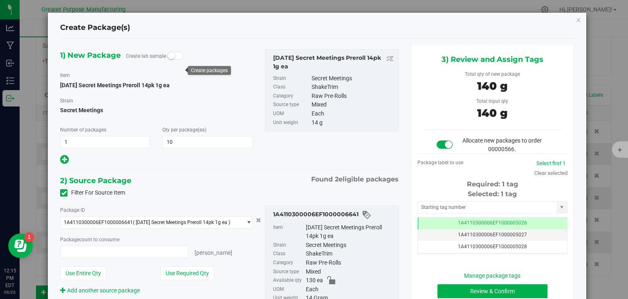
type input "10 ea"
click at [483, 288] on button "Review & Confirm" at bounding box center [493, 291] width 110 height 14
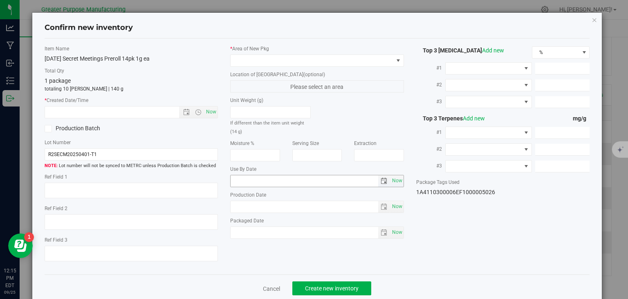
type input "2025-08-17"
click at [211, 113] on span "Now" at bounding box center [212, 112] width 14 height 12
type input "9/25/2025 12:15 PM"
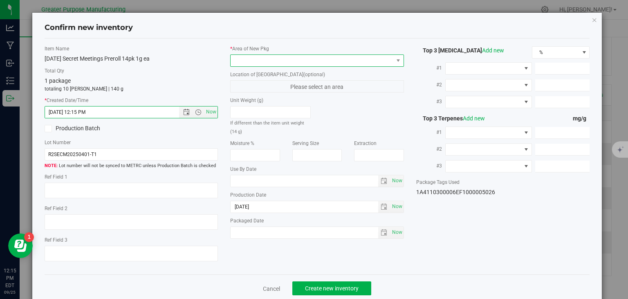
click at [273, 63] on span at bounding box center [312, 60] width 163 height 11
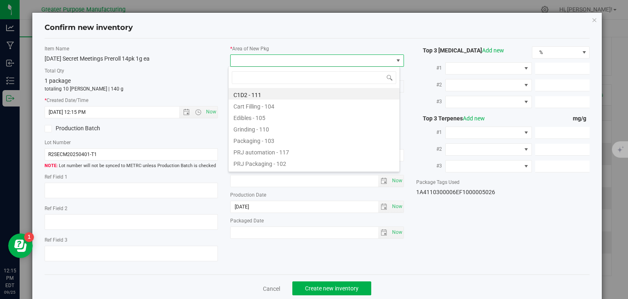
type input "108"
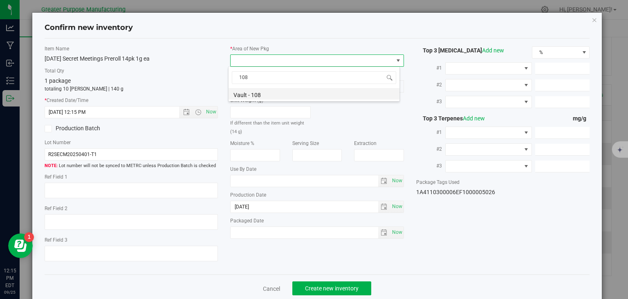
click at [262, 95] on li "Vault - 108" at bounding box center [314, 93] width 171 height 11
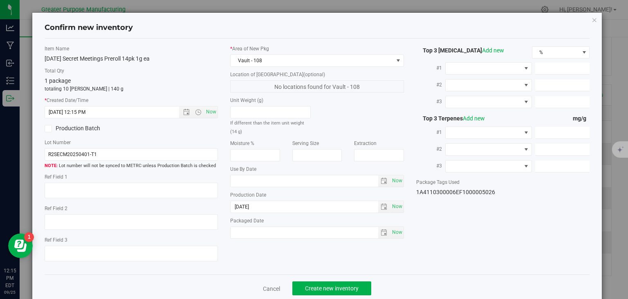
click at [325, 280] on div "Cancel Create new inventory" at bounding box center [318, 287] width 546 height 27
click at [319, 288] on span "Create new inventory" at bounding box center [332, 288] width 54 height 7
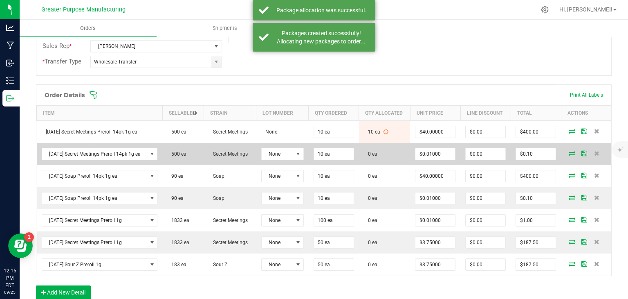
click at [569, 152] on icon at bounding box center [572, 153] width 7 height 5
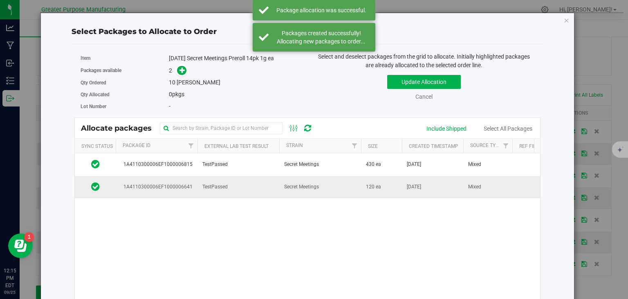
click at [342, 189] on td "Secret Meetings" at bounding box center [320, 187] width 82 height 22
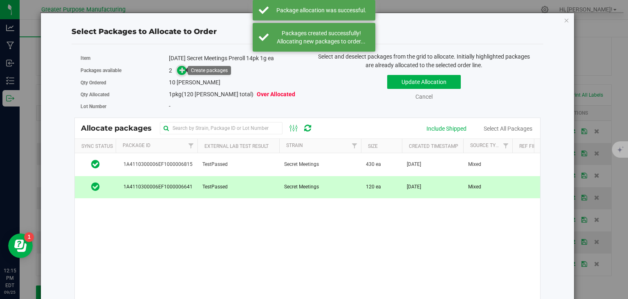
click at [181, 67] on icon at bounding box center [183, 70] width 6 height 6
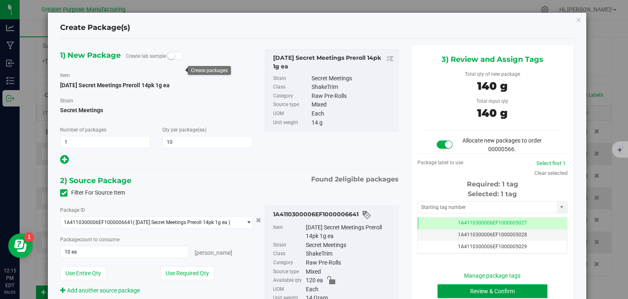
click at [456, 291] on button "Review & Confirm" at bounding box center [493, 291] width 110 height 14
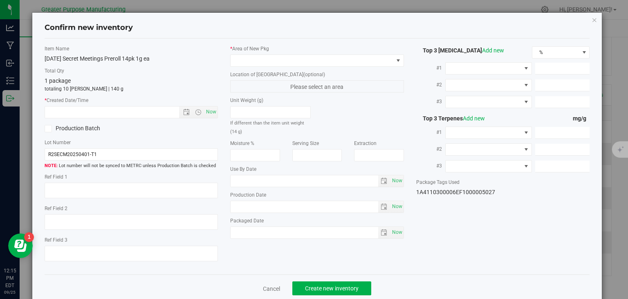
type input "2025-08-17"
click at [210, 114] on span "Now" at bounding box center [212, 112] width 14 height 12
type input "9/25/2025 12:15 PM"
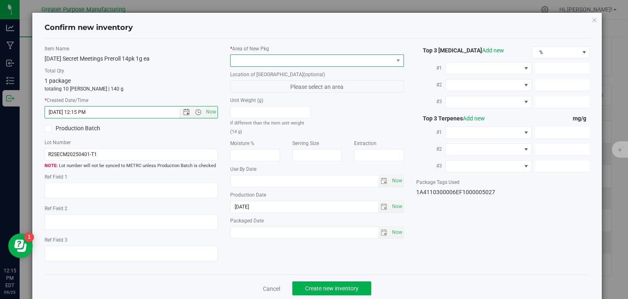
click at [258, 56] on span at bounding box center [312, 60] width 163 height 11
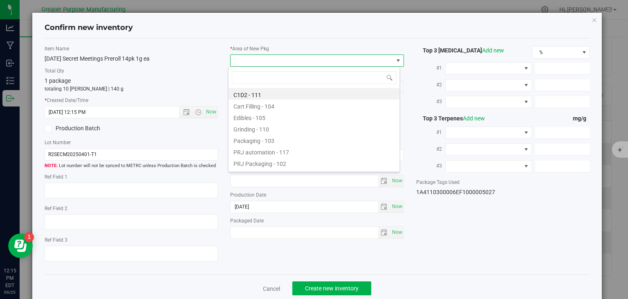
type input "108"
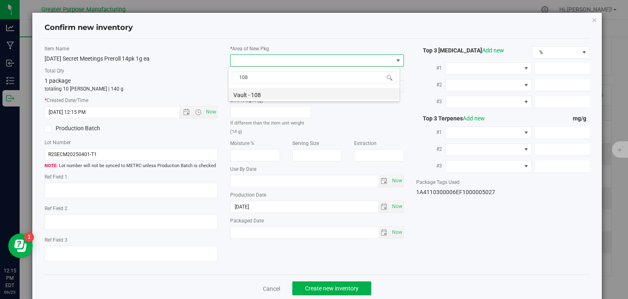
click at [254, 94] on li "Vault - 108" at bounding box center [314, 93] width 171 height 11
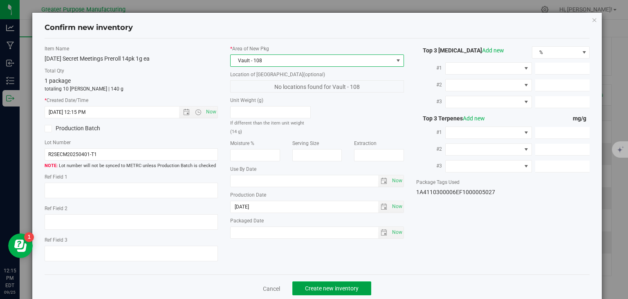
click at [325, 282] on button "Create new inventory" at bounding box center [331, 288] width 79 height 14
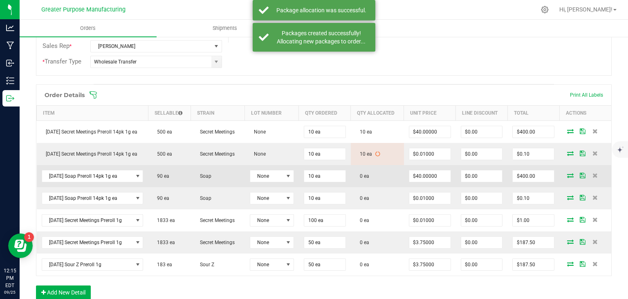
click at [567, 174] on icon at bounding box center [570, 175] width 7 height 5
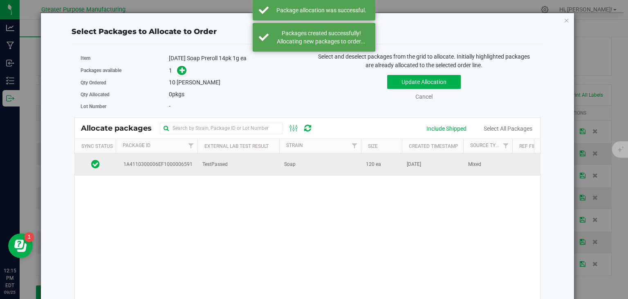
click at [403, 168] on td "[DATE]" at bounding box center [432, 164] width 61 height 22
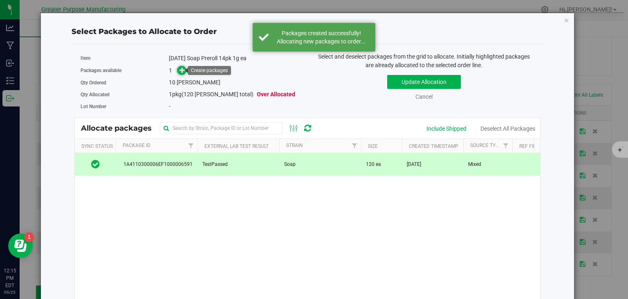
click at [181, 69] on icon at bounding box center [183, 70] width 6 height 6
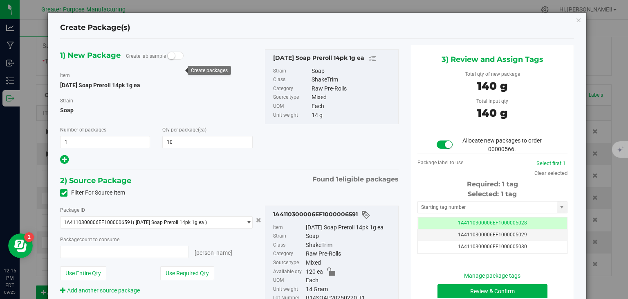
type input "10 ea"
click at [456, 290] on button "Review & Confirm" at bounding box center [493, 291] width 110 height 14
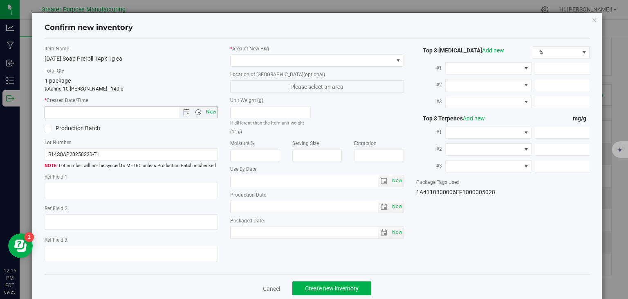
click at [211, 108] on span "Now" at bounding box center [212, 112] width 14 height 12
type input "9/25/2025 12:15 PM"
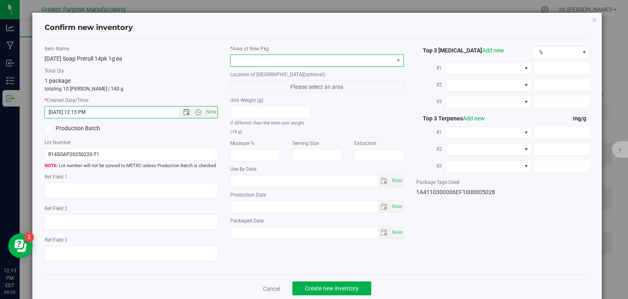
click at [265, 63] on span at bounding box center [312, 60] width 163 height 11
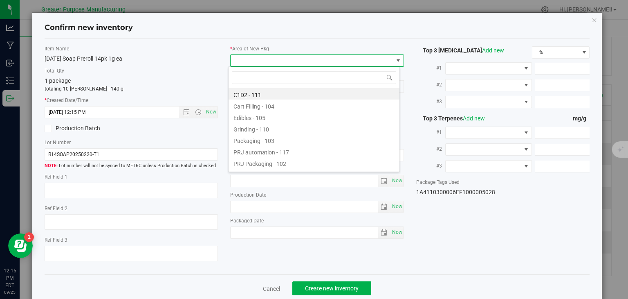
type input "108"
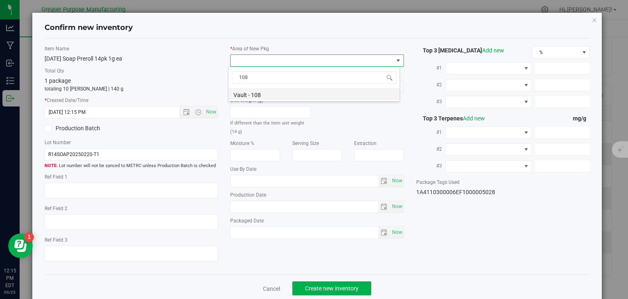
click at [255, 95] on li "Vault - 108" at bounding box center [314, 93] width 171 height 11
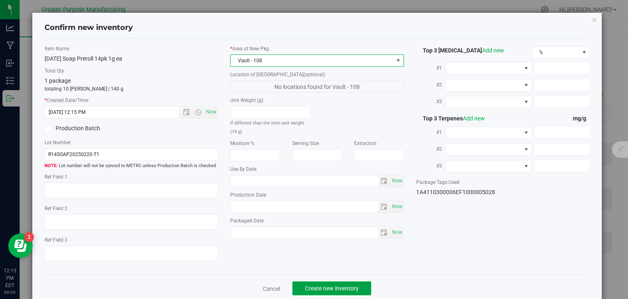
click at [335, 285] on span "Create new inventory" at bounding box center [332, 288] width 54 height 7
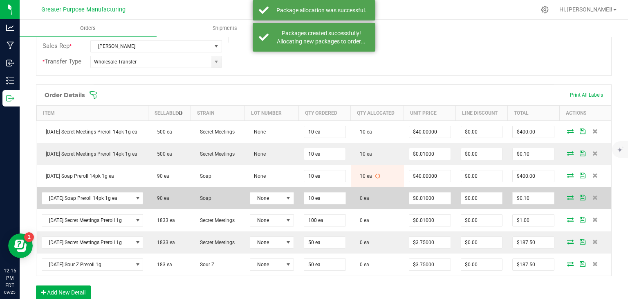
click at [567, 197] on icon at bounding box center [570, 197] width 7 height 5
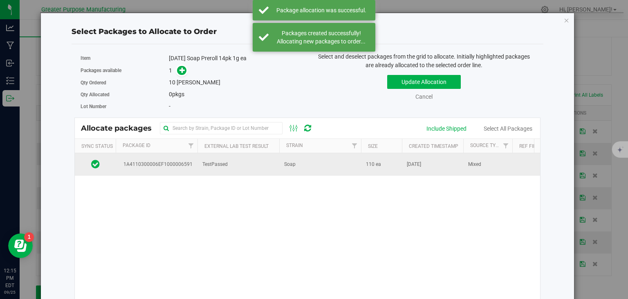
click at [287, 170] on td "Soap" at bounding box center [320, 164] width 82 height 22
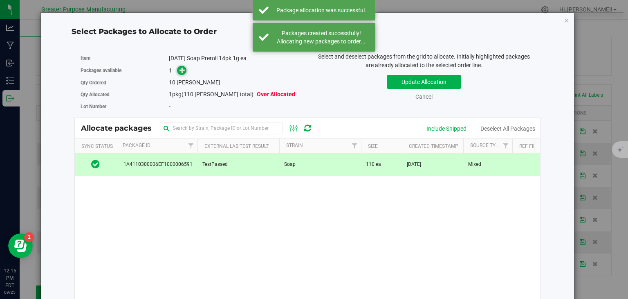
click at [180, 72] on icon at bounding box center [183, 70] width 6 height 6
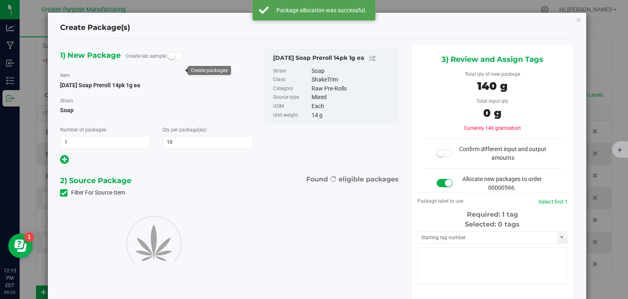
type input "10"
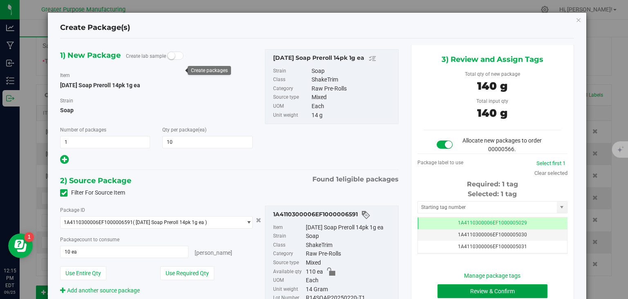
click at [479, 288] on button "Review & Confirm" at bounding box center [493, 291] width 110 height 14
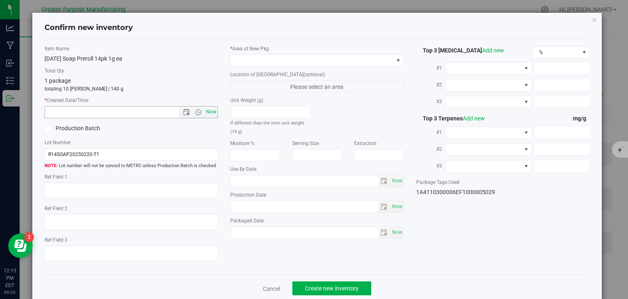
click at [207, 110] on span "Now" at bounding box center [212, 112] width 14 height 12
type input "9/25/2025 12:15 PM"
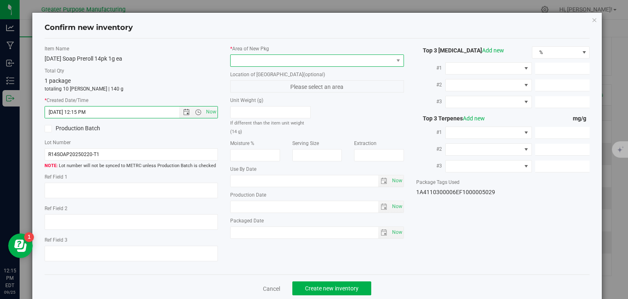
click at [262, 64] on span at bounding box center [312, 60] width 163 height 11
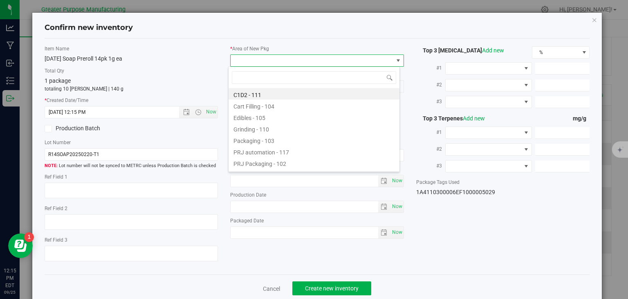
type input "108"
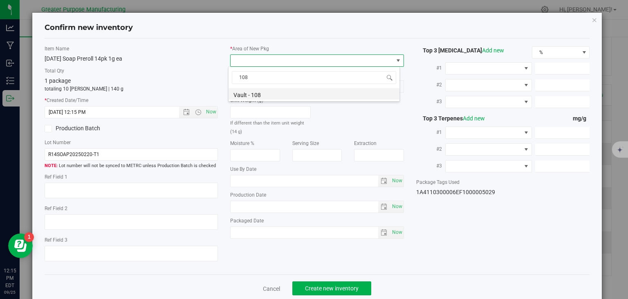
click at [253, 94] on li "Vault - 108" at bounding box center [314, 93] width 171 height 11
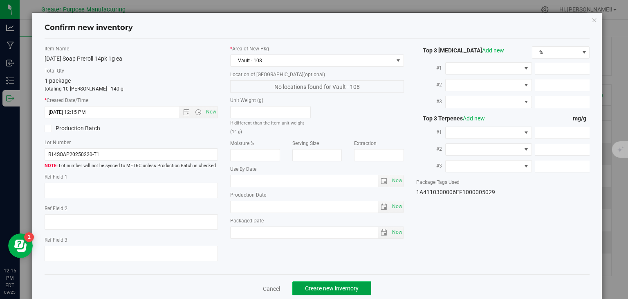
click at [320, 283] on button "Create new inventory" at bounding box center [331, 288] width 79 height 14
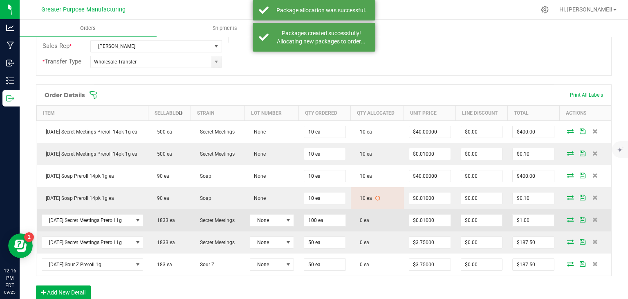
click at [567, 220] on icon at bounding box center [570, 219] width 7 height 5
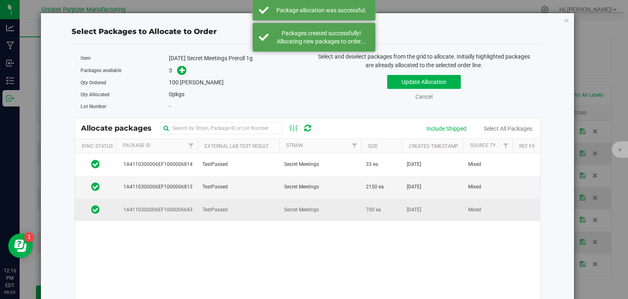
click at [299, 207] on span "Secret Meetings" at bounding box center [301, 210] width 35 height 8
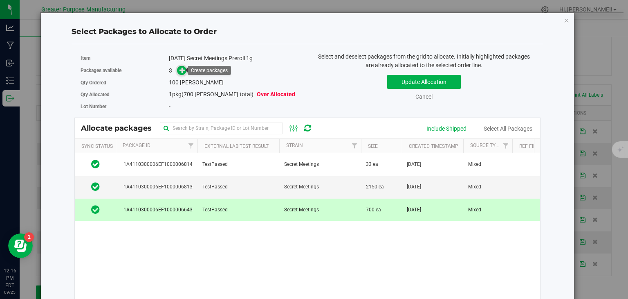
click at [180, 67] on icon at bounding box center [183, 70] width 6 height 6
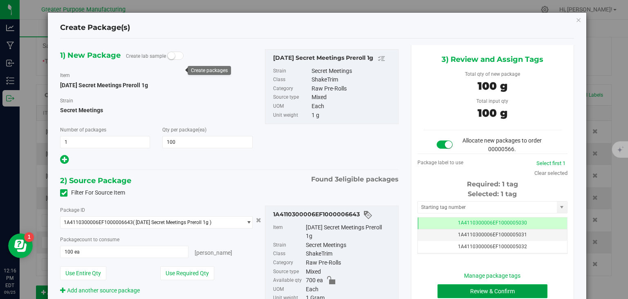
click at [470, 291] on button "Review & Confirm" at bounding box center [493, 291] width 110 height 14
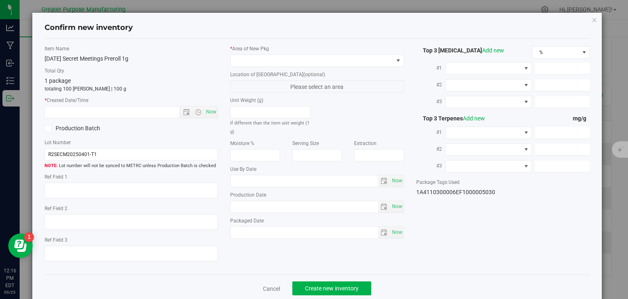
type input "[DATE]"
click at [211, 111] on span "Now" at bounding box center [212, 112] width 14 height 12
type input "9/25/2025 12:16 PM"
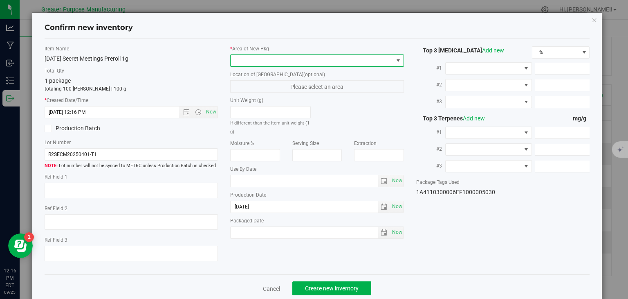
click at [258, 59] on span at bounding box center [312, 60] width 163 height 11
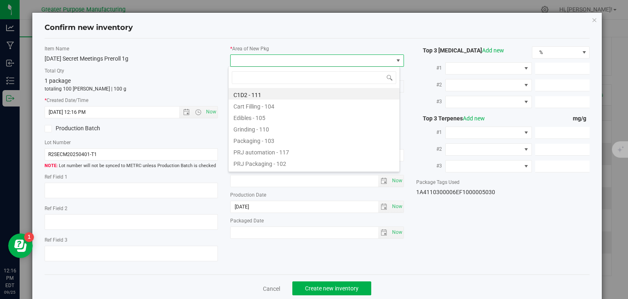
type input "108"
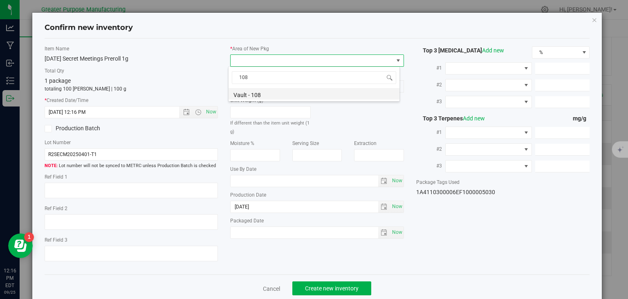
click at [255, 95] on li "Vault - 108" at bounding box center [314, 93] width 171 height 11
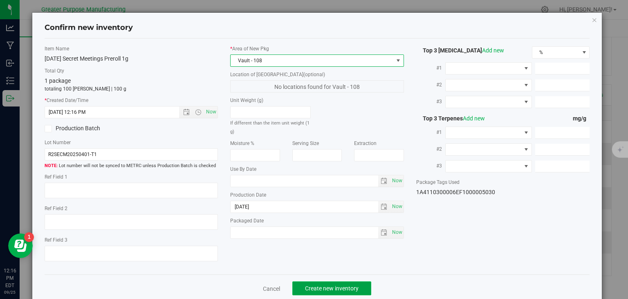
click at [332, 290] on span "Create new inventory" at bounding box center [332, 288] width 54 height 7
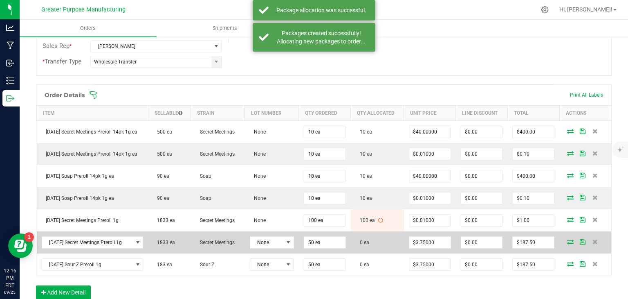
click at [567, 239] on icon at bounding box center [570, 241] width 7 height 5
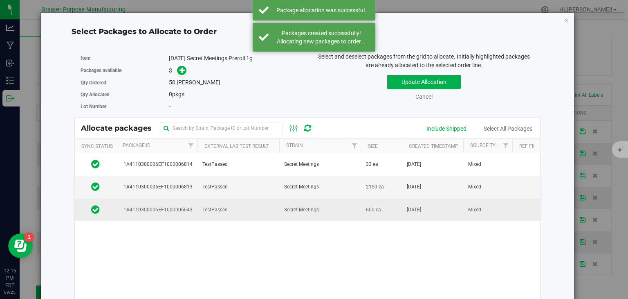
click at [284, 207] on span "Secret Meetings" at bounding box center [301, 210] width 35 height 8
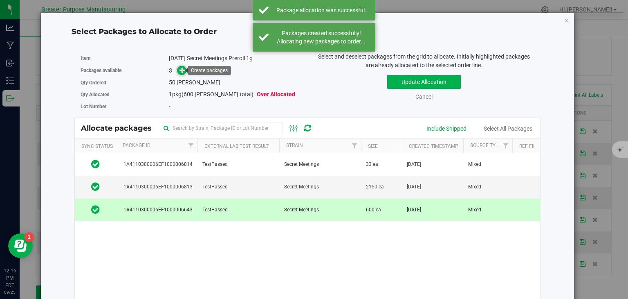
click at [181, 70] on icon at bounding box center [183, 70] width 6 height 6
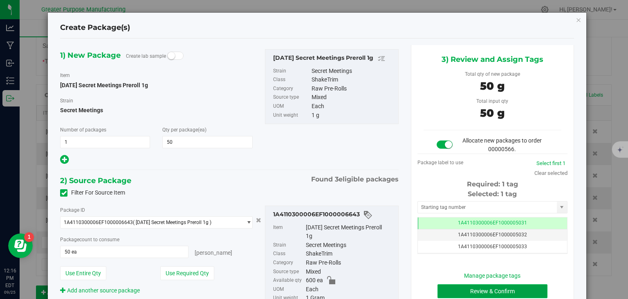
click at [468, 288] on button "Review & Confirm" at bounding box center [493, 291] width 110 height 14
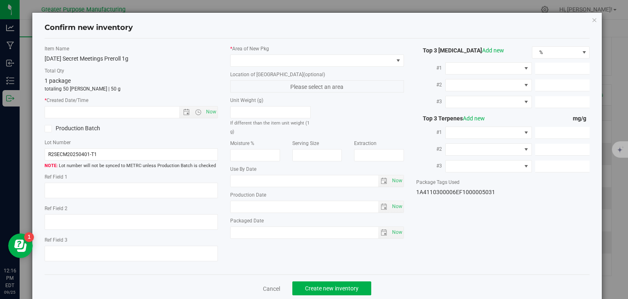
type input "[DATE]"
click at [207, 113] on span "Now" at bounding box center [212, 112] width 14 height 12
type input "9/25/2025 12:16 PM"
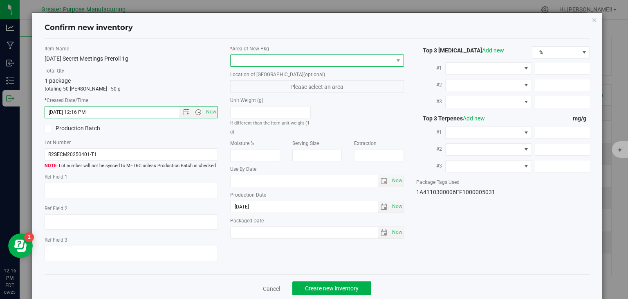
click at [283, 55] on span at bounding box center [312, 60] width 163 height 11
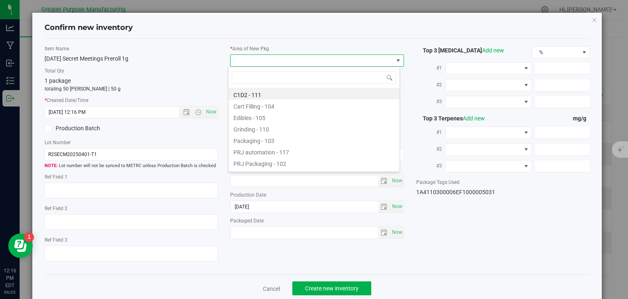
type input "108"
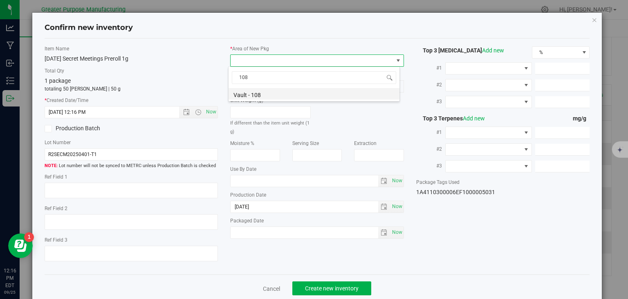
click at [269, 94] on li "Vault - 108" at bounding box center [314, 93] width 171 height 11
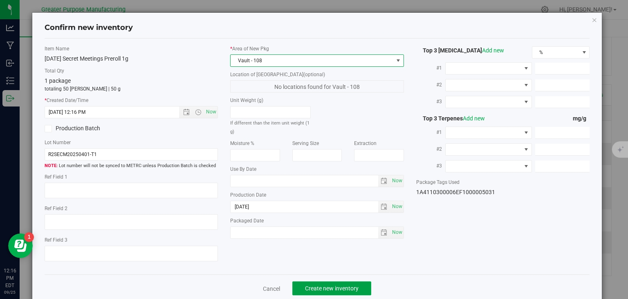
click at [322, 282] on button "Create new inventory" at bounding box center [331, 288] width 79 height 14
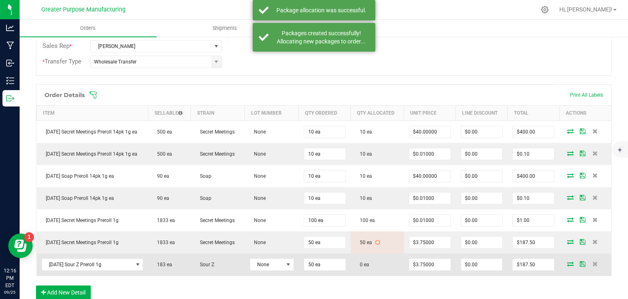
click at [567, 262] on icon at bounding box center [570, 263] width 7 height 5
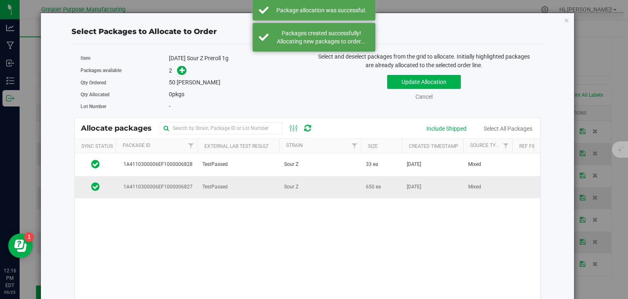
click at [293, 189] on span "Sour Z" at bounding box center [291, 187] width 14 height 8
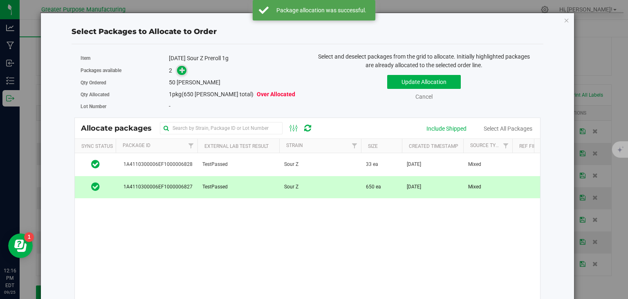
click at [182, 69] on icon at bounding box center [183, 70] width 6 height 6
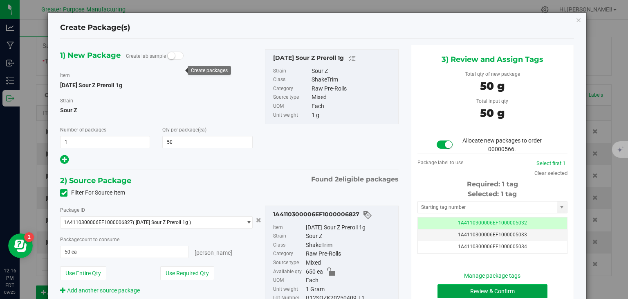
click at [487, 292] on button "Review & Confirm" at bounding box center [493, 291] width 110 height 14
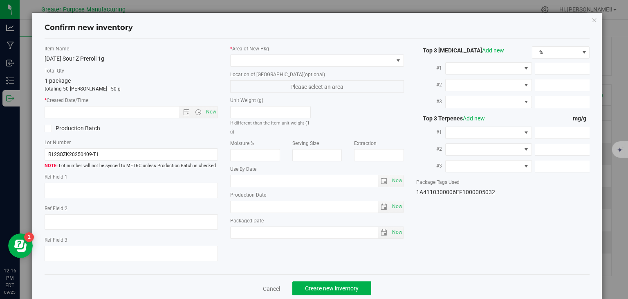
type input "2026-03-21"
type input "[DATE]"
click at [207, 108] on span "Now" at bounding box center [212, 112] width 14 height 12
type input "9/25/2025 12:16 PM"
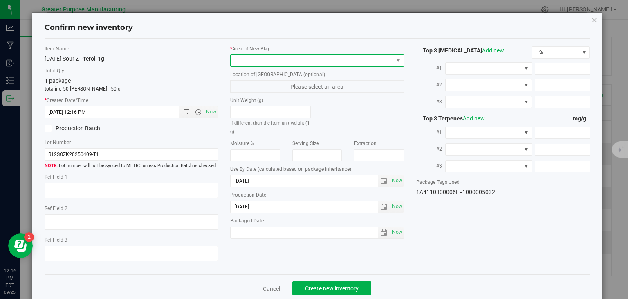
click at [258, 61] on span at bounding box center [312, 60] width 163 height 11
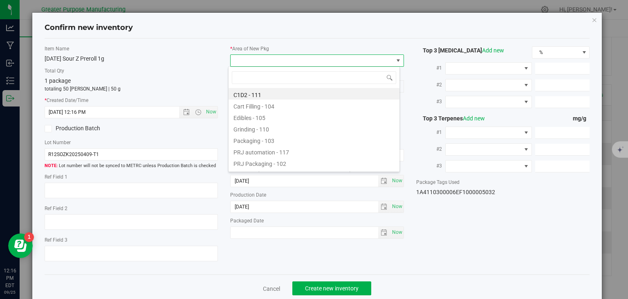
type input "108"
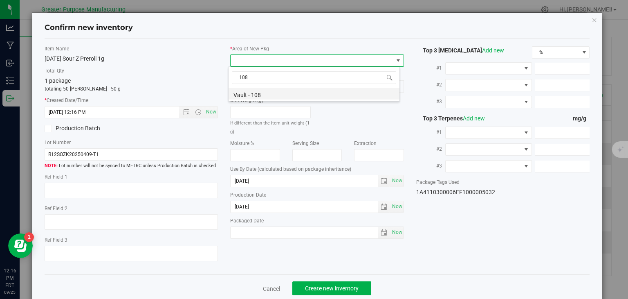
click at [251, 93] on li "Vault - 108" at bounding box center [314, 93] width 171 height 11
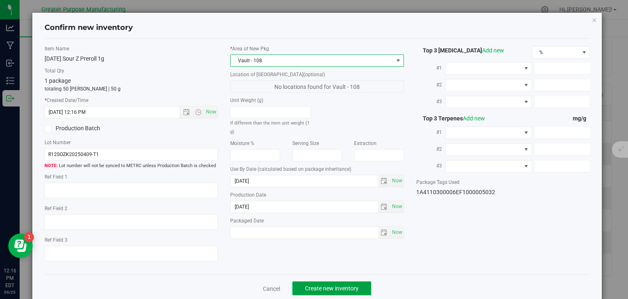
click at [329, 285] on span "Create new inventory" at bounding box center [332, 288] width 54 height 7
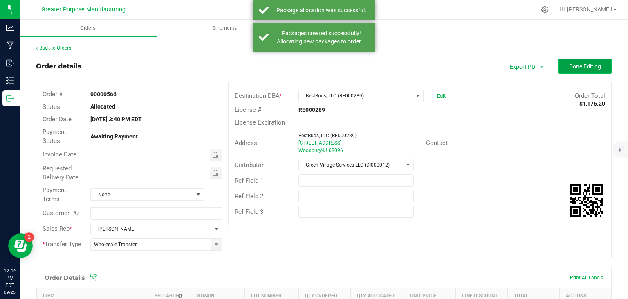
click at [569, 67] on span "Done Editing" at bounding box center [585, 66] width 32 height 7
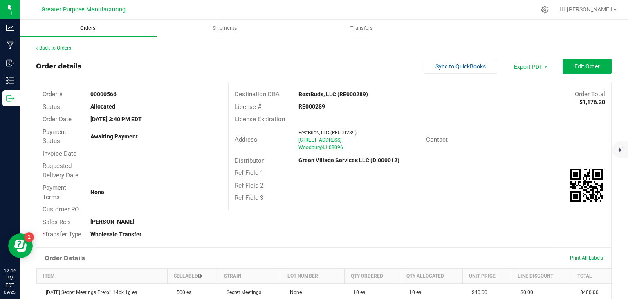
click at [105, 28] on span "Orders" at bounding box center [88, 28] width 38 height 7
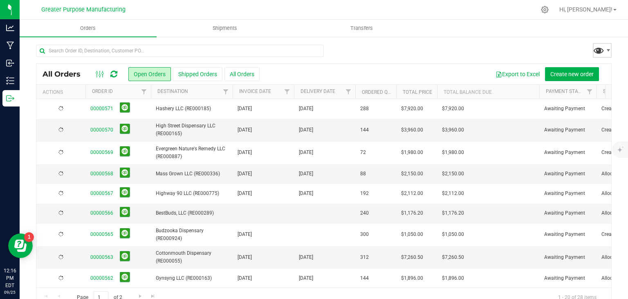
click at [594, 50] on span at bounding box center [599, 50] width 12 height 12
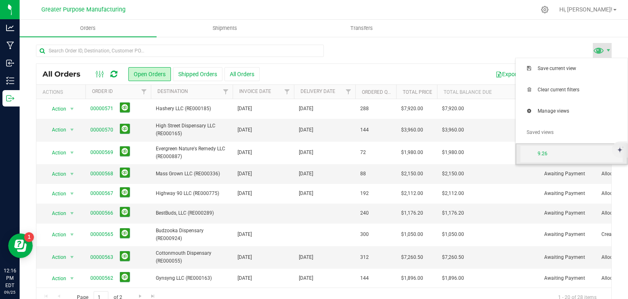
click at [563, 148] on span "9.26" at bounding box center [572, 154] width 102 height 16
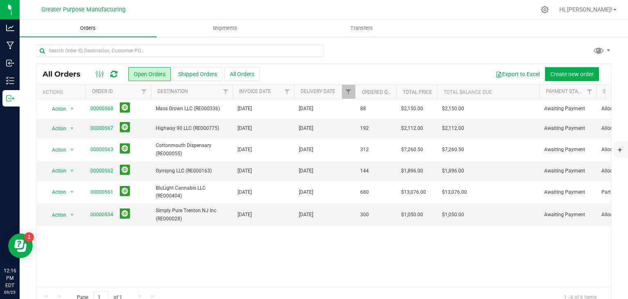
click at [92, 31] on span "Orders" at bounding box center [88, 28] width 38 height 7
click at [93, 26] on span "Orders" at bounding box center [88, 28] width 38 height 7
click at [348, 93] on span "Filter" at bounding box center [348, 91] width 7 height 7
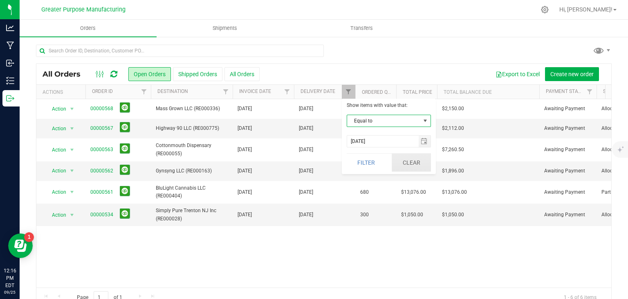
click at [415, 163] on button "Clear" at bounding box center [411, 162] width 39 height 18
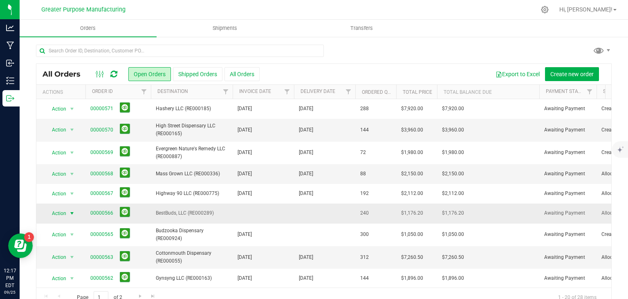
click at [72, 211] on span "select" at bounding box center [72, 213] width 7 height 7
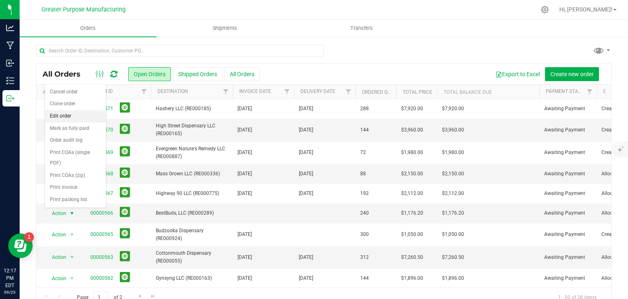
click at [67, 113] on li "Edit order" at bounding box center [75, 116] width 61 height 12
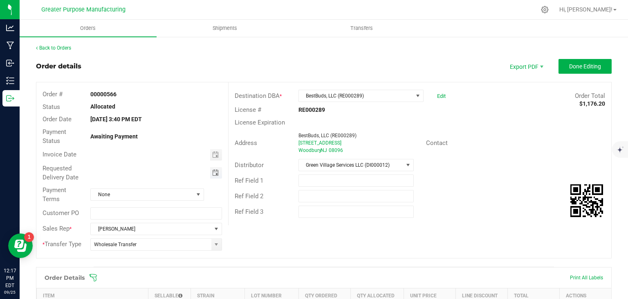
click at [214, 172] on span "Toggle calendar" at bounding box center [215, 172] width 7 height 7
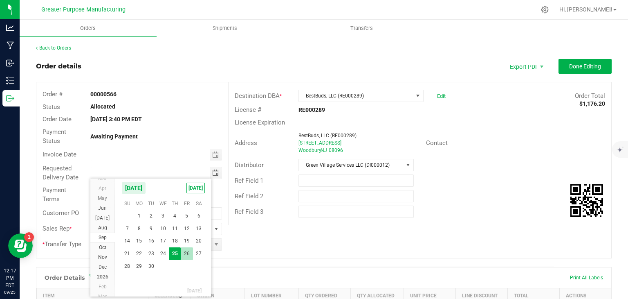
click at [186, 254] on span "26" at bounding box center [187, 253] width 12 height 13
type input "[DATE]"
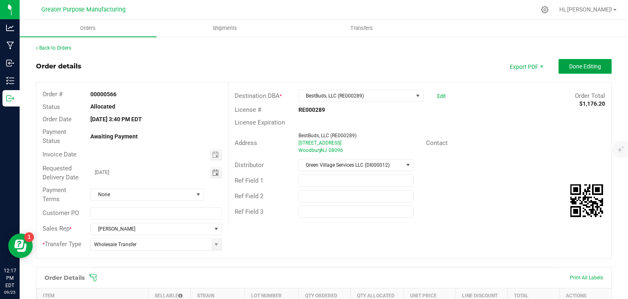
click at [581, 65] on span "Done Editing" at bounding box center [585, 66] width 32 height 7
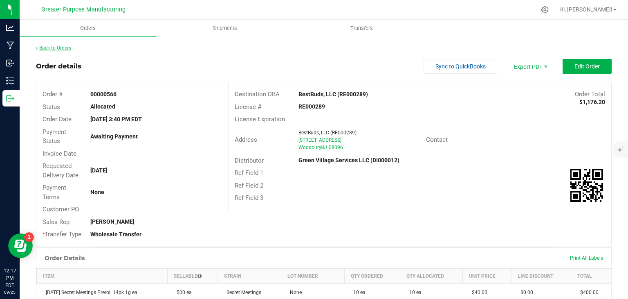
click at [71, 47] on link "Back to Orders" at bounding box center [53, 48] width 35 height 6
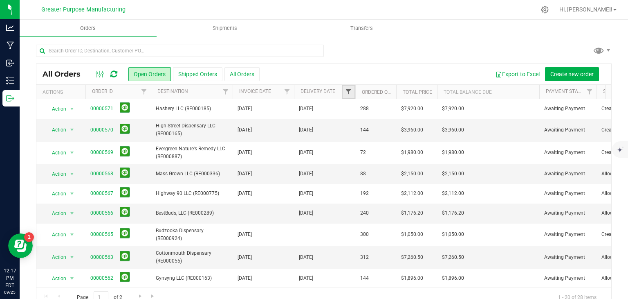
click at [347, 91] on span "Filter" at bounding box center [348, 91] width 7 height 7
click at [424, 141] on span "select" at bounding box center [424, 141] width 7 height 7
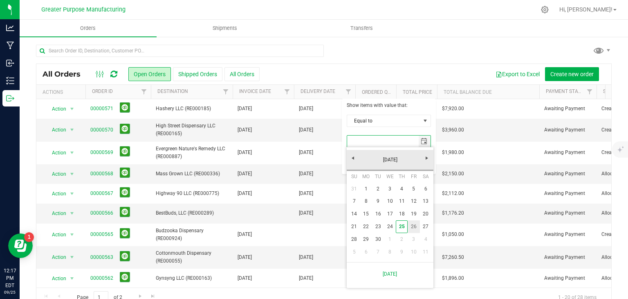
click at [414, 227] on link "26" at bounding box center [414, 226] width 12 height 13
type input "9/26/2025"
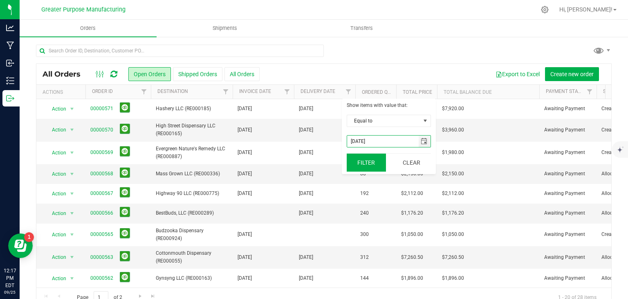
click at [369, 162] on button "Filter" at bounding box center [366, 162] width 39 height 18
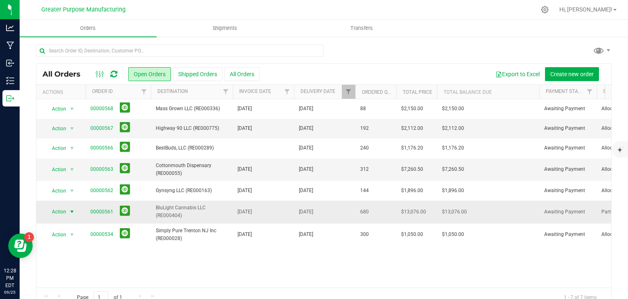
click at [74, 211] on span "select" at bounding box center [72, 211] width 7 height 7
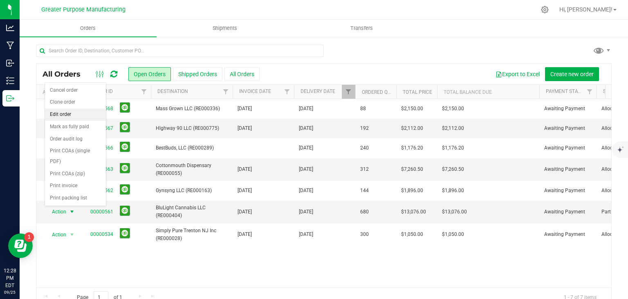
click at [59, 118] on li "Edit order" at bounding box center [75, 114] width 61 height 12
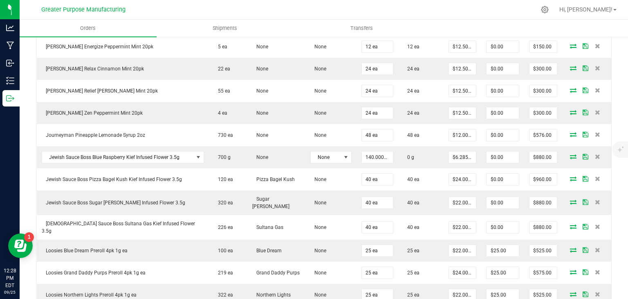
scroll to position [453, 0]
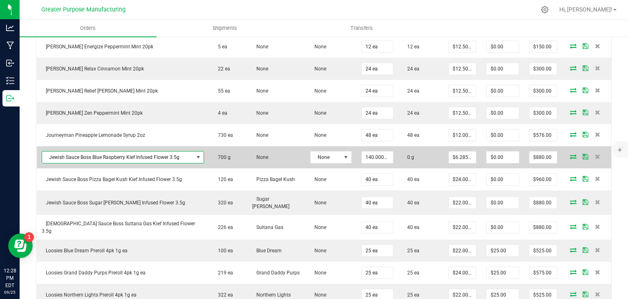
click at [193, 152] on span "NO DATA FOUND" at bounding box center [198, 156] width 10 height 11
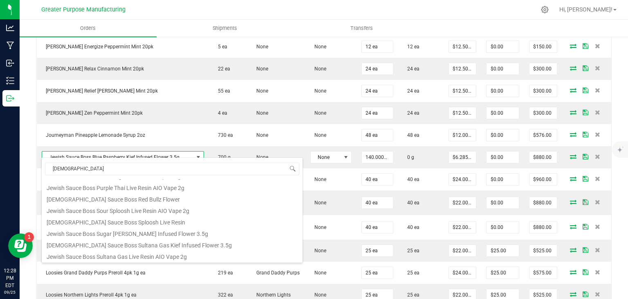
scroll to position [0, 0]
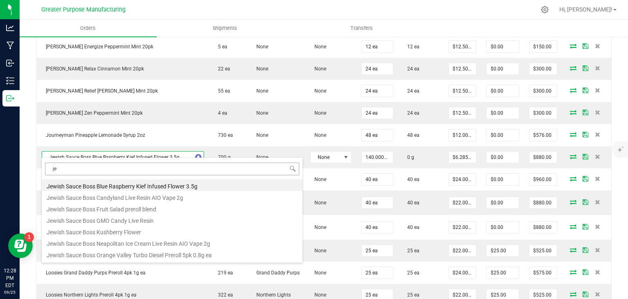
type input "j"
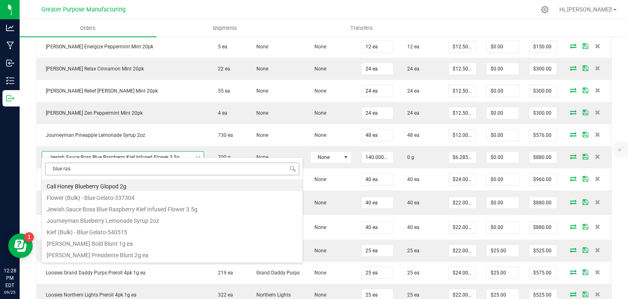
type input "blue rasp"
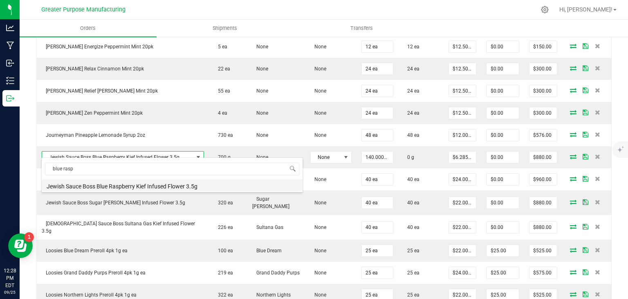
click at [99, 188] on li "Jewish Sauce Boss Blue Raspberry Kief Infused Flower 3.5g" at bounding box center [172, 184] width 261 height 11
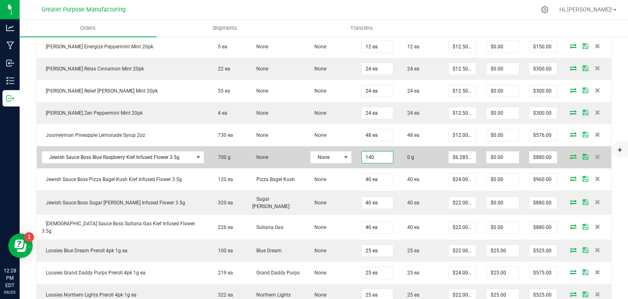
click at [375, 151] on input "140" at bounding box center [377, 156] width 31 height 11
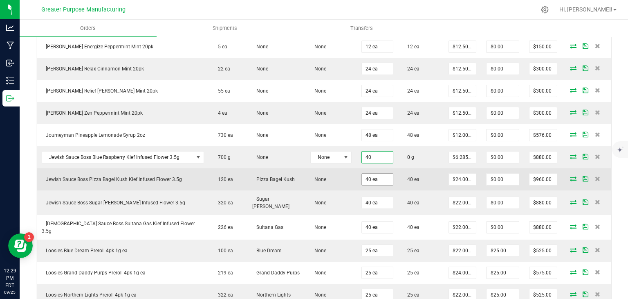
type input "40.0000 g"
type input "$251.43"
click at [377, 173] on input "40" at bounding box center [377, 178] width 31 height 11
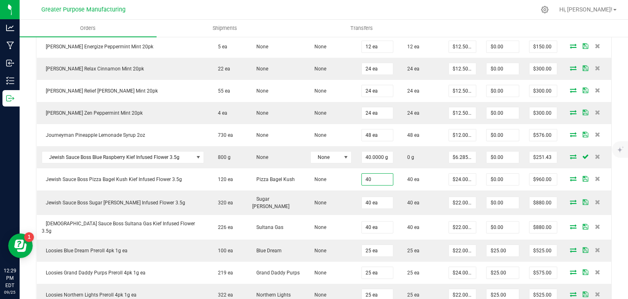
type input "40 ea"
click at [606, 140] on div "Back to Orders Order details Export PDF Done Editing Order # 00000561 Status Pa…" at bounding box center [324, 49] width 609 height 933
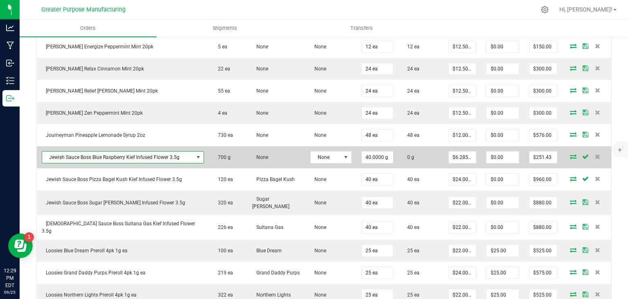
click at [195, 154] on span "NO DATA FOUND" at bounding box center [198, 157] width 7 height 7
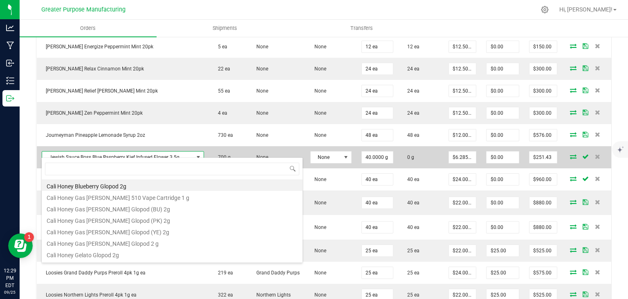
scroll to position [12, 151]
click at [195, 154] on span at bounding box center [198, 157] width 7 height 7
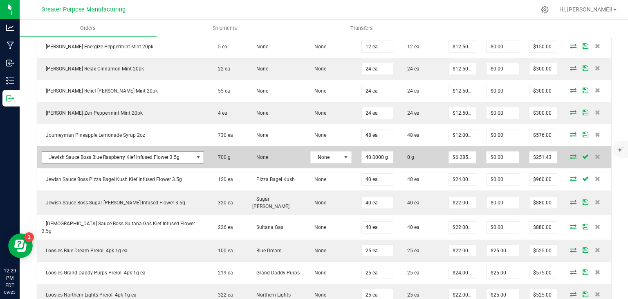
click at [195, 154] on span at bounding box center [198, 157] width 7 height 7
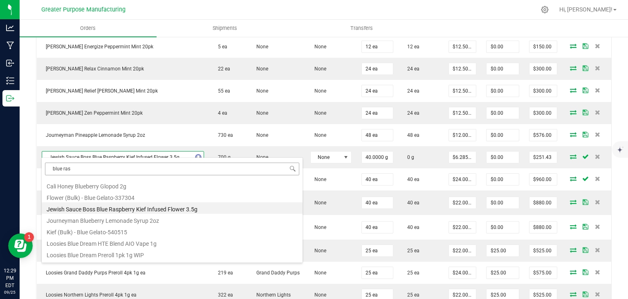
type input "blue rasp"
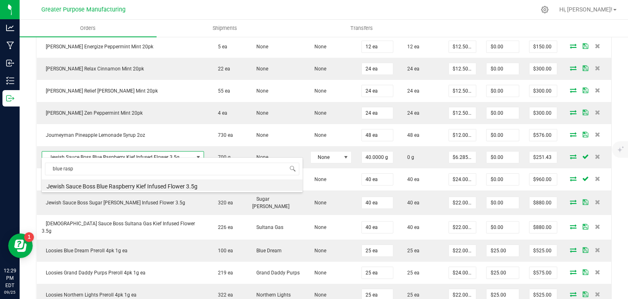
click at [128, 184] on li "Jewish Sauce Boss Blue Raspberry Kief Infused Flower 3.5g" at bounding box center [172, 184] width 261 height 11
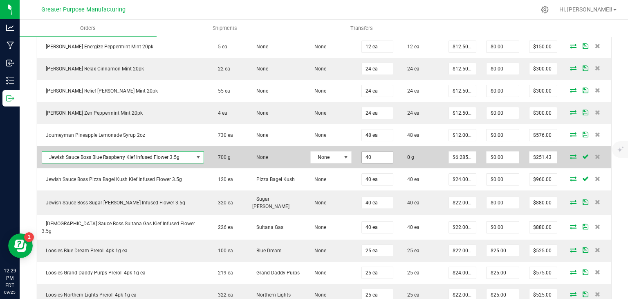
click at [368, 153] on input "40" at bounding box center [377, 156] width 31 height 11
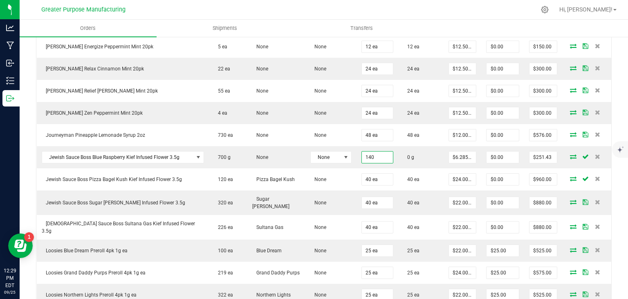
type input "140.0000 g"
type input "$880.00"
click at [619, 103] on div "Back to Orders Order details Export PDF Done Editing Order # 00000561 Status Pa…" at bounding box center [324, 49] width 609 height 933
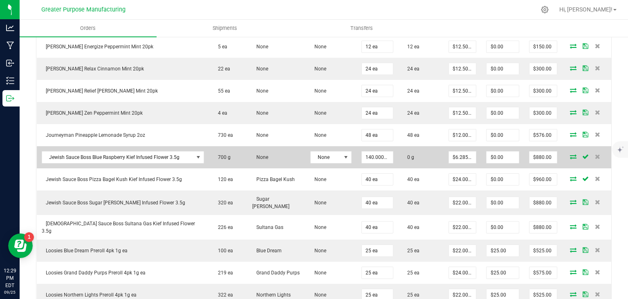
click at [570, 154] on icon at bounding box center [573, 156] width 7 height 5
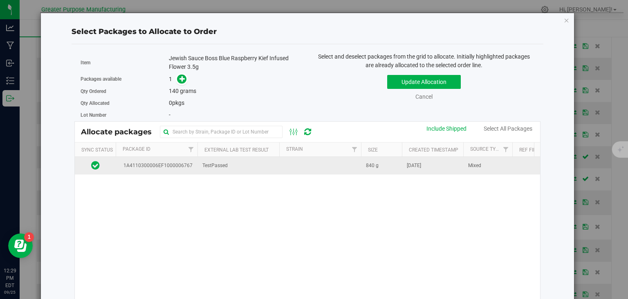
click at [355, 166] on td at bounding box center [320, 166] width 82 height 18
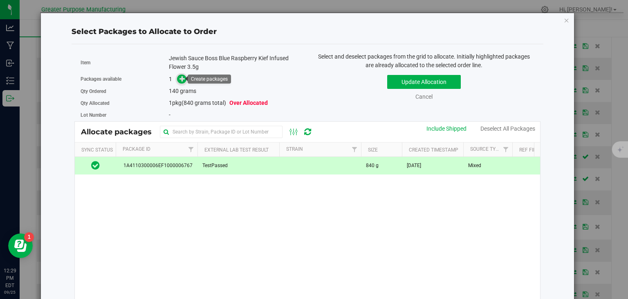
click at [182, 77] on icon at bounding box center [183, 79] width 6 height 6
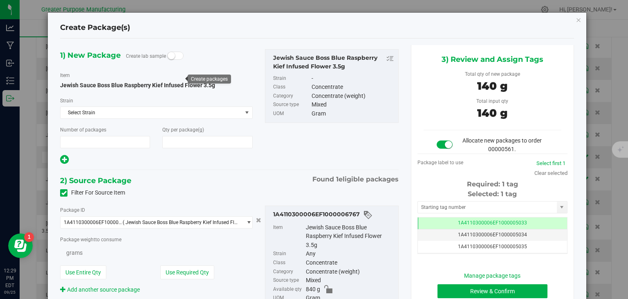
type input "1"
type input "140.0000"
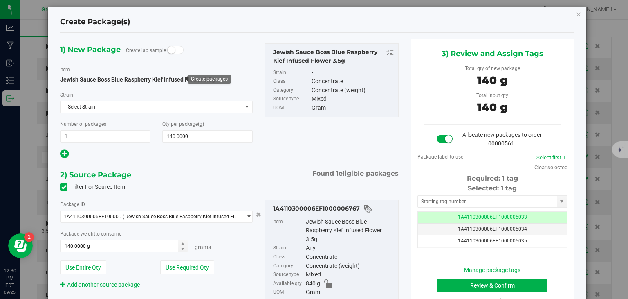
scroll to position [4, 0]
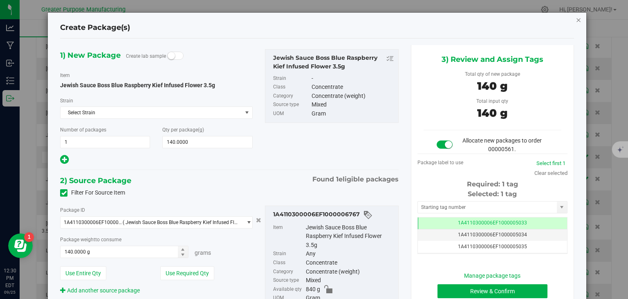
click at [576, 20] on icon "button" at bounding box center [579, 20] width 6 height 10
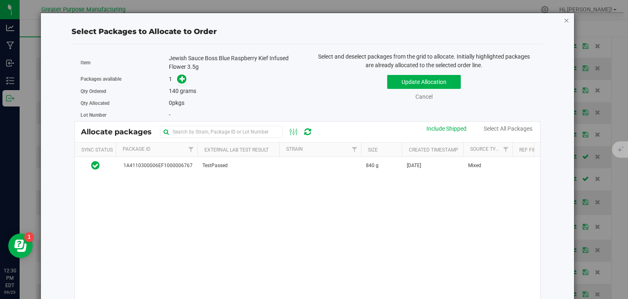
click at [564, 20] on icon "button" at bounding box center [567, 20] width 6 height 10
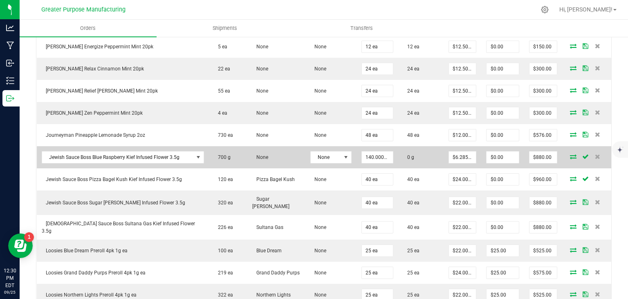
click at [264, 156] on td "None" at bounding box center [276, 157] width 58 height 22
click at [256, 154] on span "None" at bounding box center [260, 157] width 16 height 6
click at [570, 154] on icon at bounding box center [573, 156] width 7 height 5
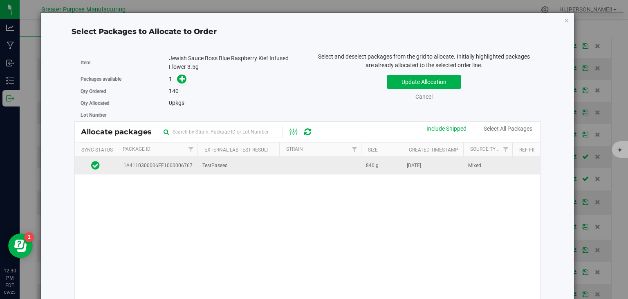
click at [355, 166] on td at bounding box center [320, 166] width 82 height 18
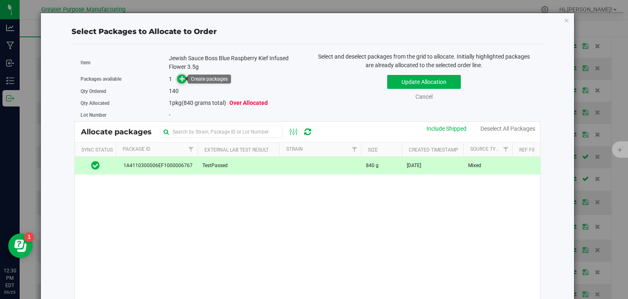
click at [180, 77] on icon at bounding box center [183, 79] width 6 height 6
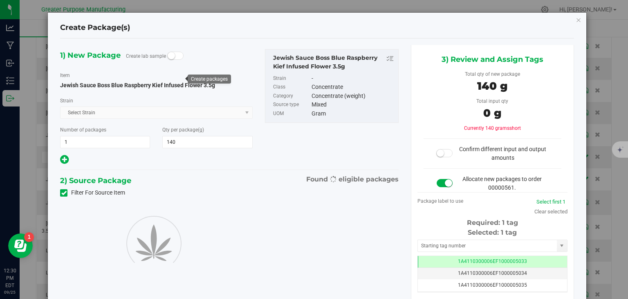
type input "140.0000"
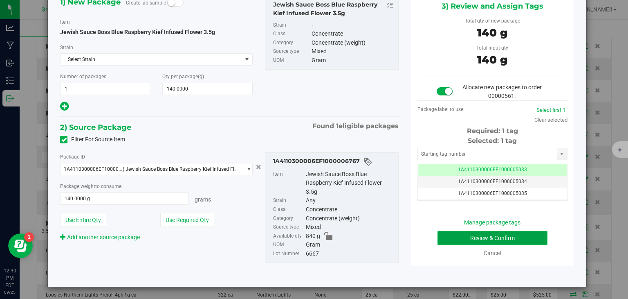
click at [491, 237] on button "Review & Confirm" at bounding box center [493, 238] width 110 height 14
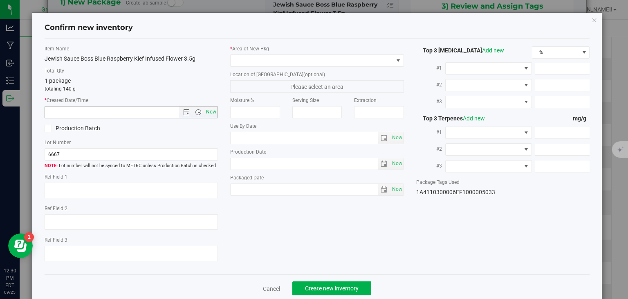
click at [207, 108] on span "Now" at bounding box center [212, 112] width 14 height 12
type input "[DATE] 12:30 PM"
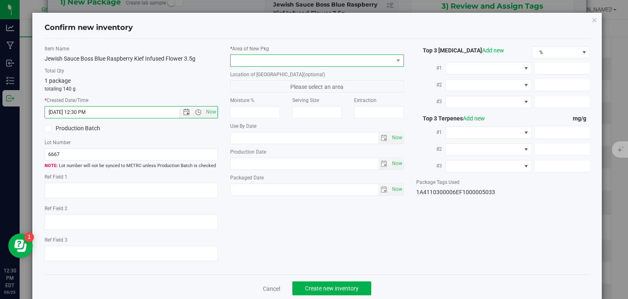
click at [252, 62] on span at bounding box center [312, 60] width 163 height 11
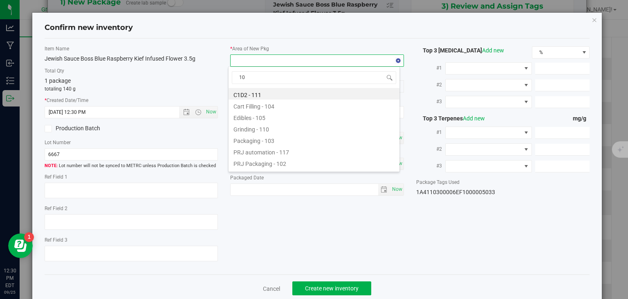
type input "108"
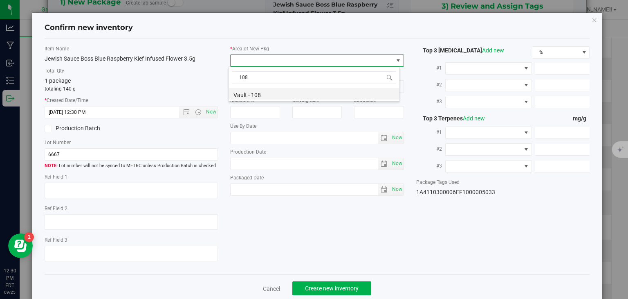
click at [250, 94] on li "Vault - 108" at bounding box center [314, 93] width 171 height 11
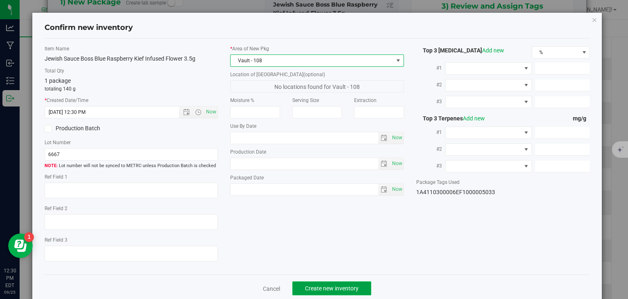
click at [328, 281] on button "Create new inventory" at bounding box center [331, 288] width 79 height 14
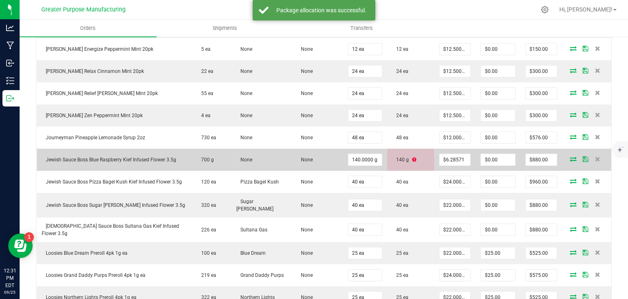
click at [570, 159] on td at bounding box center [586, 159] width 49 height 22
click at [570, 157] on icon at bounding box center [573, 158] width 7 height 5
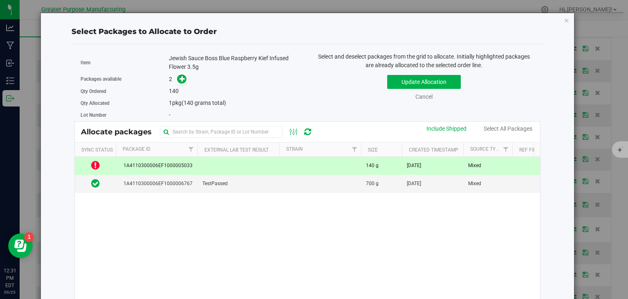
click at [299, 167] on td at bounding box center [320, 166] width 82 height 18
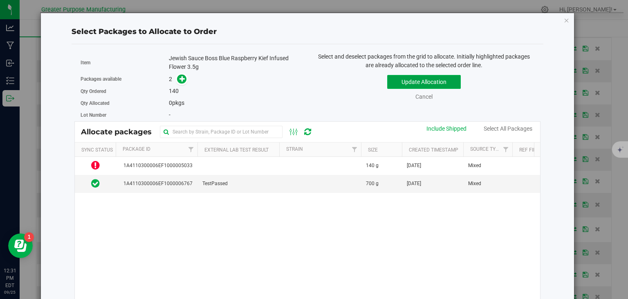
click at [412, 80] on button "Update Allocation" at bounding box center [424, 82] width 74 height 14
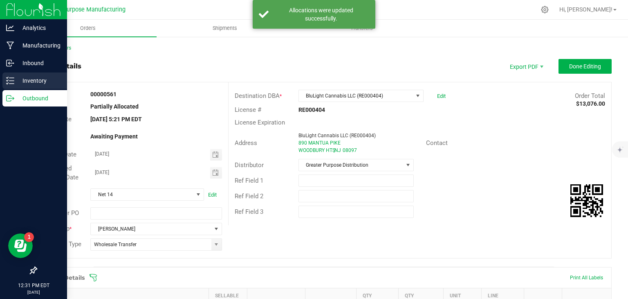
click at [31, 81] on p "Inventory" at bounding box center [38, 81] width 49 height 10
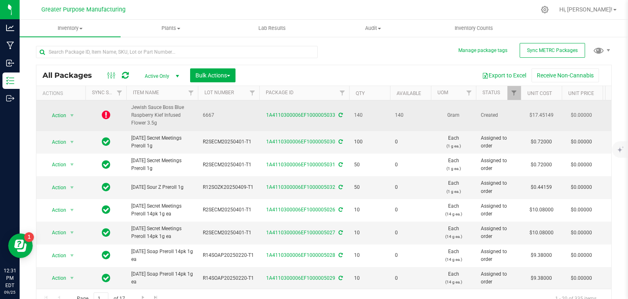
click at [108, 119] on icon at bounding box center [106, 115] width 9 height 10
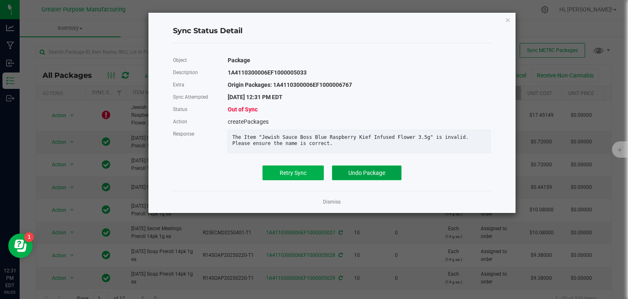
click at [352, 176] on span "Undo Package" at bounding box center [366, 172] width 37 height 7
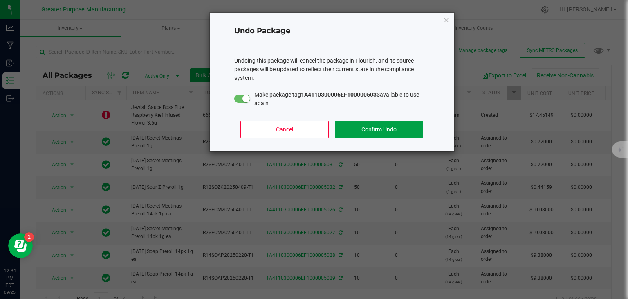
click at [362, 125] on button "Confirm Undo" at bounding box center [379, 129] width 88 height 17
